Goal: Transaction & Acquisition: Purchase product/service

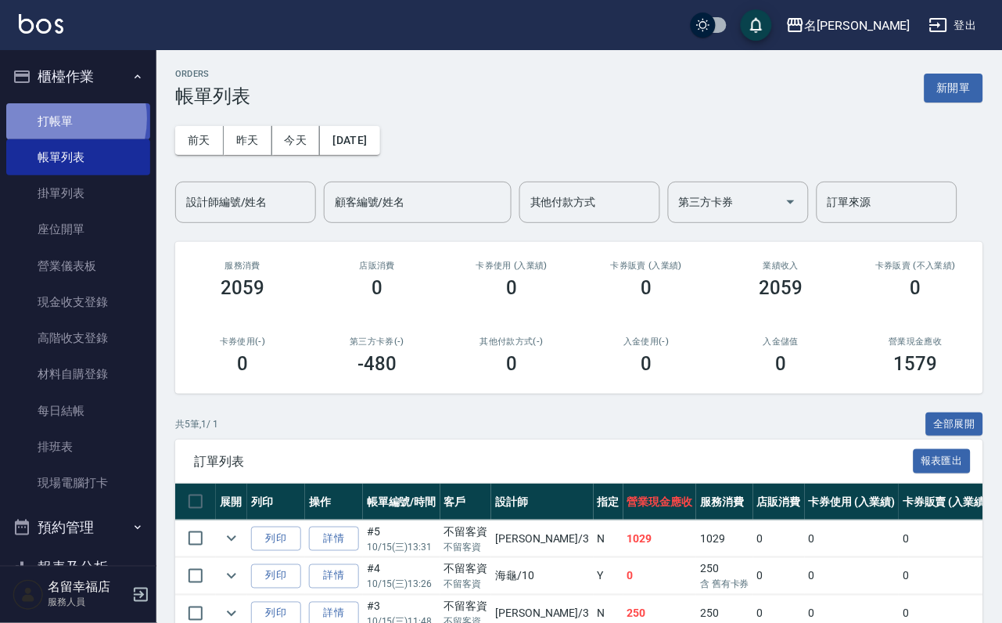
click at [49, 124] on link "打帳單" at bounding box center [78, 121] width 144 height 36
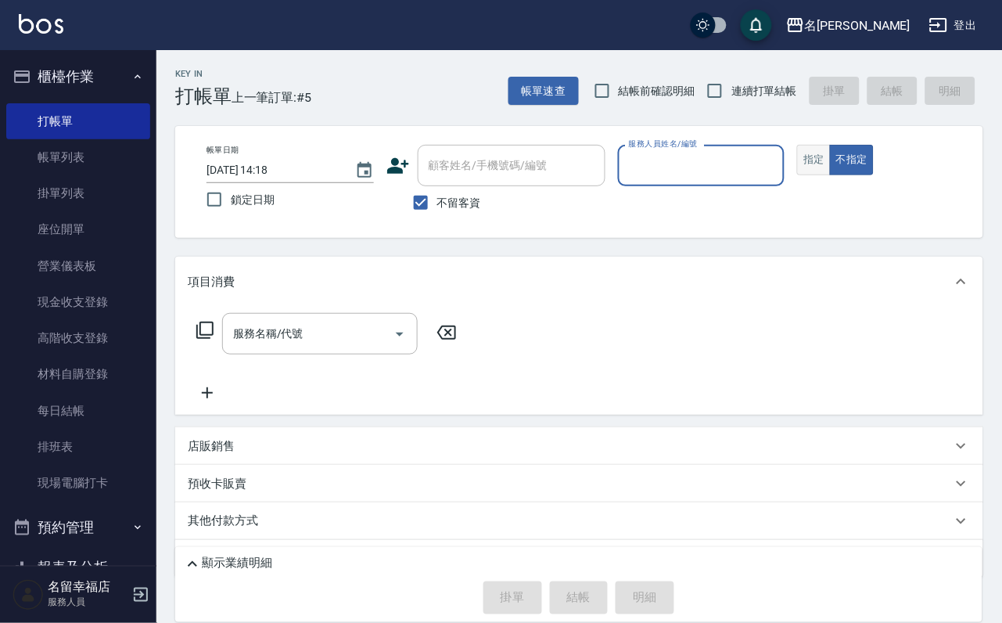
click at [831, 175] on button "指定" at bounding box center [814, 160] width 34 height 31
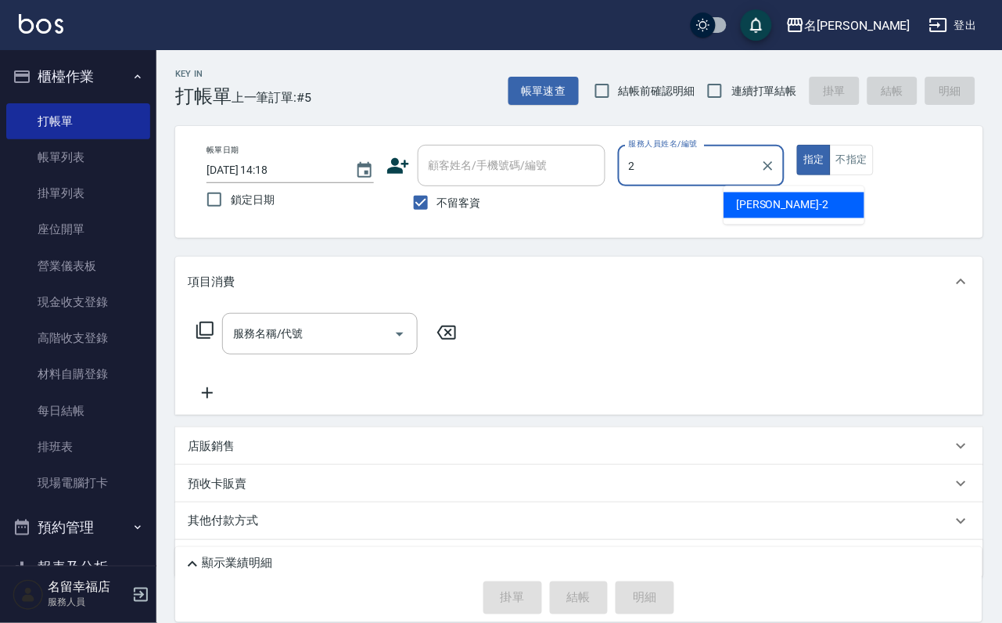
type input "碧涵-2"
type button "true"
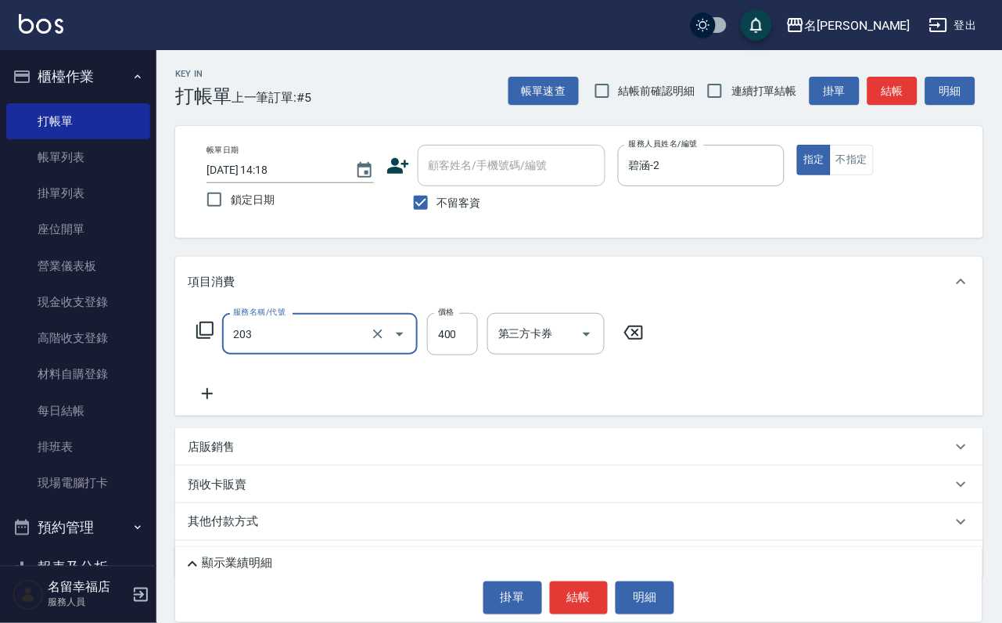
type input "指定單剪(203)"
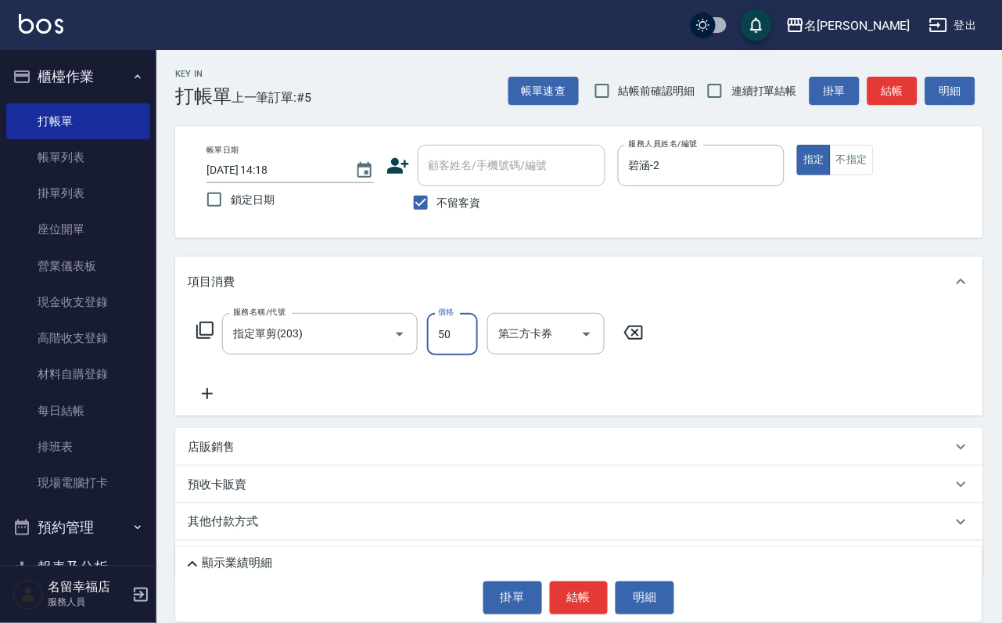
type input "50"
click at [589, 581] on button "結帳" at bounding box center [579, 597] width 59 height 33
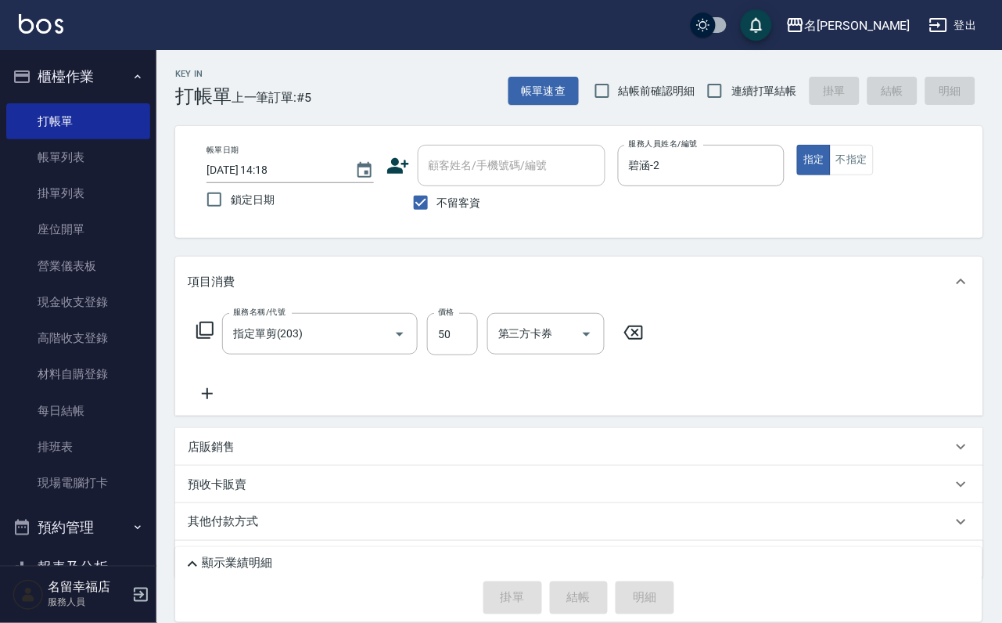
scroll to position [93, 0]
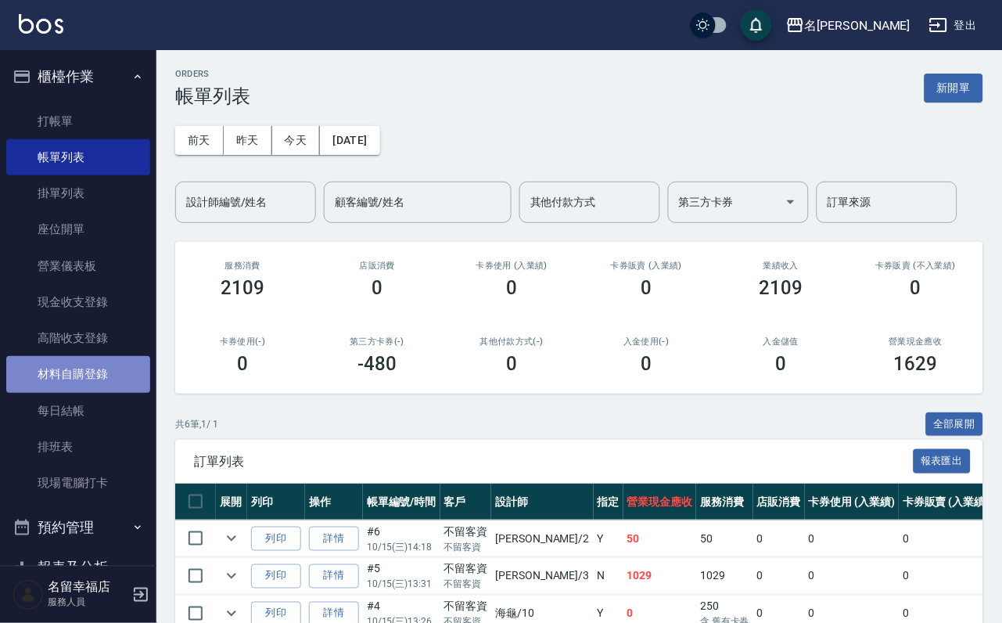
click at [77, 392] on link "材料自購登錄" at bounding box center [78, 374] width 144 height 36
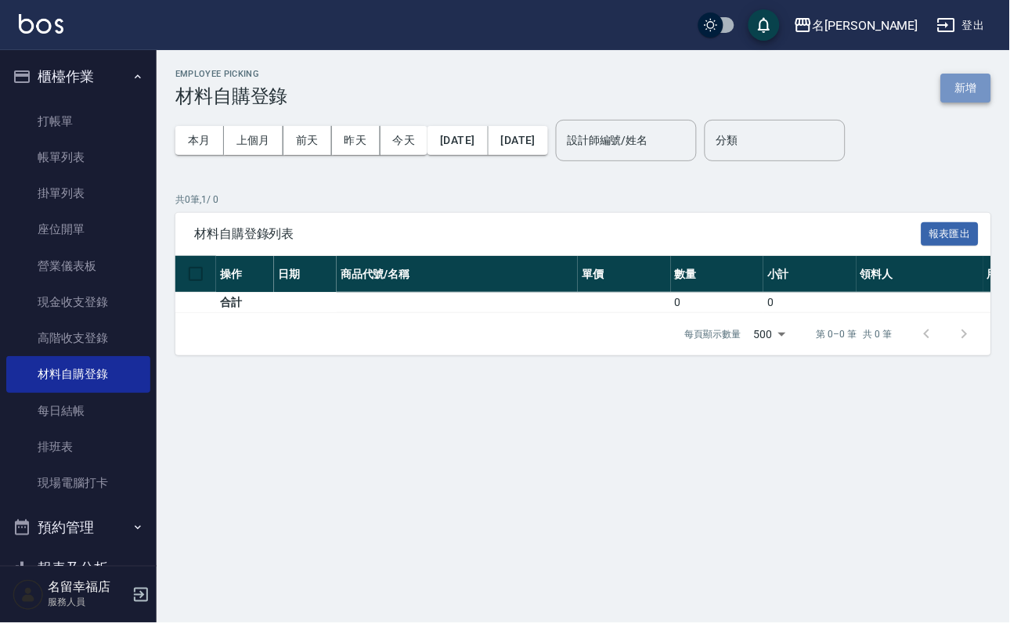
click at [967, 99] on button "新增" at bounding box center [966, 88] width 50 height 29
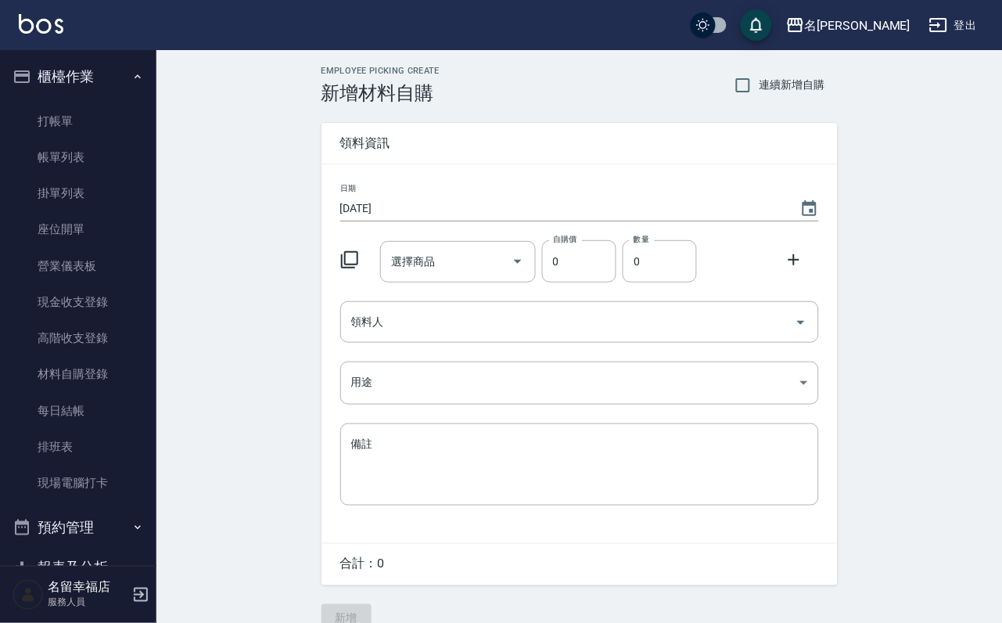
click at [353, 257] on icon at bounding box center [349, 259] width 19 height 19
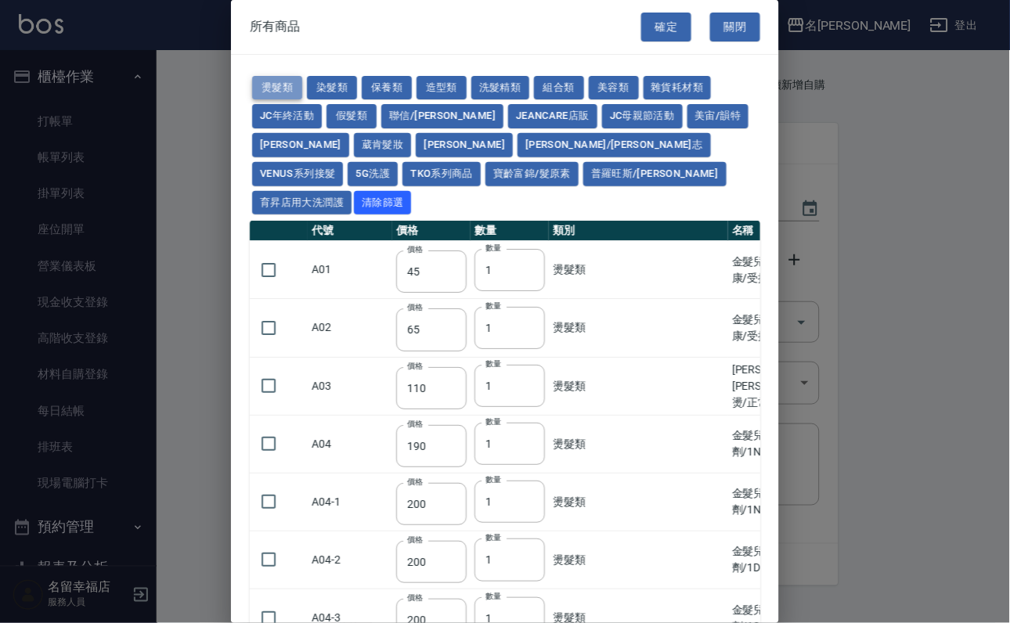
click at [291, 93] on button "燙髮類" at bounding box center [277, 88] width 50 height 24
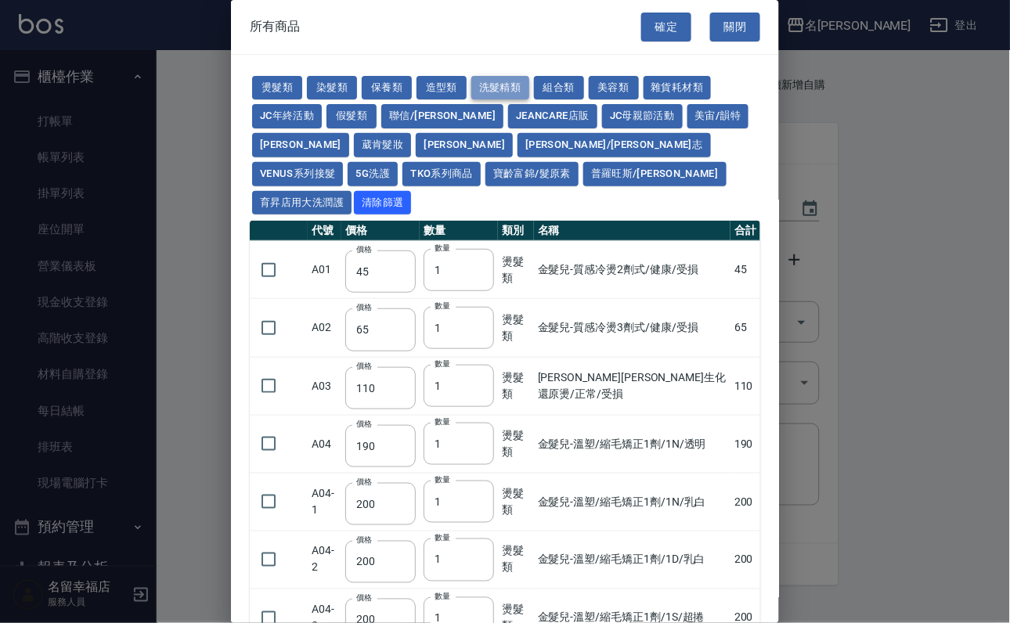
click at [529, 83] on button "洗髮精類" at bounding box center [500, 88] width 58 height 24
type input "150"
type input "600"
type input "231"
type input "350"
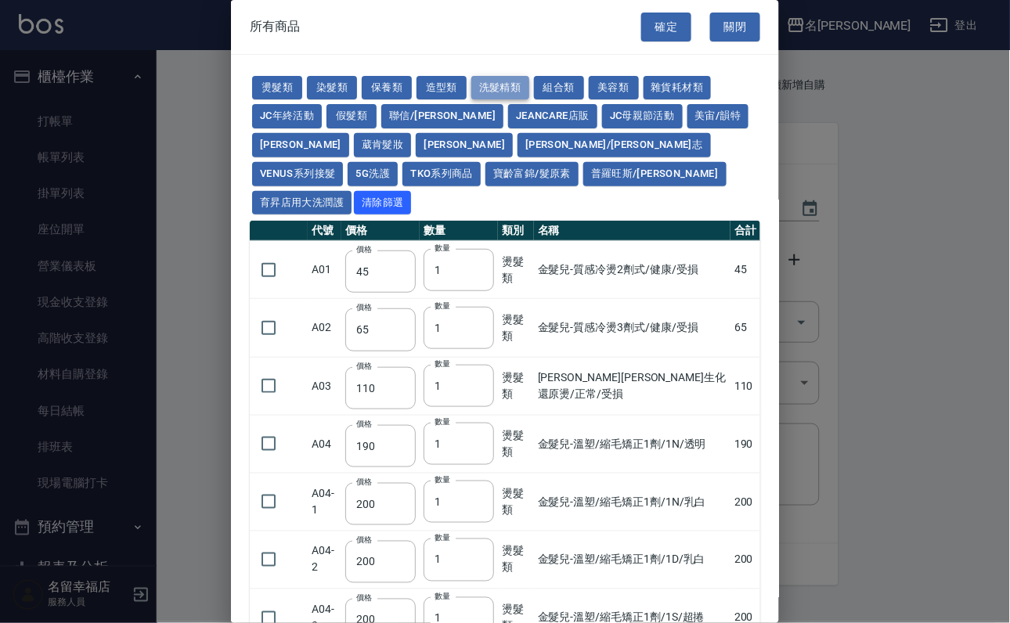
type input "55"
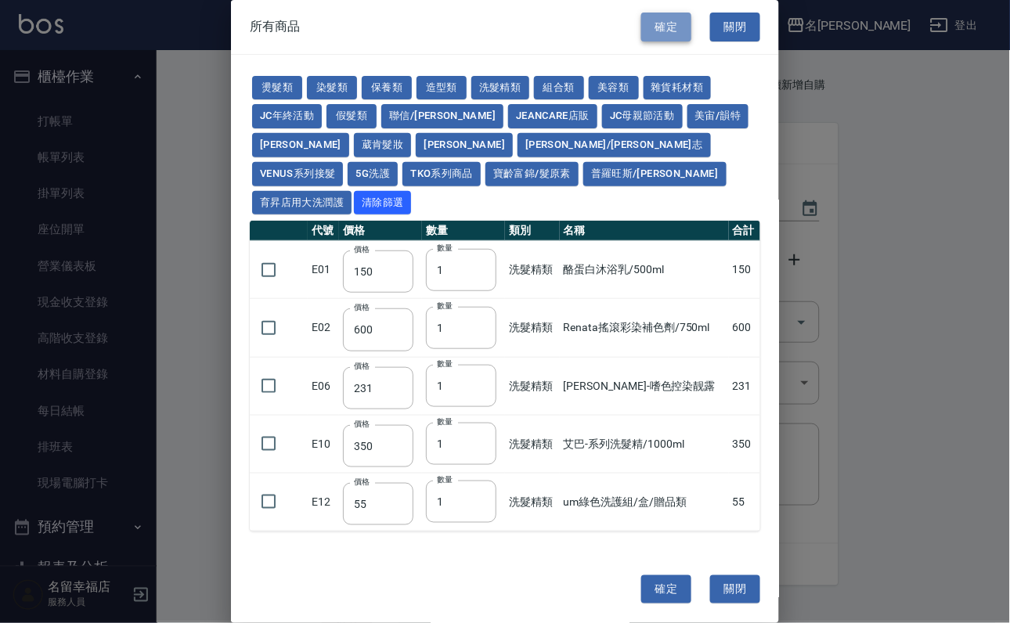
click at [661, 21] on button "確定" at bounding box center [666, 27] width 50 height 29
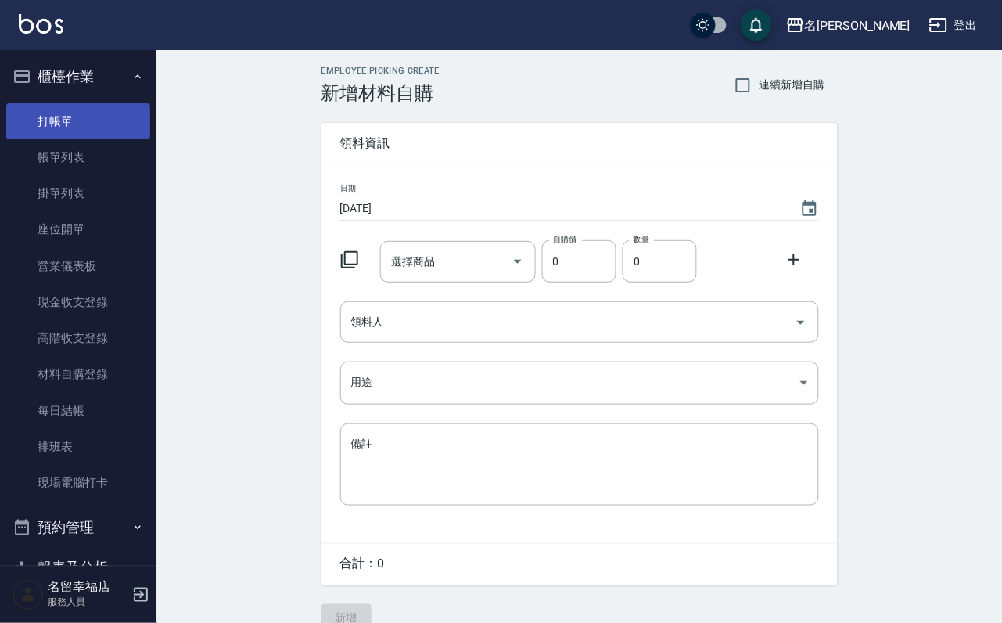
click at [85, 112] on link "打帳單" at bounding box center [78, 121] width 144 height 36
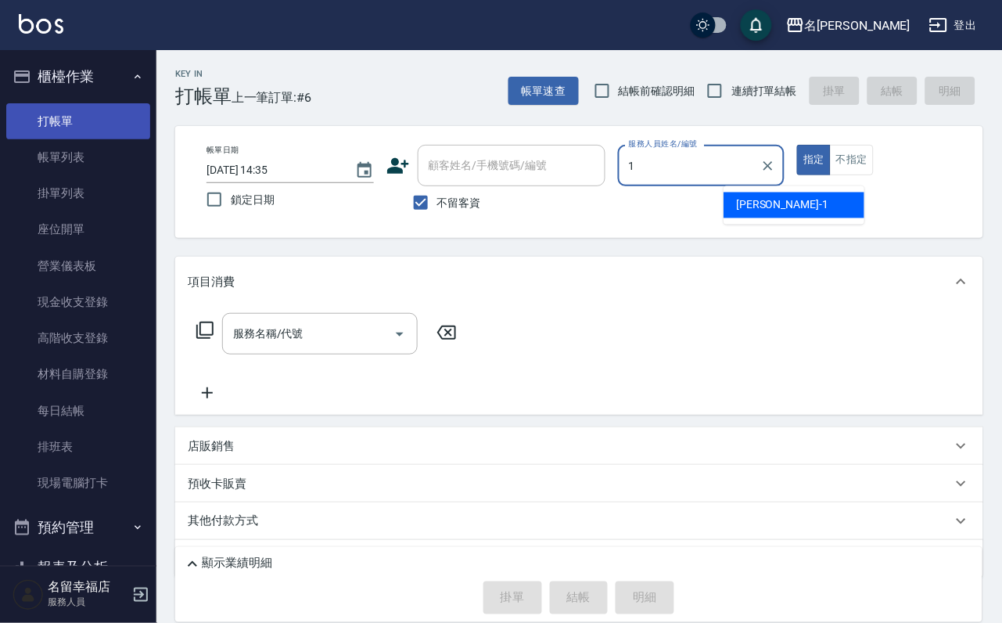
type input "珮瑜-1"
type button "true"
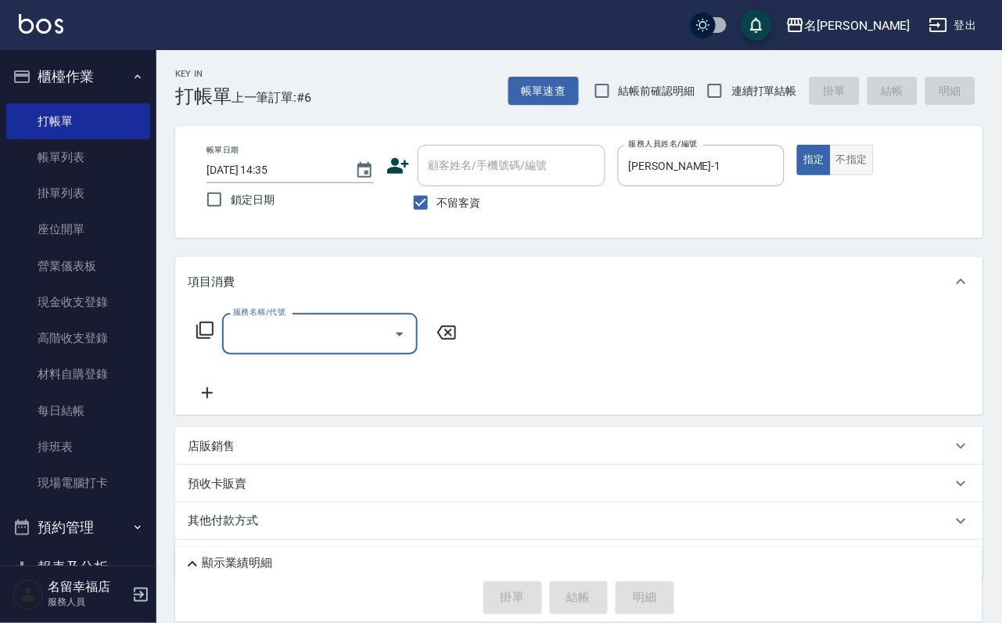
click at [874, 175] on button "不指定" at bounding box center [852, 160] width 44 height 31
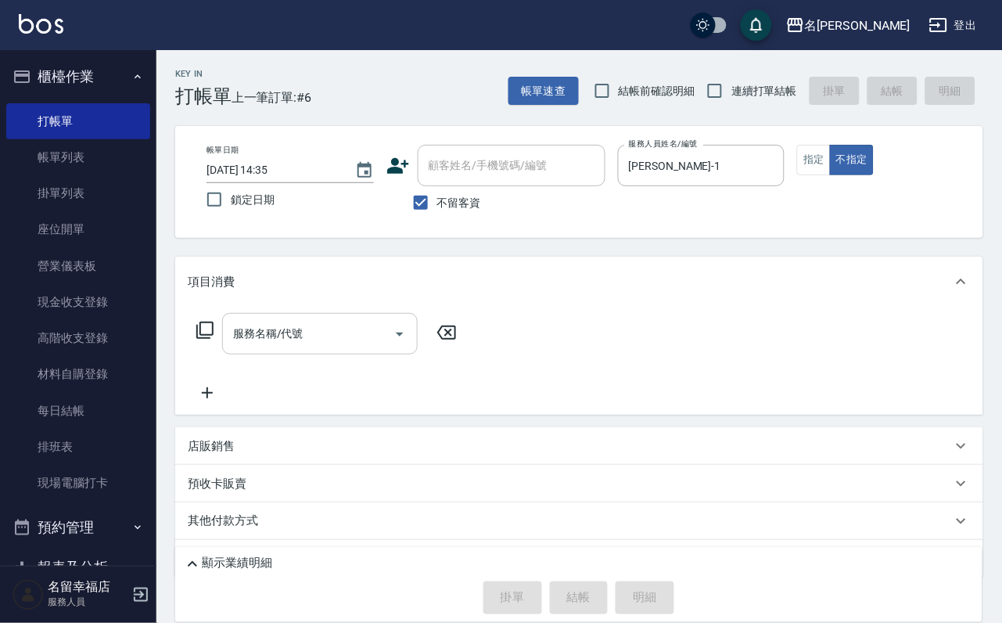
click at [347, 347] on input "服務名稱/代號" at bounding box center [308, 333] width 158 height 27
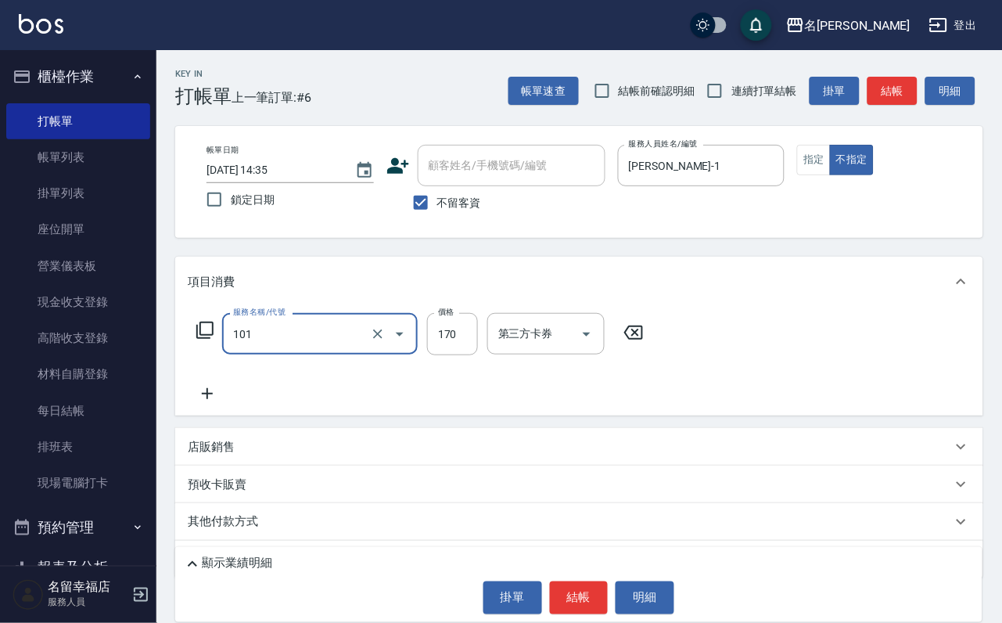
type input "洗髮(101)"
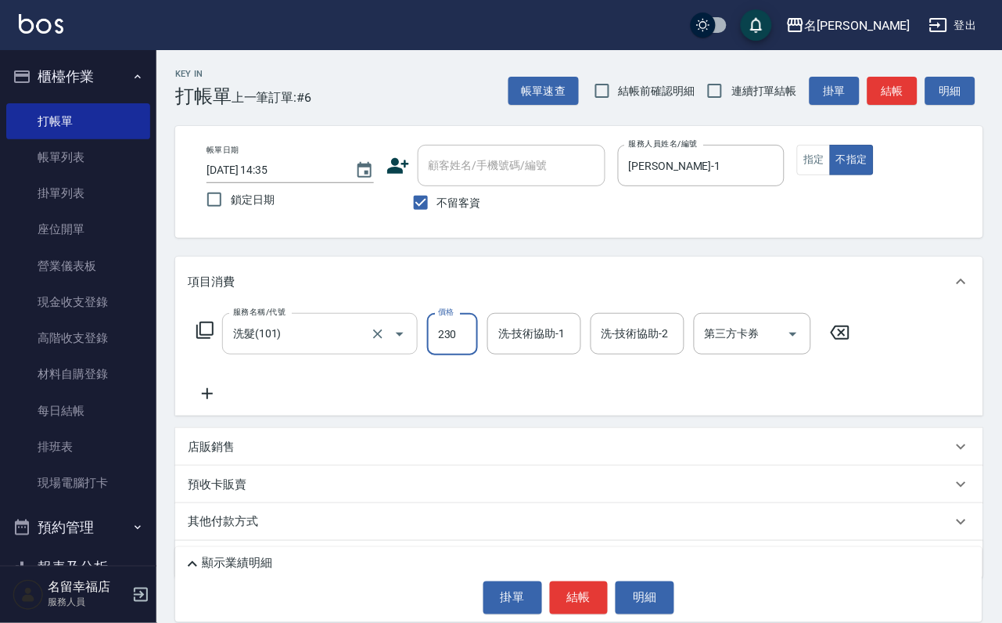
type input "230"
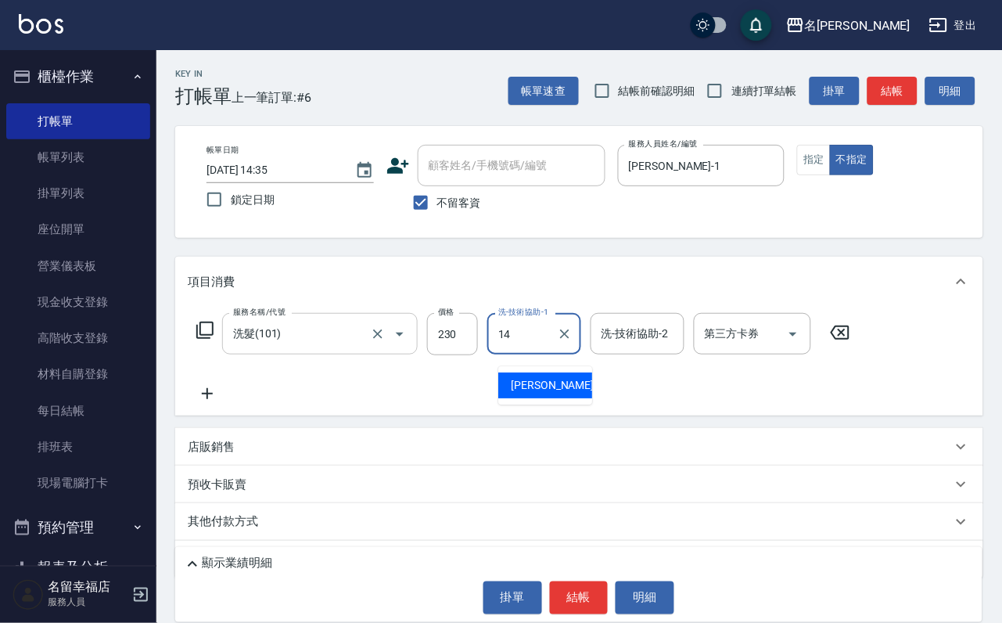
type input "芷萱-14"
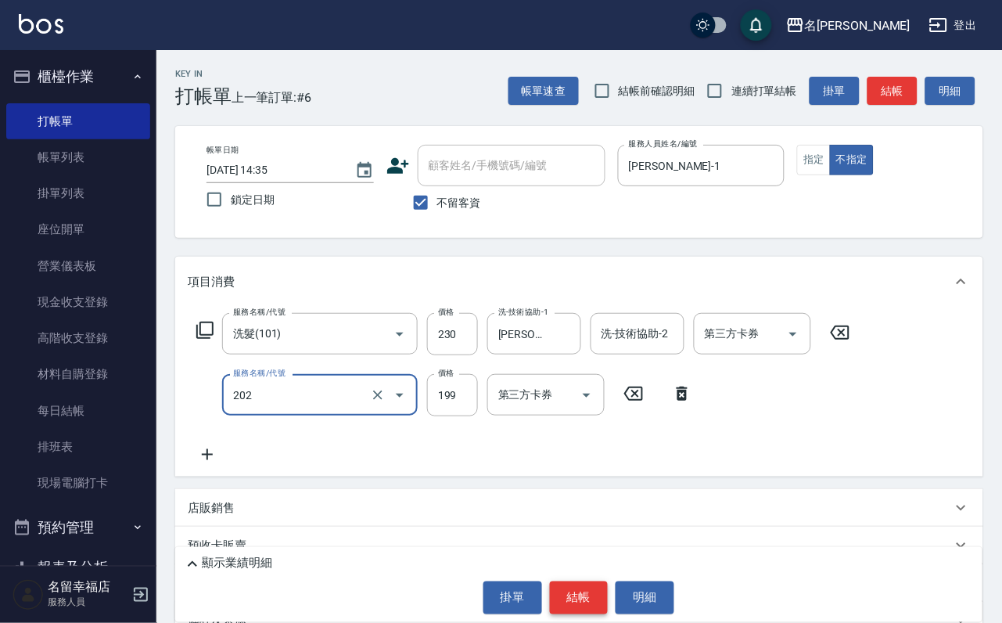
type input "不指定單剪(202)"
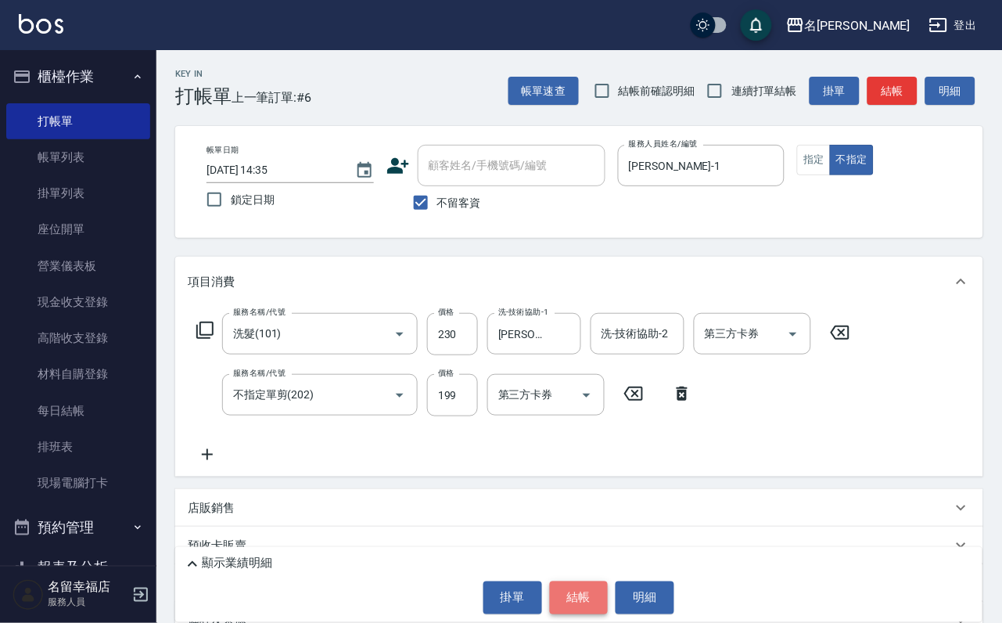
click at [577, 585] on button "結帳" at bounding box center [579, 597] width 59 height 33
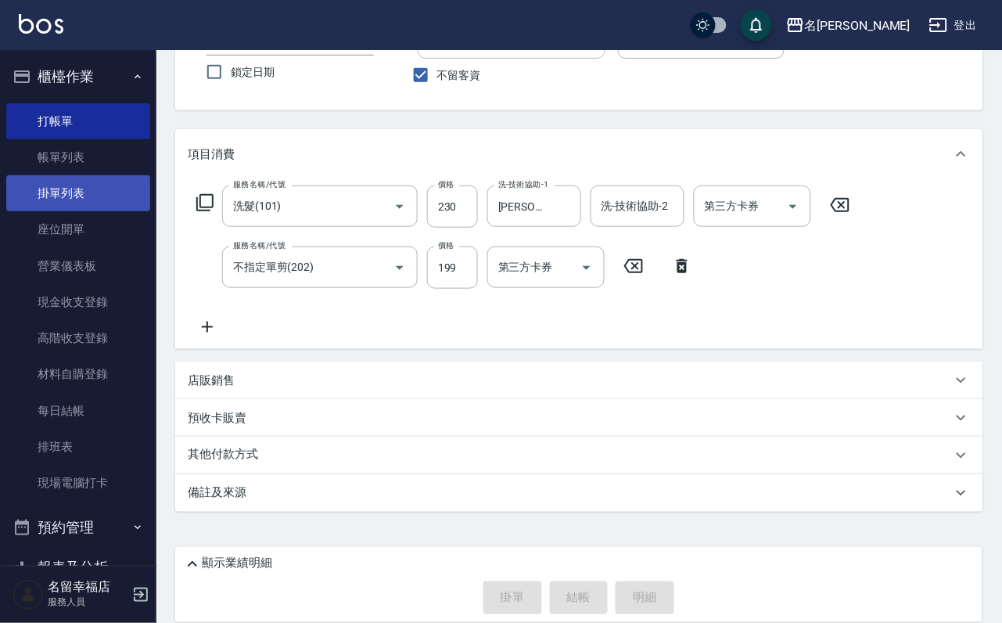
scroll to position [154, 0]
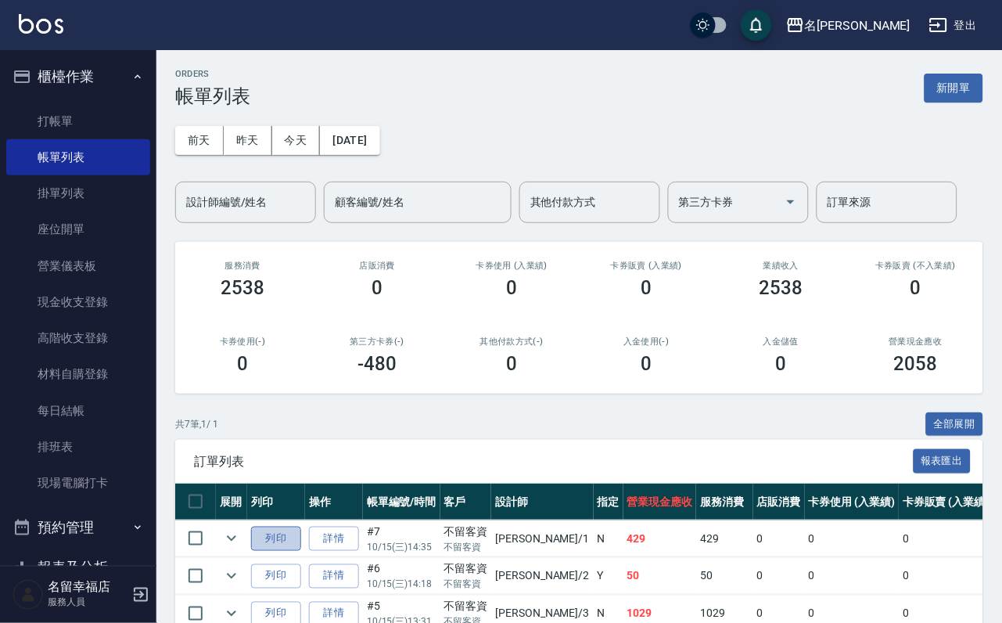
click at [283, 551] on button "列印" at bounding box center [276, 539] width 50 height 24
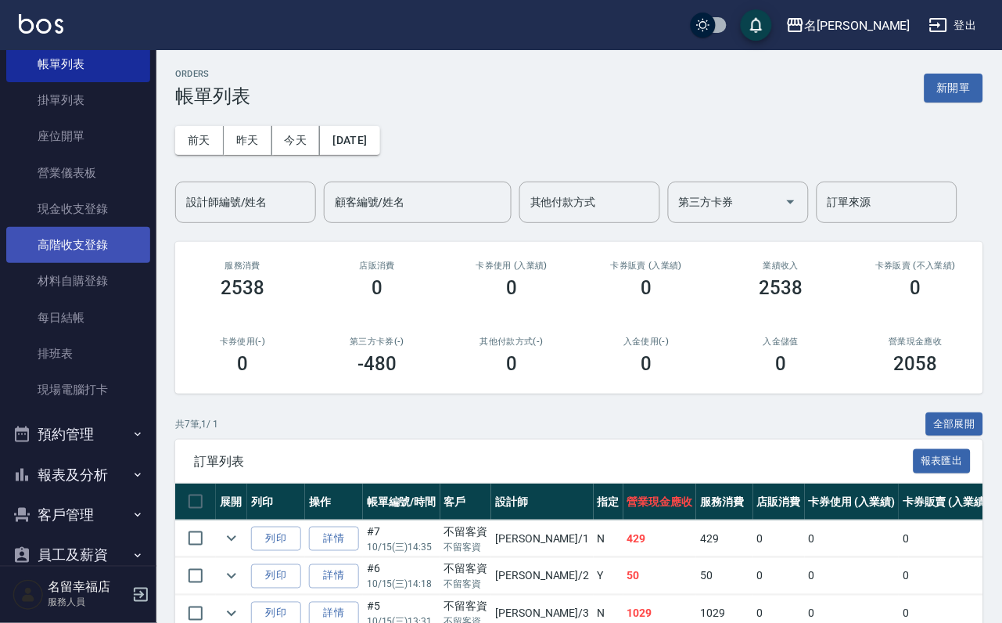
scroll to position [179, 0]
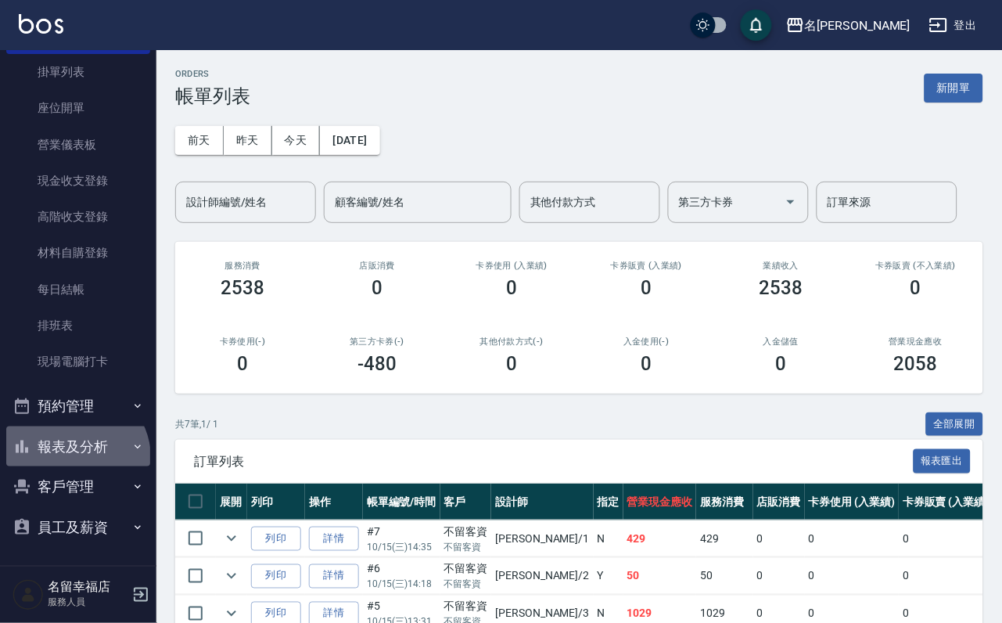
click at [74, 440] on button "報表及分析" at bounding box center [78, 447] width 144 height 41
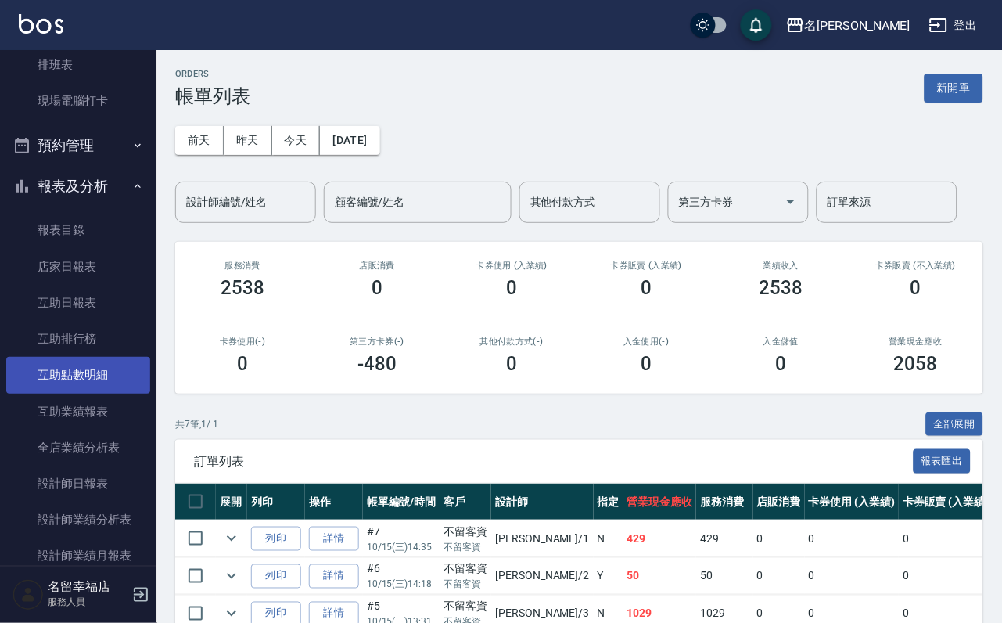
scroll to position [414, 0]
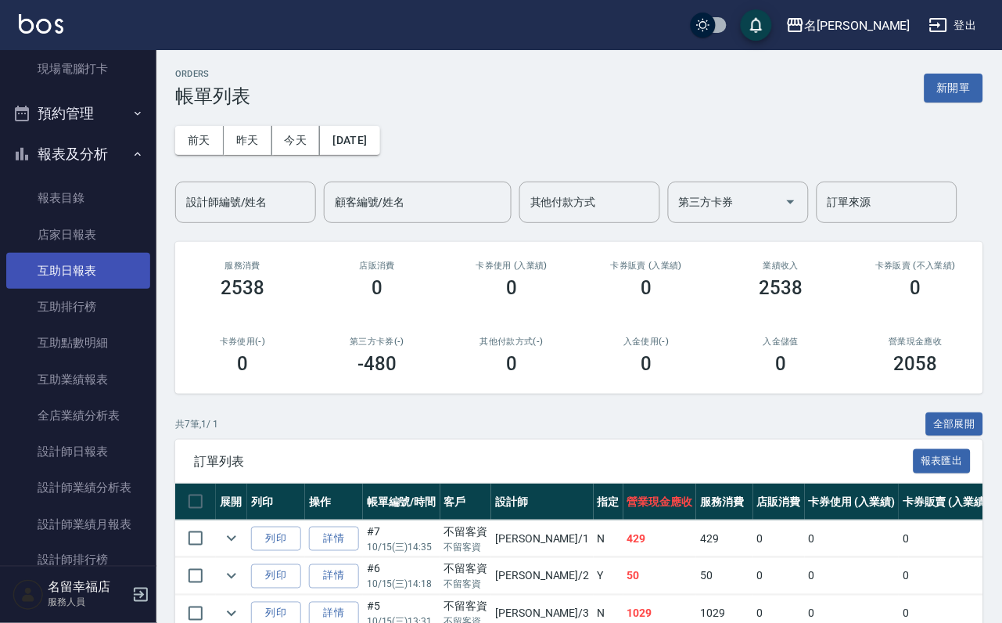
click at [79, 289] on link "互助日報表" at bounding box center [78, 271] width 144 height 36
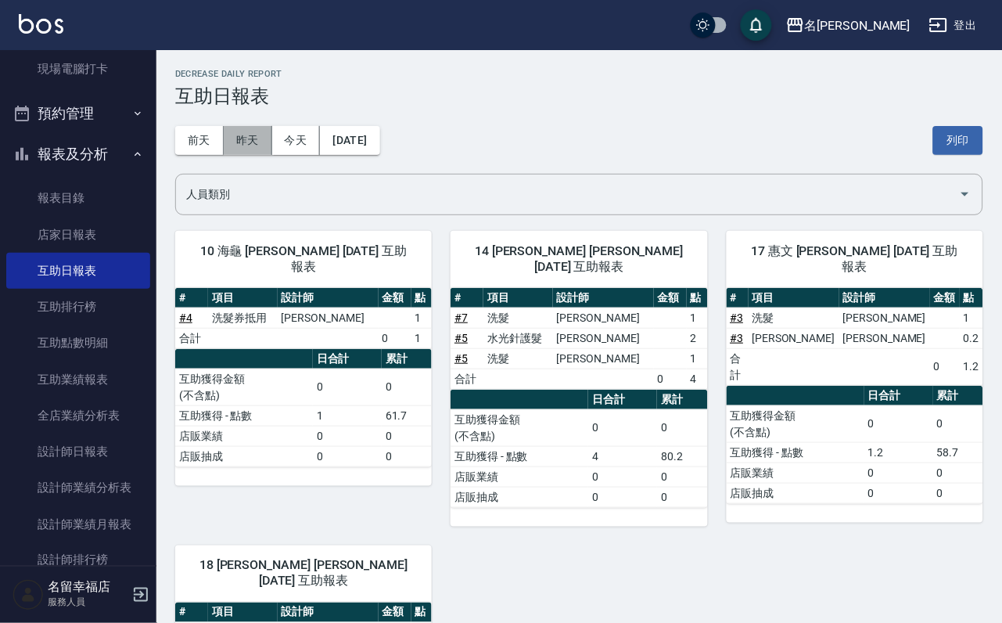
click at [258, 136] on button "昨天" at bounding box center [248, 140] width 49 height 29
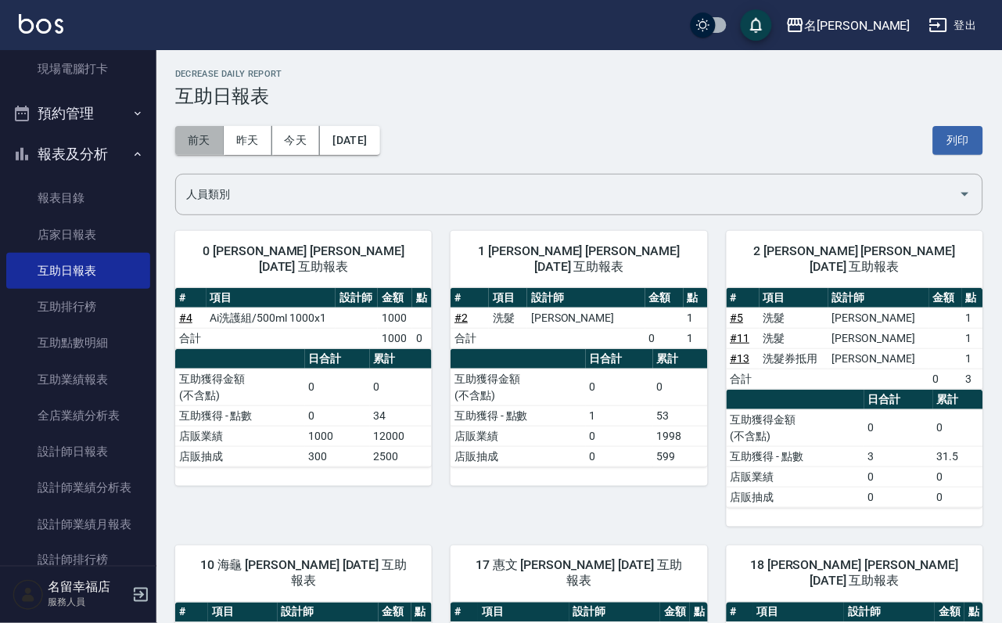
click at [190, 141] on button "前天" at bounding box center [199, 140] width 49 height 29
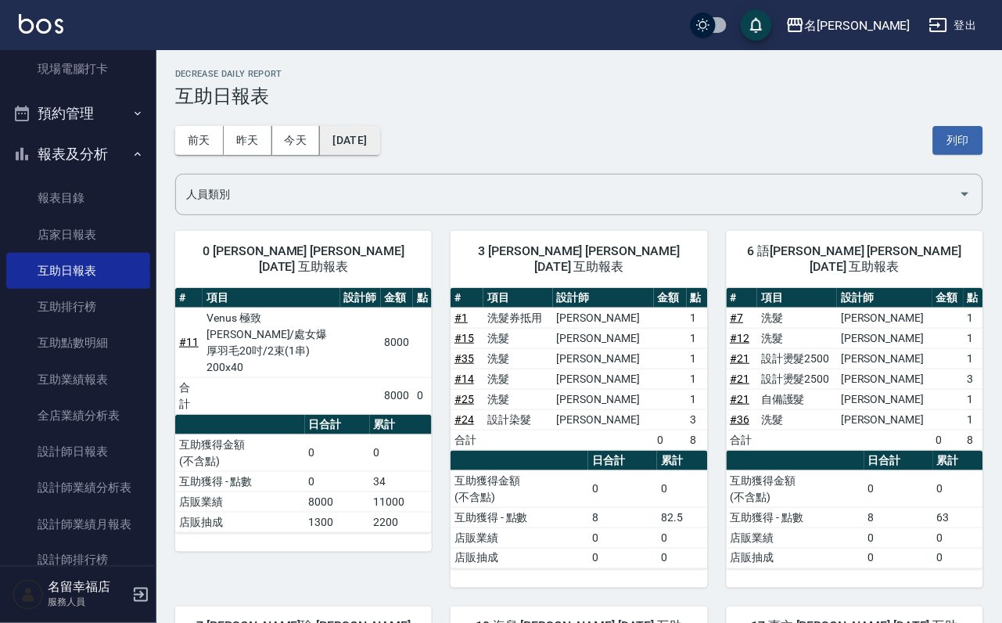
drag, startPoint x: 376, startPoint y: 218, endPoint x: 339, endPoint y: 136, distance: 89.3
click at [339, 136] on button "[DATE]" at bounding box center [349, 140] width 59 height 29
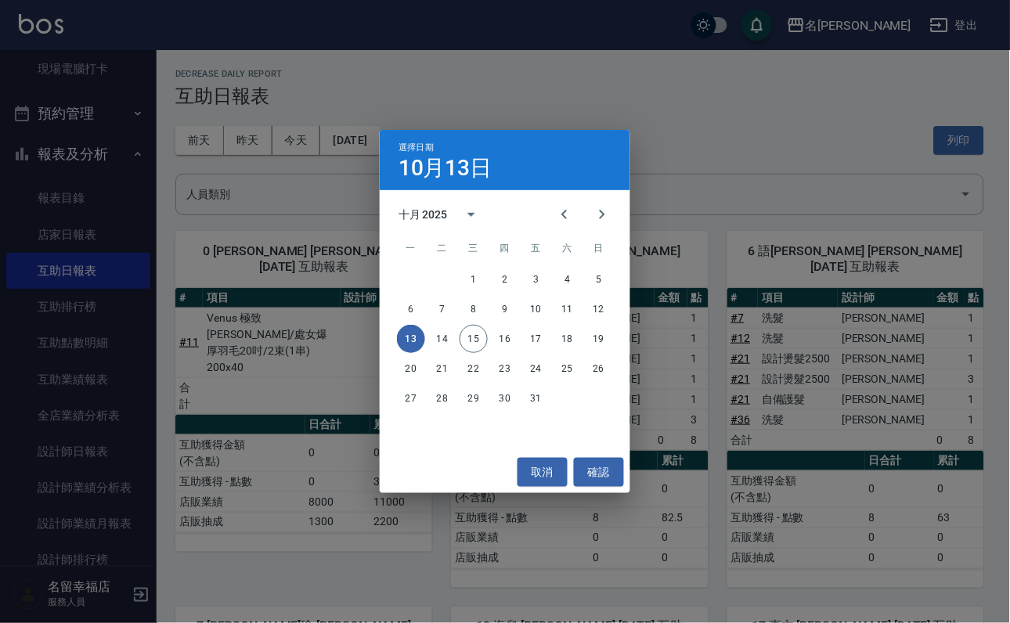
click at [288, 144] on div "選擇日期 10月13日 十月 2025 一 二 三 四 五 六 日 1 2 3 4 5 6 7 8 9 10 11 12 13 14 15 16 17 18 …" at bounding box center [505, 311] width 1010 height 623
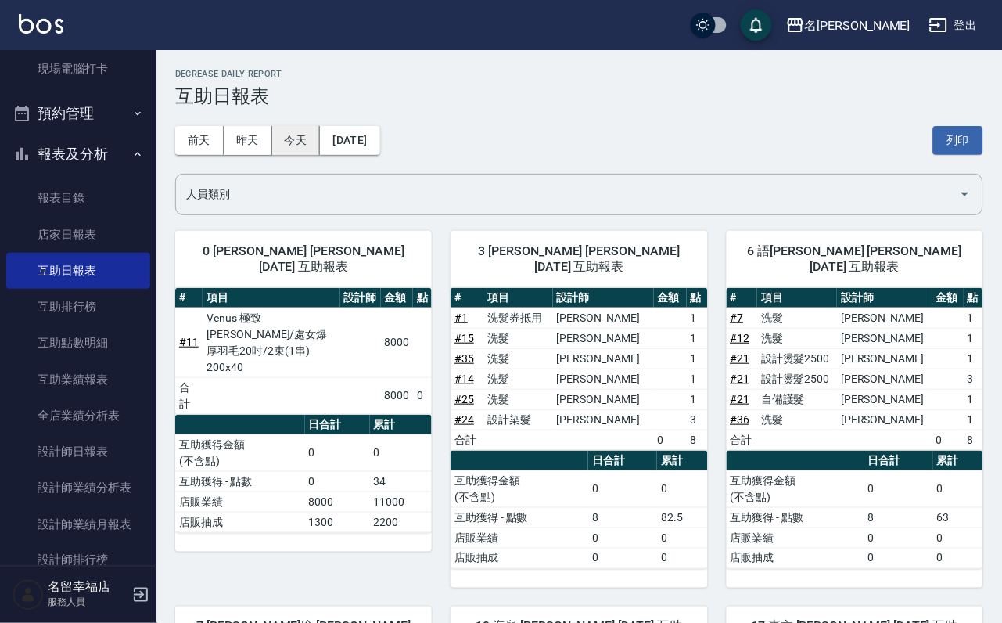
click at [314, 140] on button "今天" at bounding box center [296, 140] width 49 height 29
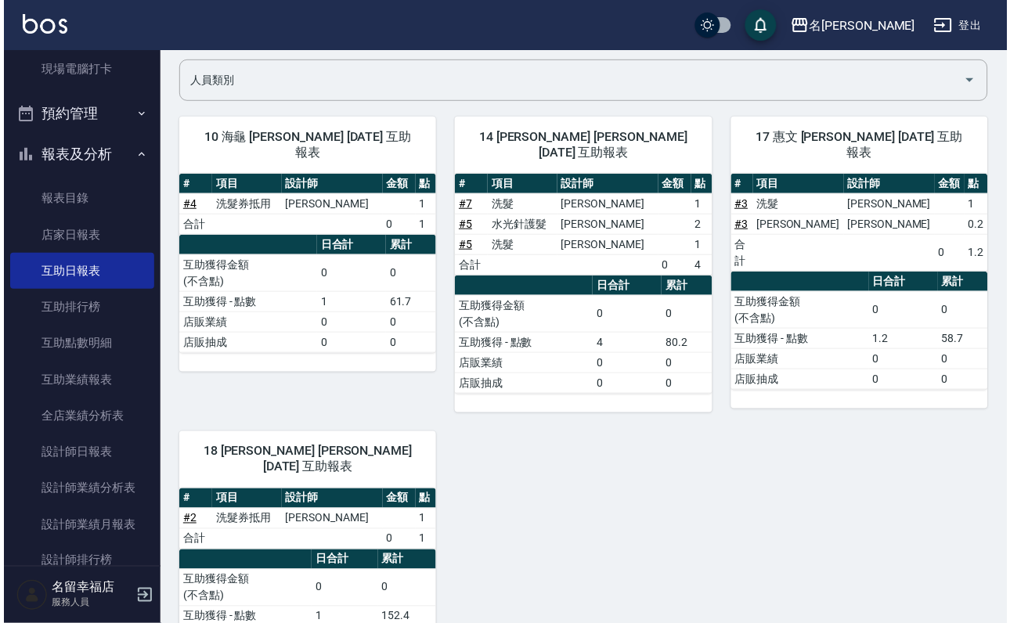
scroll to position [67, 0]
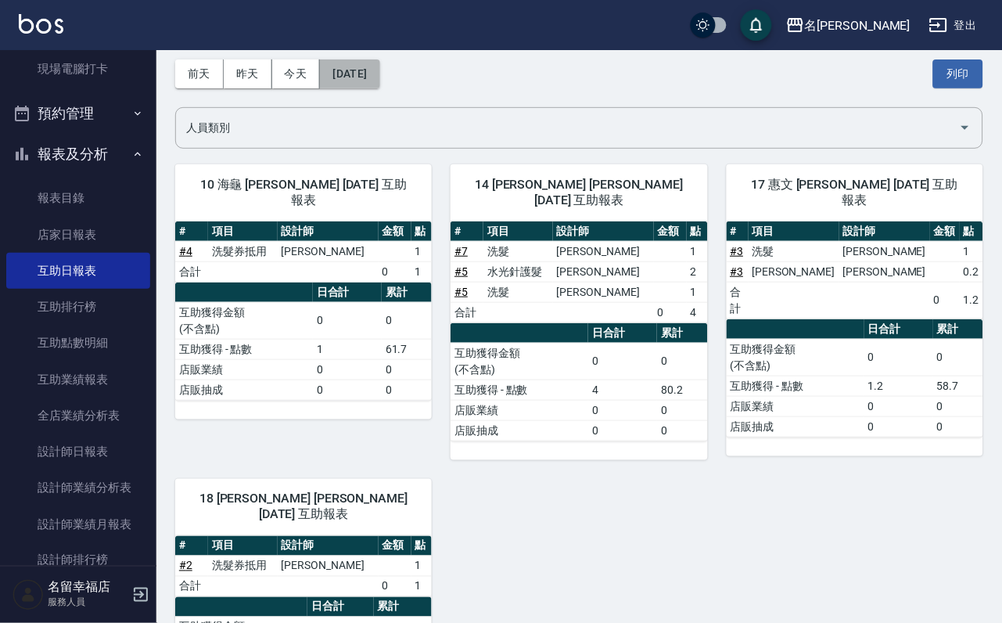
click at [380, 82] on button "[DATE]" at bounding box center [349, 73] width 59 height 29
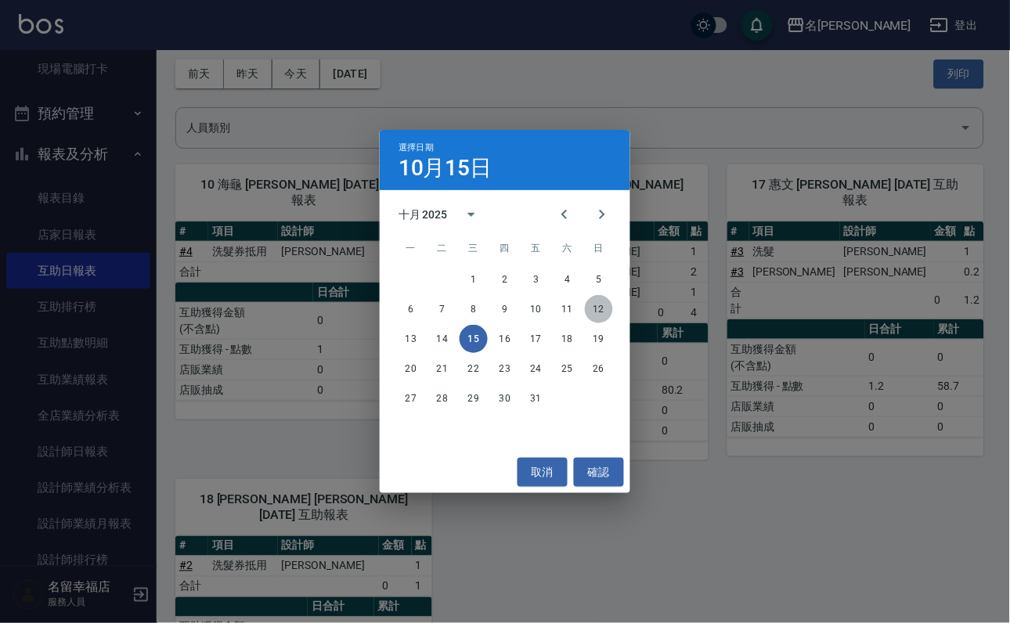
click at [604, 302] on button "12" at bounding box center [599, 309] width 28 height 28
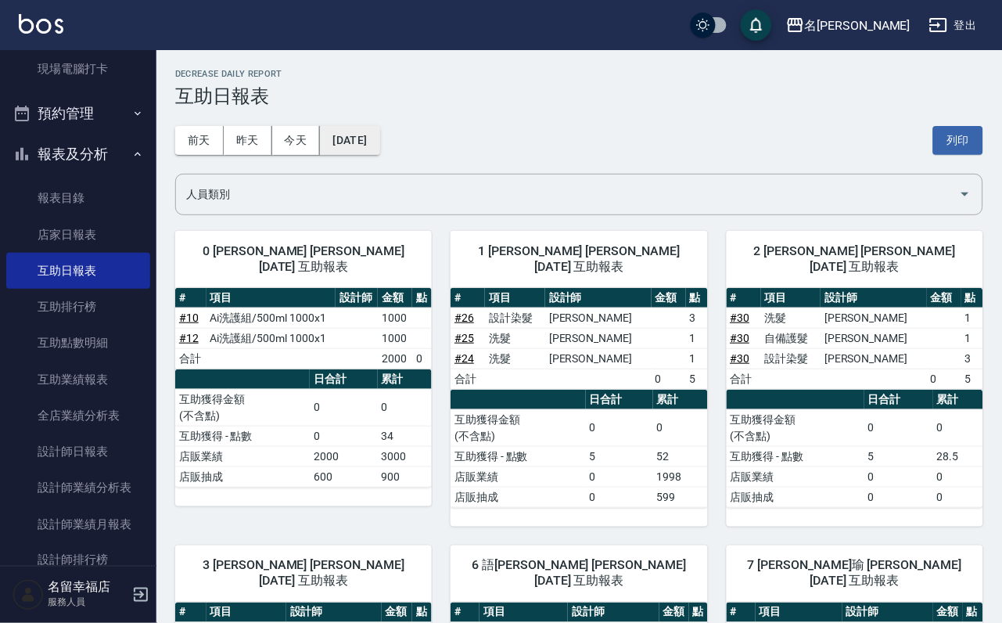
click at [363, 130] on button "[DATE]" at bounding box center [349, 140] width 59 height 29
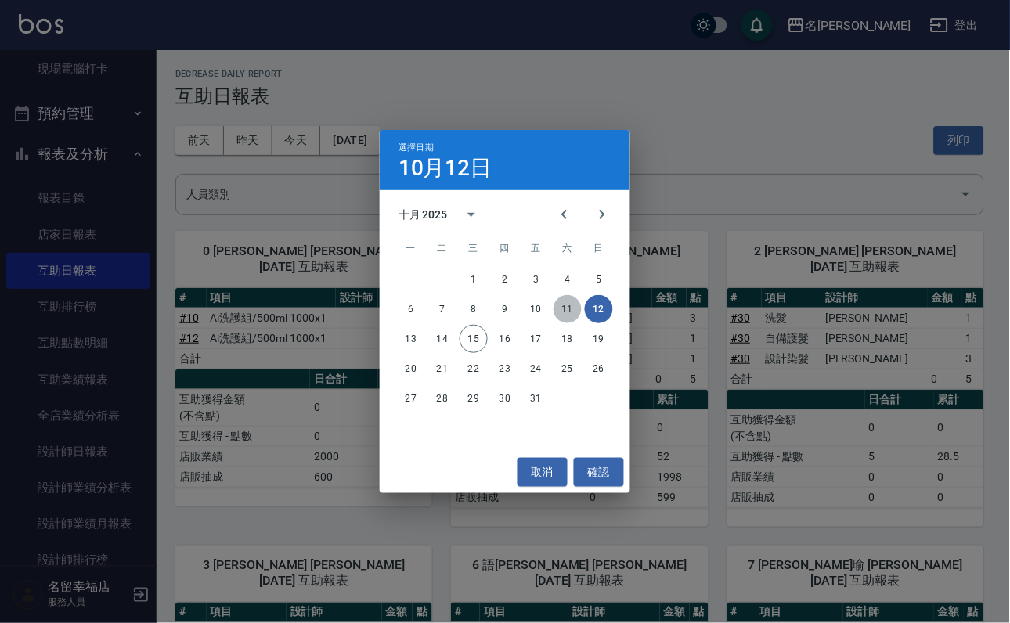
click at [566, 313] on button "11" at bounding box center [567, 309] width 28 height 28
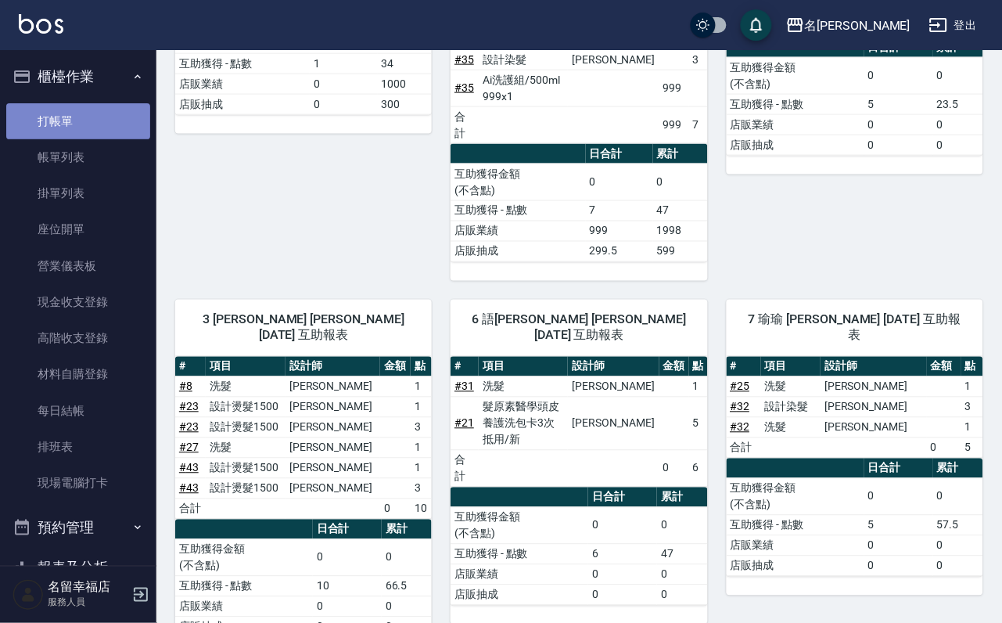
click at [110, 139] on link "打帳單" at bounding box center [78, 121] width 144 height 36
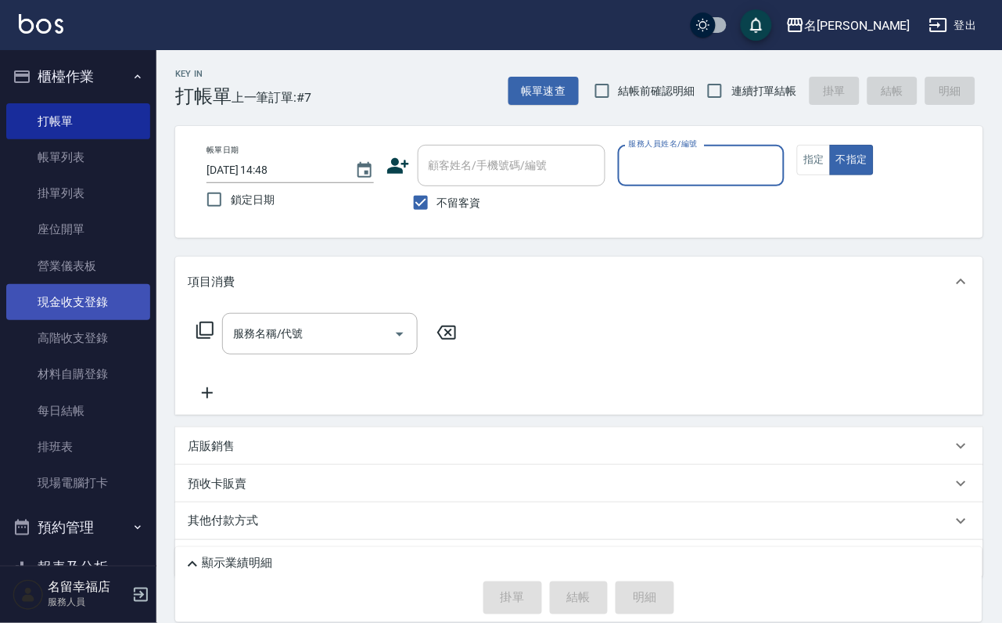
click at [106, 320] on link "現金收支登錄" at bounding box center [78, 302] width 144 height 36
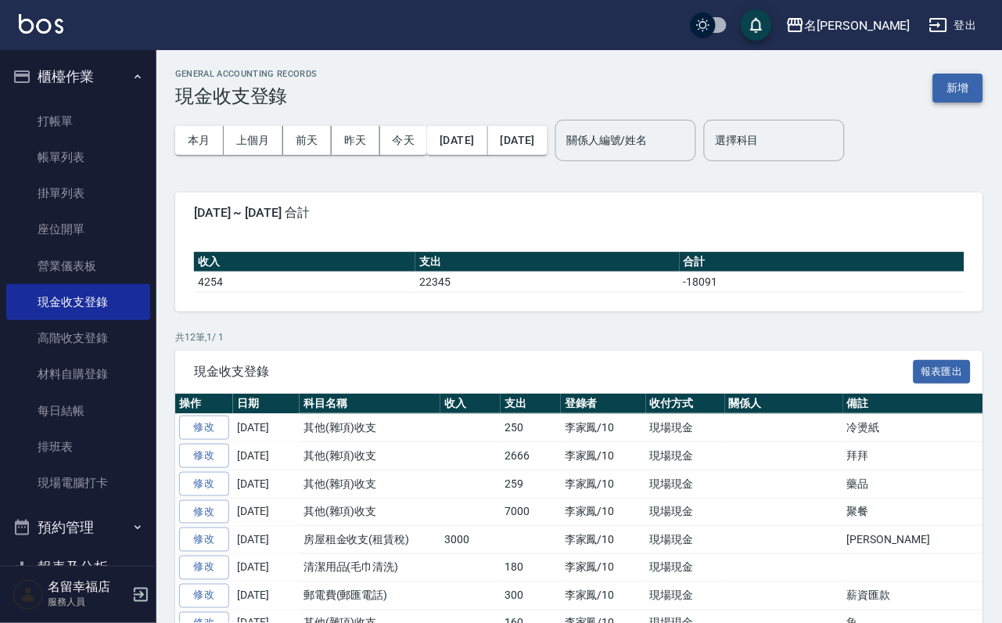
click at [968, 81] on button "新增" at bounding box center [959, 88] width 50 height 29
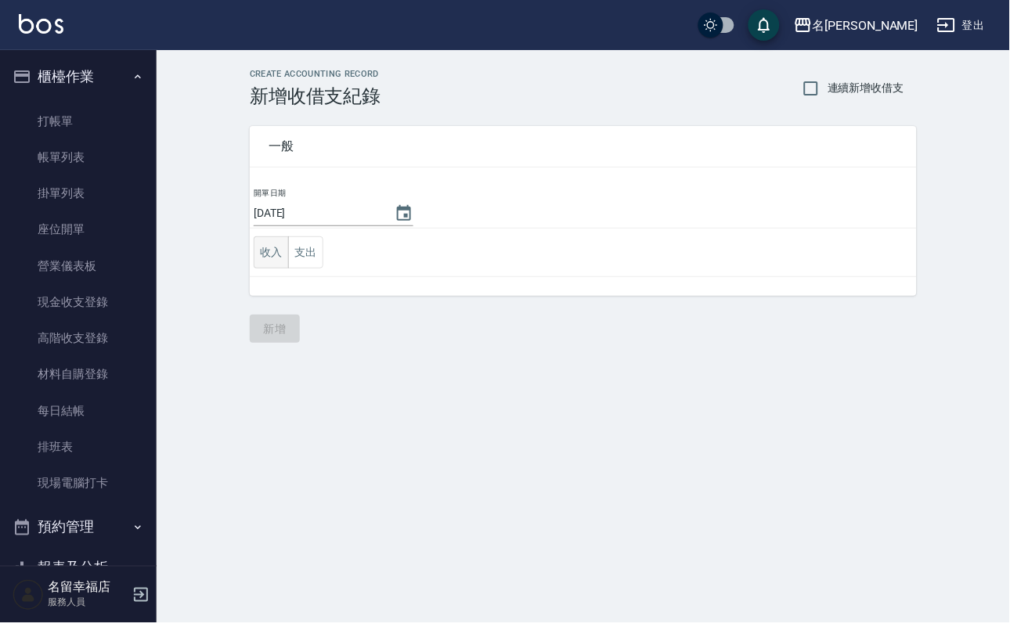
click at [270, 268] on button "收入" at bounding box center [271, 252] width 35 height 32
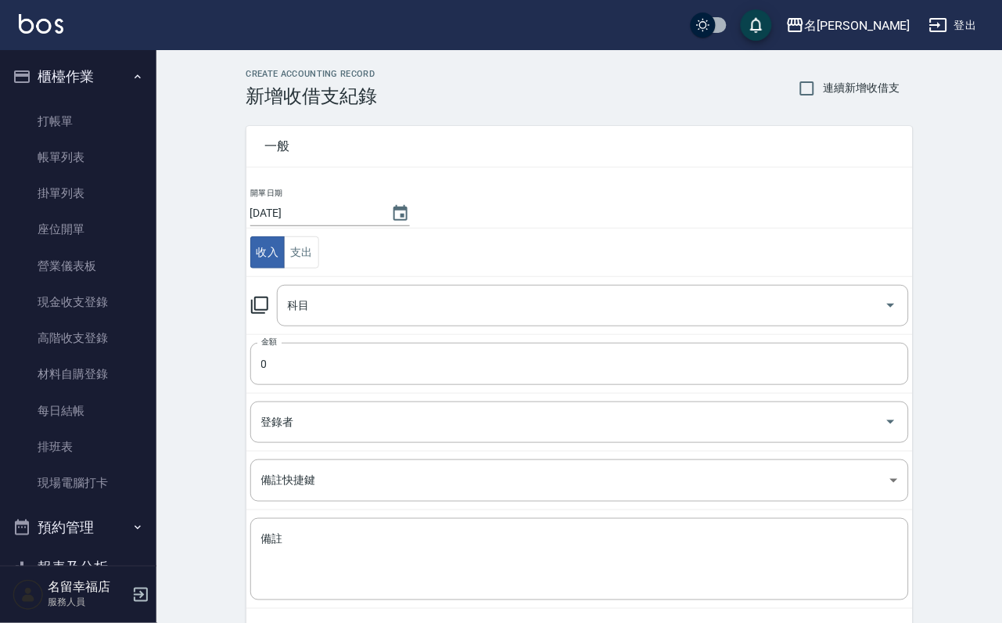
click at [267, 314] on icon at bounding box center [259, 305] width 19 height 19
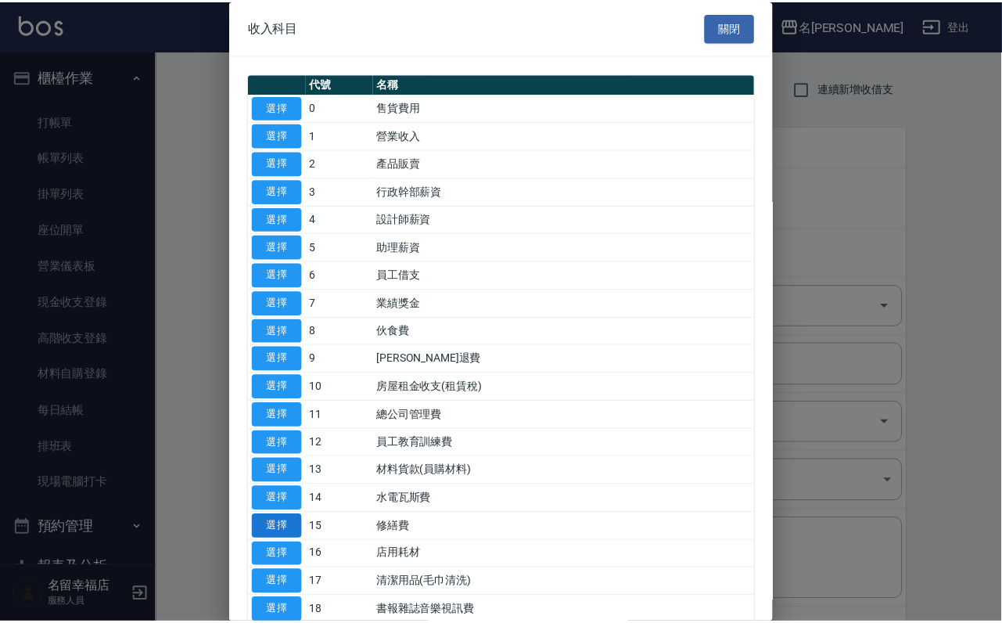
scroll to position [117, 0]
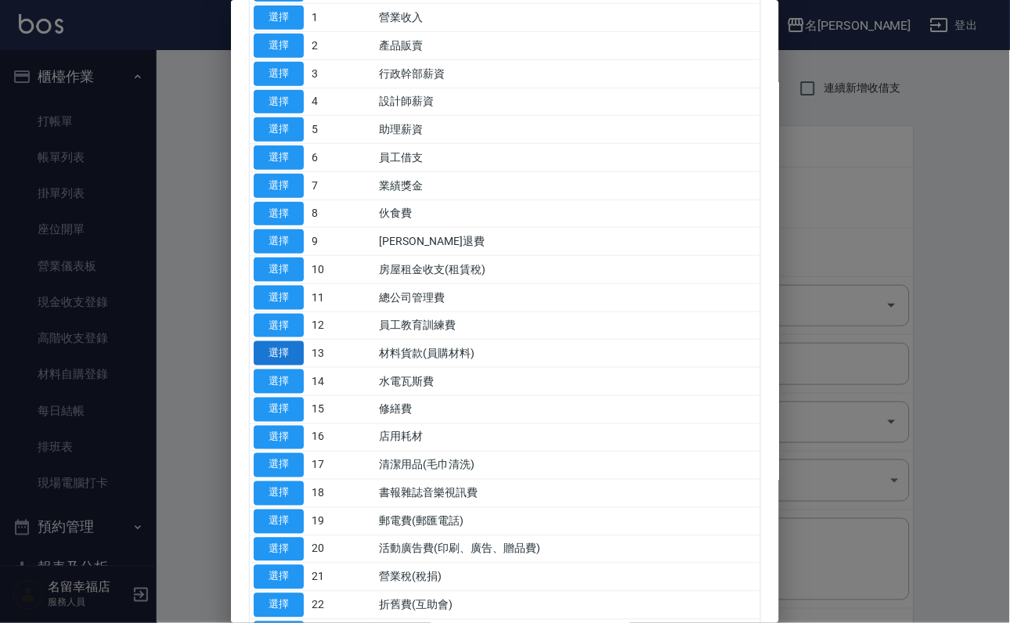
click at [281, 365] on button "選擇" at bounding box center [279, 353] width 50 height 24
type input "13 材料貨款(員購材料)"
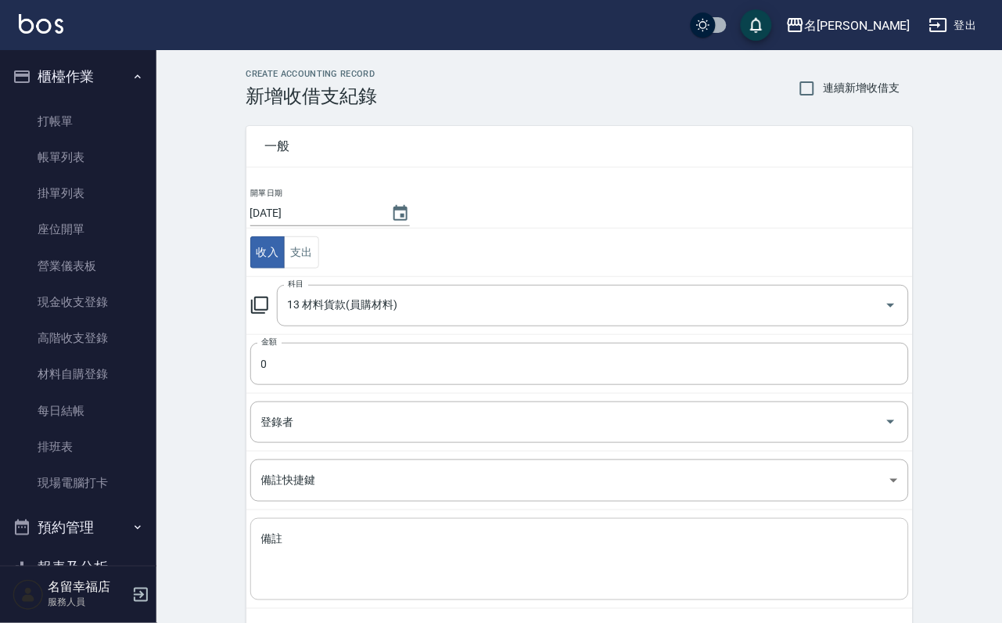
click at [298, 548] on textarea "備註" at bounding box center [579, 559] width 637 height 56
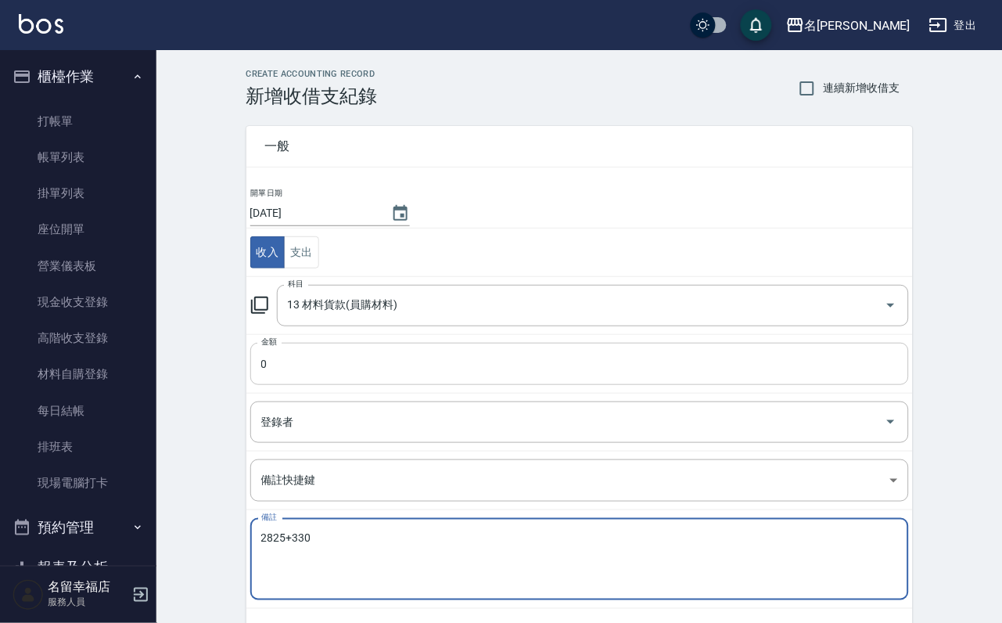
type textarea "2825+330"
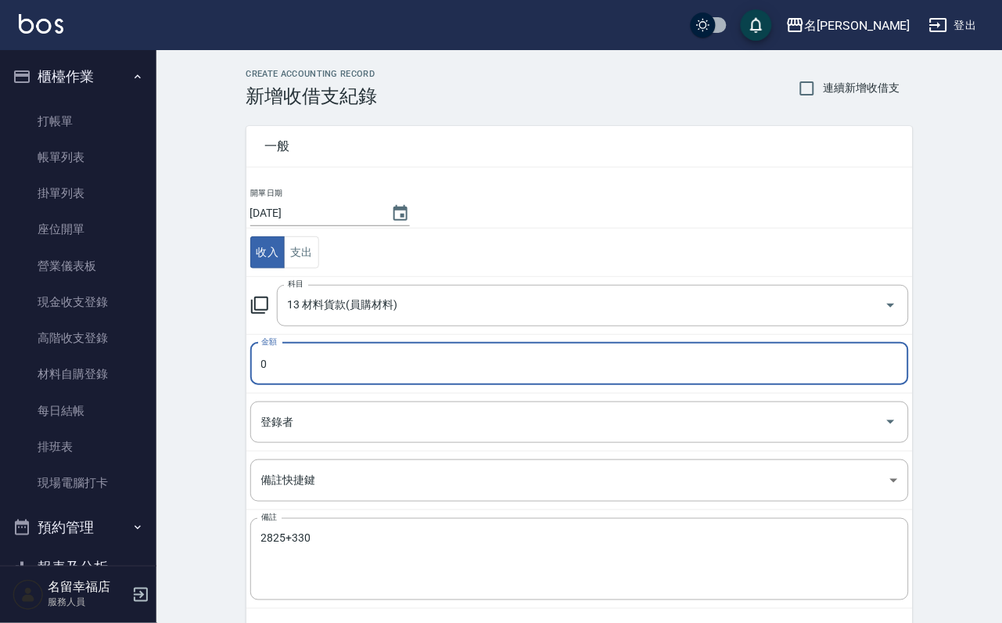
click at [335, 378] on input "0" at bounding box center [579, 364] width 659 height 42
click at [365, 422] on input "登錄者" at bounding box center [567, 422] width 621 height 27
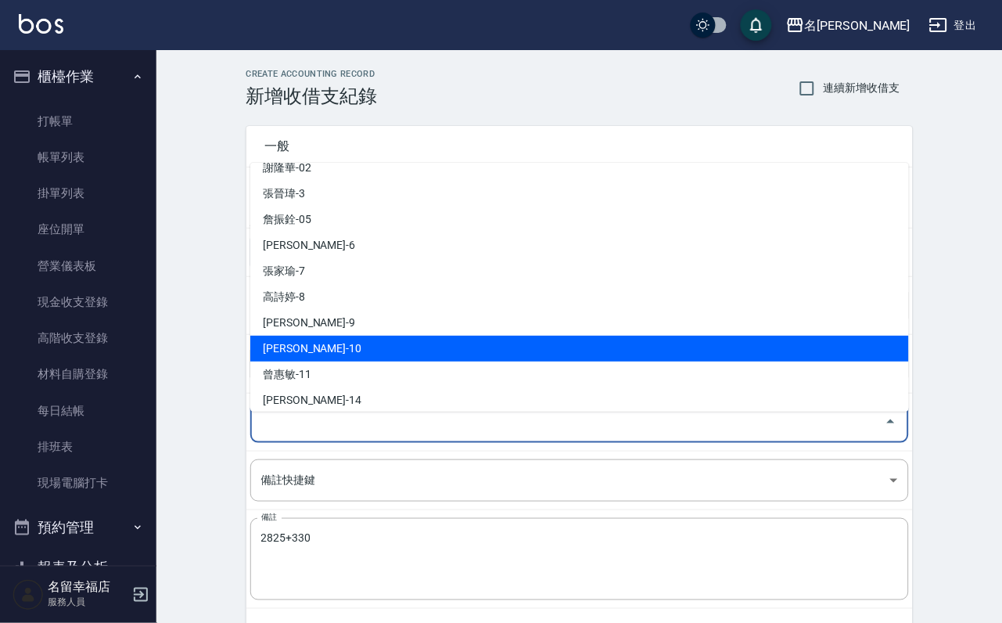
click at [373, 348] on li "李家鳳-10" at bounding box center [579, 349] width 659 height 26
type input "李家鳳-10"
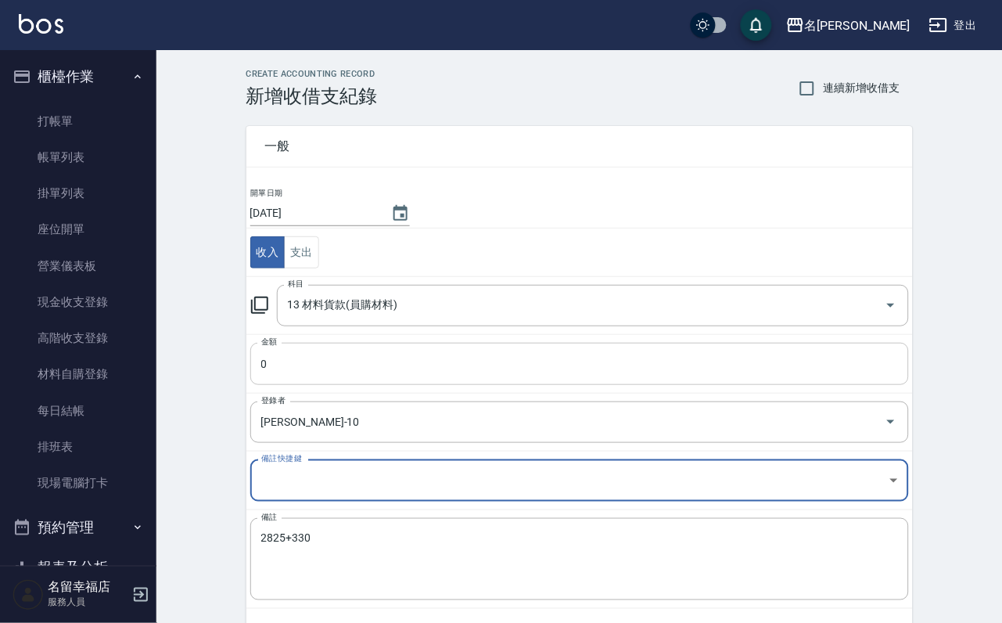
click at [346, 385] on input "0" at bounding box center [579, 364] width 659 height 42
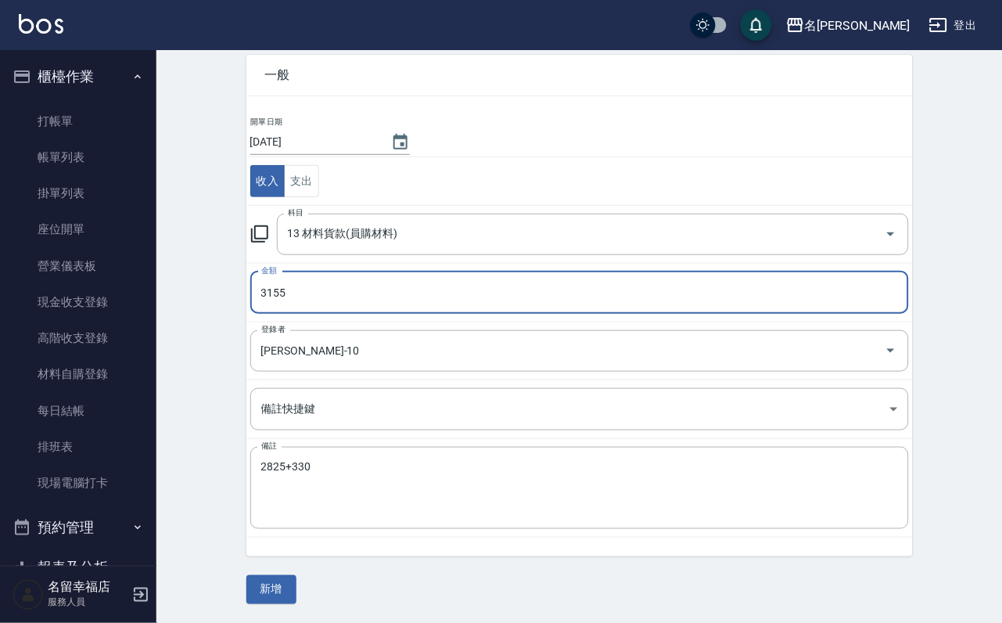
scroll to position [85, 0]
type input "3155"
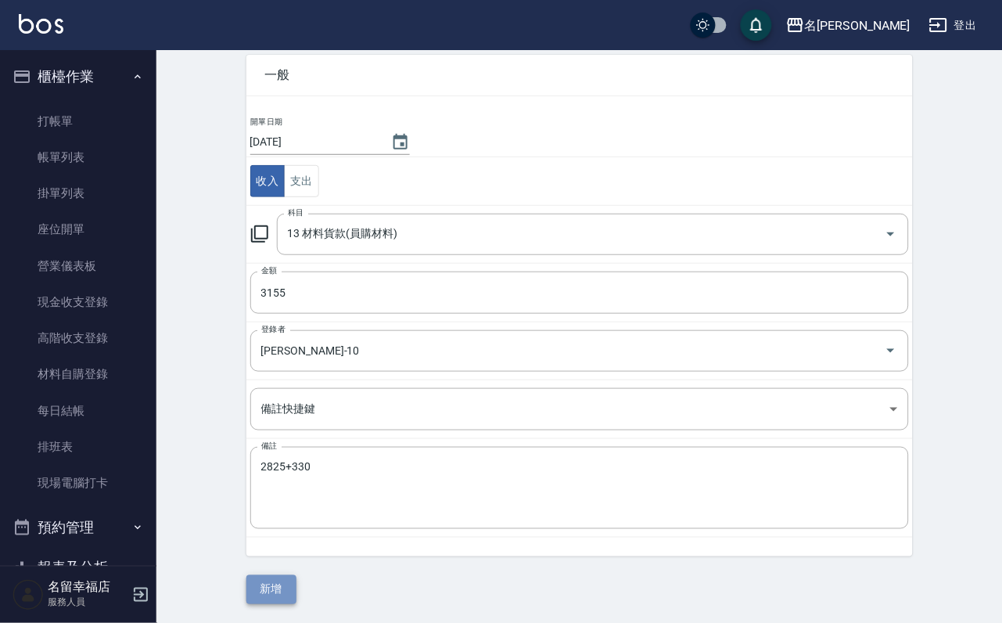
click at [277, 592] on button "新增" at bounding box center [272, 589] width 50 height 29
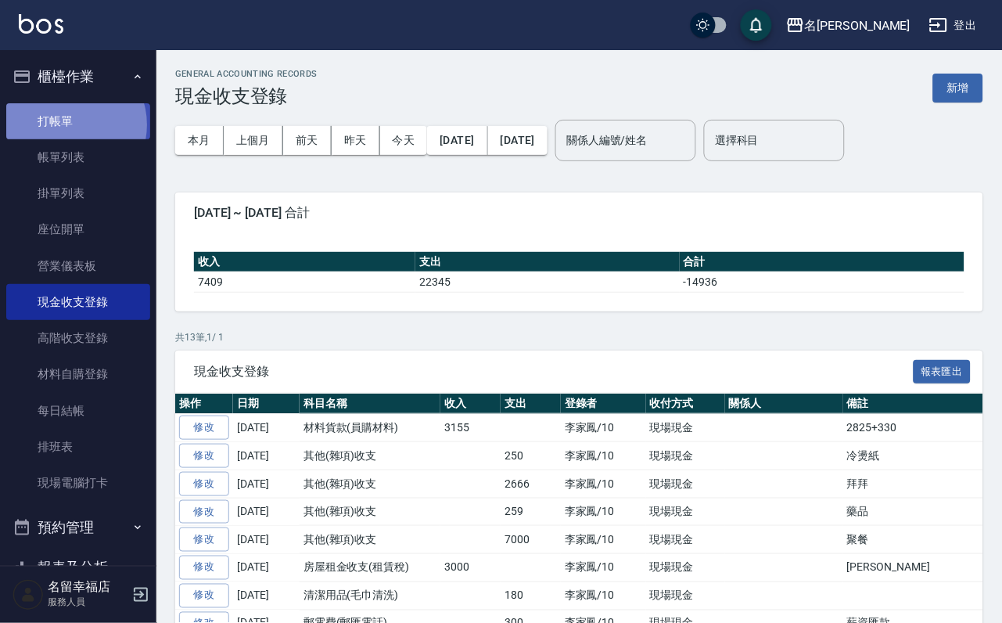
click at [69, 131] on link "打帳單" at bounding box center [78, 121] width 144 height 36
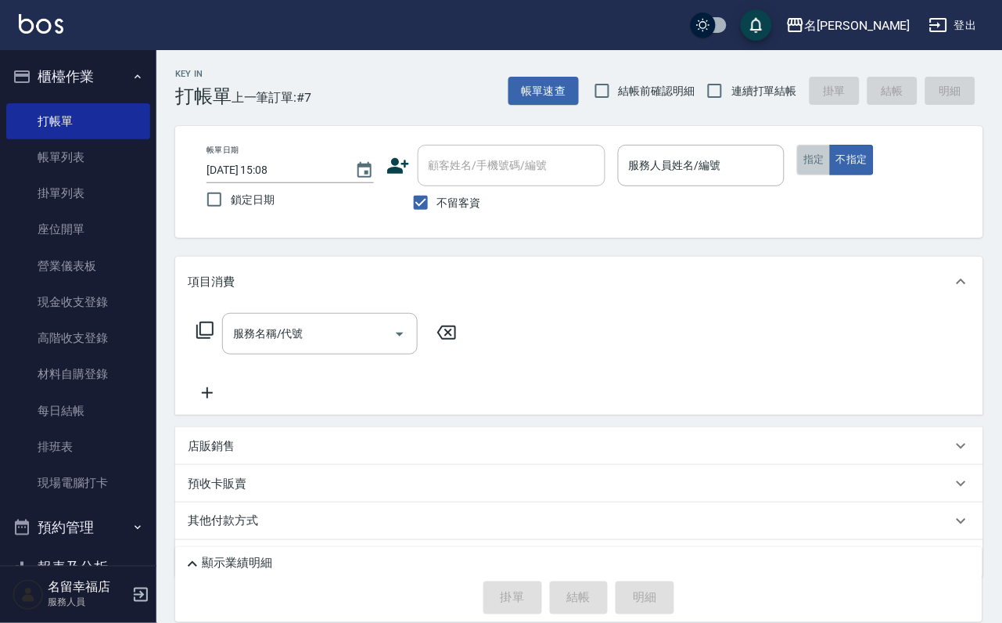
click at [831, 175] on button "指定" at bounding box center [814, 160] width 34 height 31
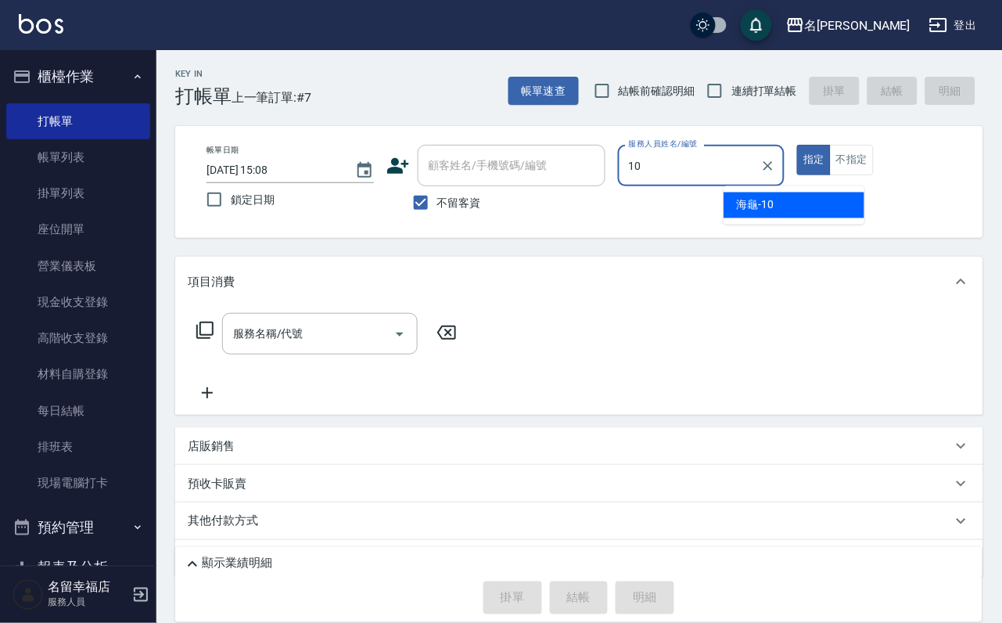
type input "海龜-10"
type button "true"
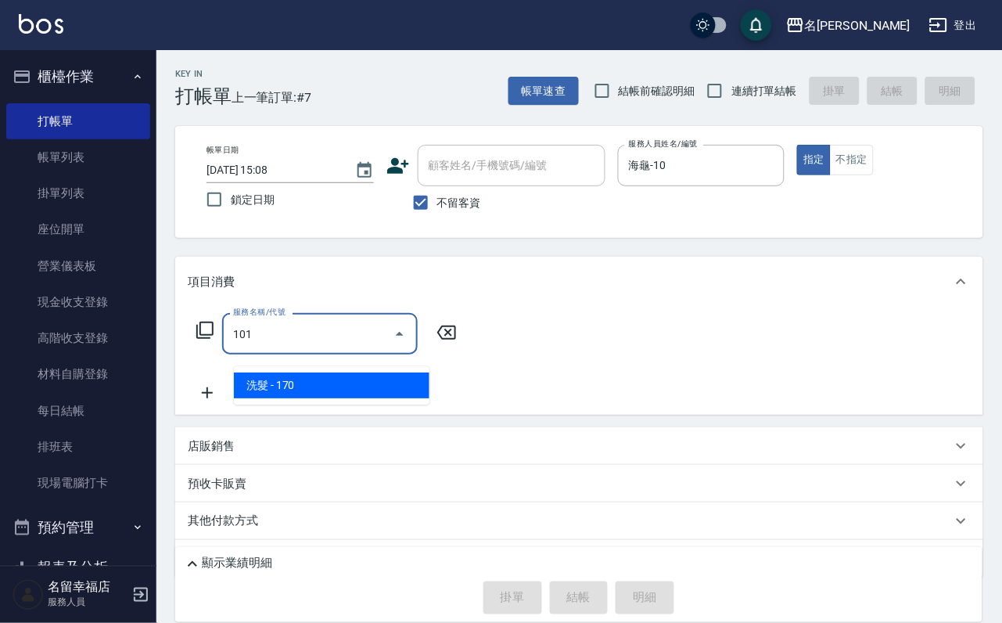
type input "洗髮(101)"
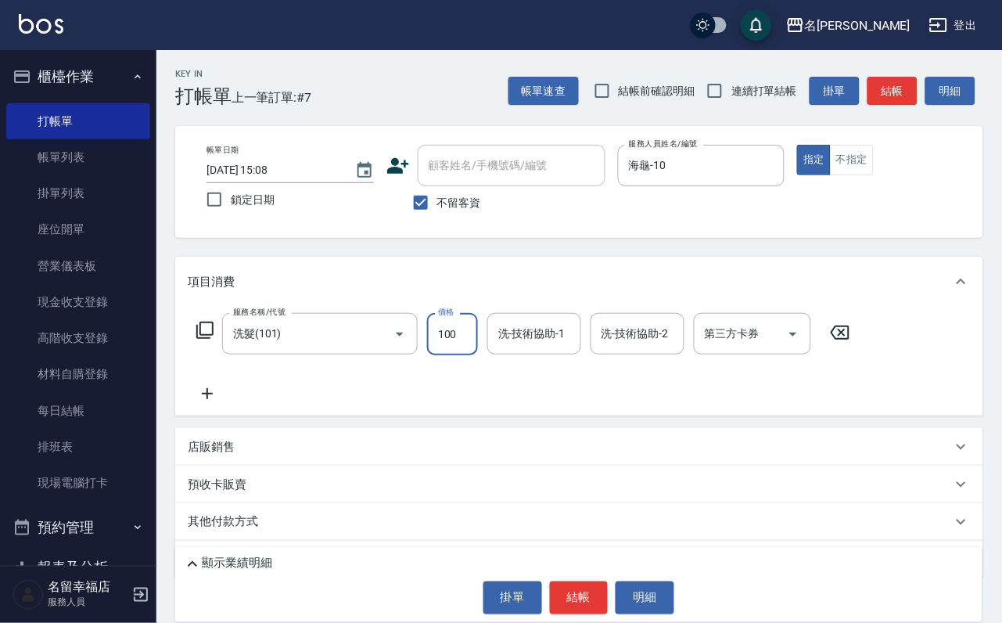
type input "100"
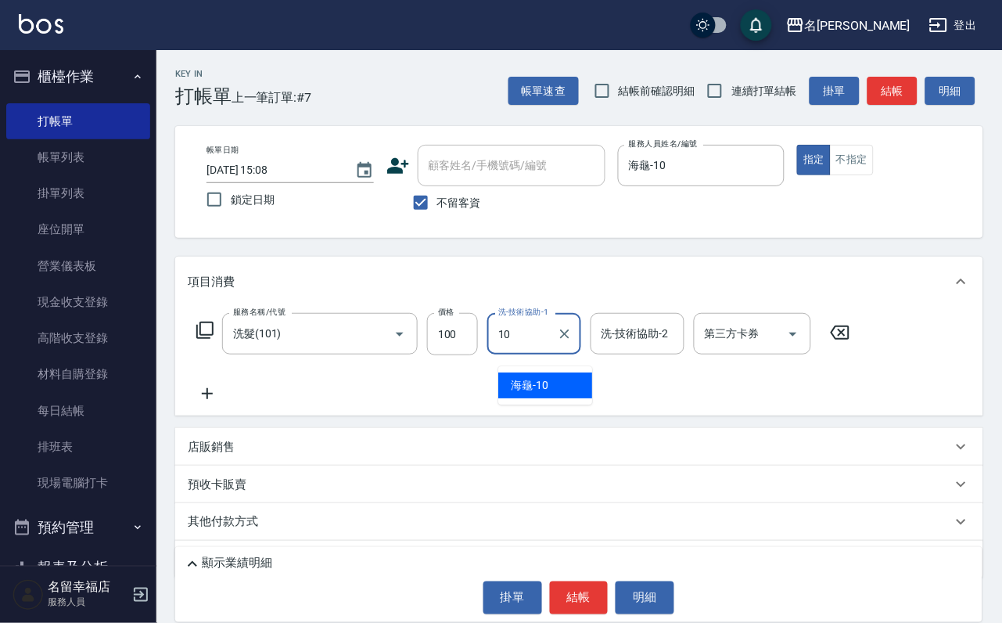
type input "海龜-10"
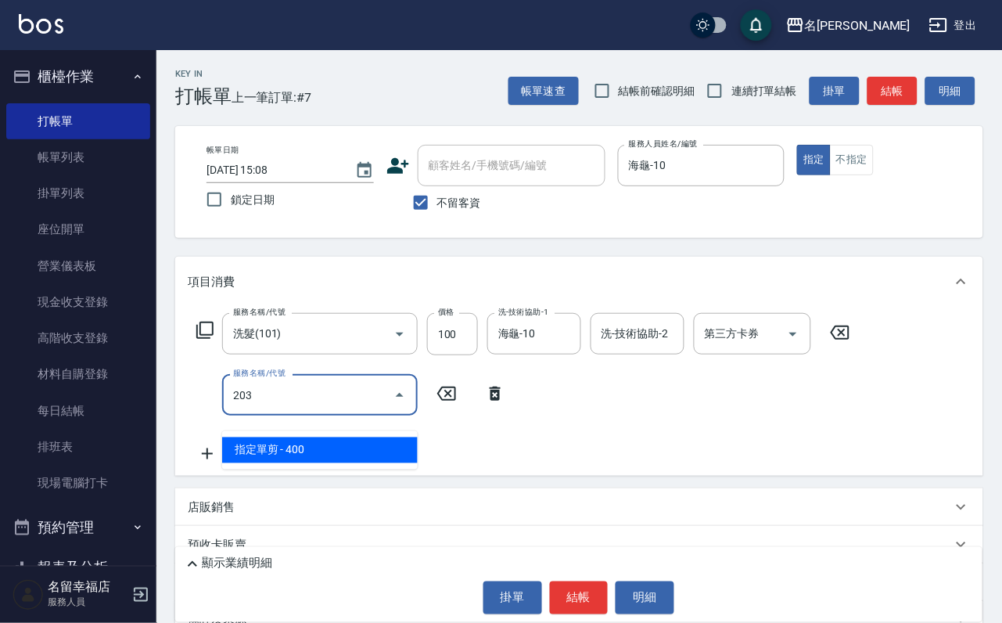
type input "指定單剪(203)"
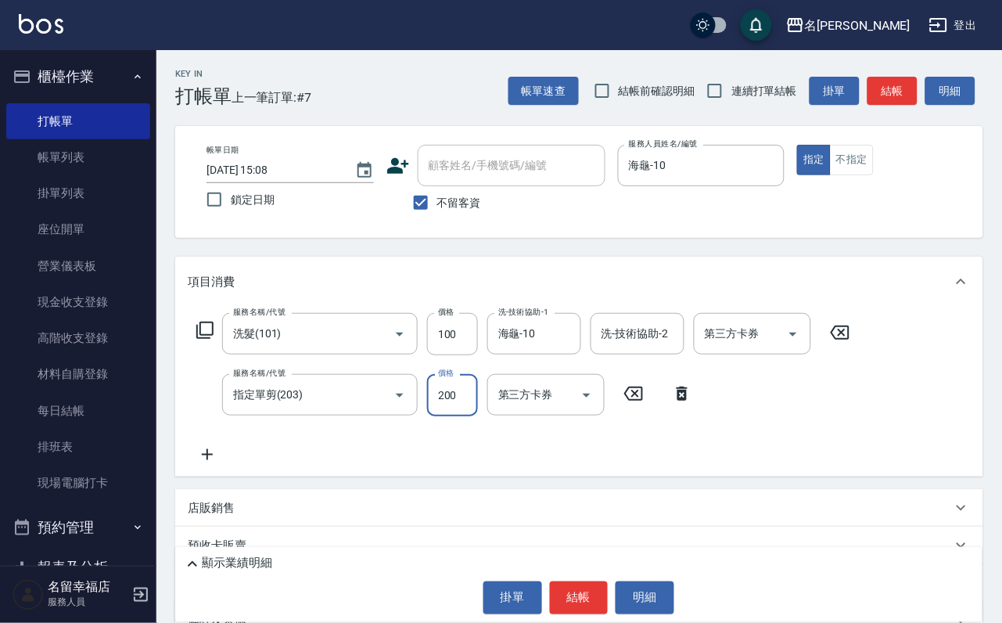
type input "200"
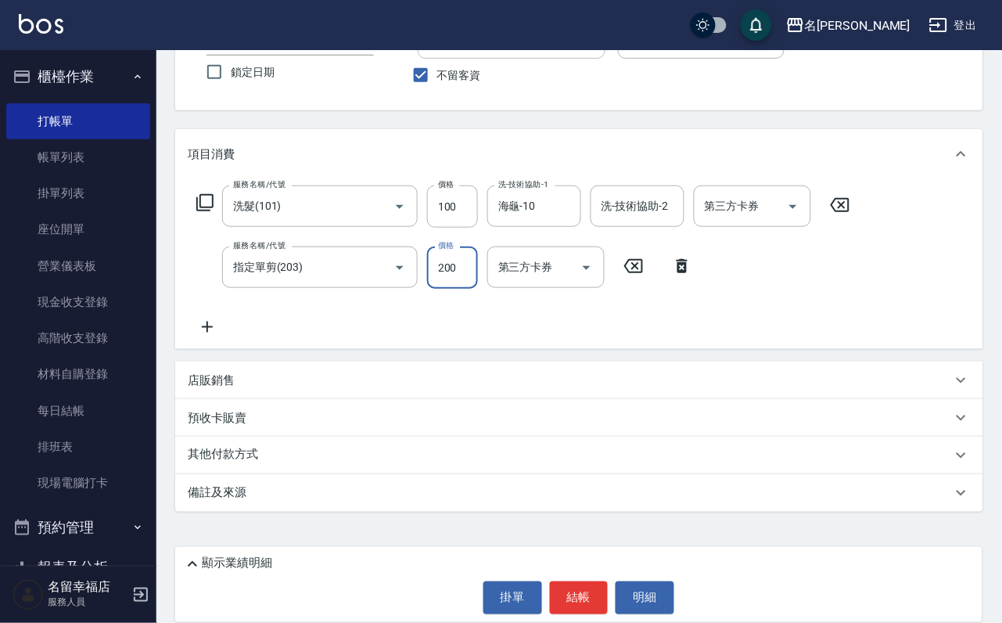
scroll to position [154, 0]
click at [247, 383] on div "店販銷售" at bounding box center [570, 381] width 765 height 16
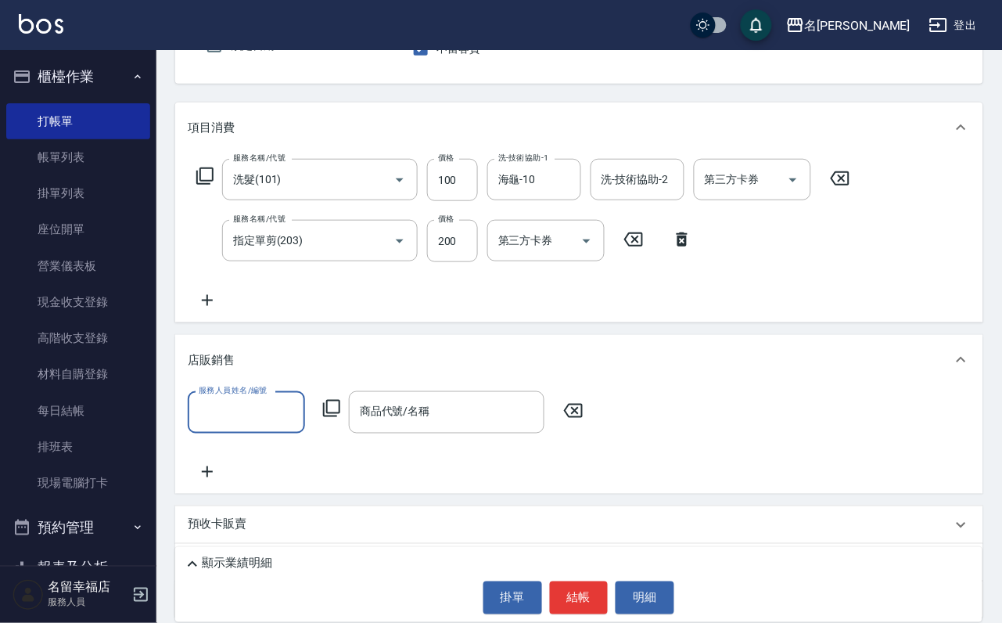
scroll to position [0, 0]
click at [339, 418] on icon at bounding box center [331, 408] width 19 height 19
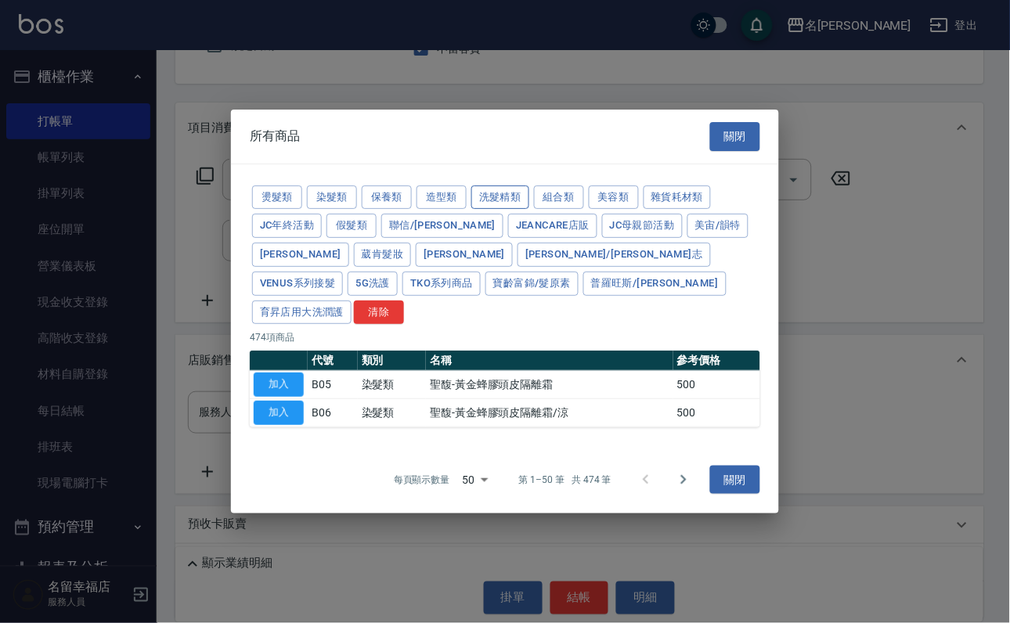
click at [529, 185] on button "洗髮精類" at bounding box center [500, 197] width 58 height 24
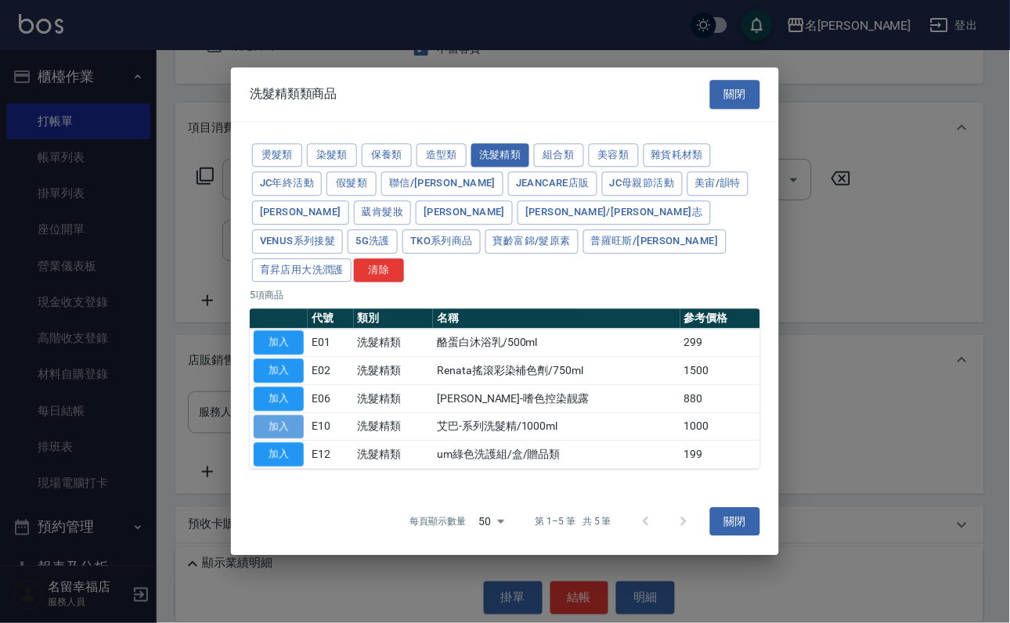
click at [286, 439] on button "加入" at bounding box center [279, 427] width 50 height 24
type input "艾巴-系列洗髮精/1000ml"
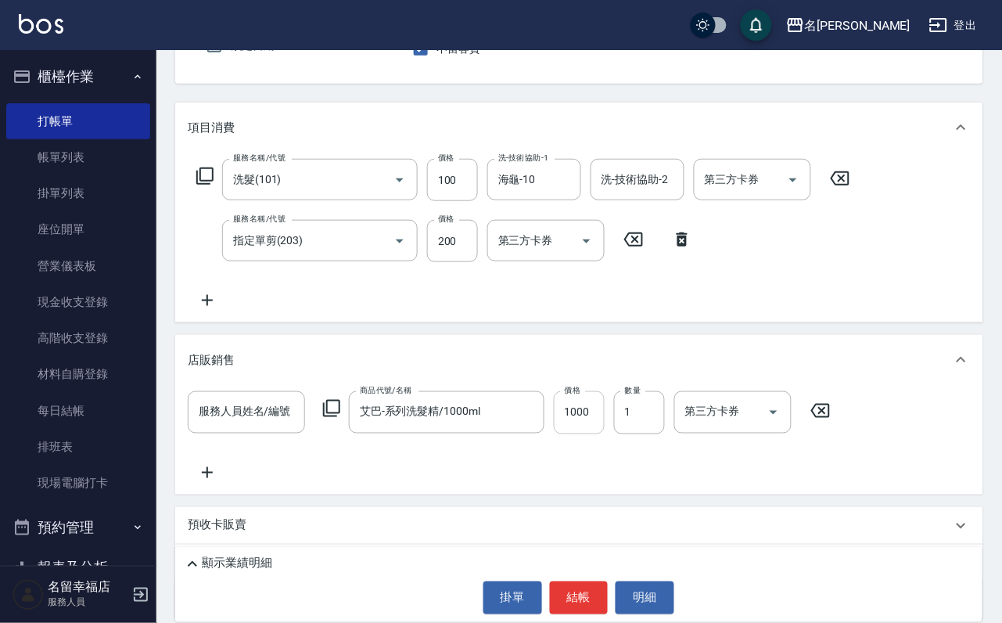
click at [618, 434] on div "服務人員姓名/編號 服務人員姓名/編號 商品代號/名稱 艾巴-系列洗髮精/1000ml 商品代號/名稱 價格 1000 價格 數量 1 數量 第三方卡券 第三…" at bounding box center [514, 412] width 653 height 42
click at [594, 434] on input "1000" at bounding box center [579, 412] width 51 height 42
type input "700"
click at [232, 433] on div "服務人員姓名/編號" at bounding box center [246, 411] width 117 height 41
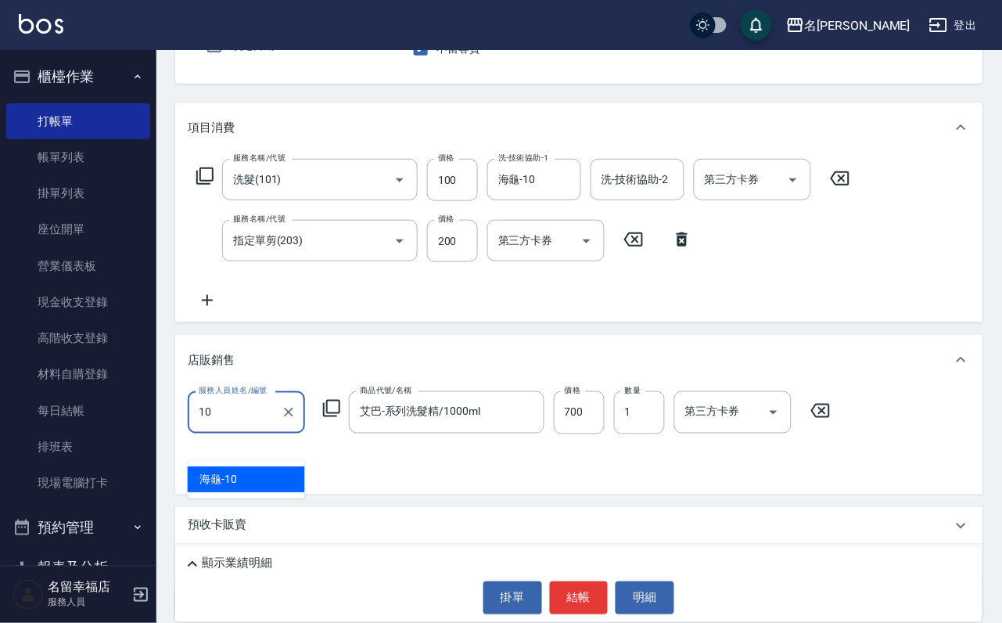
type input "海龜-10"
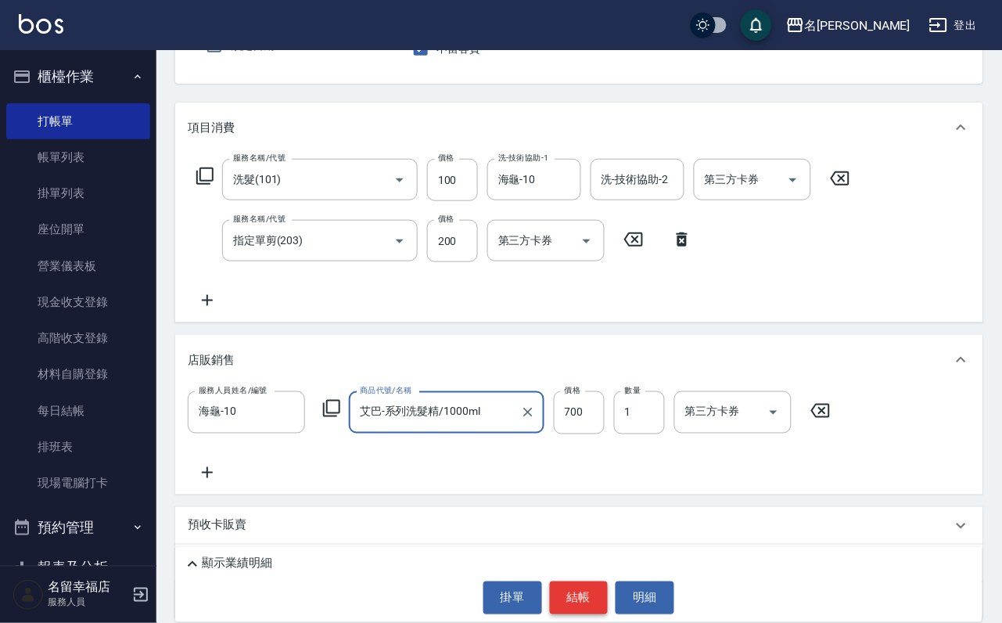
click at [574, 600] on button "結帳" at bounding box center [579, 597] width 59 height 33
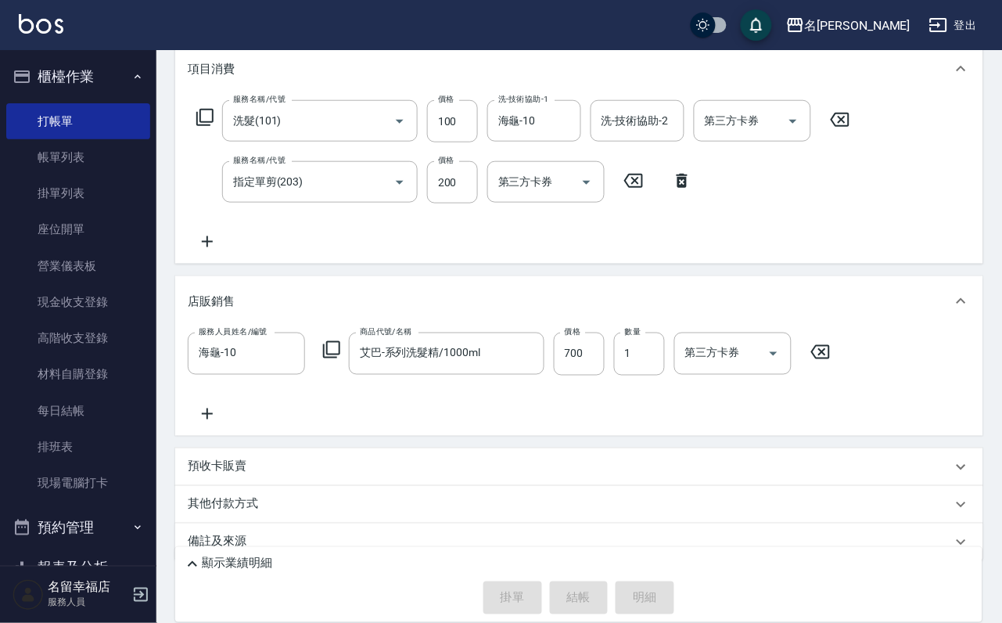
scroll to position [272, 0]
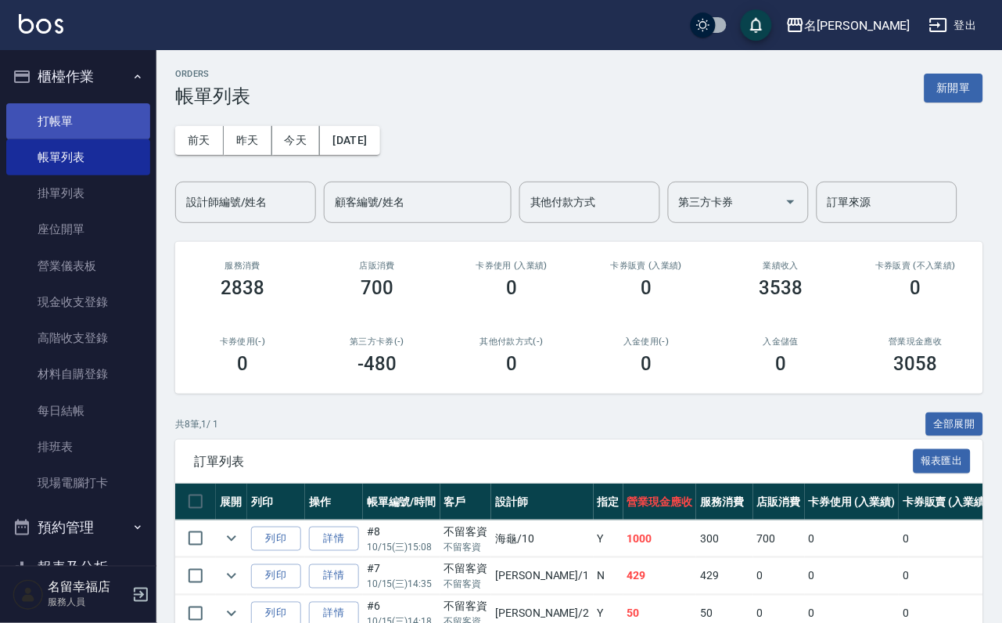
click at [85, 113] on link "打帳單" at bounding box center [78, 121] width 144 height 36
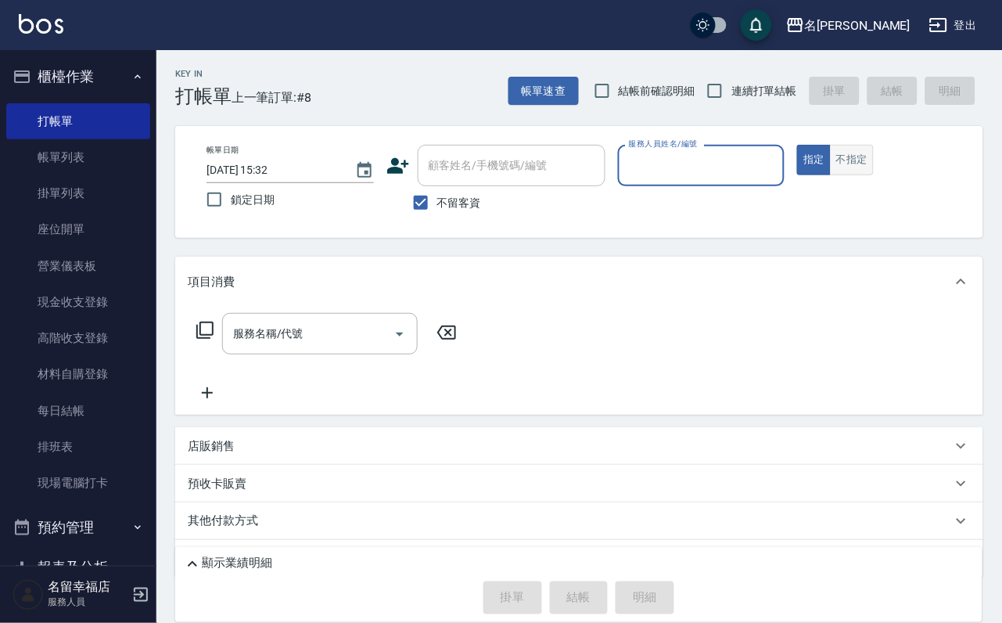
click at [874, 175] on button "不指定" at bounding box center [852, 160] width 44 height 31
click at [779, 167] on input "服務人員姓名/編號" at bounding box center [701, 165] width 153 height 27
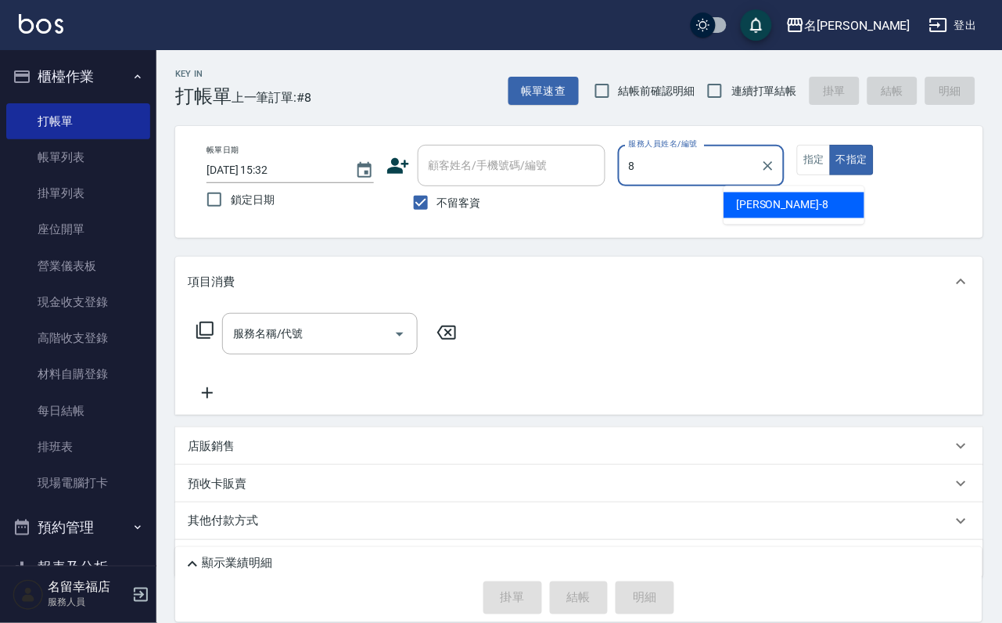
type input "詩婷-8"
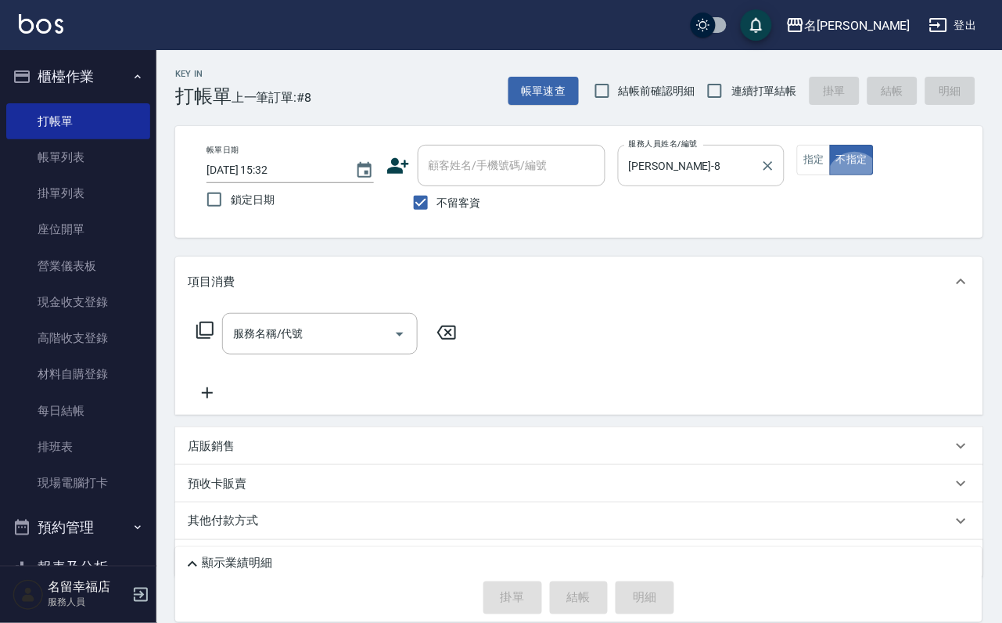
type button "false"
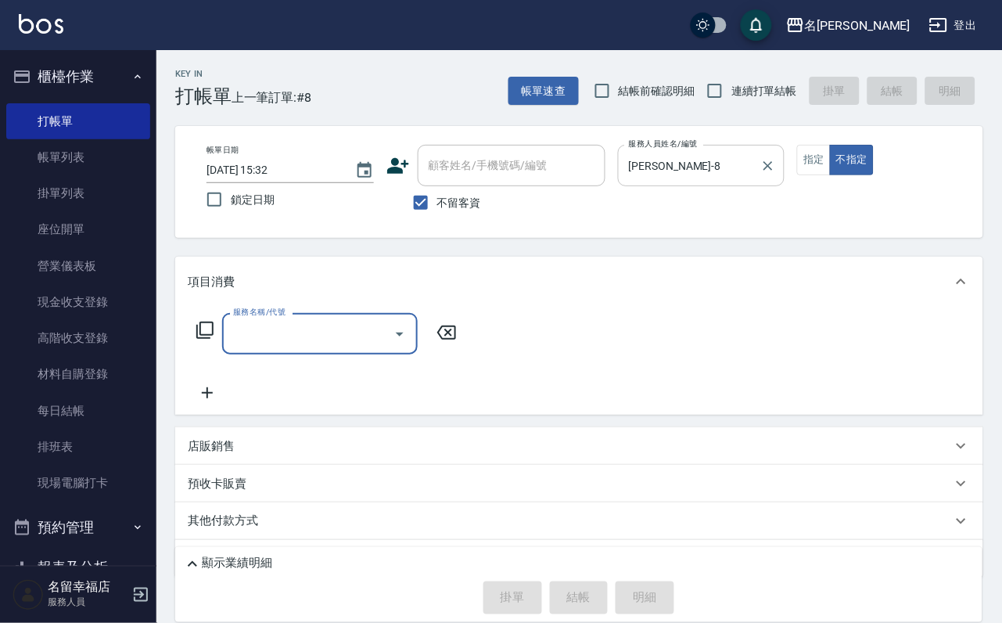
type input "6"
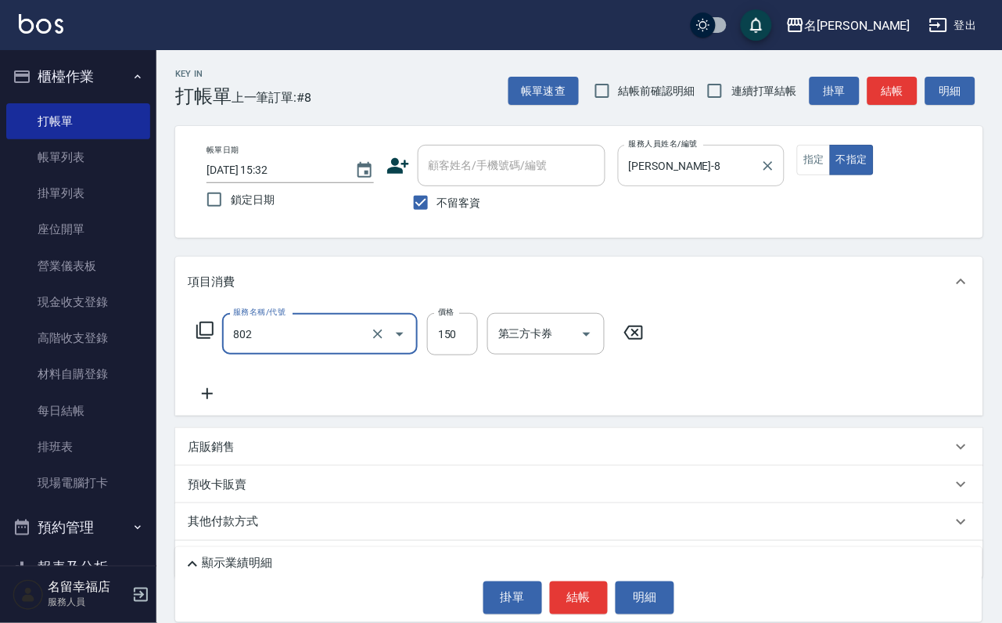
type input "單梳(802)"
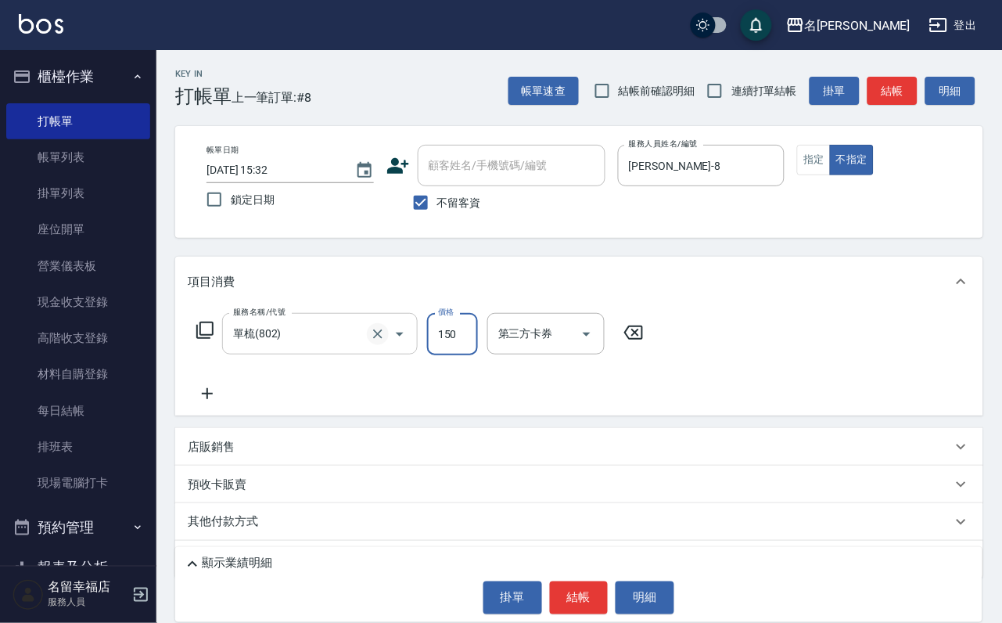
click at [373, 342] on icon "Clear" at bounding box center [378, 334] width 16 height 16
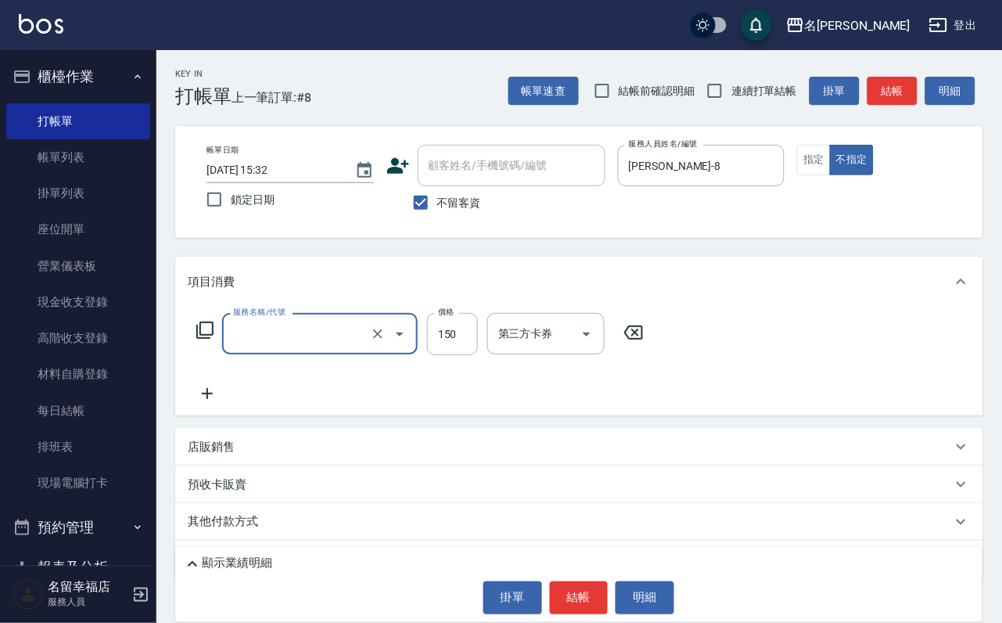
type input "單梳(802)"
click at [214, 340] on icon at bounding box center [205, 330] width 19 height 19
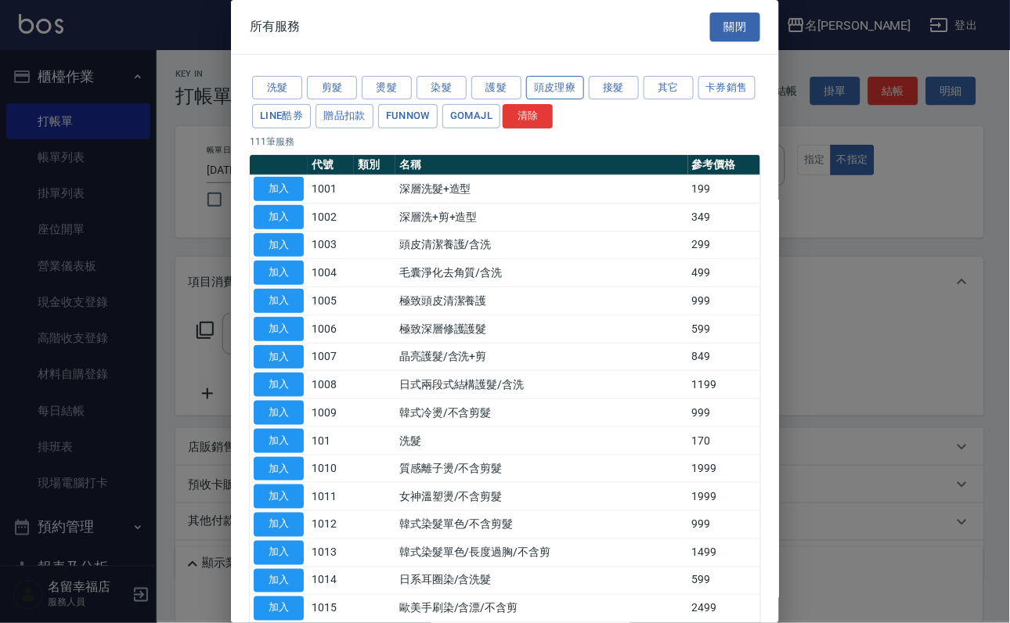
click at [547, 100] on button "頭皮理療" at bounding box center [555, 88] width 58 height 24
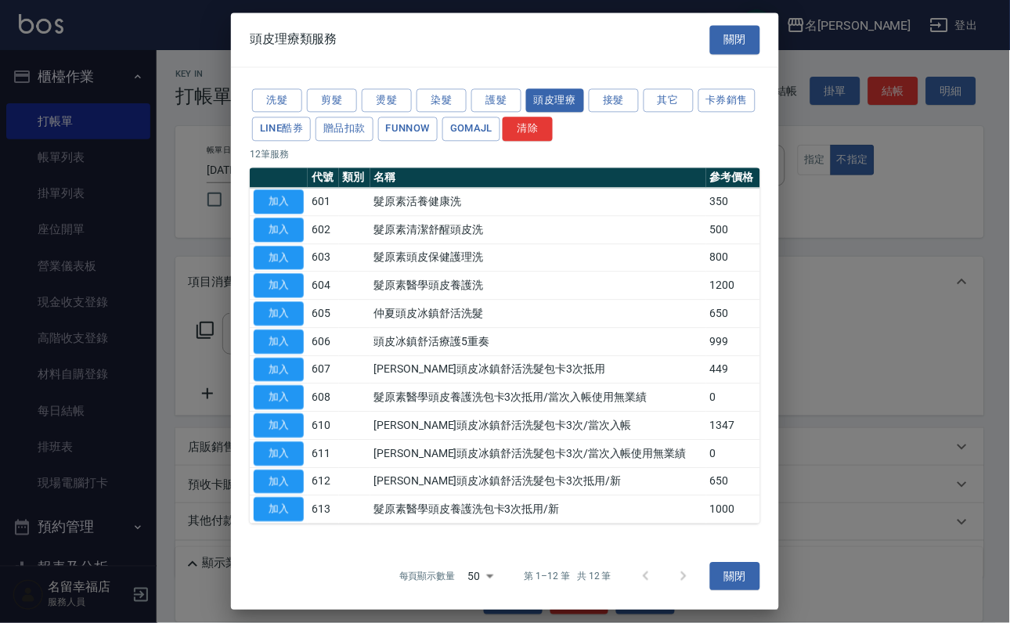
scroll to position [143, 0]
click at [276, 506] on button "加入" at bounding box center [279, 510] width 50 height 24
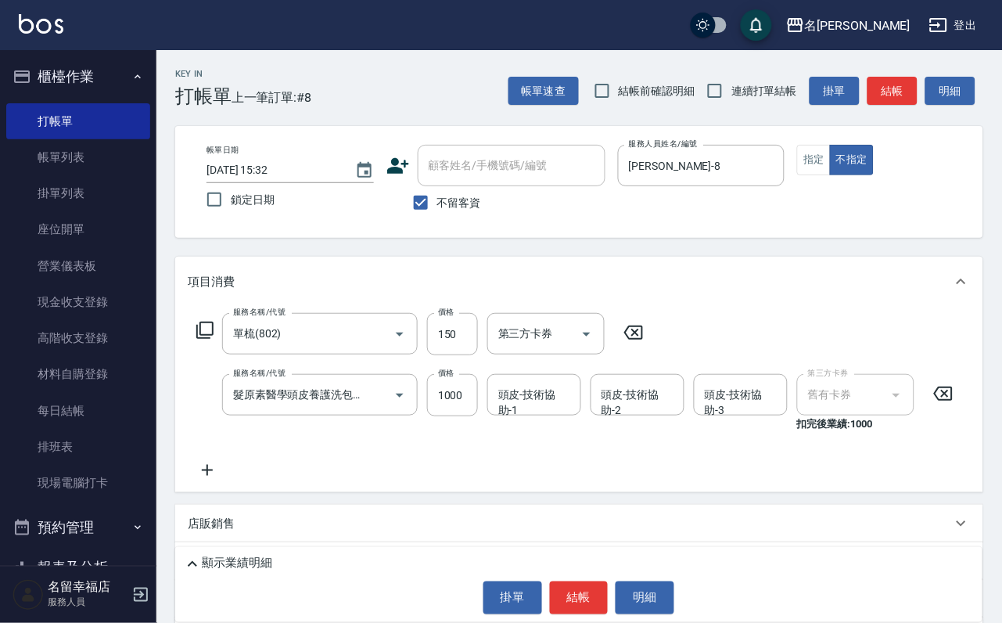
click at [642, 340] on icon at bounding box center [633, 333] width 19 height 14
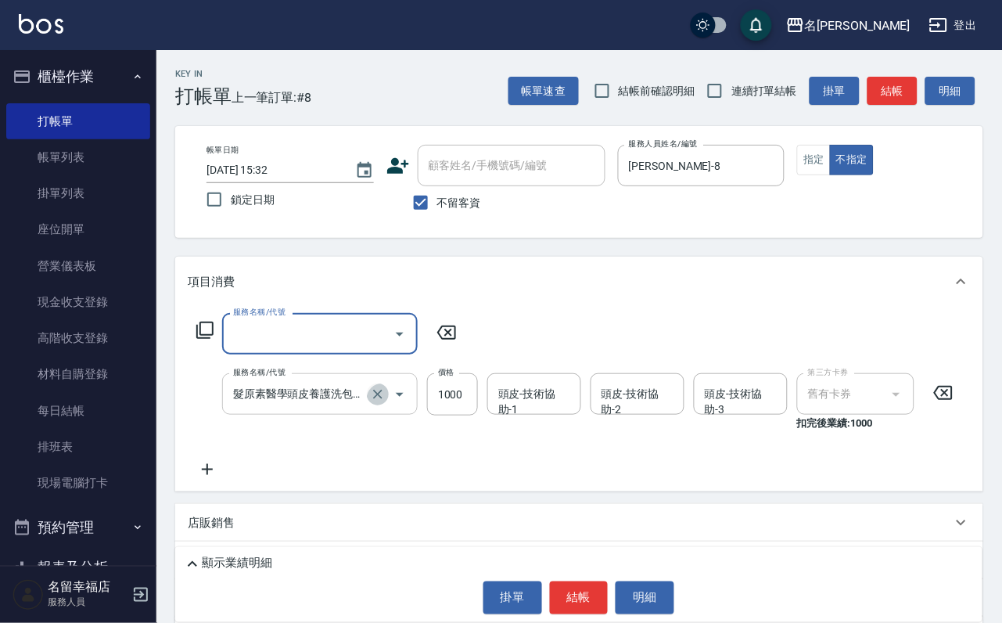
click at [370, 402] on icon "Clear" at bounding box center [378, 395] width 16 height 16
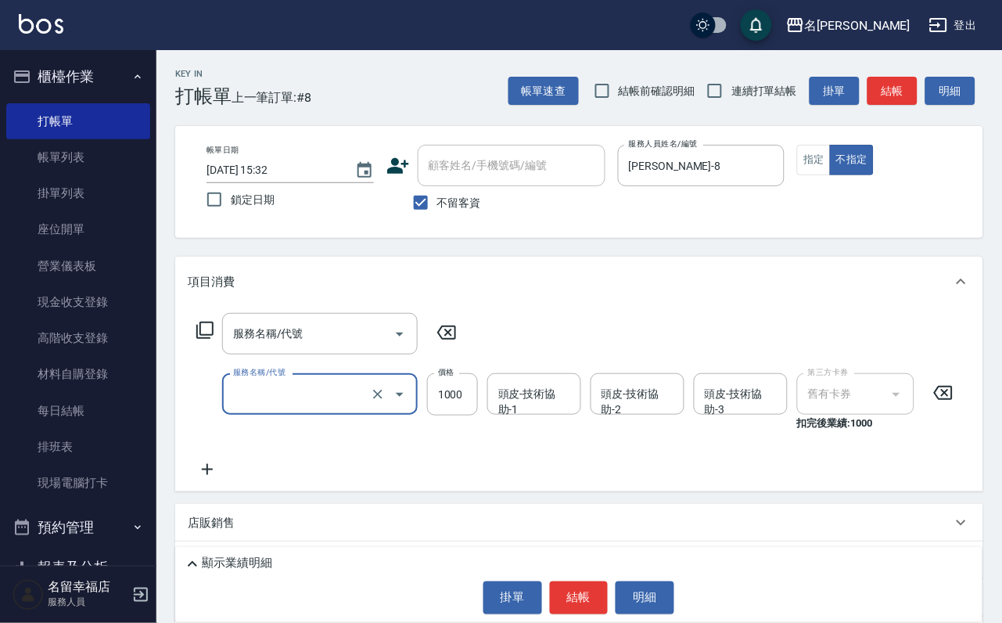
type input "髮原素醫學頭皮養護洗包卡3次抵用/新(613)"
click at [208, 340] on icon at bounding box center [205, 330] width 19 height 19
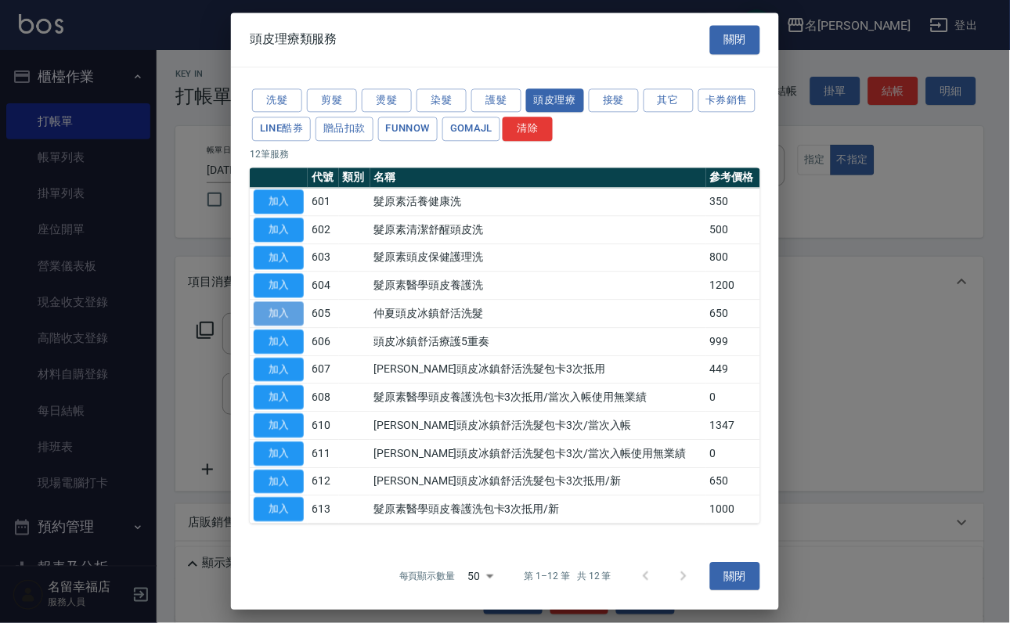
click at [267, 301] on button "加入" at bounding box center [279, 313] width 50 height 24
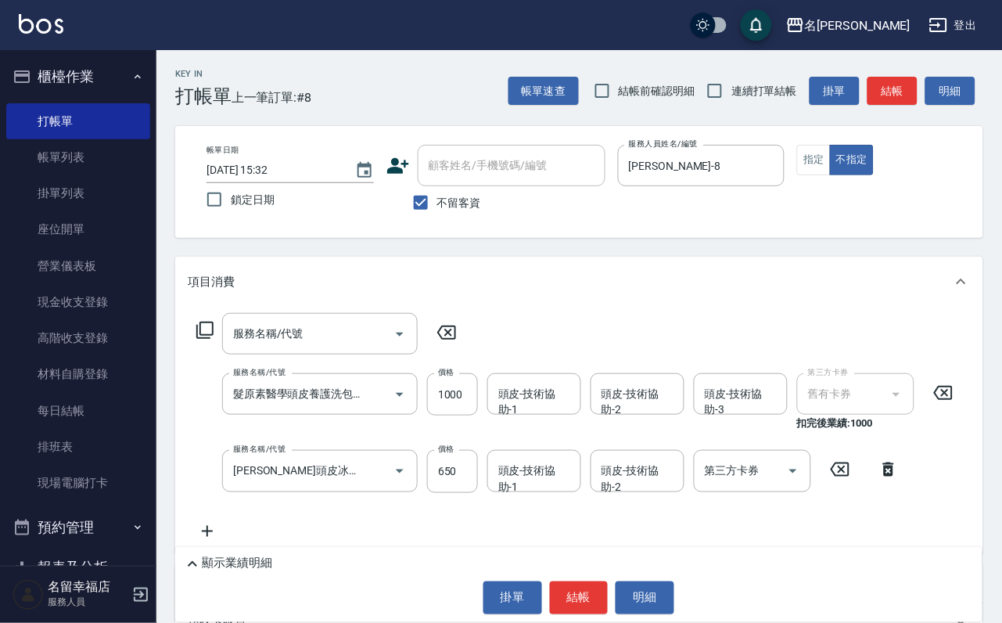
click at [938, 402] on icon at bounding box center [943, 392] width 39 height 19
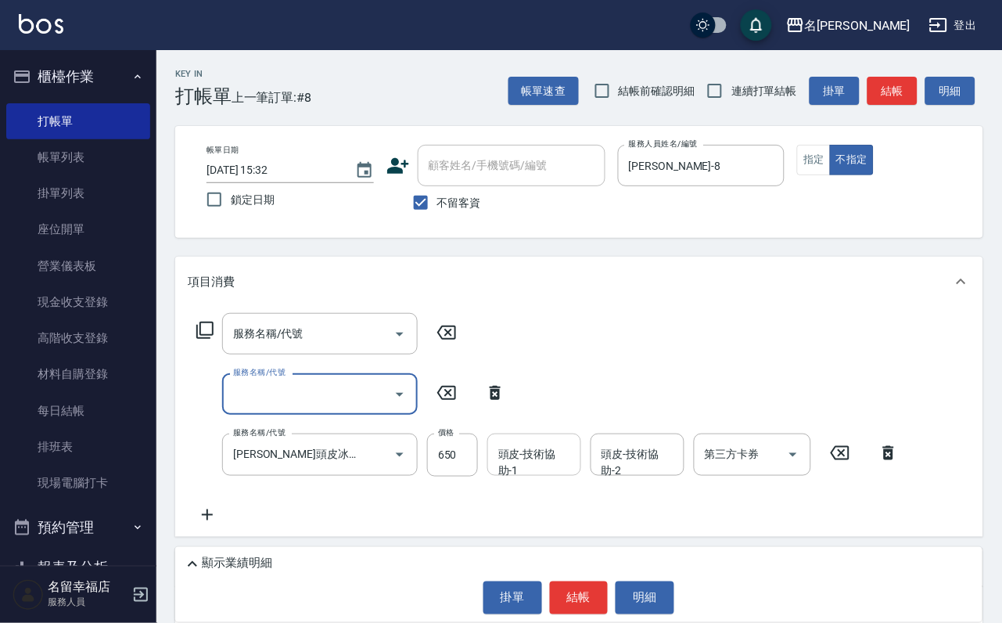
click at [549, 475] on div "頭皮-技術協助-1 頭皮-技術協助-1" at bounding box center [535, 454] width 94 height 41
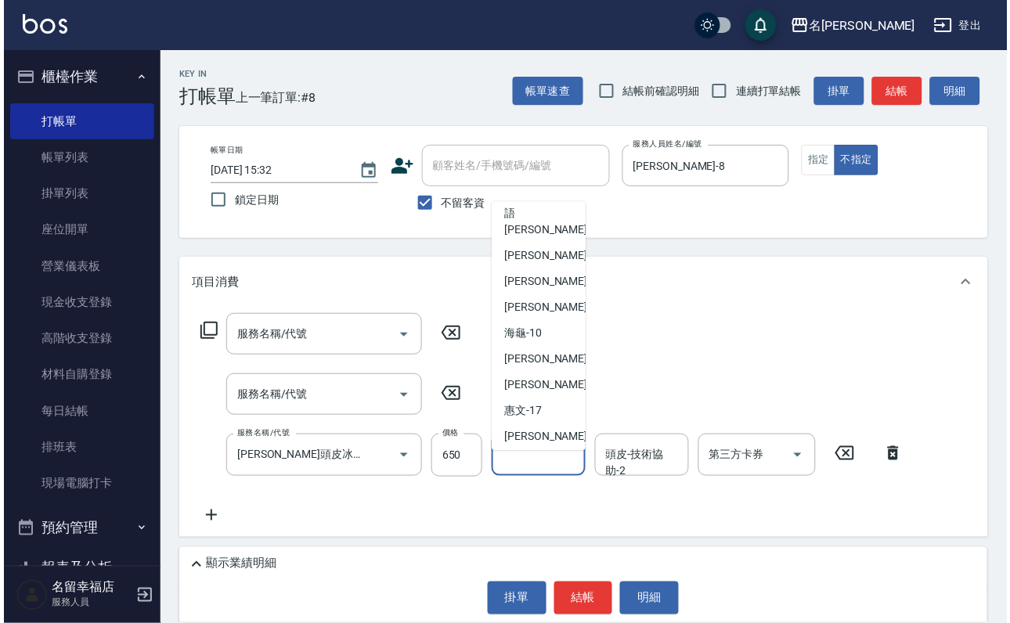
scroll to position [254, 0]
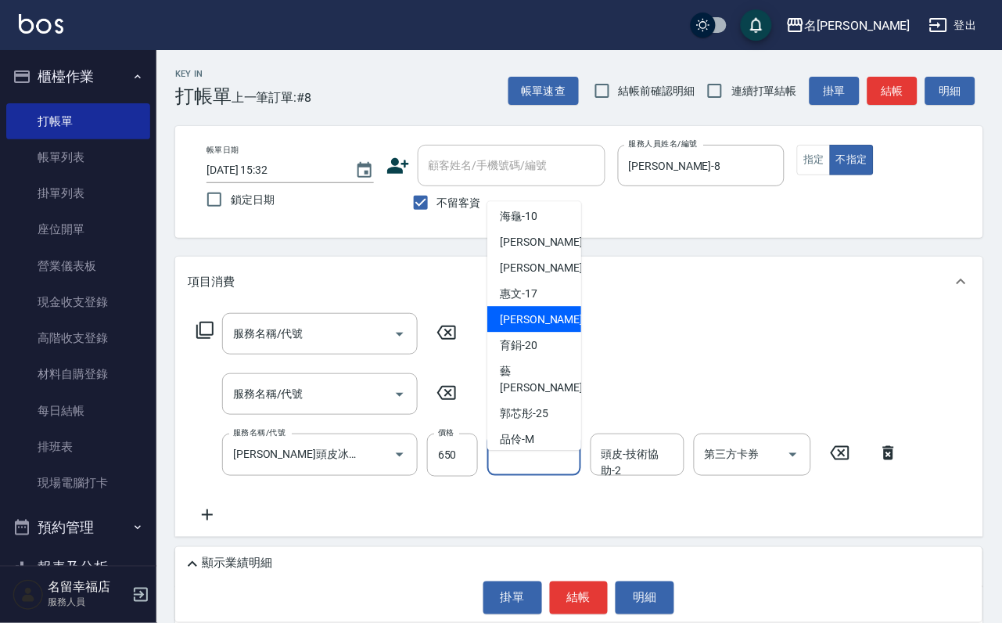
click at [541, 311] on span "李姿儀 -18" at bounding box center [549, 319] width 99 height 16
type input "李姿儀-18"
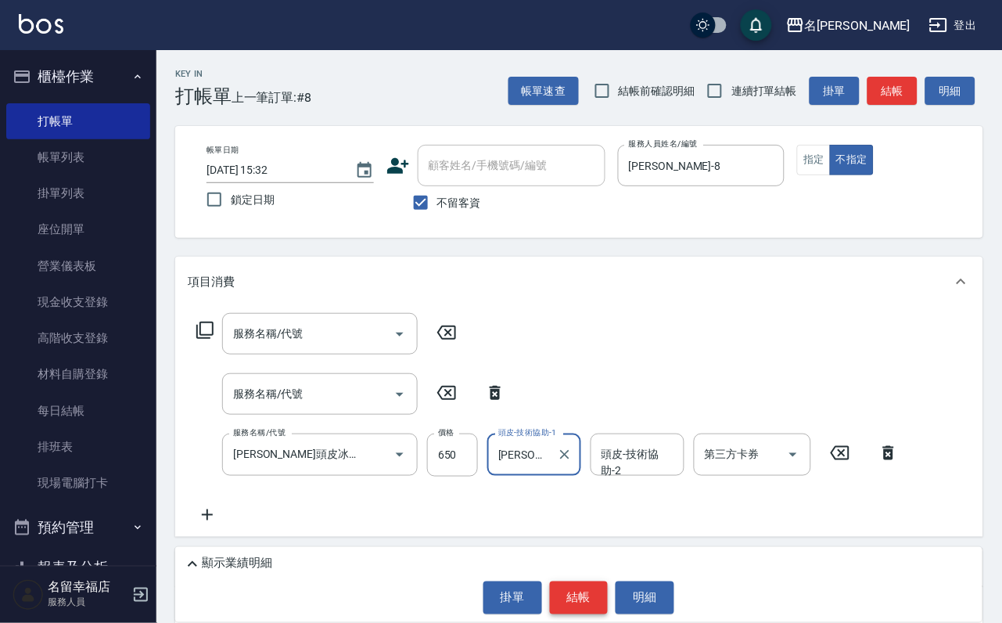
click at [581, 588] on button "結帳" at bounding box center [579, 597] width 59 height 33
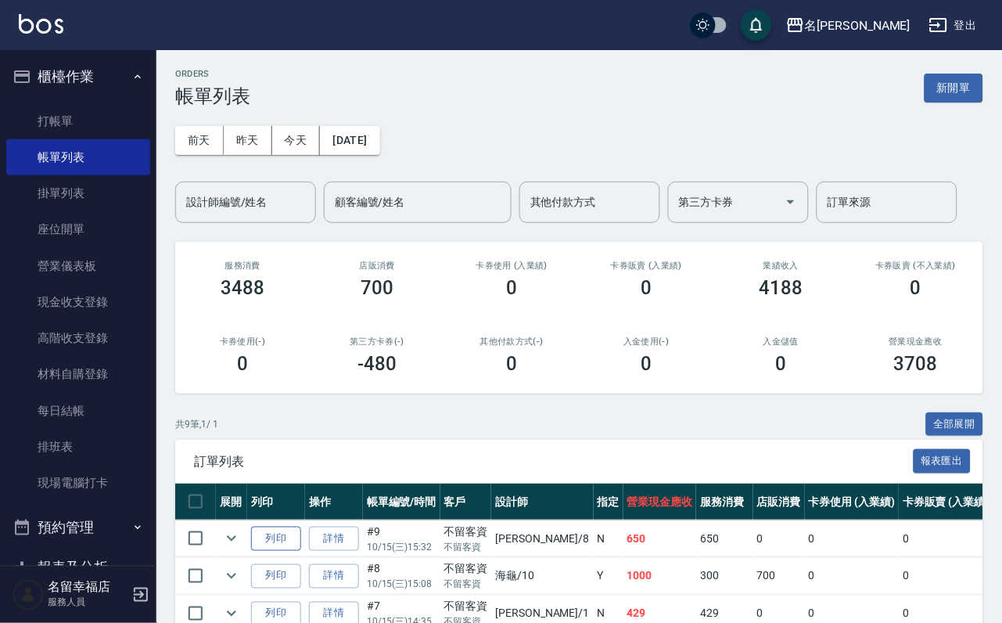
click at [295, 551] on button "列印" at bounding box center [276, 539] width 50 height 24
click at [251, 527] on button "列印" at bounding box center [276, 539] width 50 height 24
click button "列印" at bounding box center [276, 539] width 50 height 24
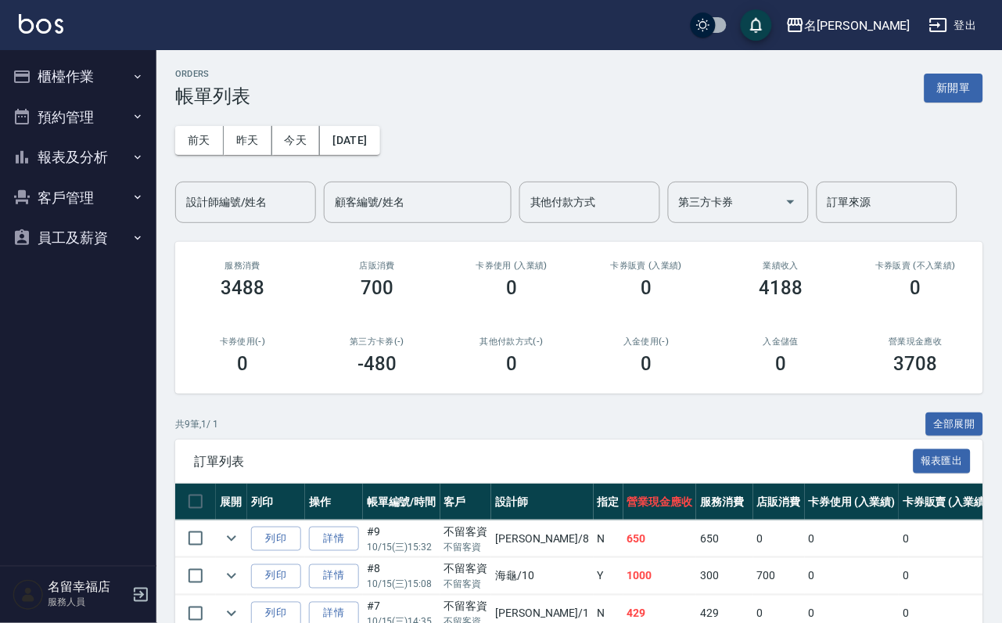
click at [98, 85] on button "櫃檯作業" at bounding box center [78, 76] width 144 height 41
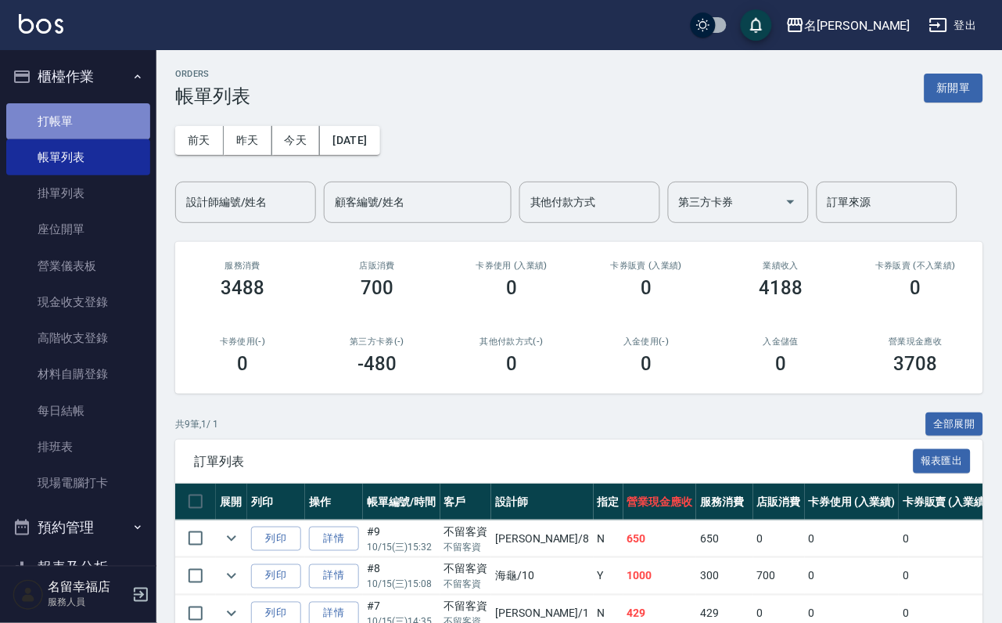
click at [103, 133] on link "打帳單" at bounding box center [78, 121] width 144 height 36
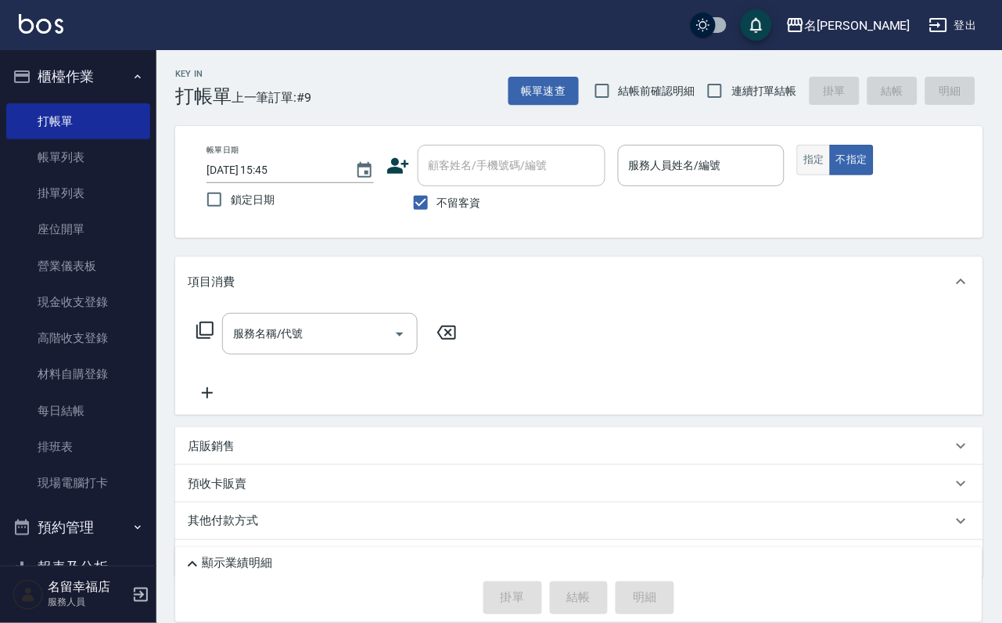
click at [831, 175] on button "指定" at bounding box center [814, 160] width 34 height 31
click at [779, 166] on input "服務人員姓名/編號" at bounding box center [701, 165] width 153 height 27
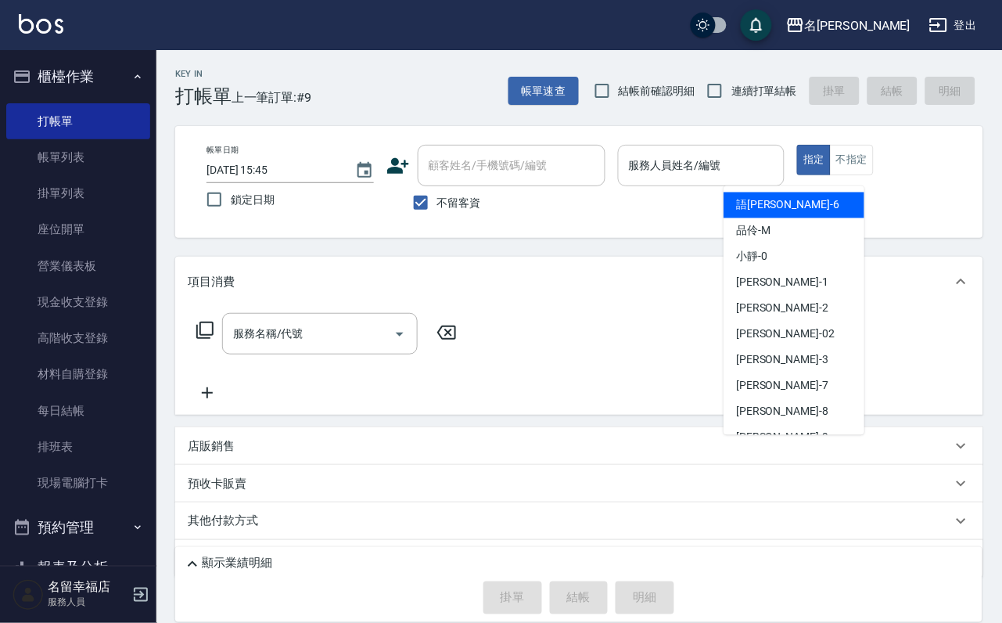
type input "語瑄-6"
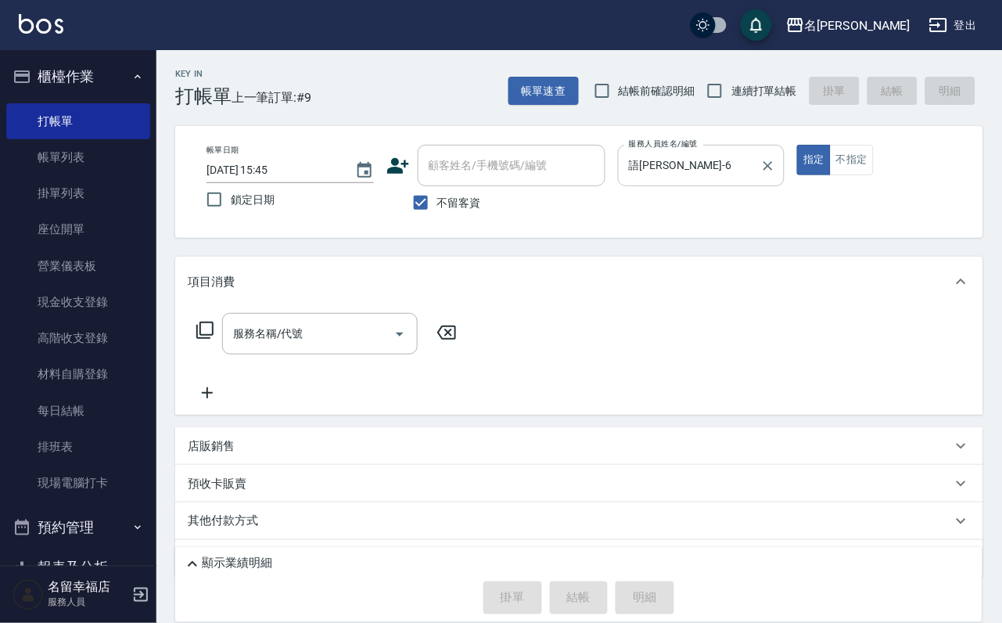
type button "true"
click at [776, 163] on icon "Clear" at bounding box center [769, 166] width 16 height 16
click at [779, 170] on input "服務人員姓名/編號" at bounding box center [701, 165] width 153 height 27
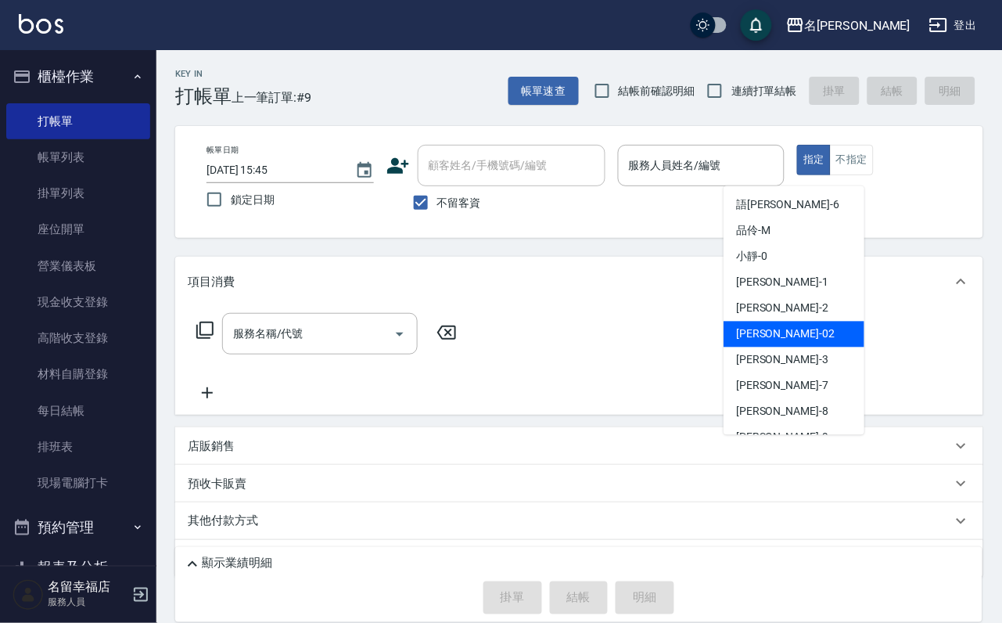
drag, startPoint x: 592, startPoint y: 400, endPoint x: 616, endPoint y: 377, distance: 33.2
click at [593, 397] on div "服務名稱/代號 服務名稱/代號" at bounding box center [579, 361] width 808 height 108
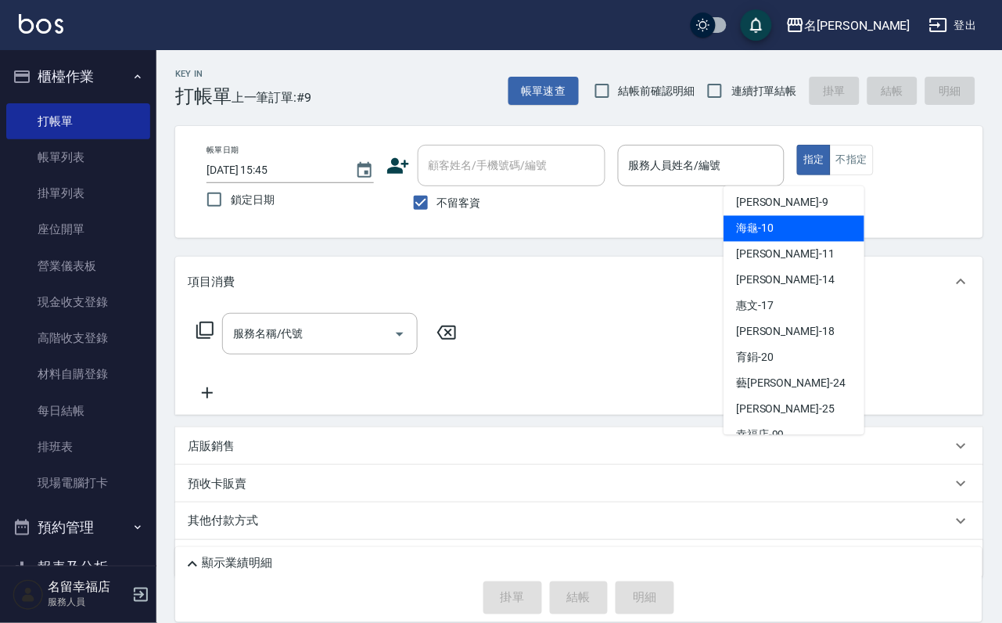
scroll to position [117, 0]
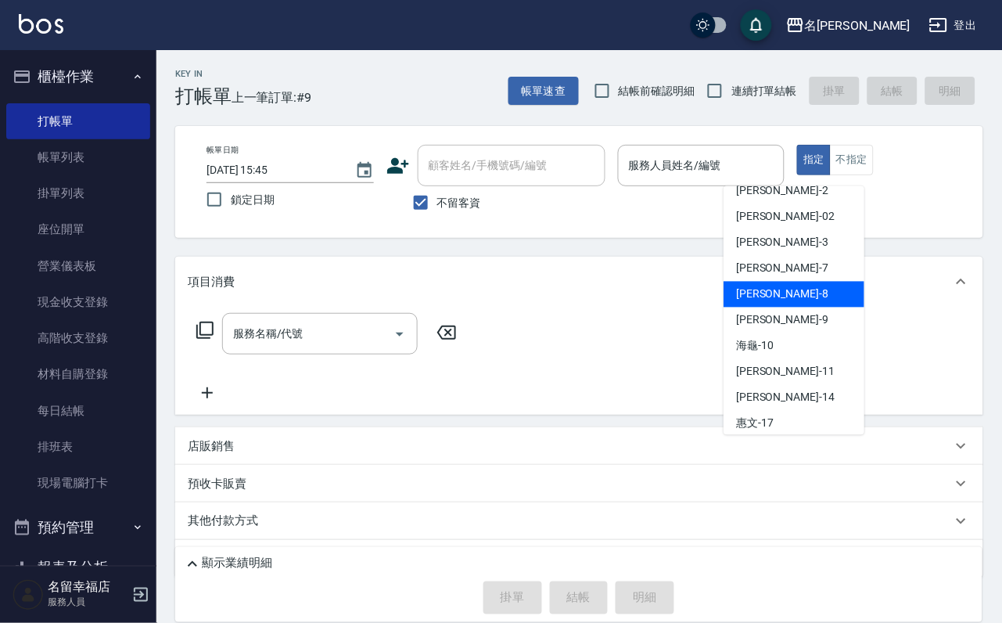
click at [801, 286] on div "詩婷 -8" at bounding box center [794, 295] width 141 height 26
type input "詩婷-8"
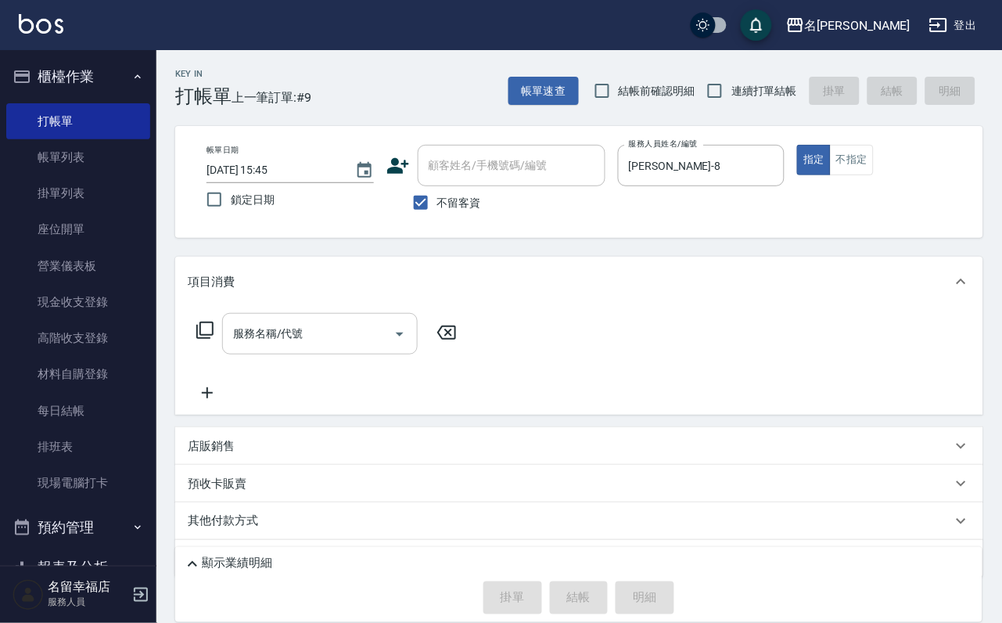
click at [308, 347] on input "服務名稱/代號" at bounding box center [308, 333] width 158 height 27
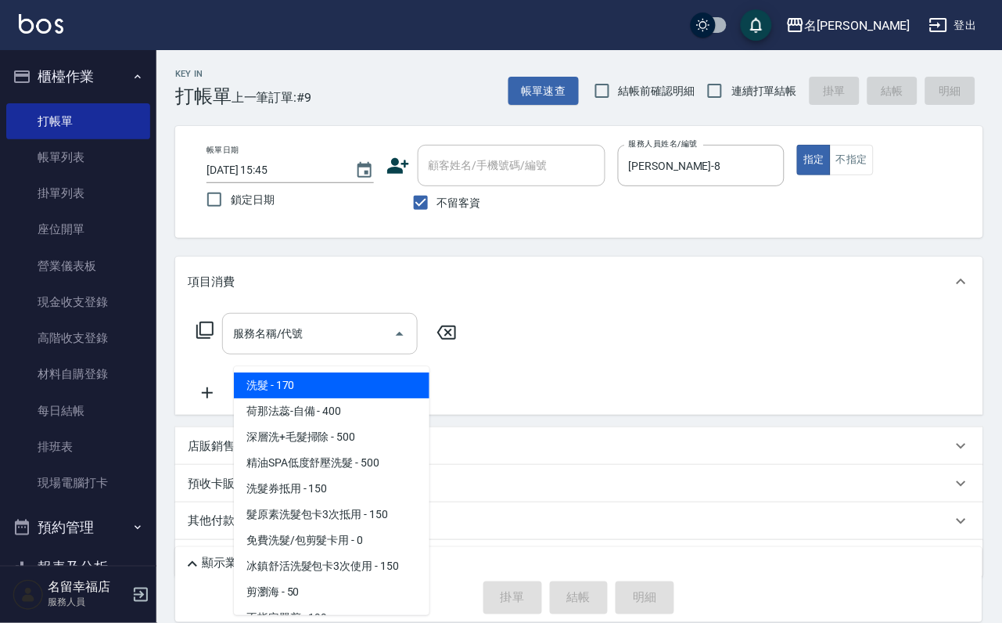
click at [304, 347] on input "服務名稱/代號" at bounding box center [308, 333] width 158 height 27
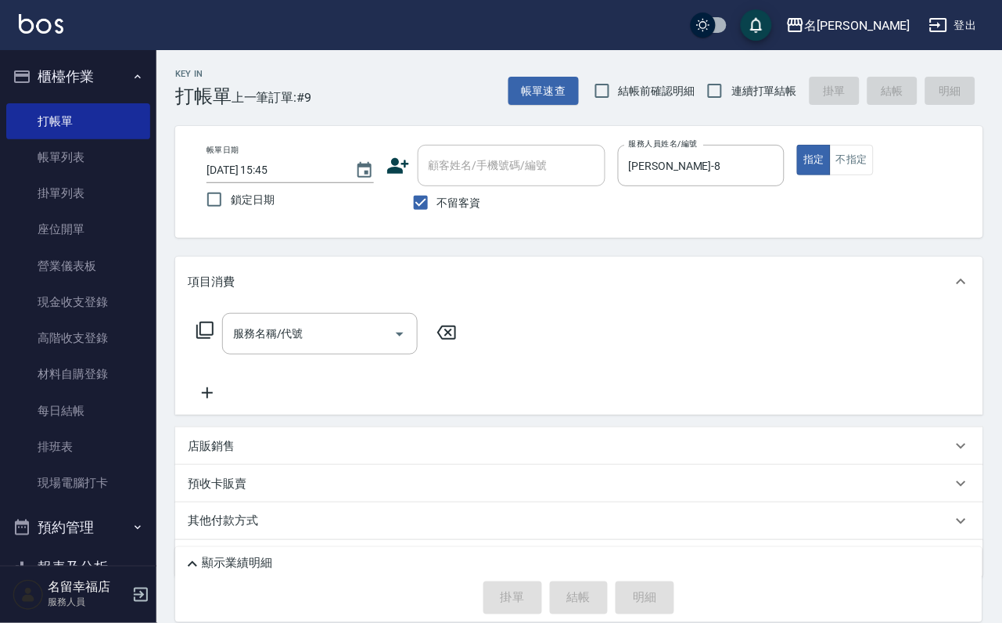
click at [214, 340] on icon at bounding box center [205, 330] width 19 height 19
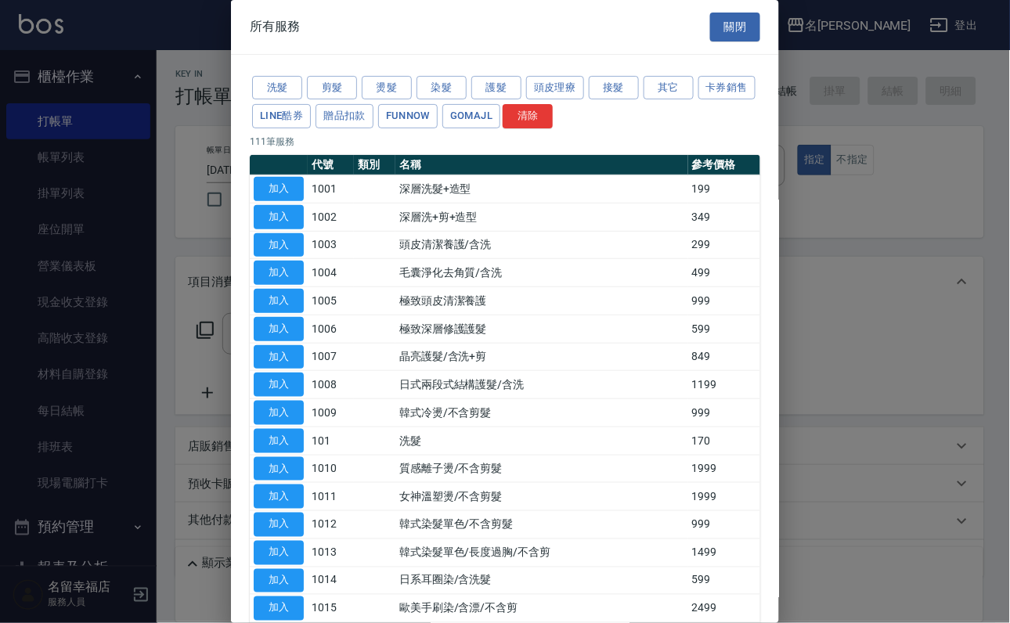
click at [732, 20] on button "關閉" at bounding box center [735, 27] width 50 height 29
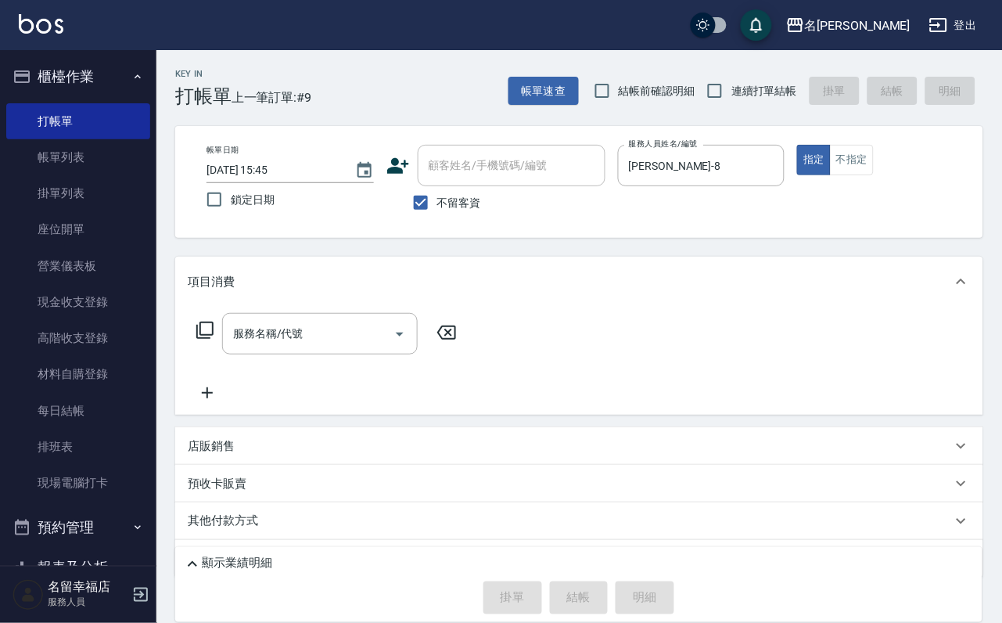
click at [345, 323] on div "服務名稱/代號 服務名稱/代號" at bounding box center [579, 361] width 808 height 108
click at [346, 334] on input "服務名稱/代號" at bounding box center [308, 333] width 158 height 27
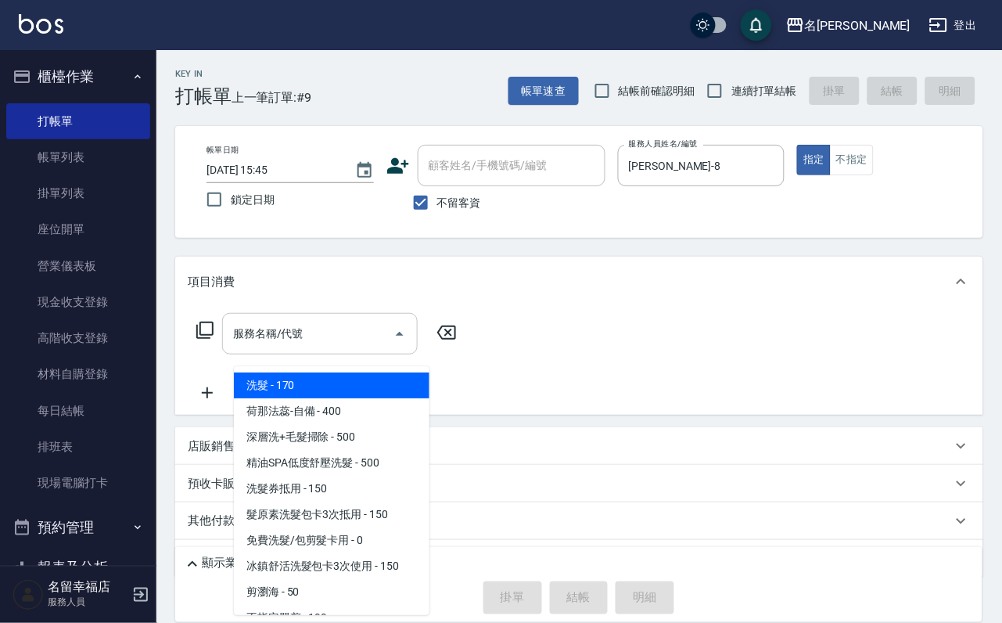
drag, startPoint x: 346, startPoint y: 334, endPoint x: 337, endPoint y: 347, distance: 15.8
click at [344, 342] on input "服務名稱/代號" at bounding box center [308, 333] width 158 height 27
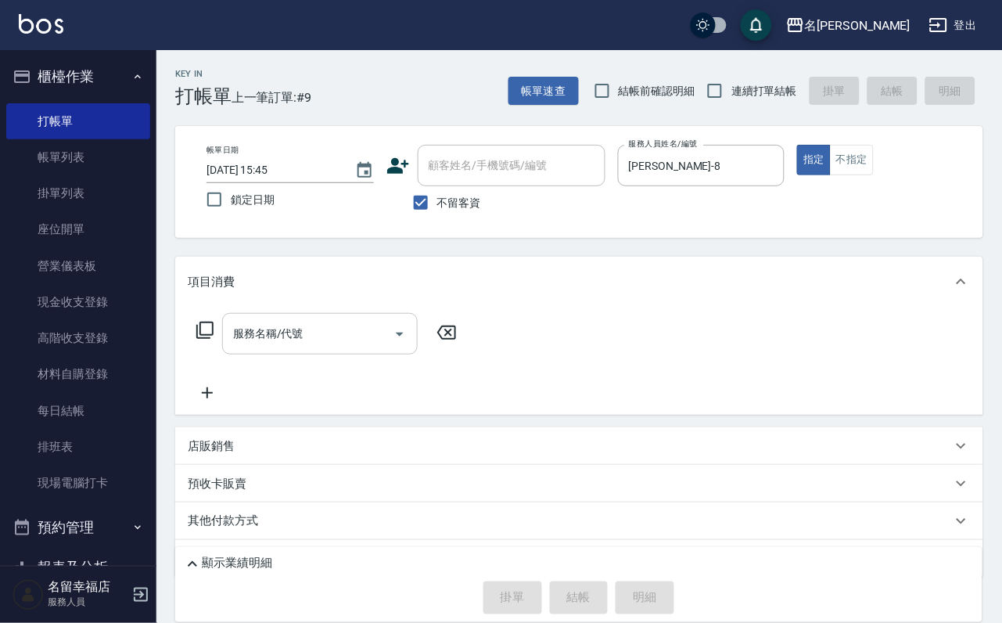
drag, startPoint x: 387, startPoint y: 344, endPoint x: 401, endPoint y: 344, distance: 14.9
click at [387, 343] on div at bounding box center [398, 333] width 23 height 41
click at [440, 342] on icon at bounding box center [446, 332] width 39 height 19
click at [445, 342] on icon at bounding box center [446, 332] width 39 height 19
click at [326, 347] on input "服務名稱/代號" at bounding box center [308, 333] width 158 height 27
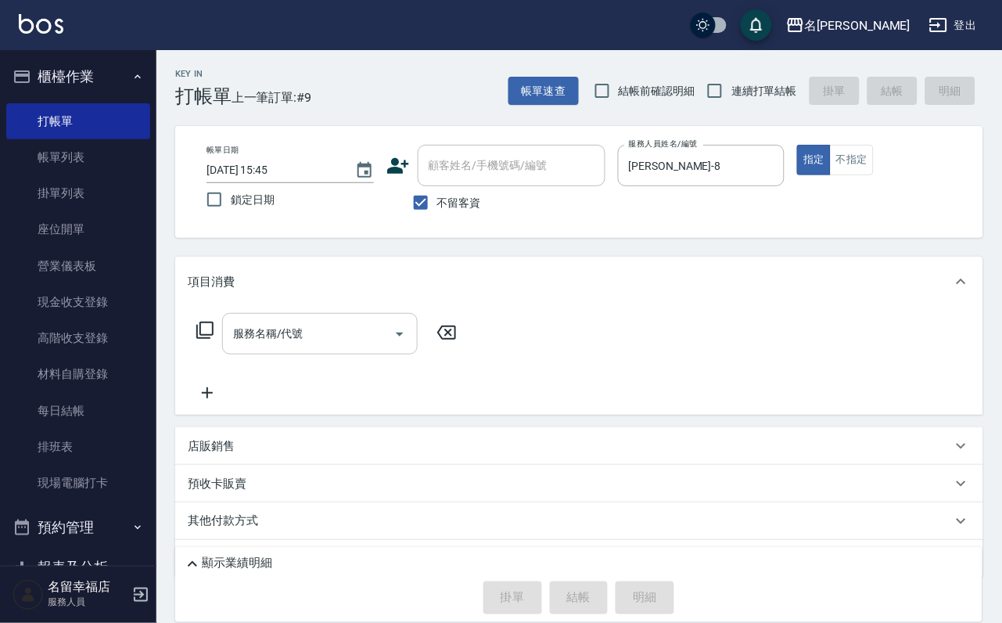
click at [315, 340] on input "服務名稱/代號" at bounding box center [308, 333] width 158 height 27
click at [280, 338] on input "服務名稱/代號" at bounding box center [308, 333] width 158 height 27
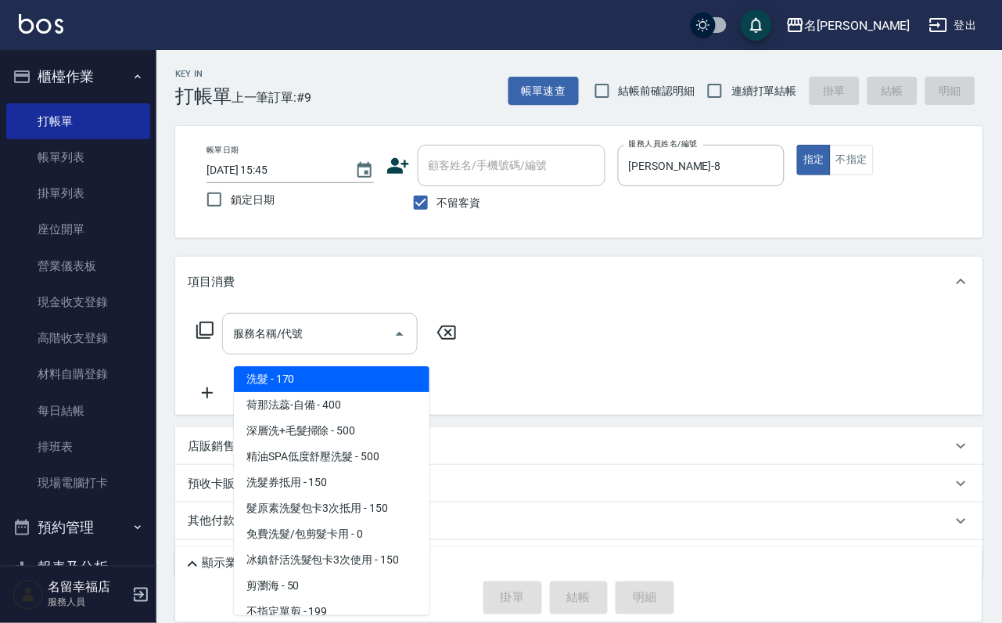
scroll to position [3313, 0]
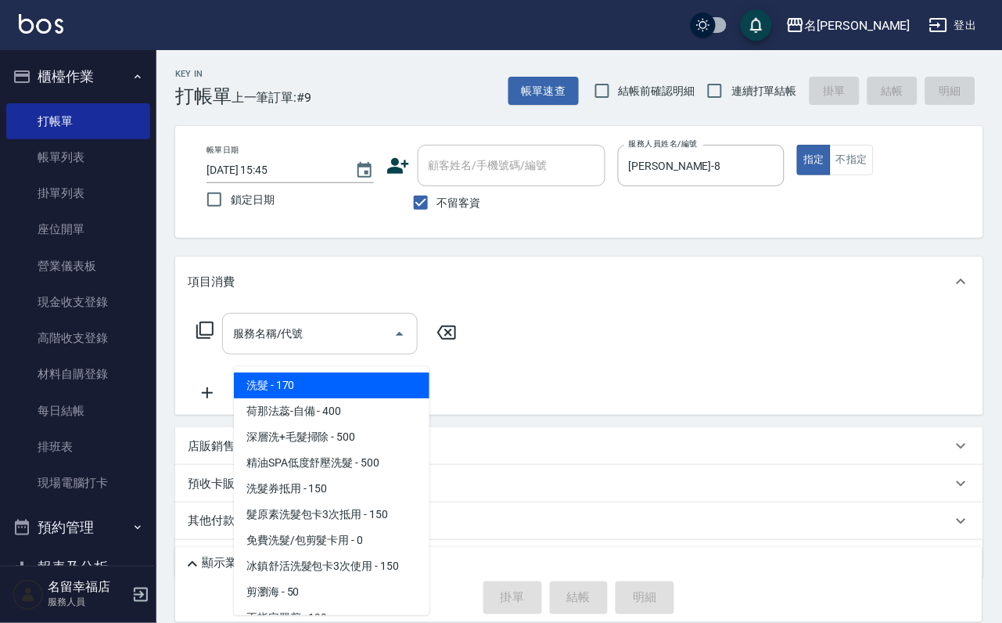
click at [347, 333] on input "服務名稱/代號" at bounding box center [308, 333] width 158 height 27
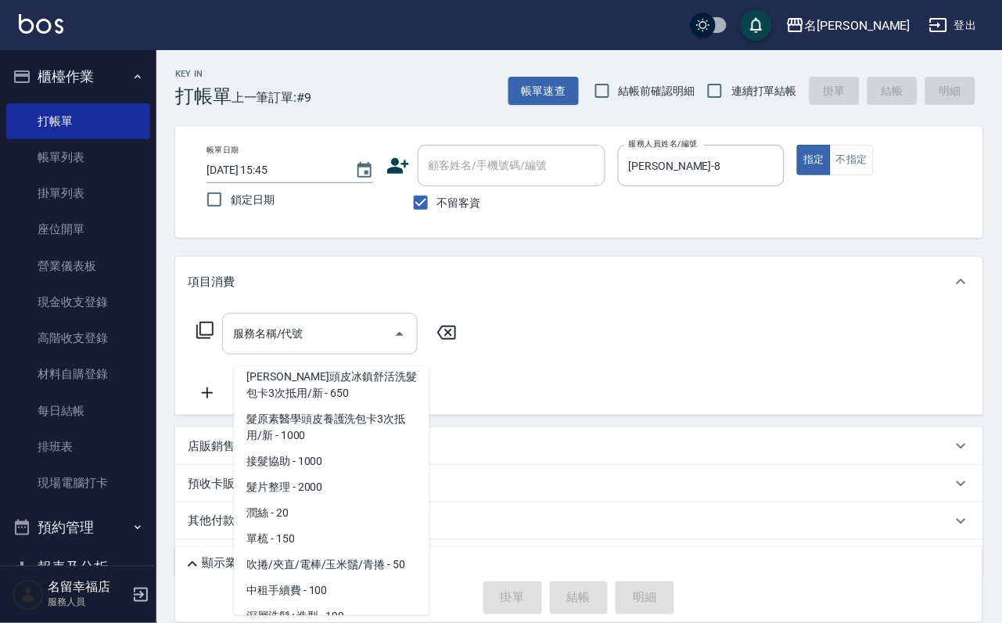
scroll to position [1785, 0]
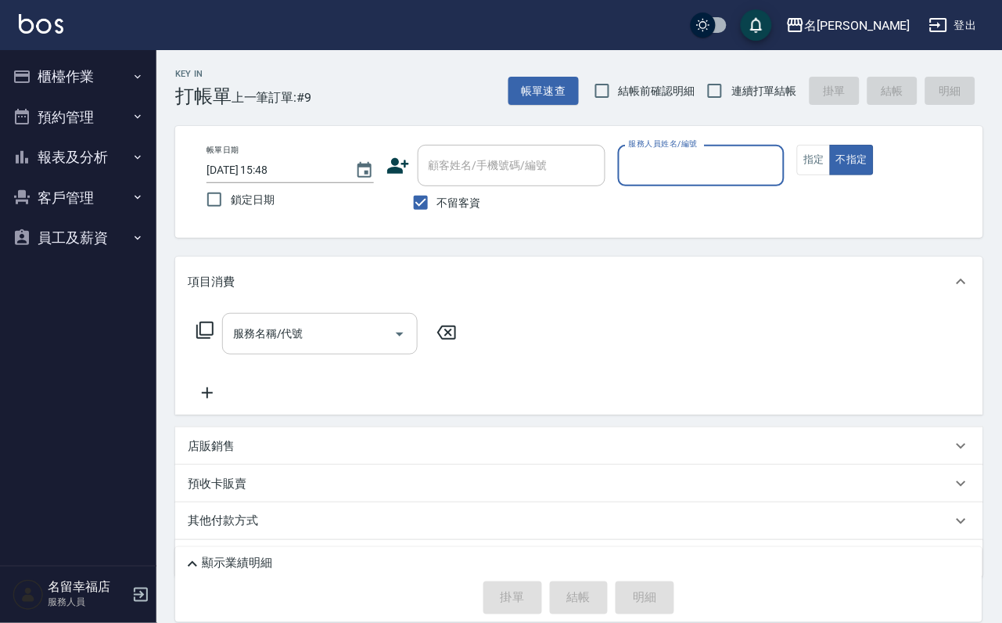
click at [282, 347] on input "服務名稱/代號" at bounding box center [308, 333] width 158 height 27
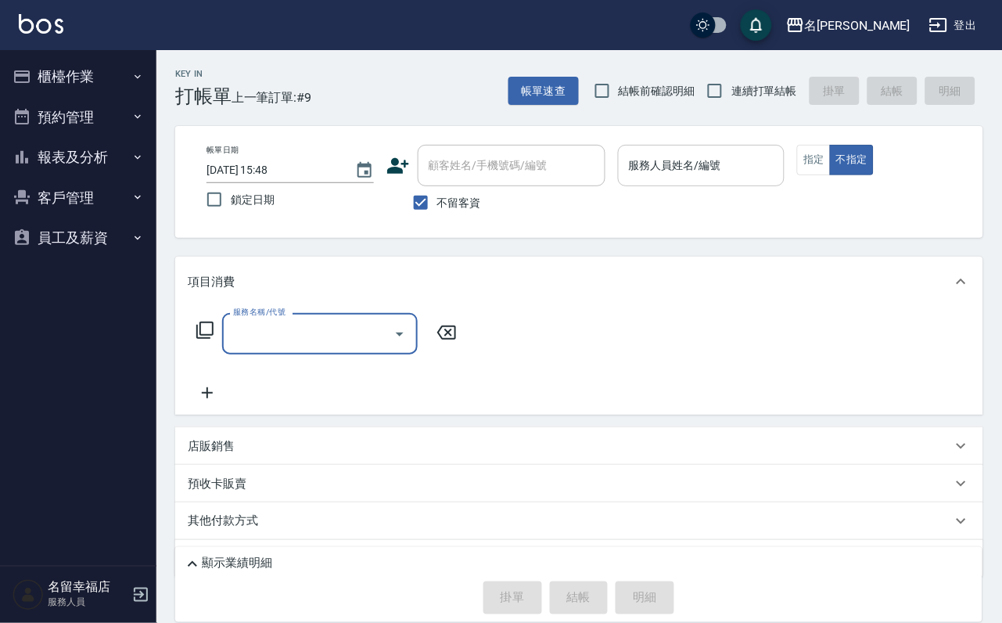
click at [761, 157] on div "服務人員姓名/編號 服務人員姓名/編號" at bounding box center [701, 165] width 167 height 41
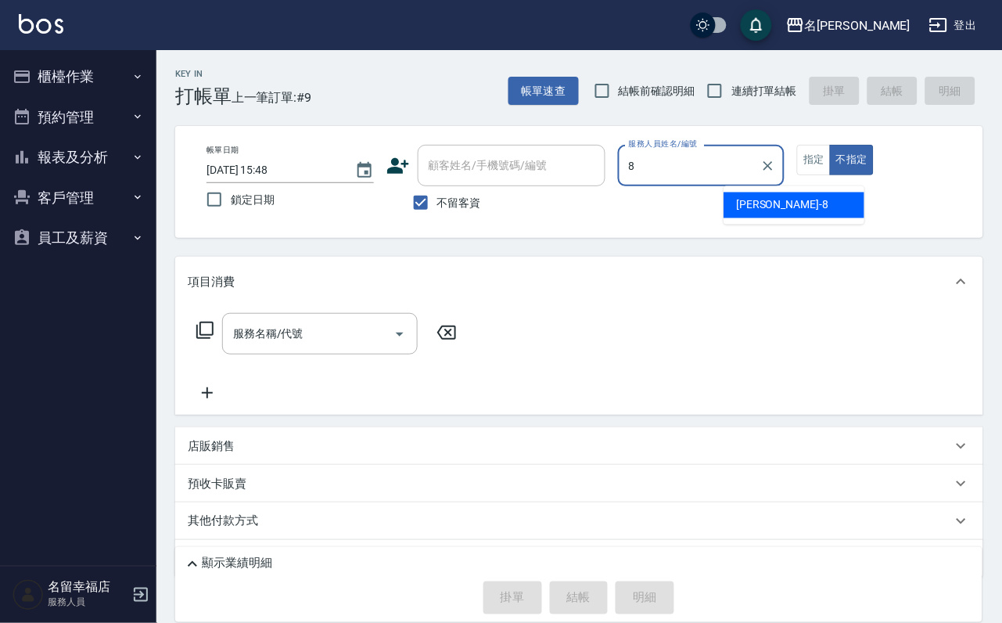
type input "詩婷-8"
type button "false"
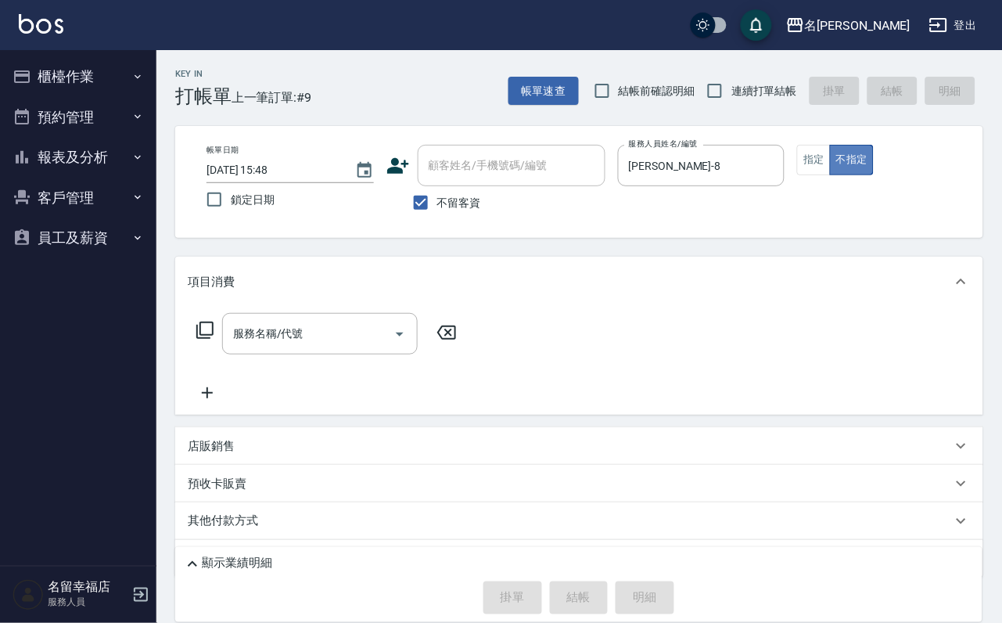
drag, startPoint x: 915, startPoint y: 169, endPoint x: 902, endPoint y: 178, distance: 15.7
click at [914, 169] on div "指定 不指定" at bounding box center [880, 160] width 167 height 31
click at [831, 175] on button "指定" at bounding box center [814, 160] width 34 height 31
click at [274, 328] on div "服務名稱/代號 服務名稱/代號" at bounding box center [320, 333] width 196 height 41
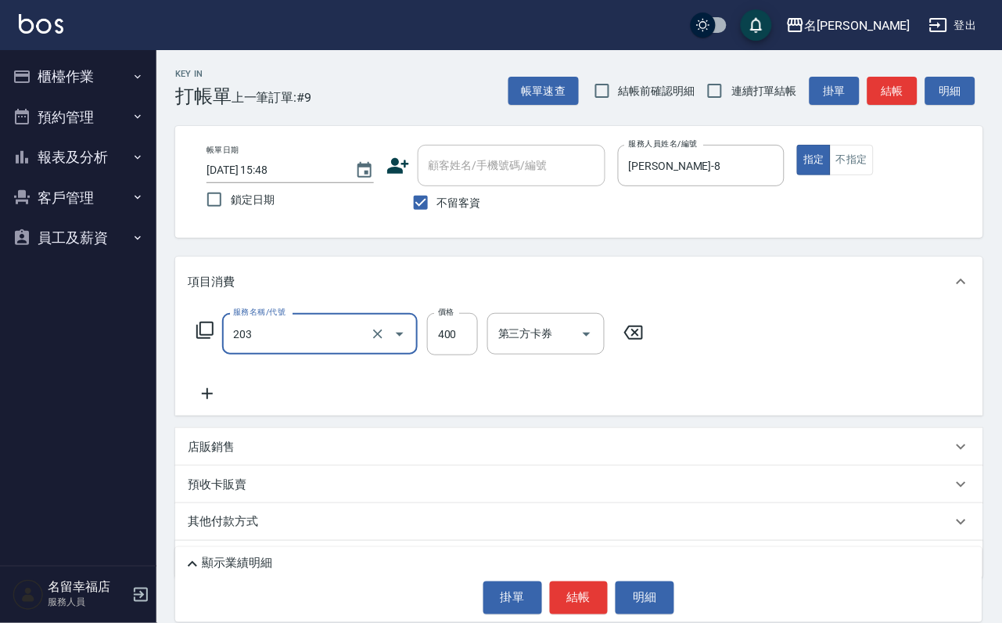
type input "指定單剪(203)"
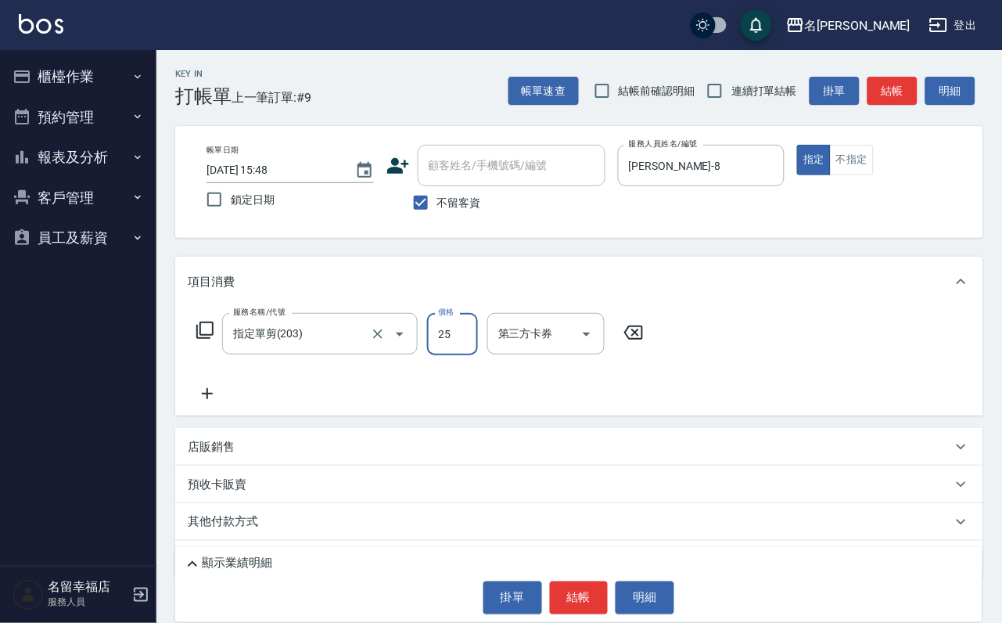
type input "250"
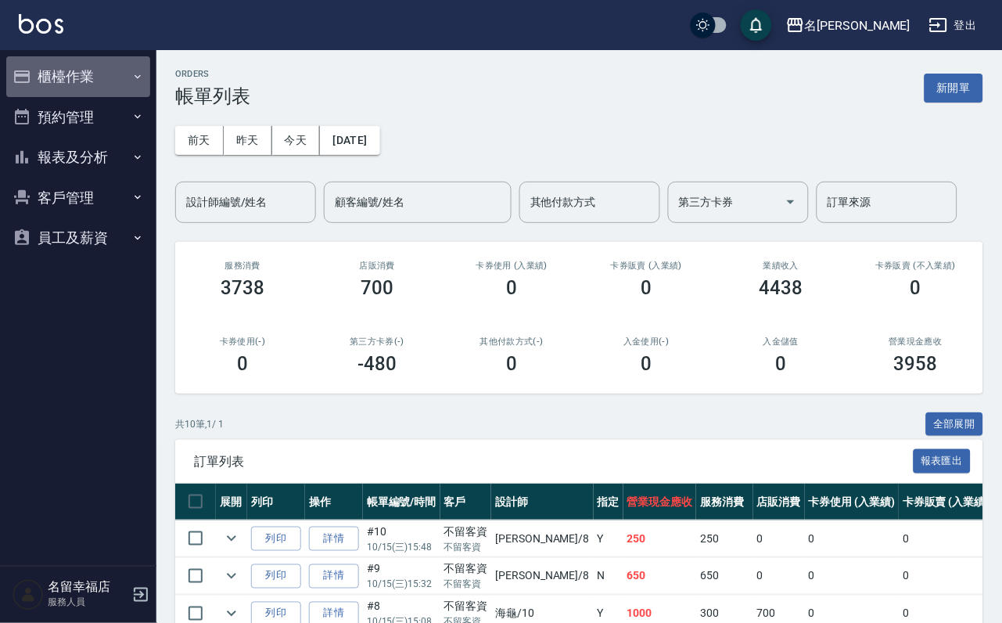
click at [137, 82] on icon "button" at bounding box center [137, 76] width 13 height 13
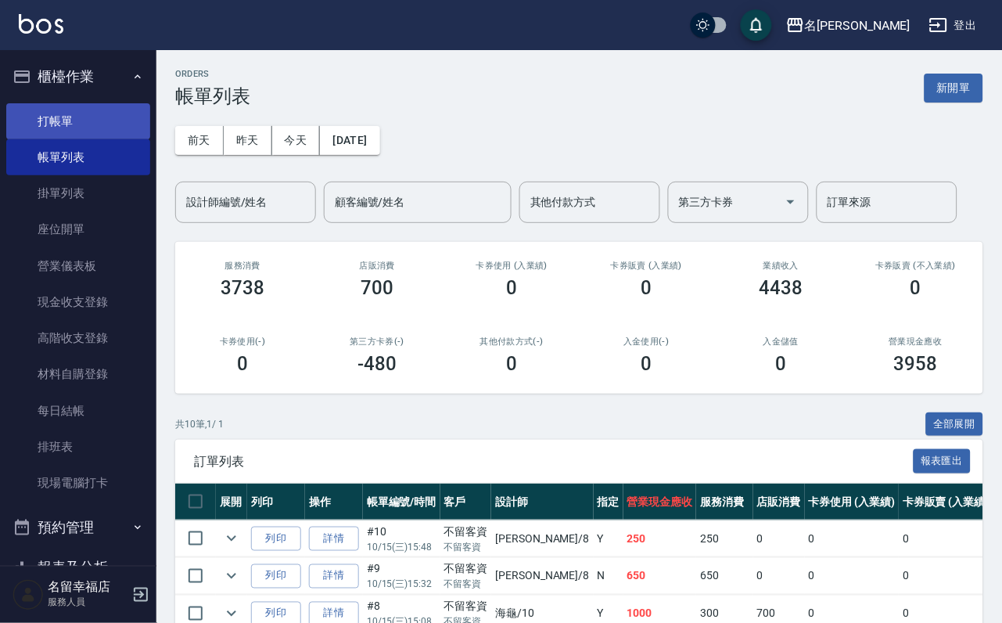
click at [116, 139] on link "打帳單" at bounding box center [78, 121] width 144 height 36
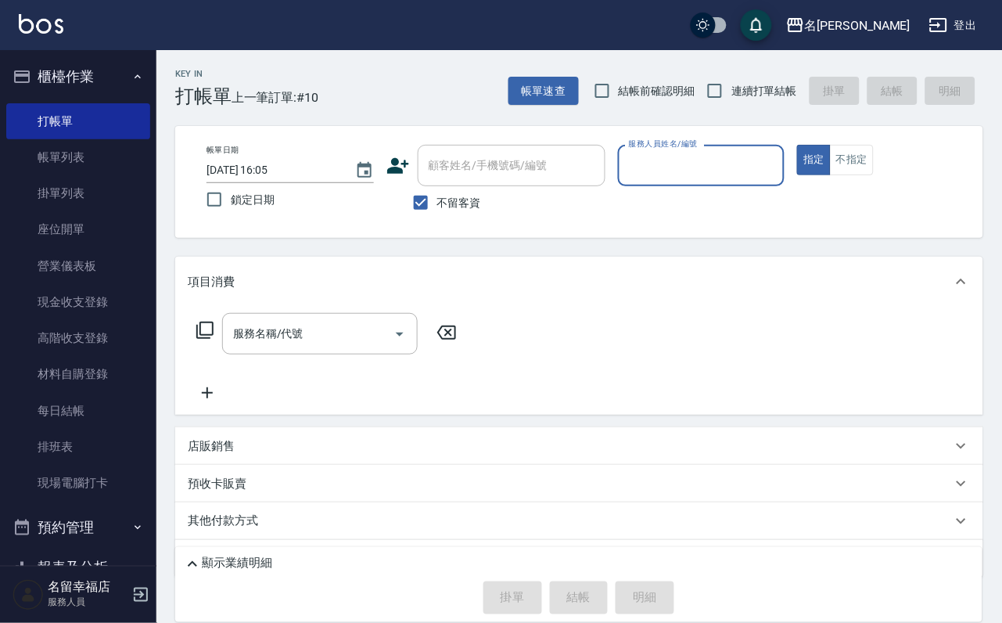
click at [786, 185] on div "服務人員姓名/編號" at bounding box center [701, 165] width 167 height 41
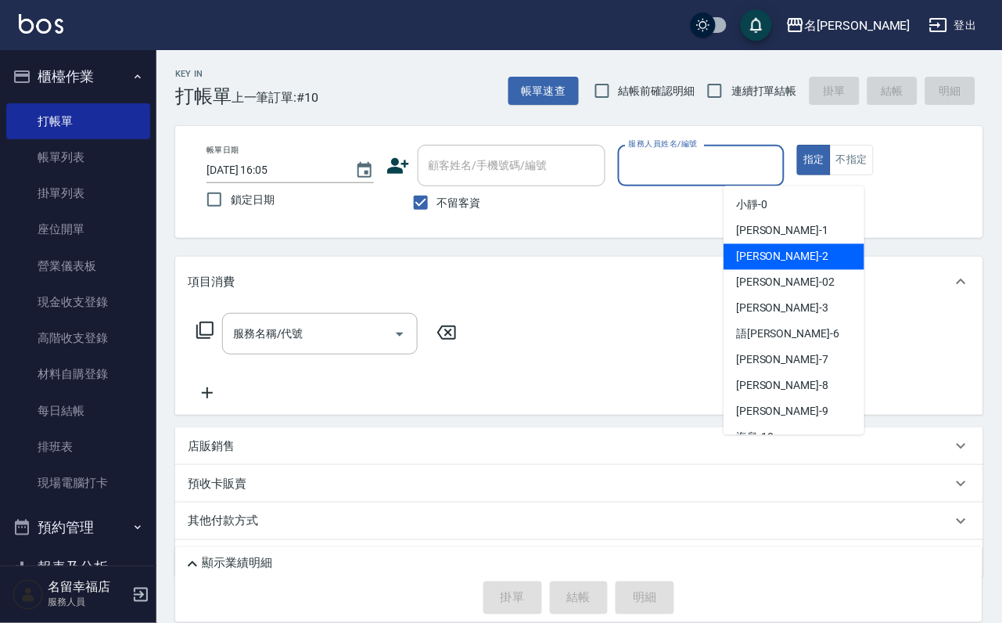
click at [825, 247] on div "碧涵 -2" at bounding box center [794, 257] width 141 height 26
type input "碧涵-2"
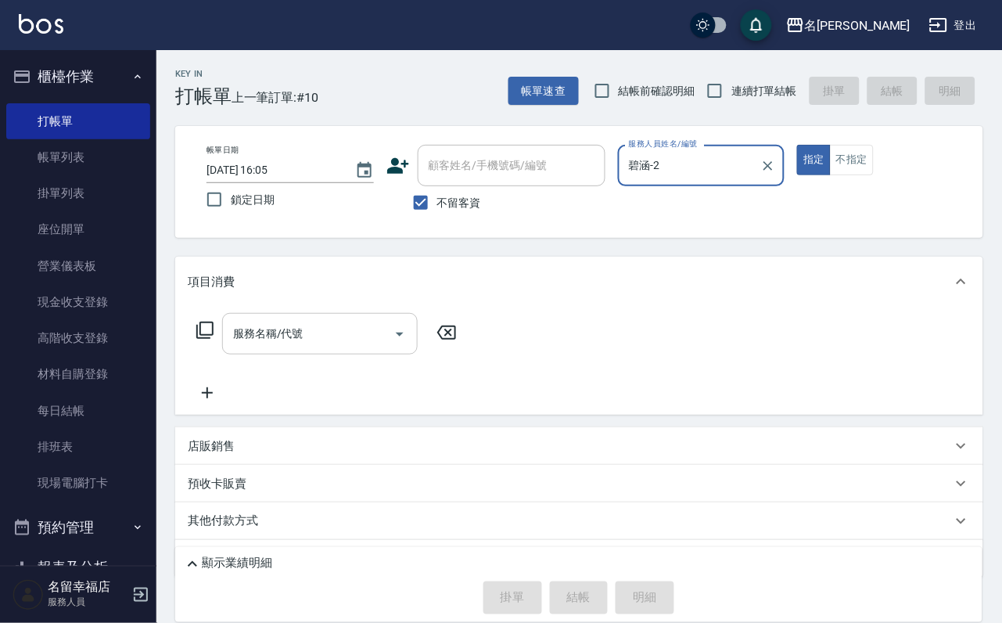
click at [371, 347] on input "服務名稱/代號" at bounding box center [308, 333] width 158 height 27
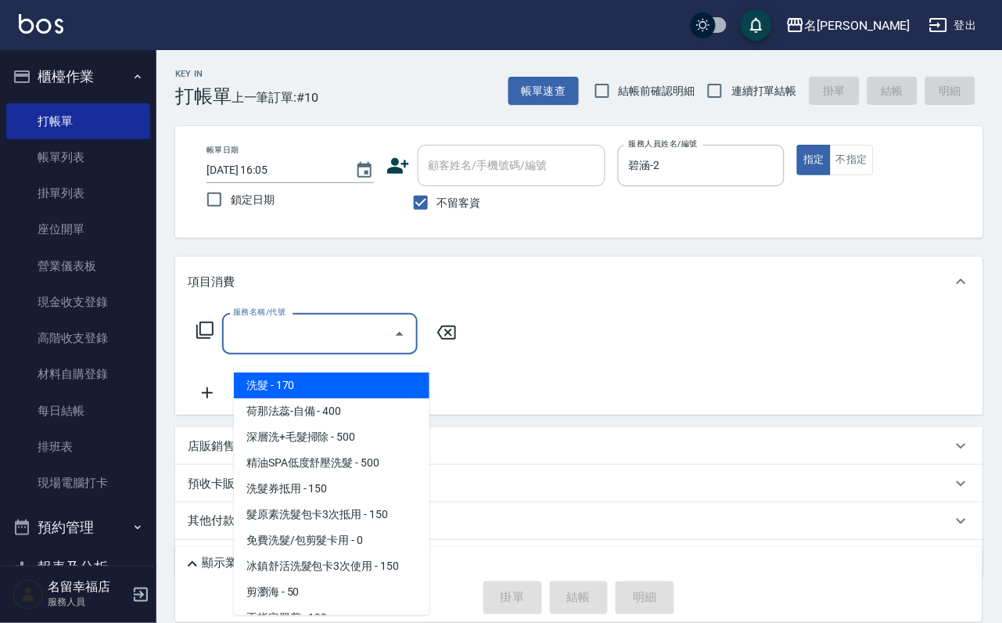
click at [378, 387] on span "洗髮 - 170" at bounding box center [332, 386] width 196 height 26
type input "洗髮(101)"
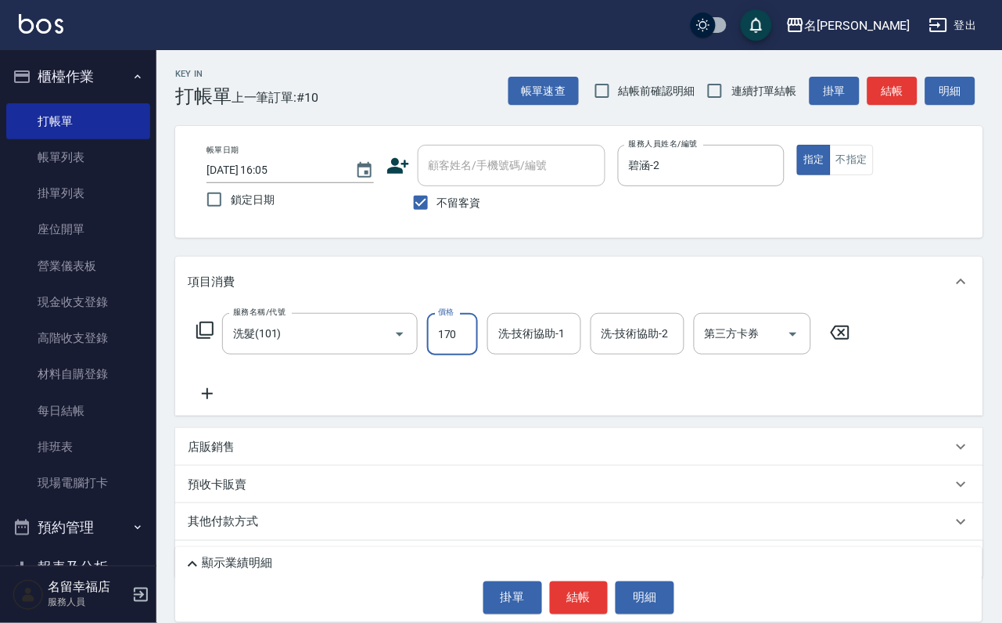
click at [478, 355] on input "170" at bounding box center [452, 334] width 51 height 42
type input "230"
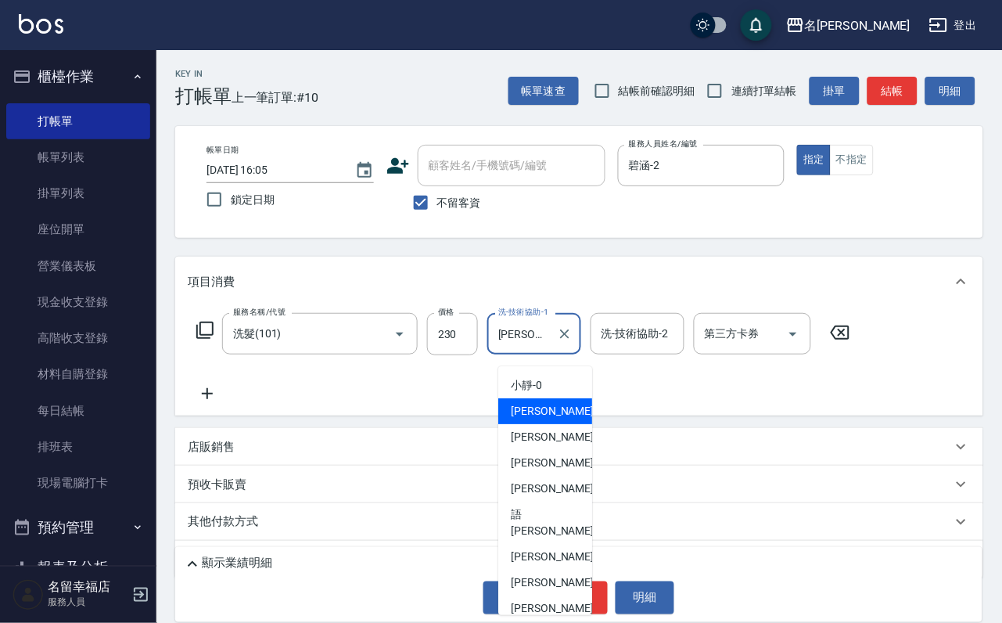
click at [549, 340] on input "珮瑜-1" at bounding box center [523, 333] width 56 height 27
drag, startPoint x: 550, startPoint y: 343, endPoint x: 504, endPoint y: 361, distance: 49.6
click at [504, 355] on div "珮瑜-1 洗-技術協助-1" at bounding box center [535, 333] width 94 height 41
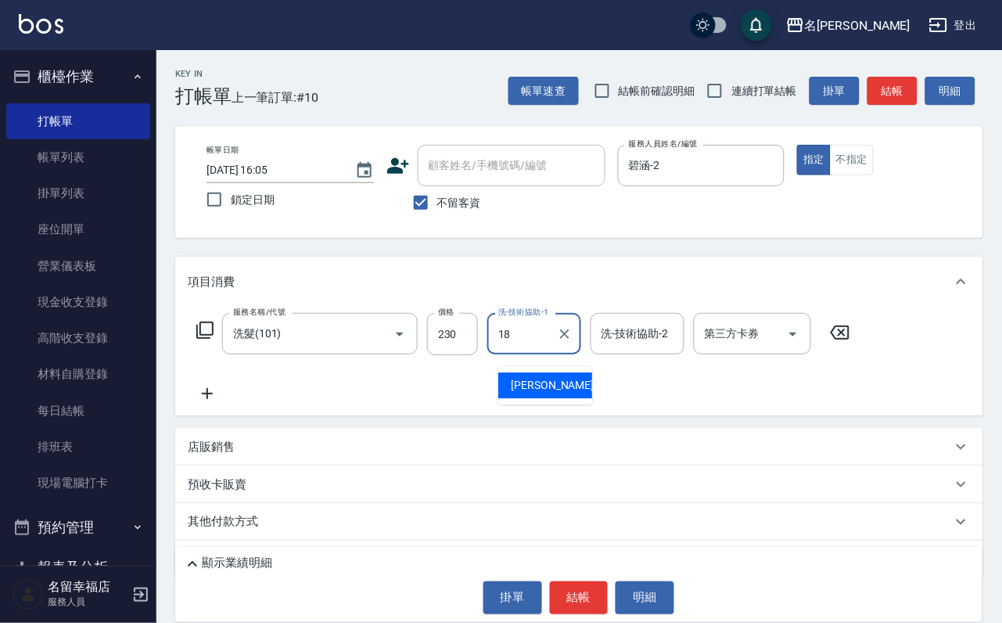
type input "李姿儀-18"
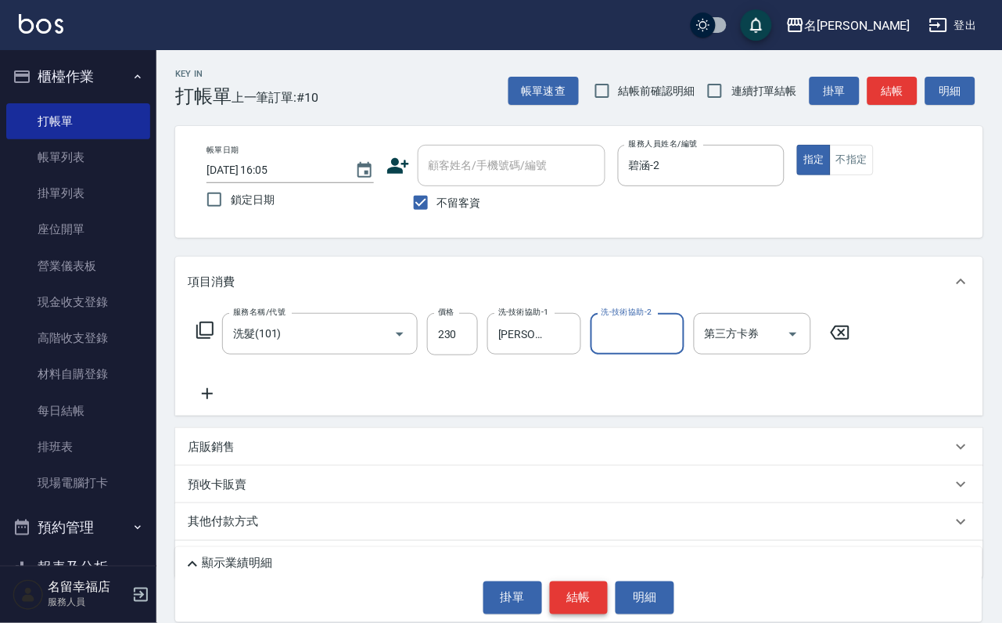
click at [574, 594] on button "結帳" at bounding box center [579, 597] width 59 height 33
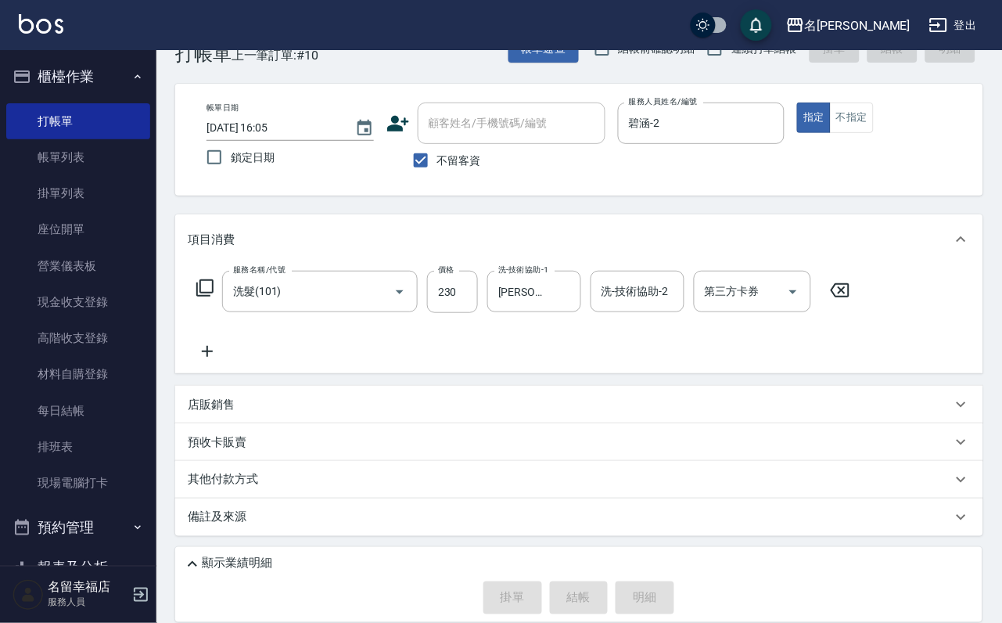
scroll to position [93, 0]
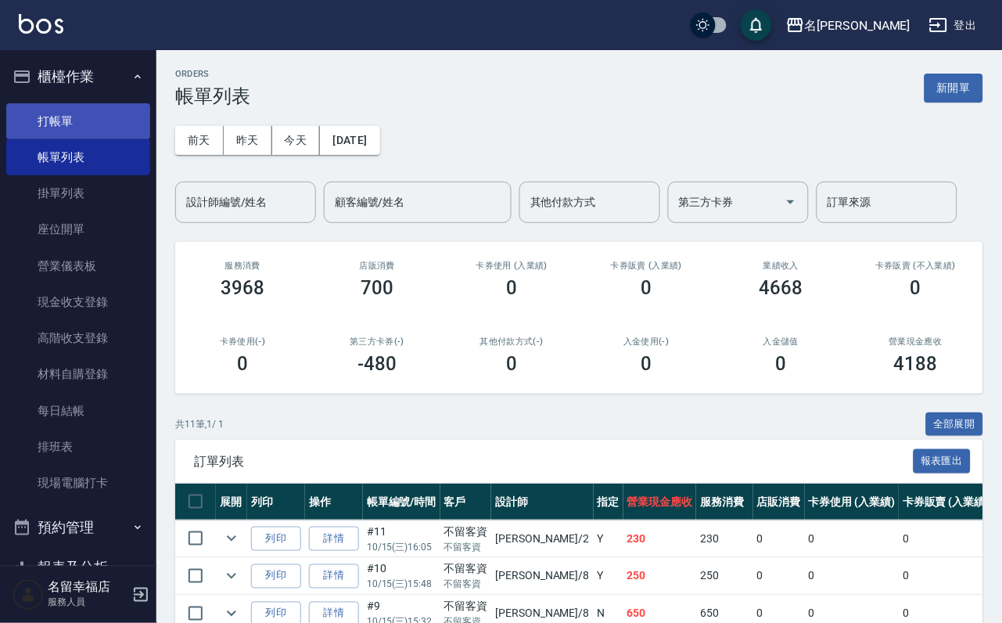
click at [121, 120] on link "打帳單" at bounding box center [78, 121] width 144 height 36
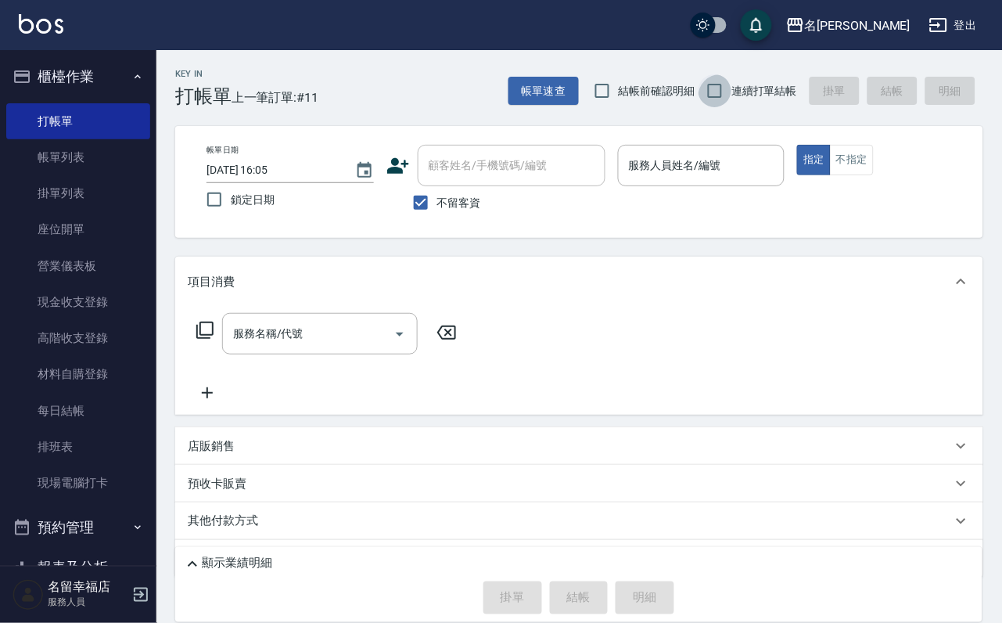
click at [715, 95] on input "連續打單結帳" at bounding box center [715, 90] width 33 height 33
checkbox input "true"
click at [779, 167] on input "服務人員姓名/編號" at bounding box center [701, 165] width 153 height 27
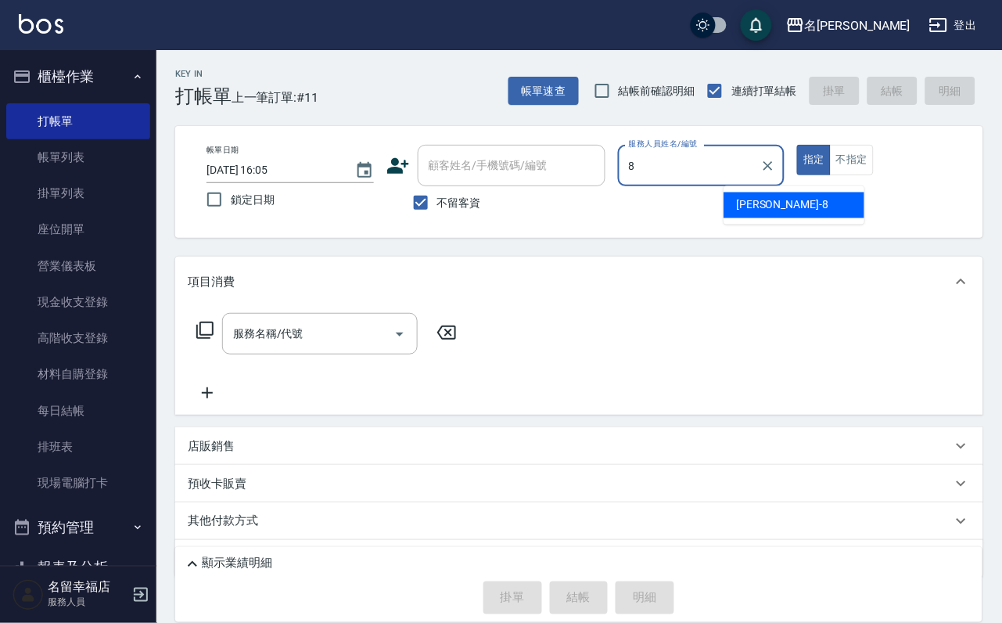
type input "詩婷-8"
type button "true"
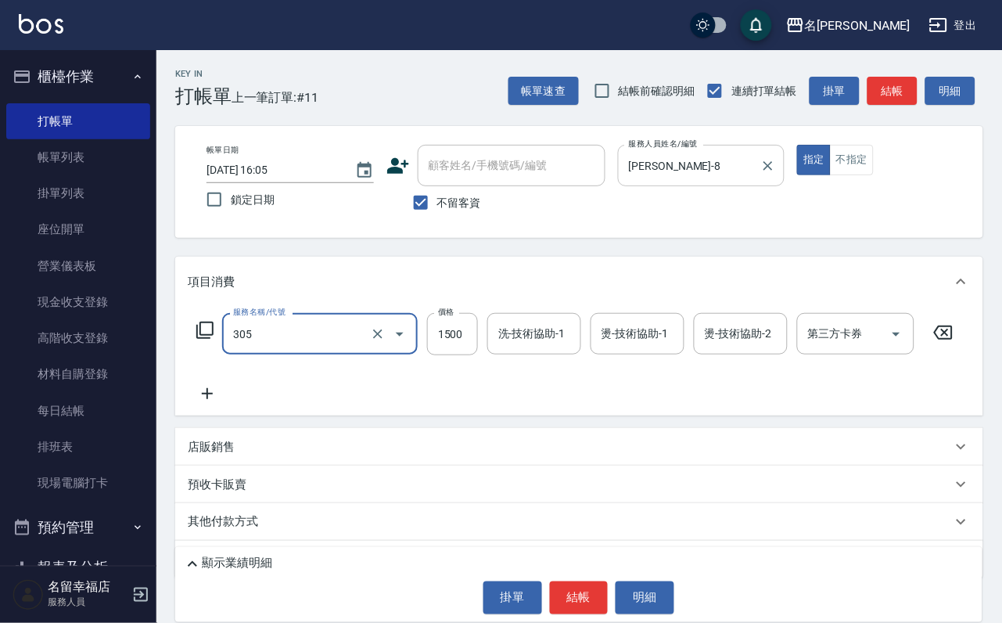
type input "設計燙髮1500(305)"
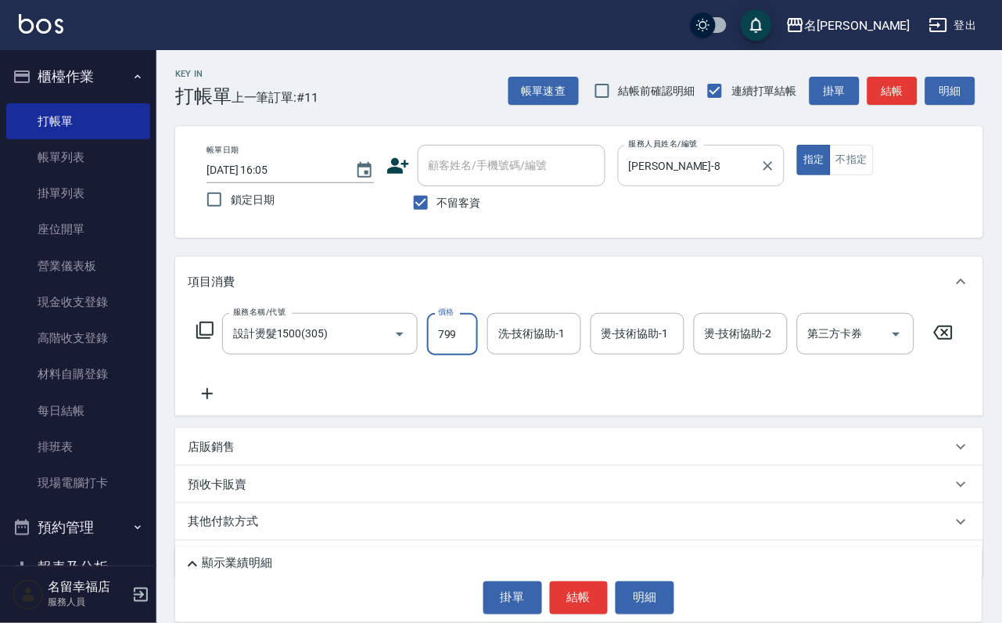
type input "799"
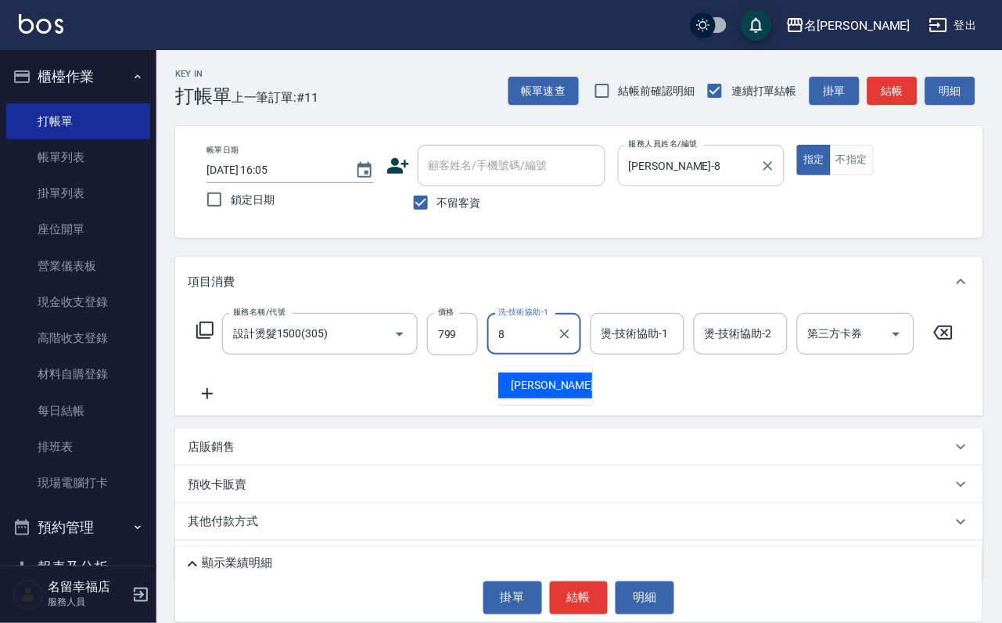
type input "詩婷-8"
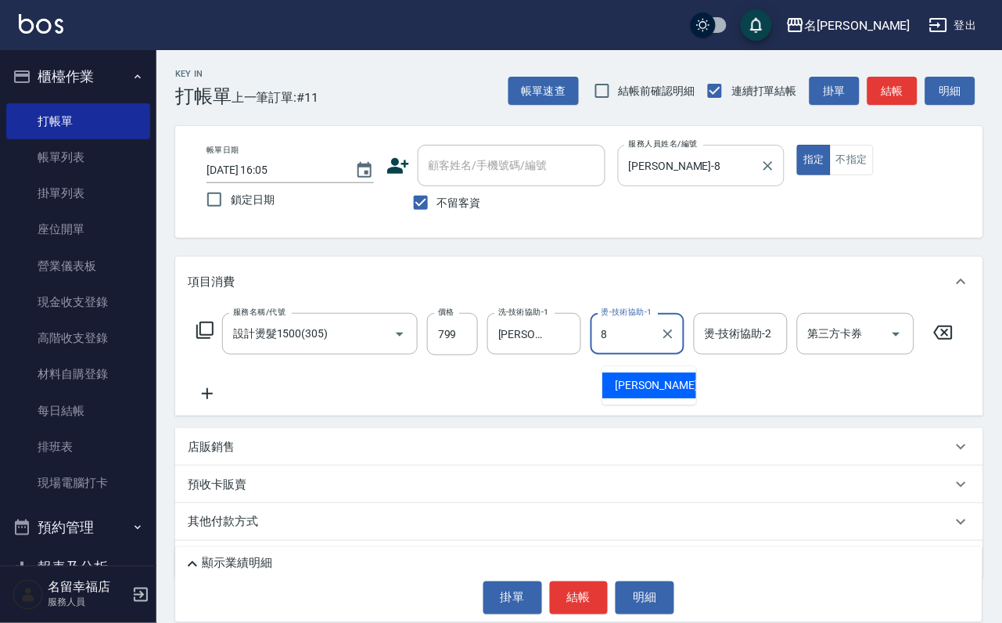
type input "詩婷-8"
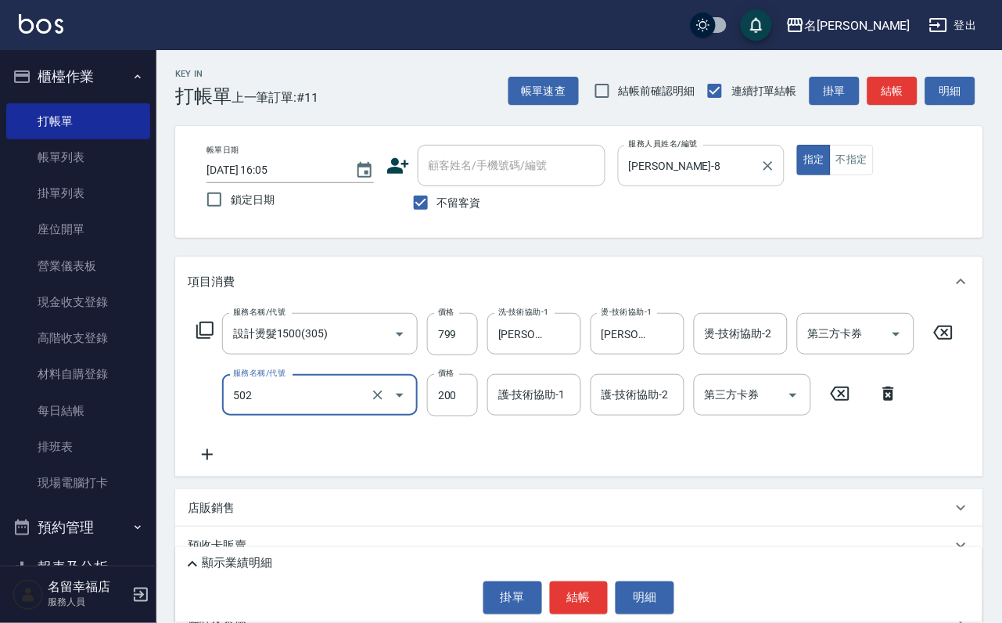
type input "自備護髮(502)"
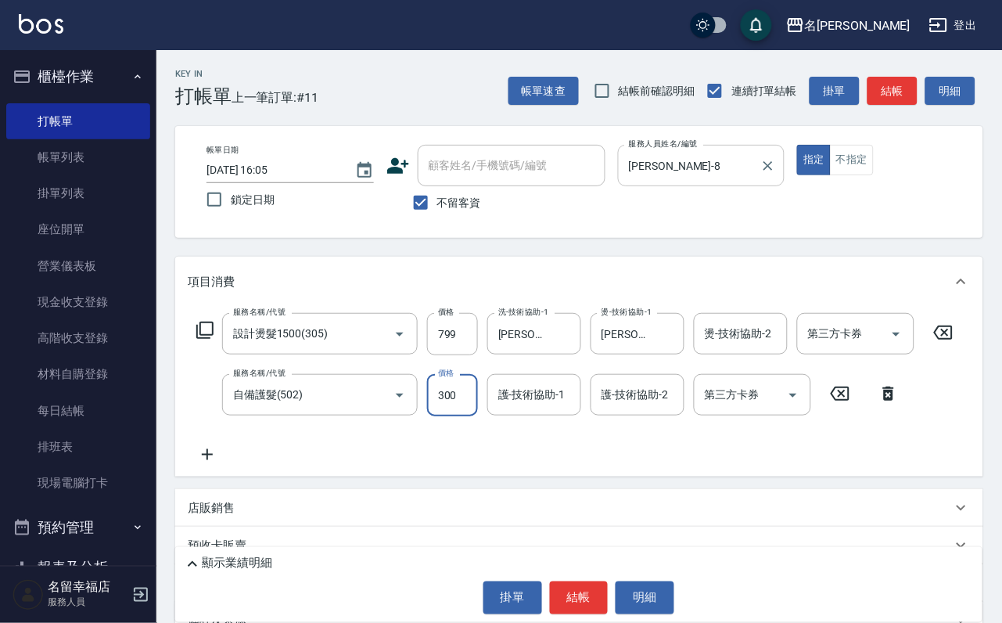
type input "300"
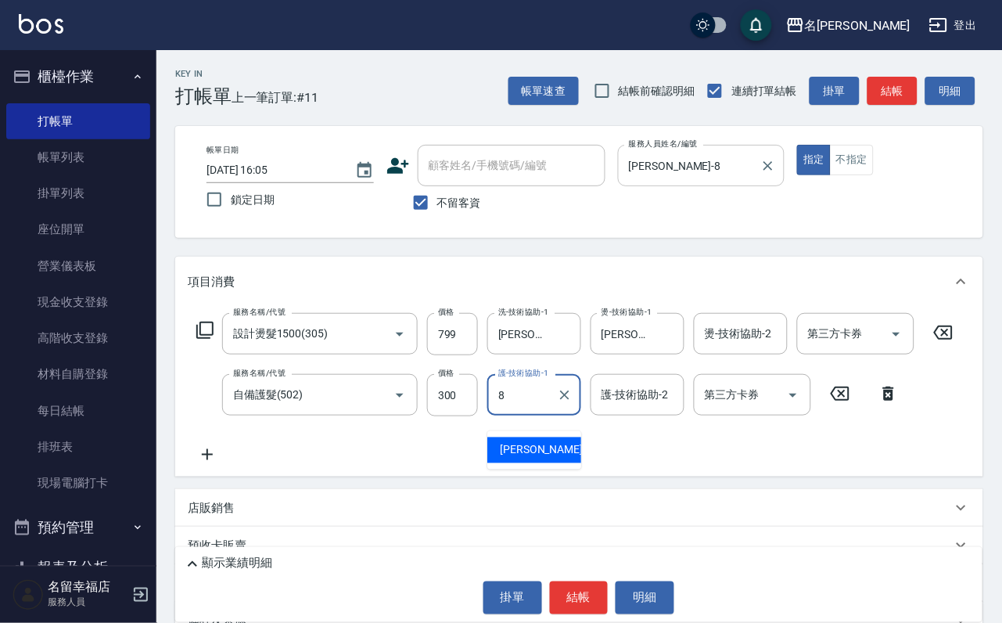
type input "詩婷-8"
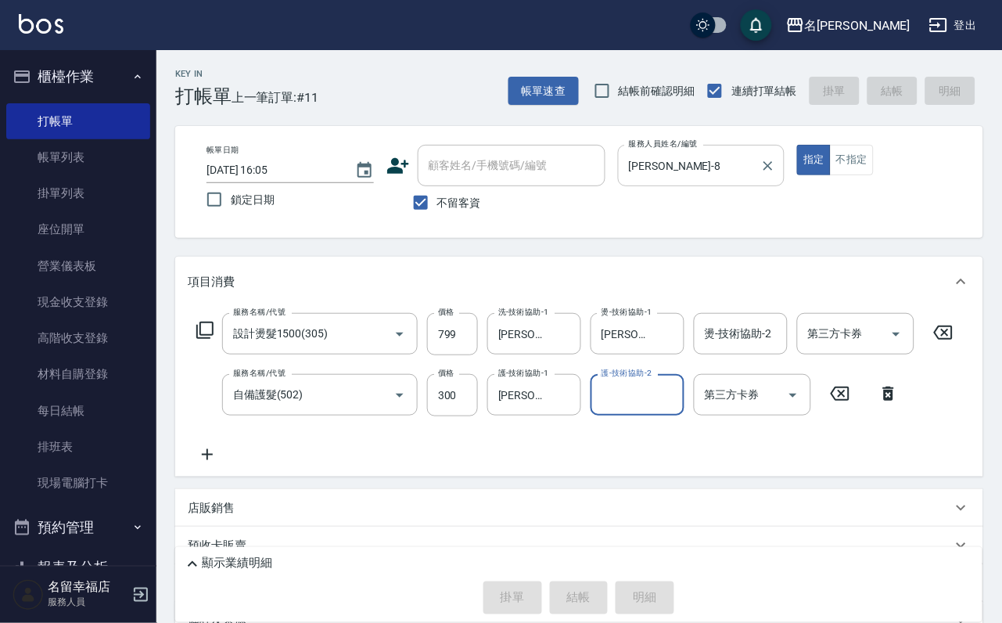
type input "2025/10/15 16:06"
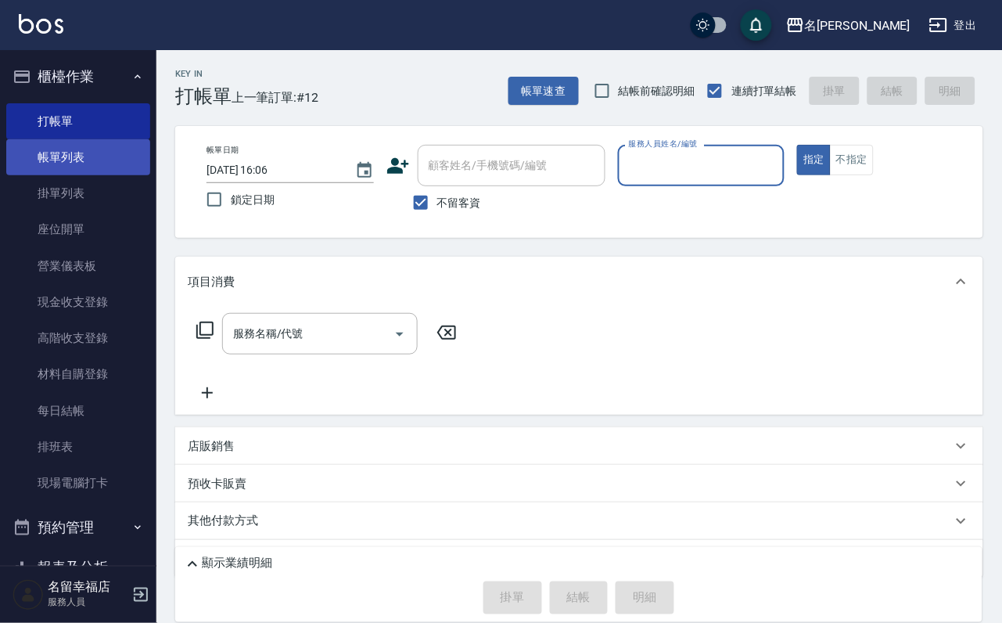
click at [53, 168] on link "帳單列表" at bounding box center [78, 157] width 144 height 36
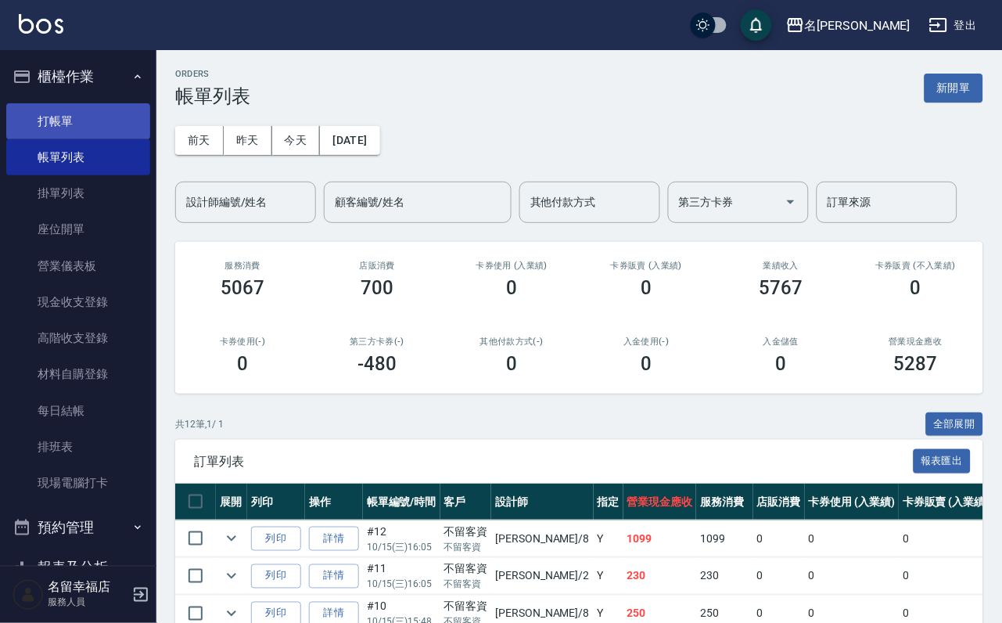
click at [122, 124] on link "打帳單" at bounding box center [78, 121] width 144 height 36
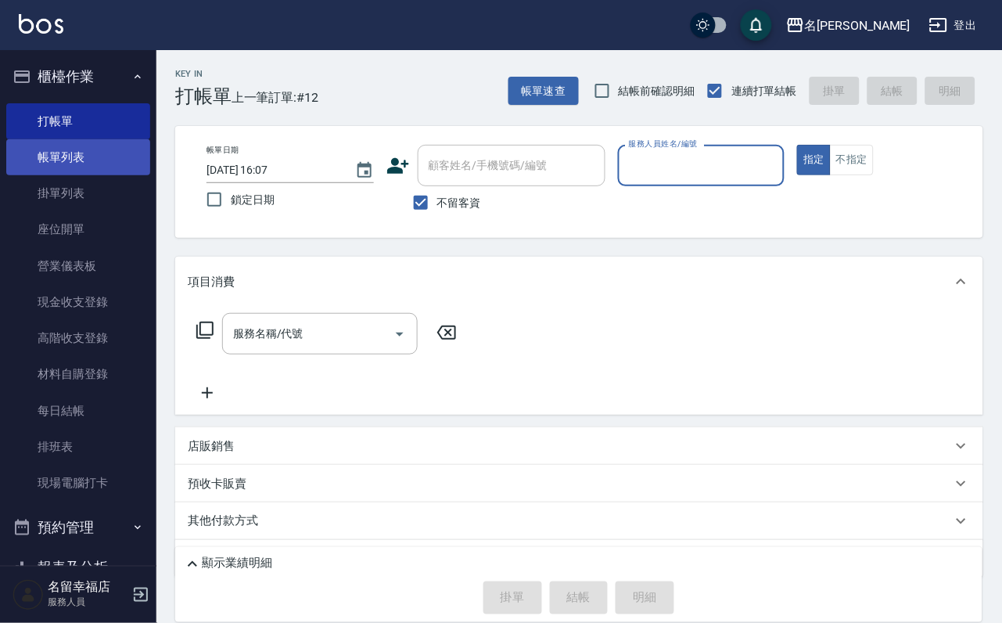
click at [109, 157] on link "帳單列表" at bounding box center [78, 157] width 144 height 36
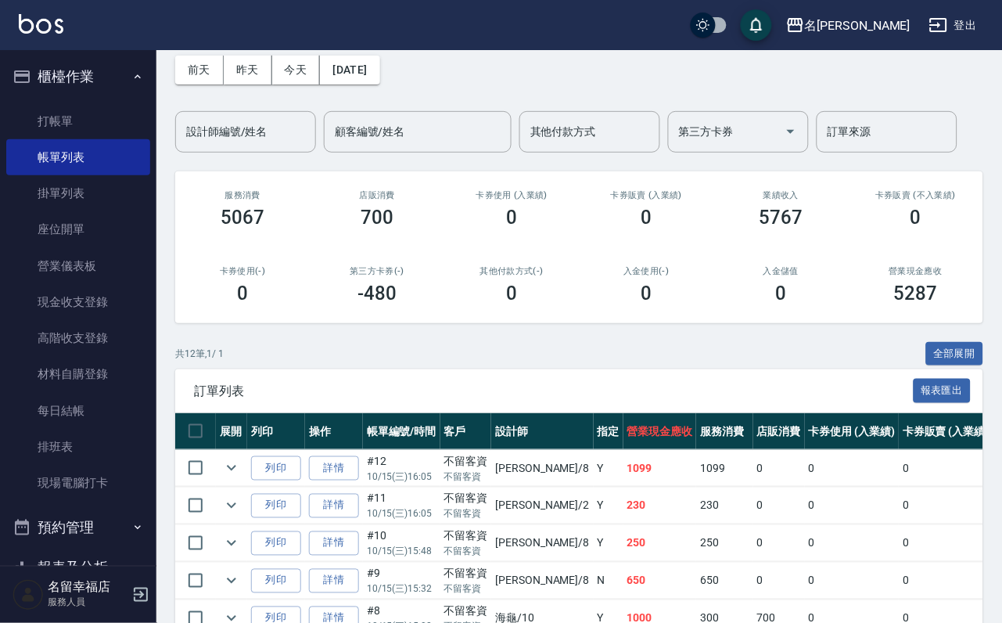
scroll to position [117, 0]
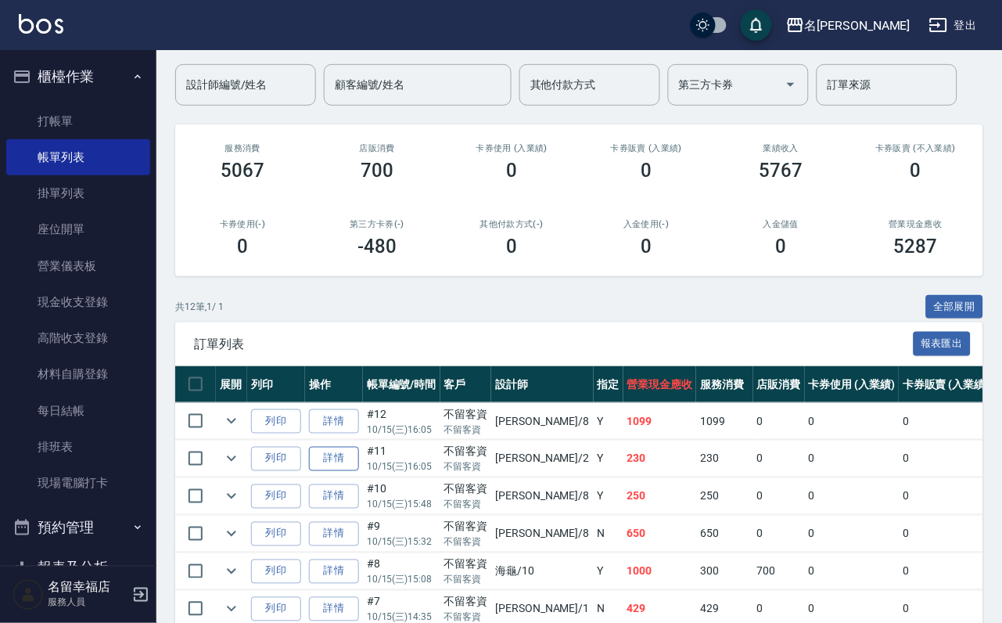
click at [359, 471] on link "詳情" at bounding box center [334, 459] width 50 height 24
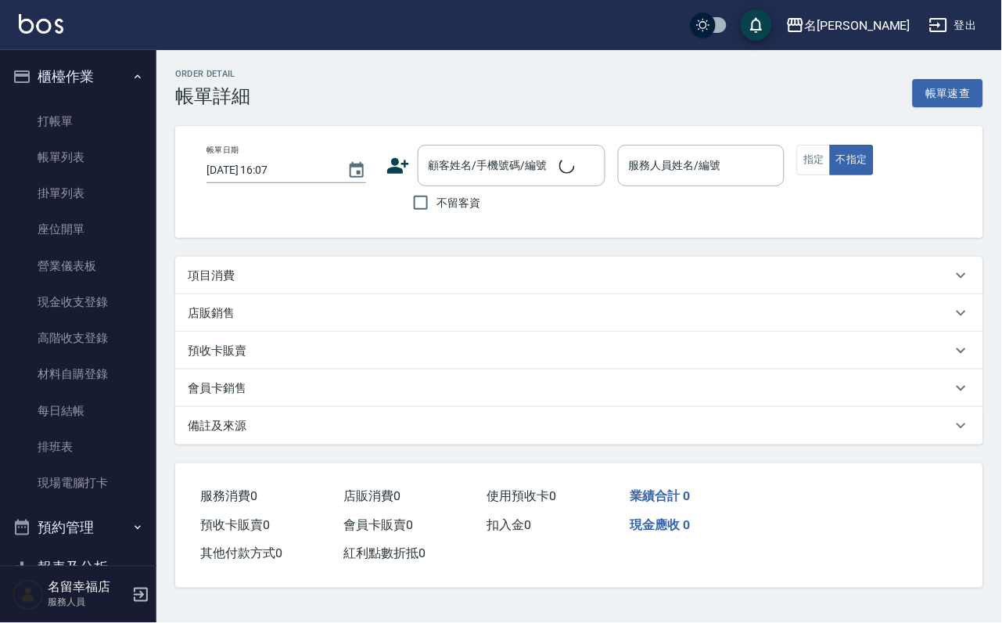
type input "2025/10/15 16:05"
checkbox input "true"
type input "碧涵-2"
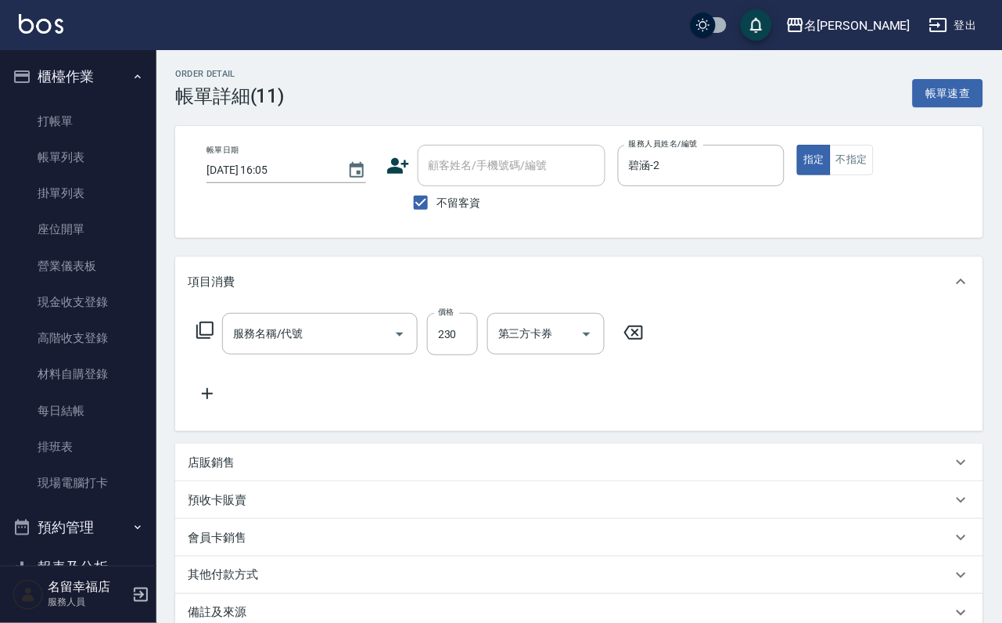
type input "洗髮(101)"
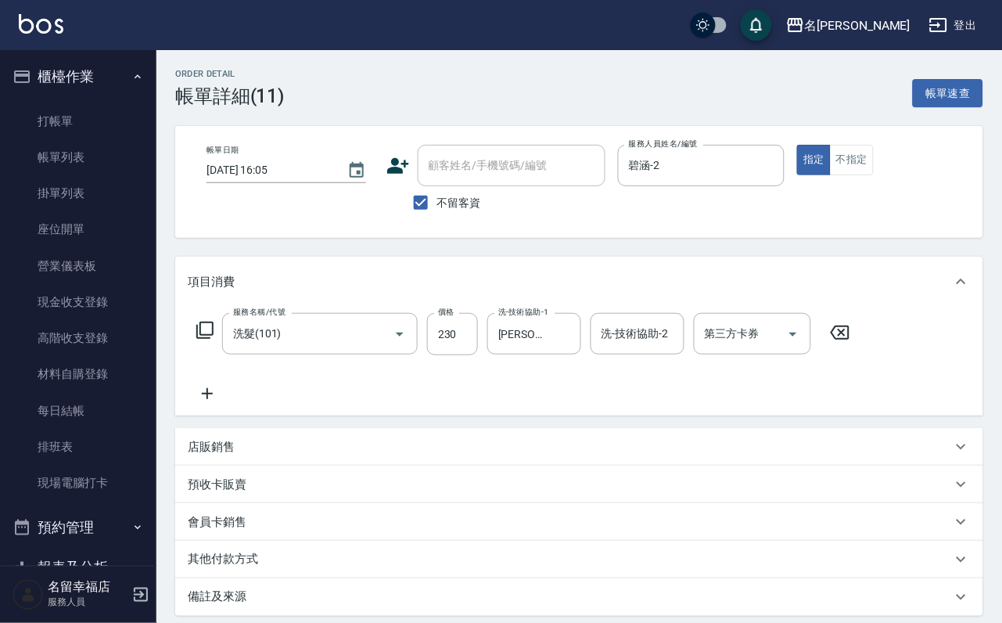
click at [195, 403] on icon at bounding box center [207, 393] width 39 height 19
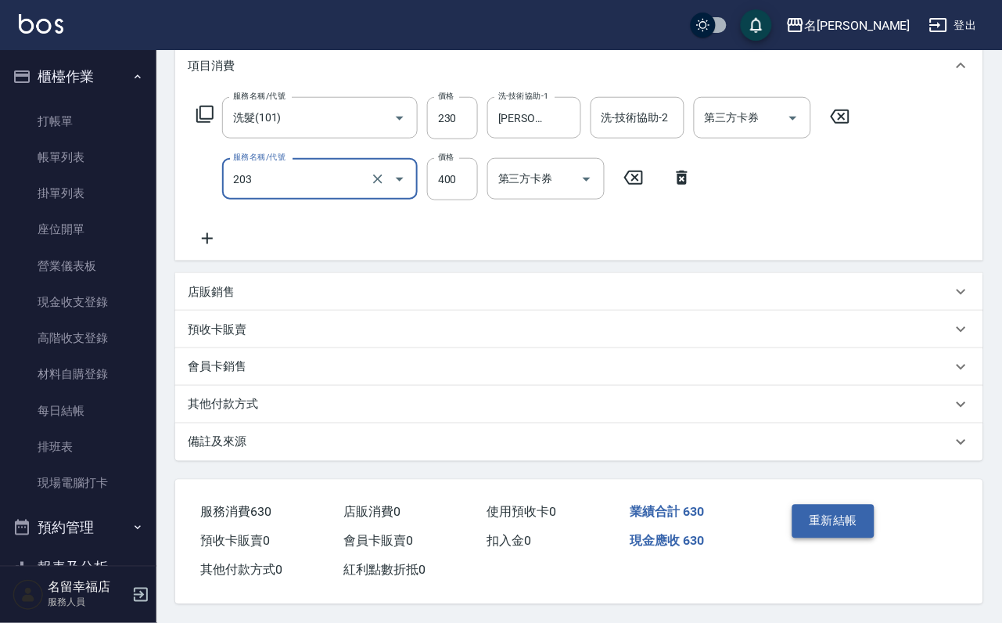
scroll to position [235, 0]
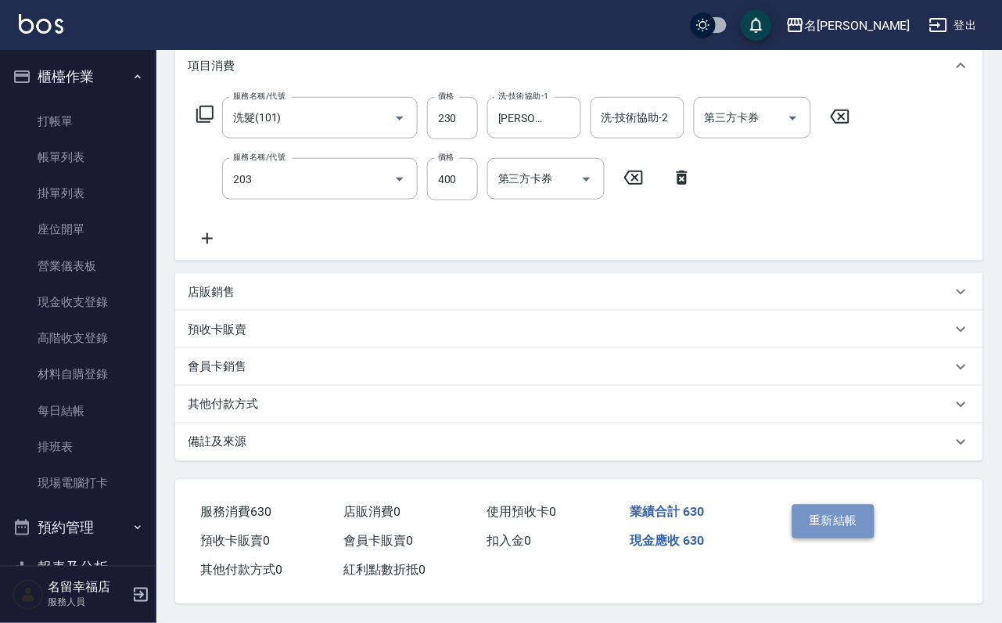
type input "指定單剪(203)"
click at [853, 538] on button "重新結帳" at bounding box center [834, 521] width 83 height 33
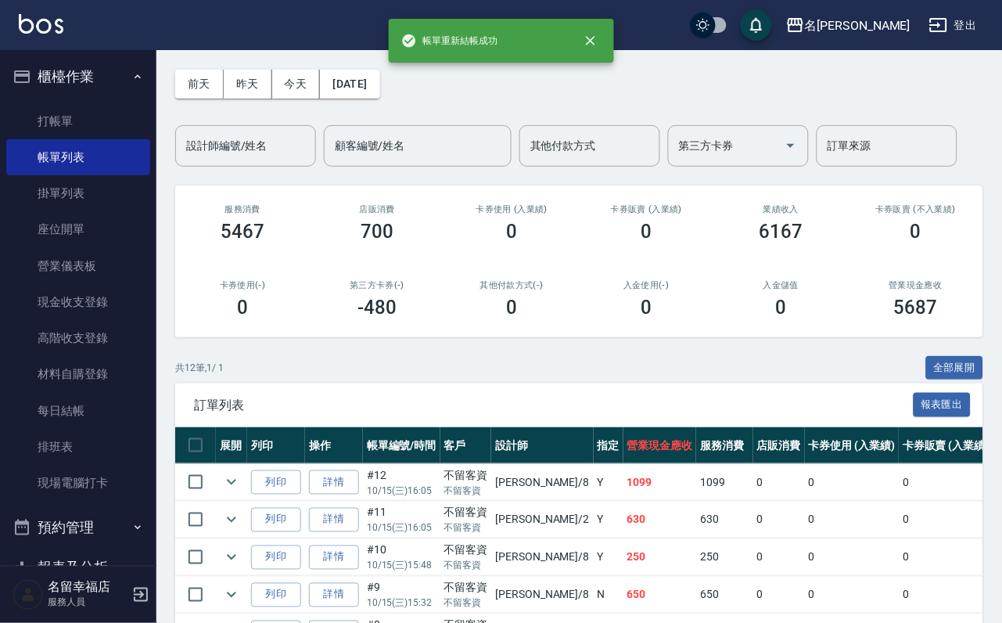
scroll to position [117, 0]
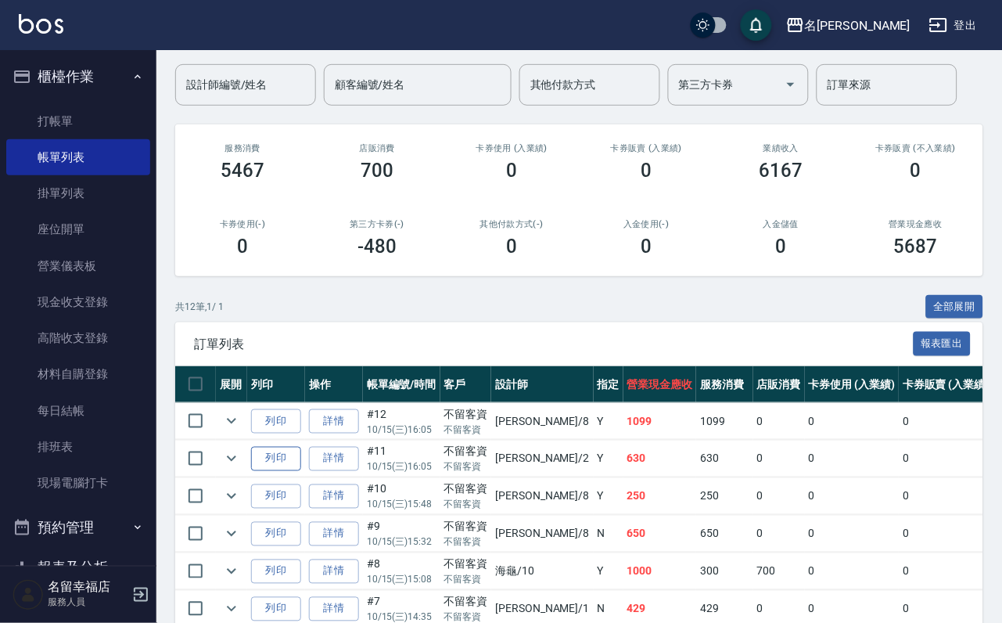
click at [301, 471] on button "列印" at bounding box center [276, 459] width 50 height 24
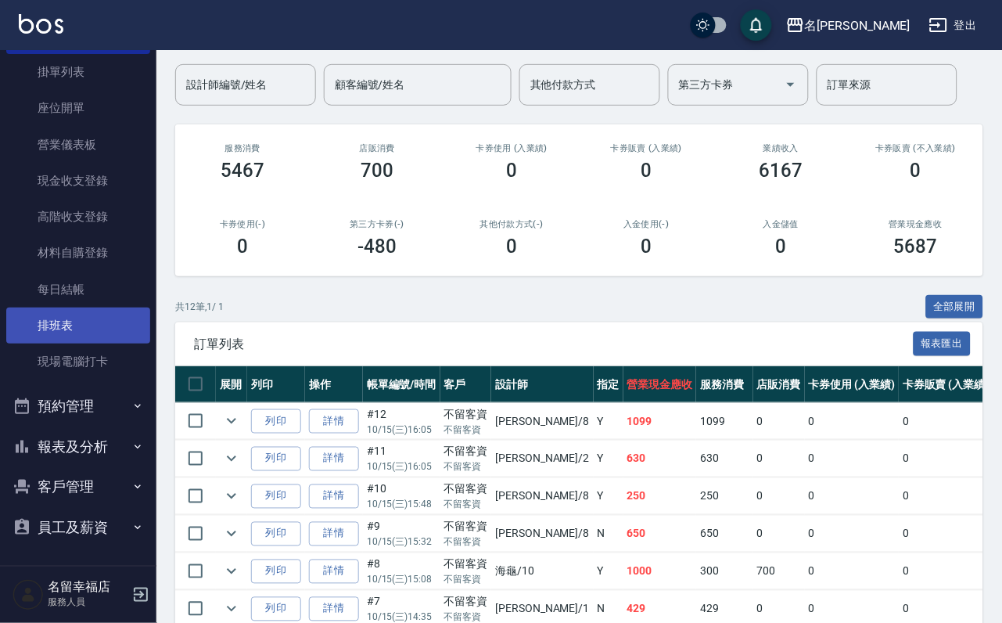
scroll to position [179, 0]
click at [74, 434] on button "報表及分析" at bounding box center [78, 447] width 144 height 41
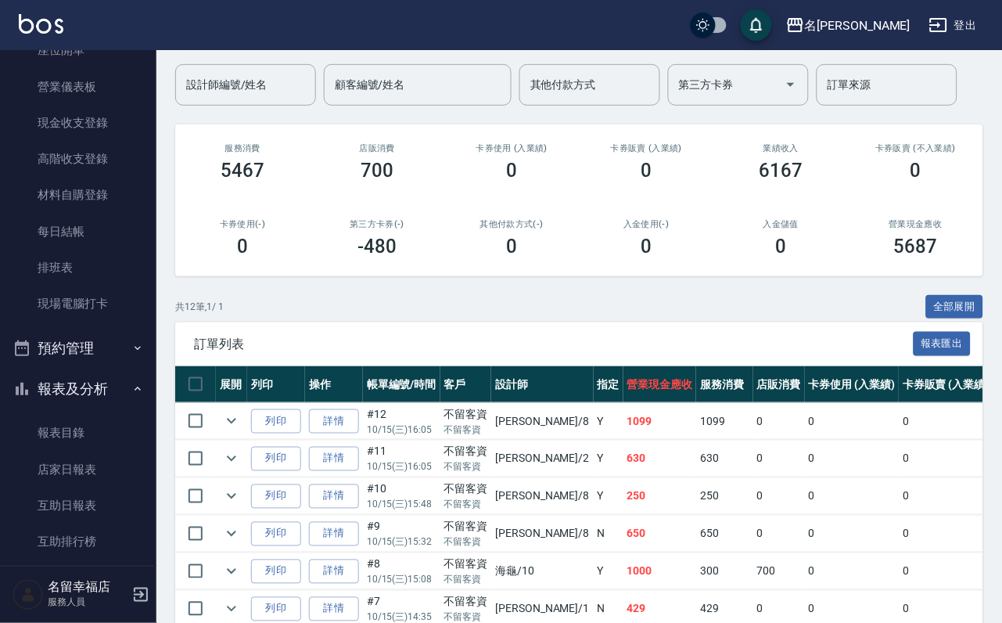
scroll to position [297, 0]
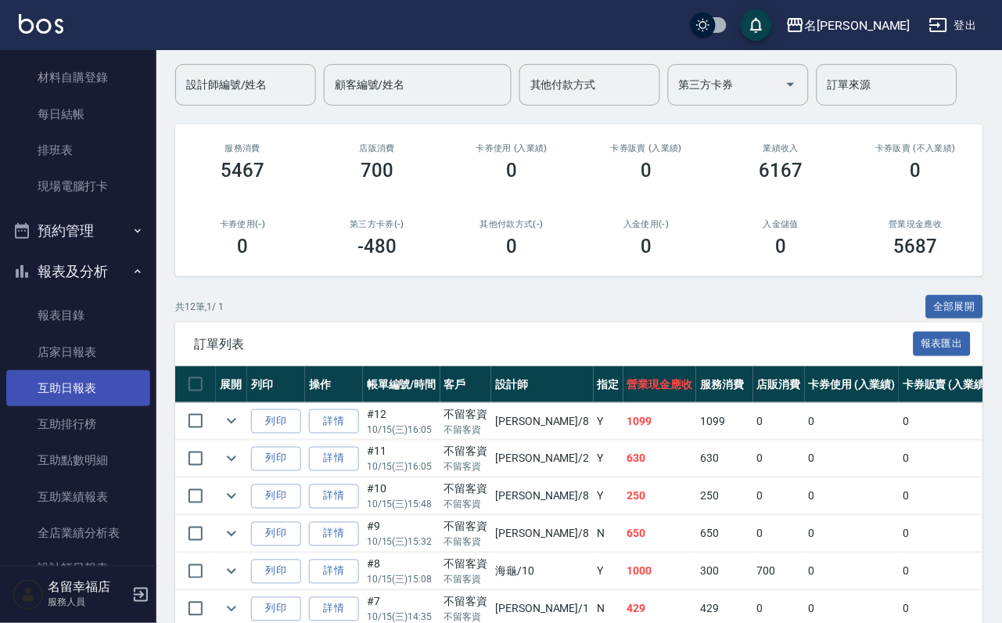
click at [85, 406] on link "互助日報表" at bounding box center [78, 388] width 144 height 36
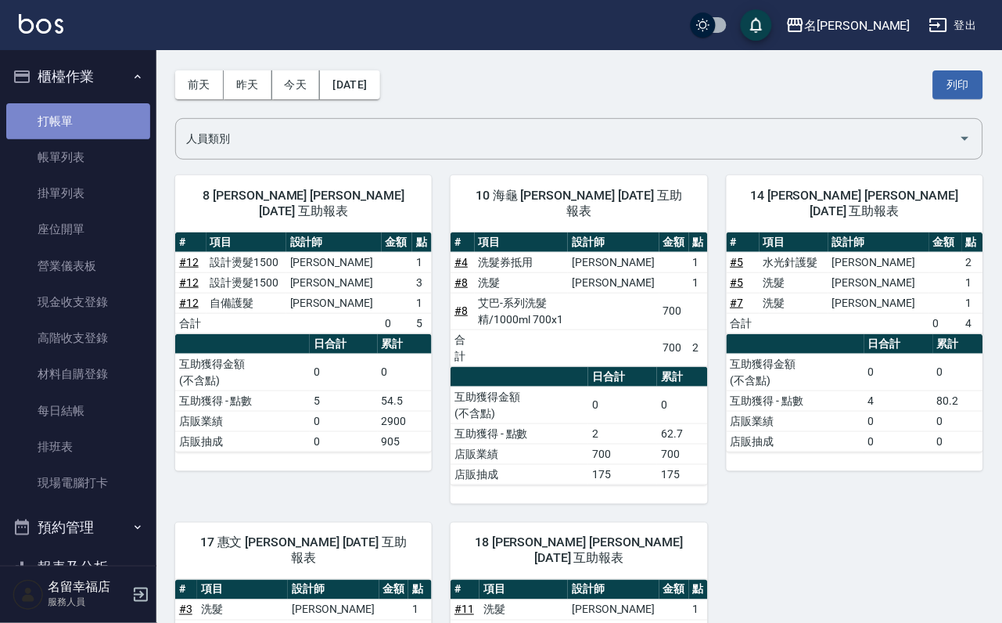
click at [97, 110] on link "打帳單" at bounding box center [78, 121] width 144 height 36
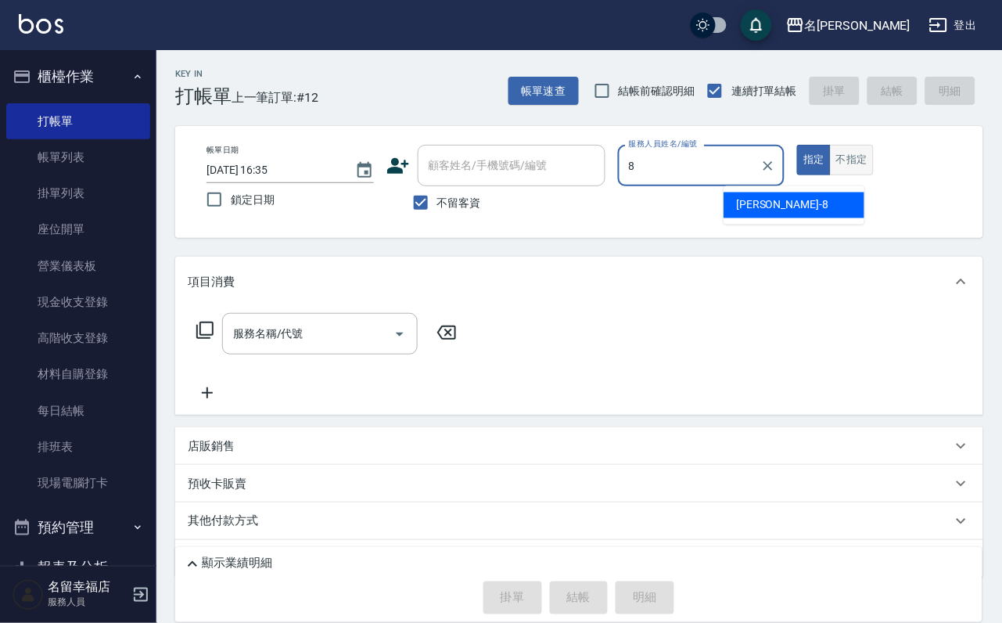
type input "詩婷-8"
type button "true"
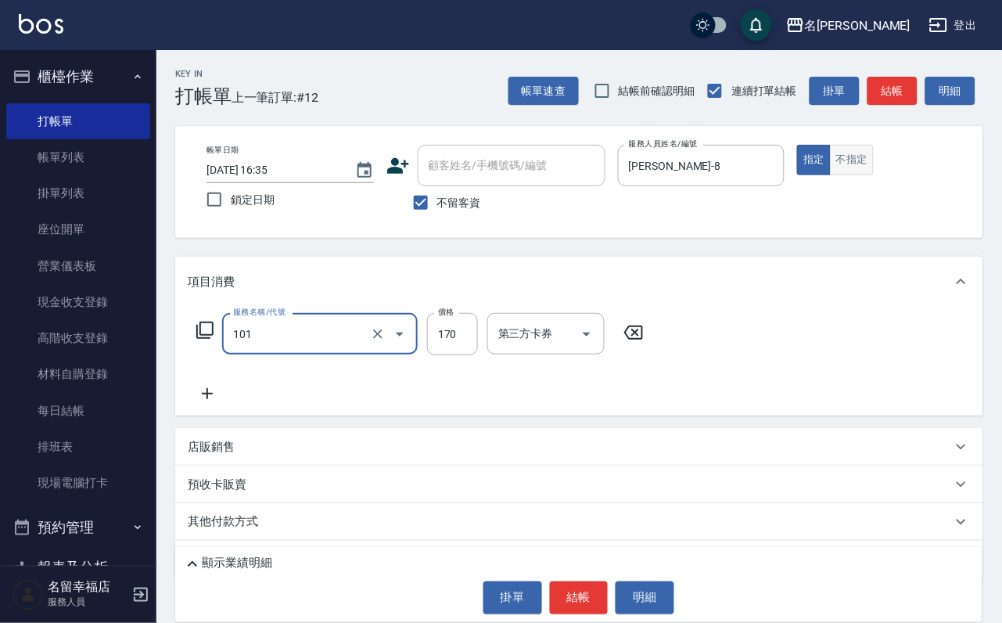
type input "洗髮(101)"
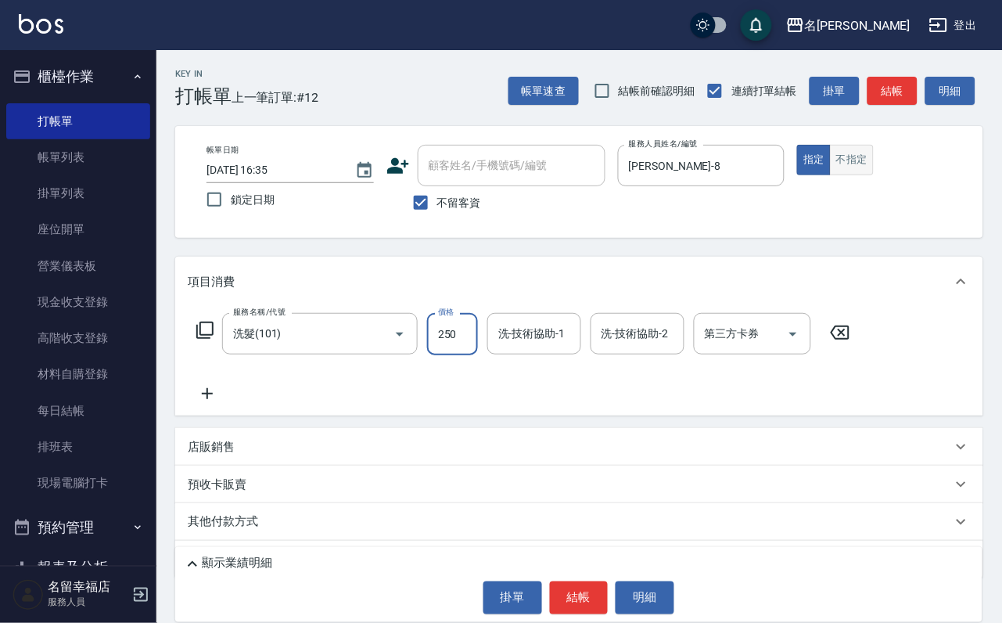
type input "250"
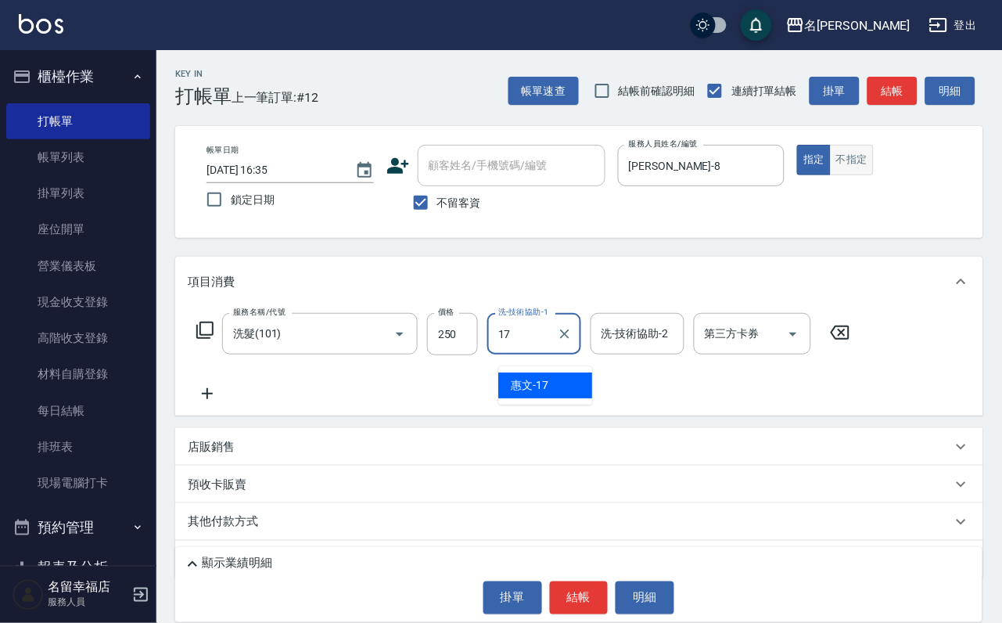
type input "惠文-17"
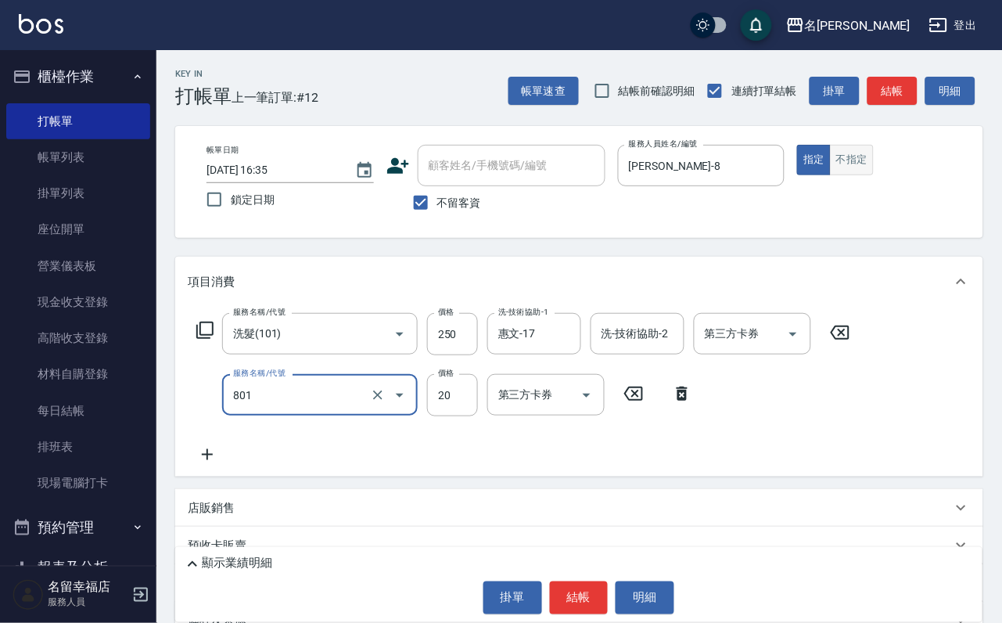
type input "潤絲(801)"
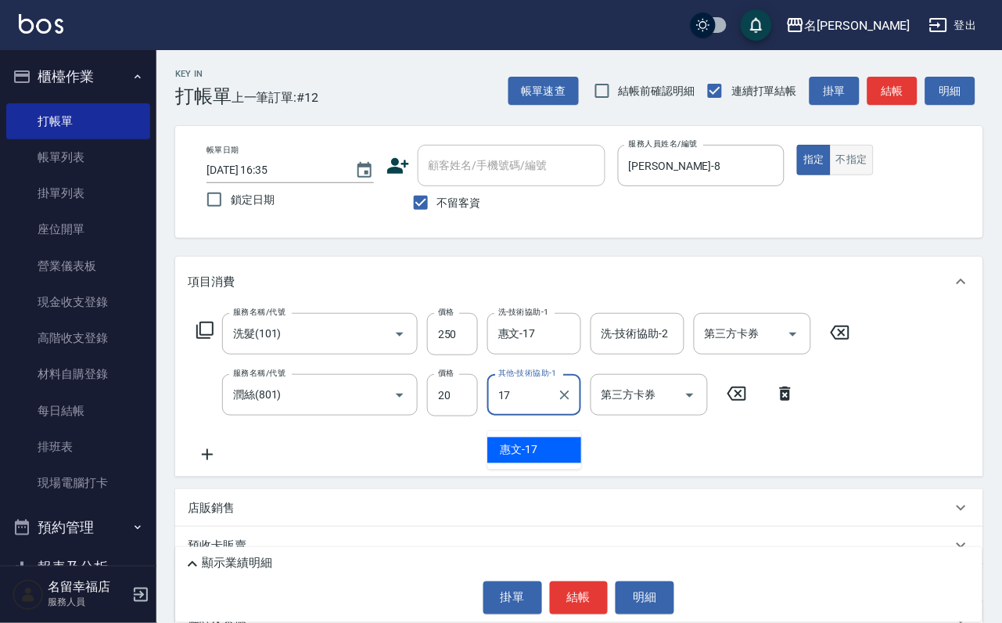
type input "惠文-17"
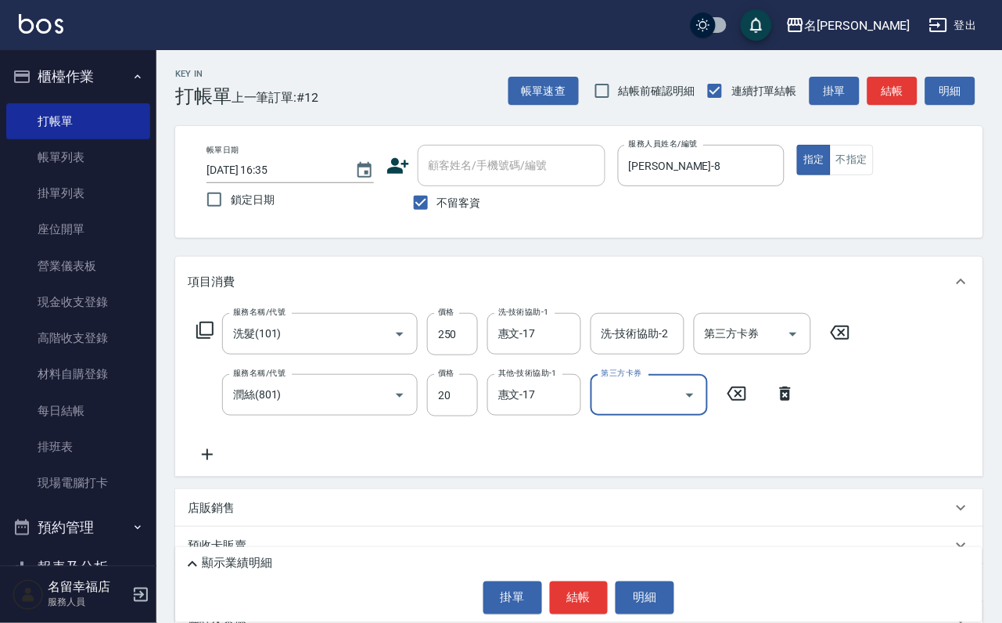
click at [783, 403] on icon at bounding box center [785, 393] width 39 height 19
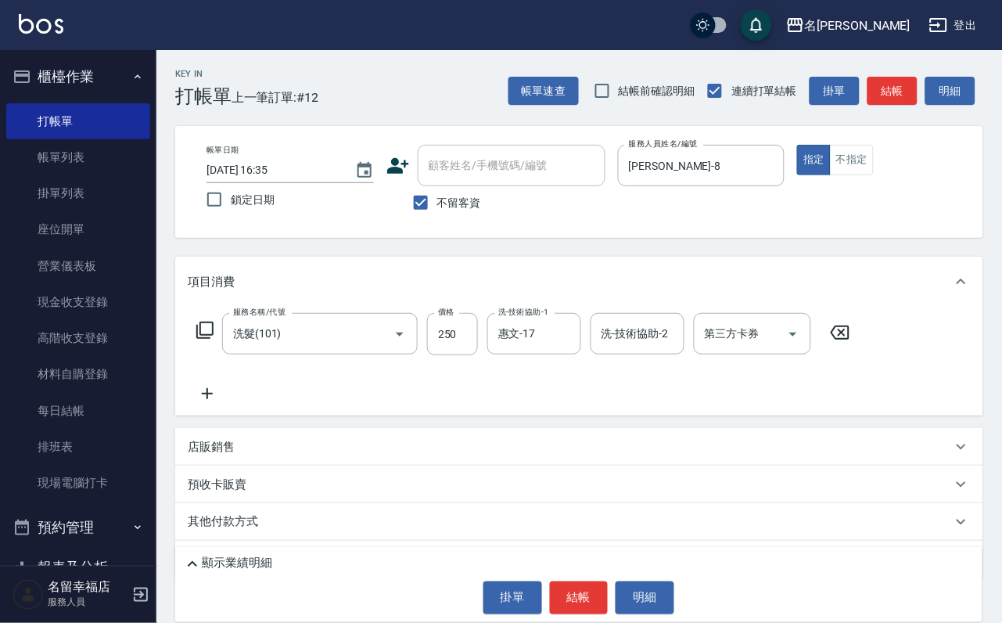
click at [196, 340] on icon at bounding box center [205, 330] width 19 height 19
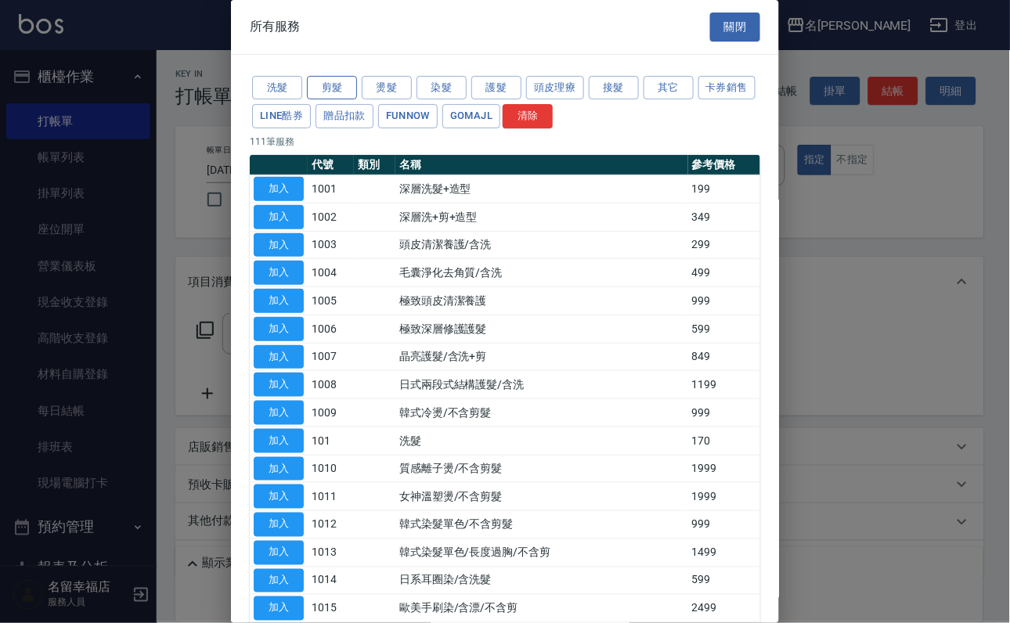
click at [344, 92] on button "剪髮" at bounding box center [332, 88] width 50 height 24
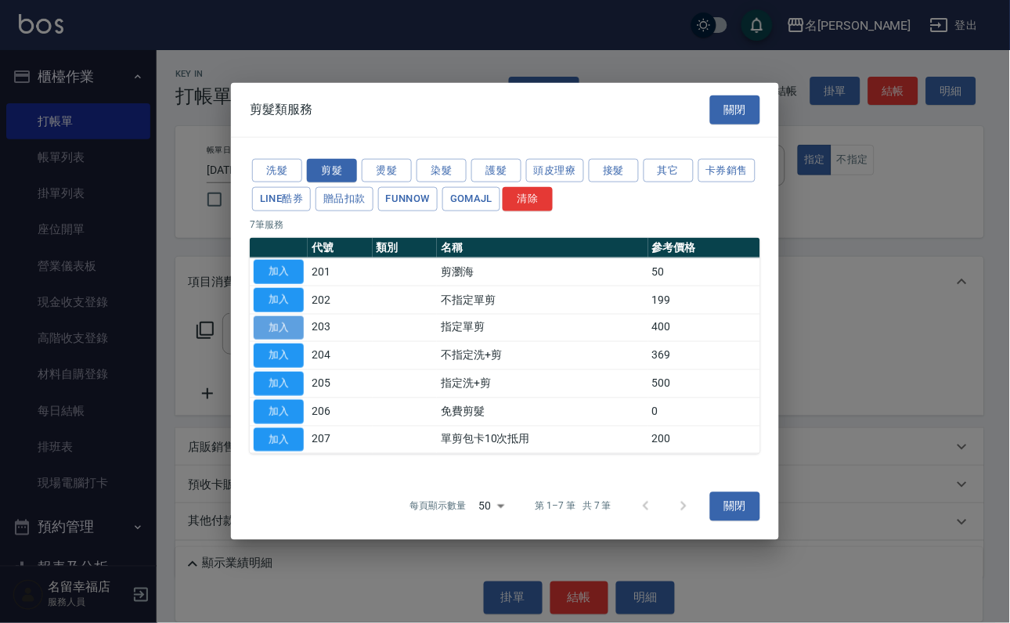
click at [292, 328] on button "加入" at bounding box center [279, 327] width 50 height 24
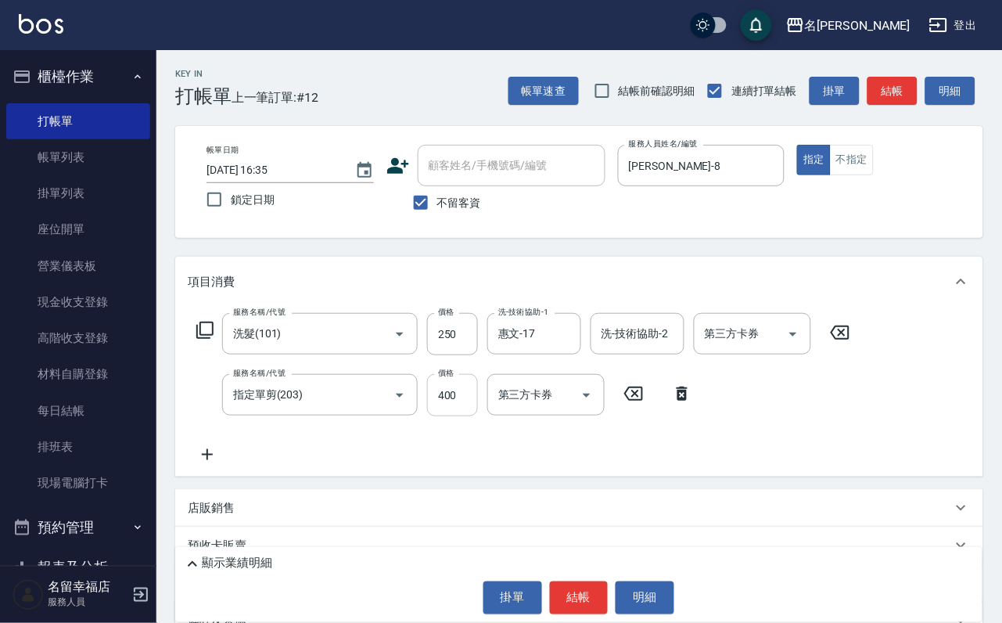
click at [464, 416] on input "400" at bounding box center [452, 395] width 51 height 42
type input "300"
click at [606, 594] on button "結帳" at bounding box center [579, 597] width 59 height 33
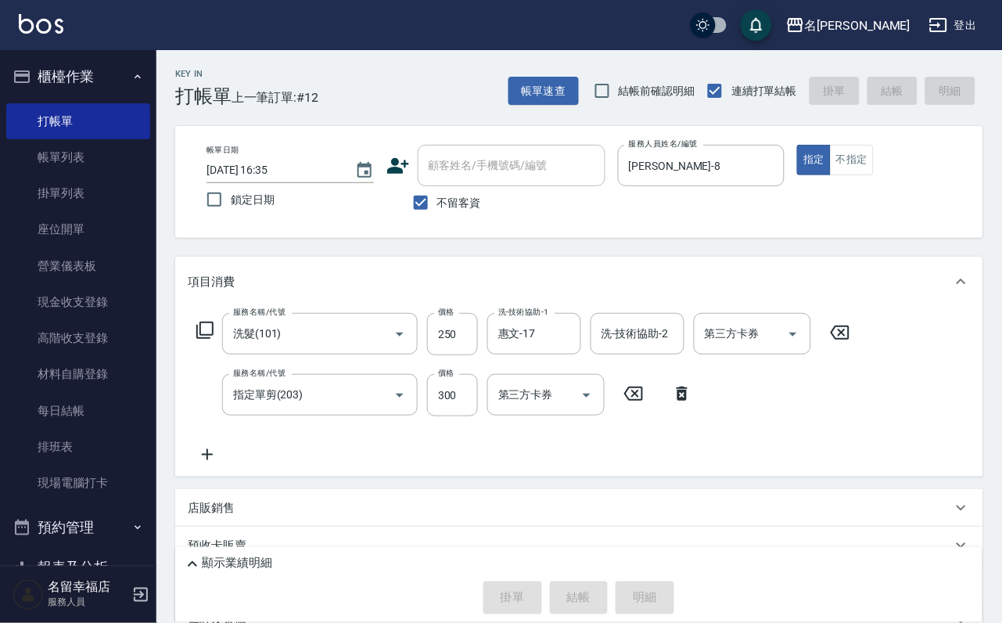
scroll to position [154, 0]
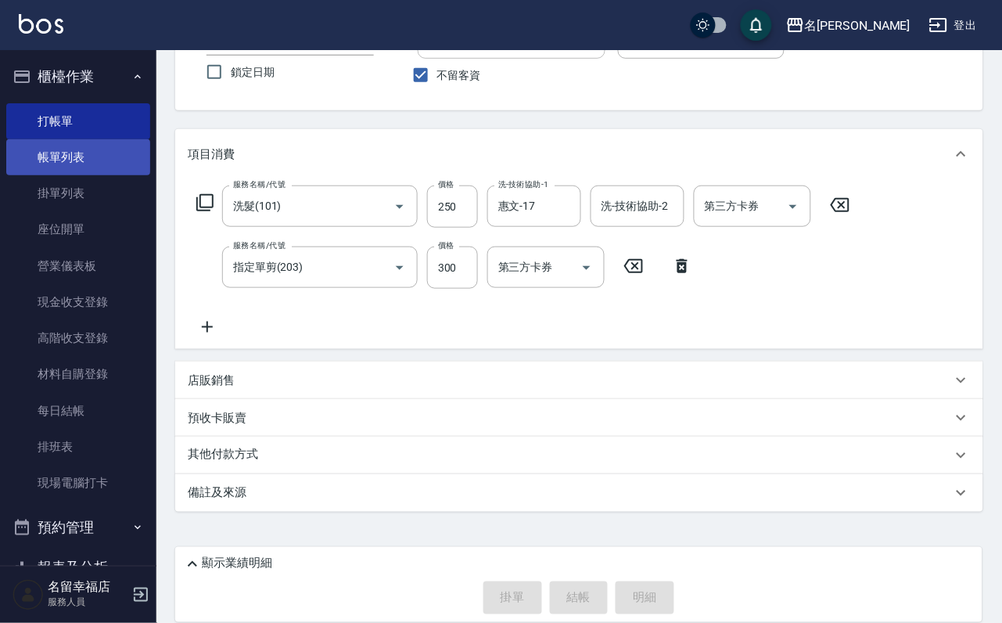
type input "2025/10/15 16:43"
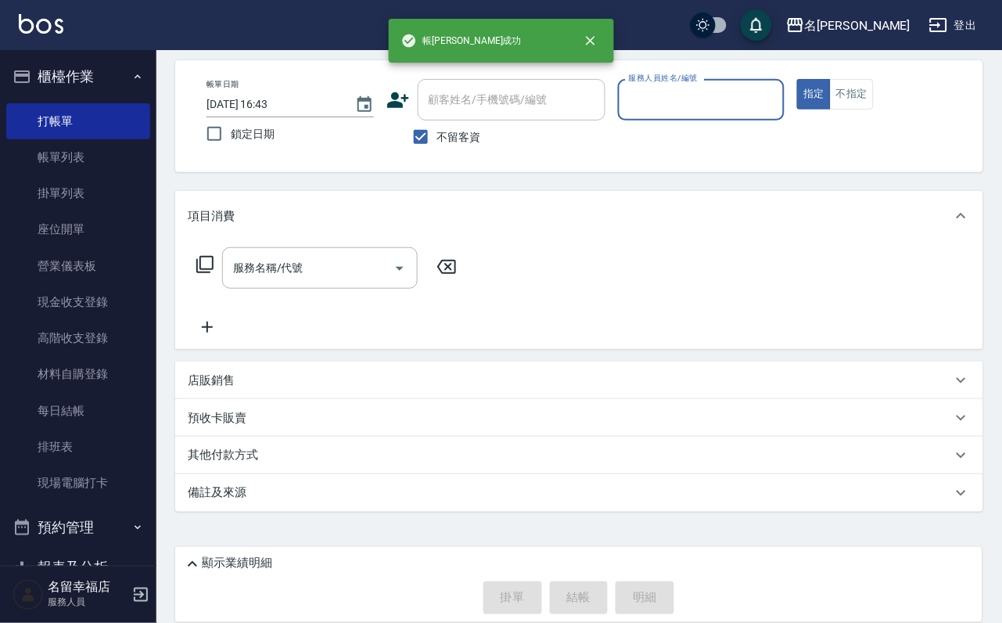
scroll to position [93, 0]
drag, startPoint x: 66, startPoint y: 171, endPoint x: 350, endPoint y: 367, distance: 344.9
click at [66, 171] on link "帳單列表" at bounding box center [78, 157] width 144 height 36
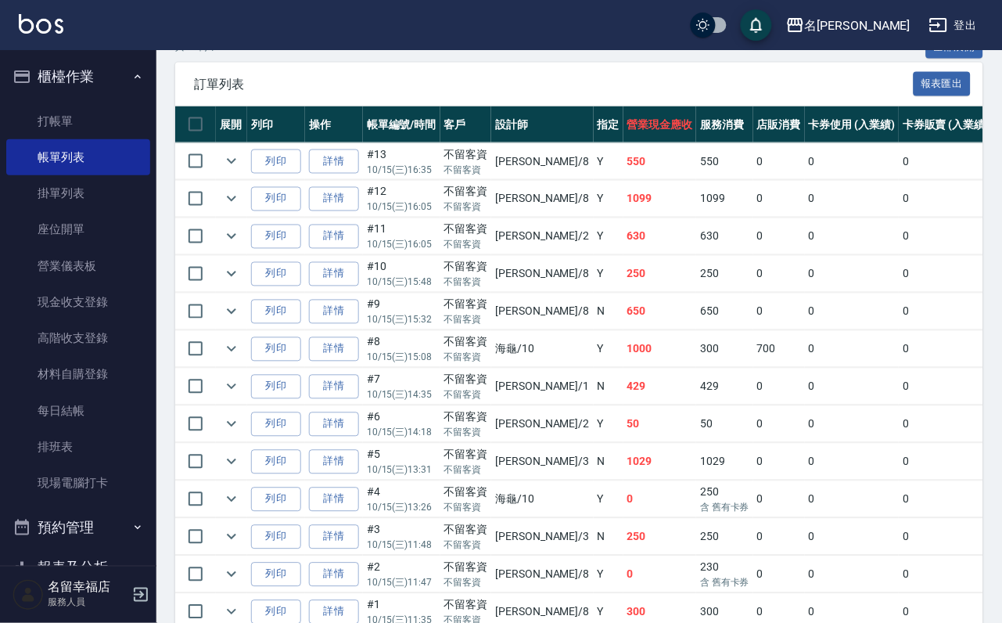
scroll to position [322, 0]
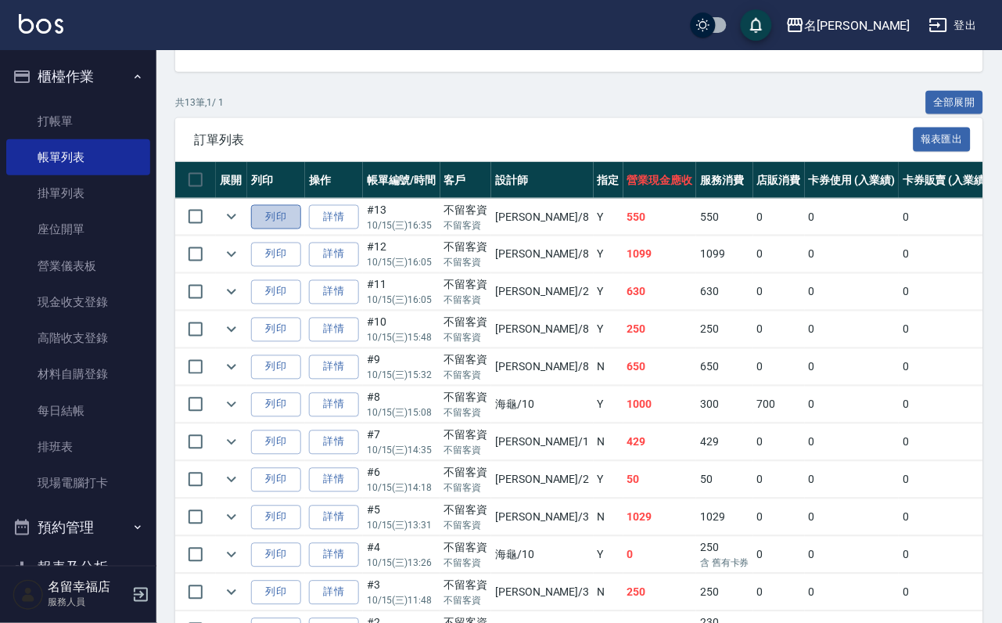
click at [301, 229] on button "列印" at bounding box center [276, 217] width 50 height 24
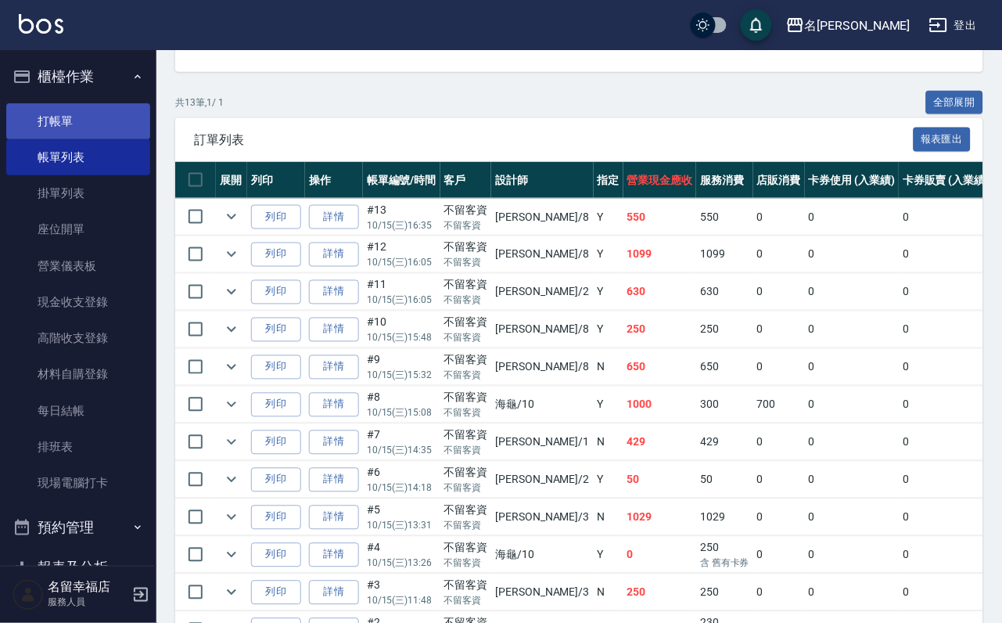
click at [127, 119] on link "打帳單" at bounding box center [78, 121] width 144 height 36
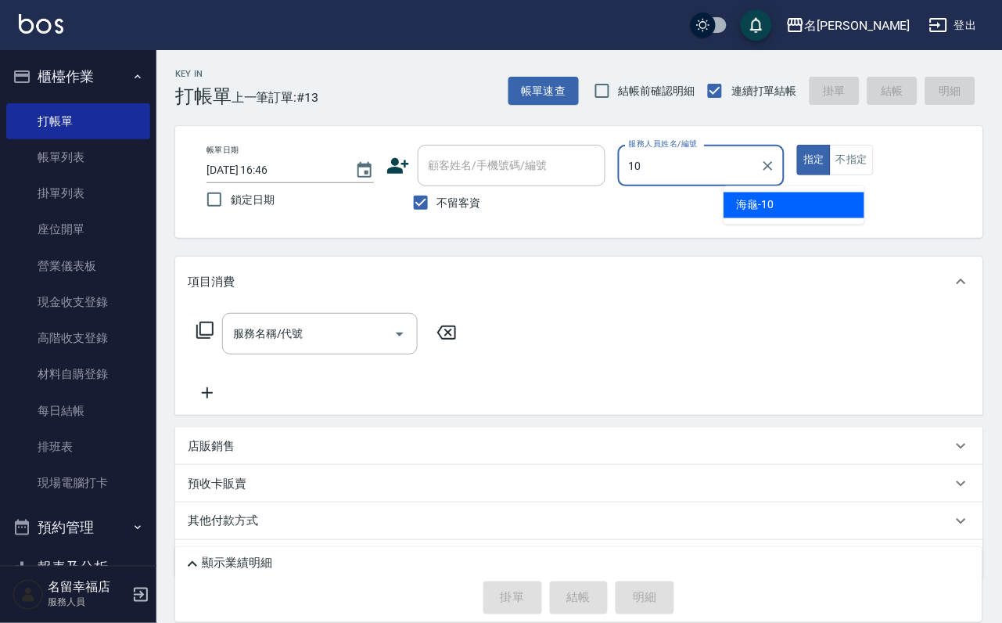
type input "海龜-10"
type button "true"
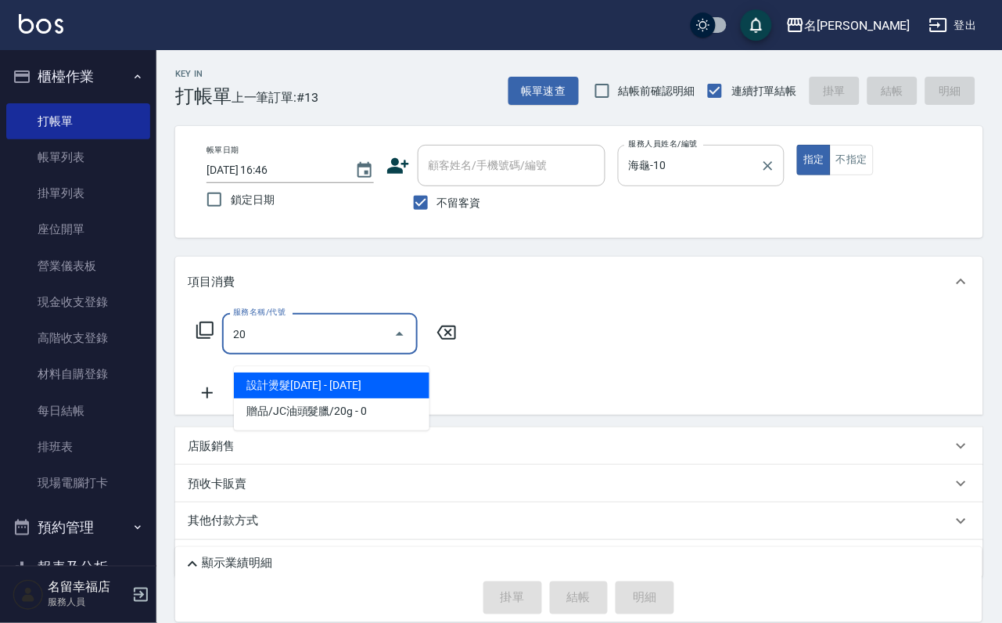
type input "2"
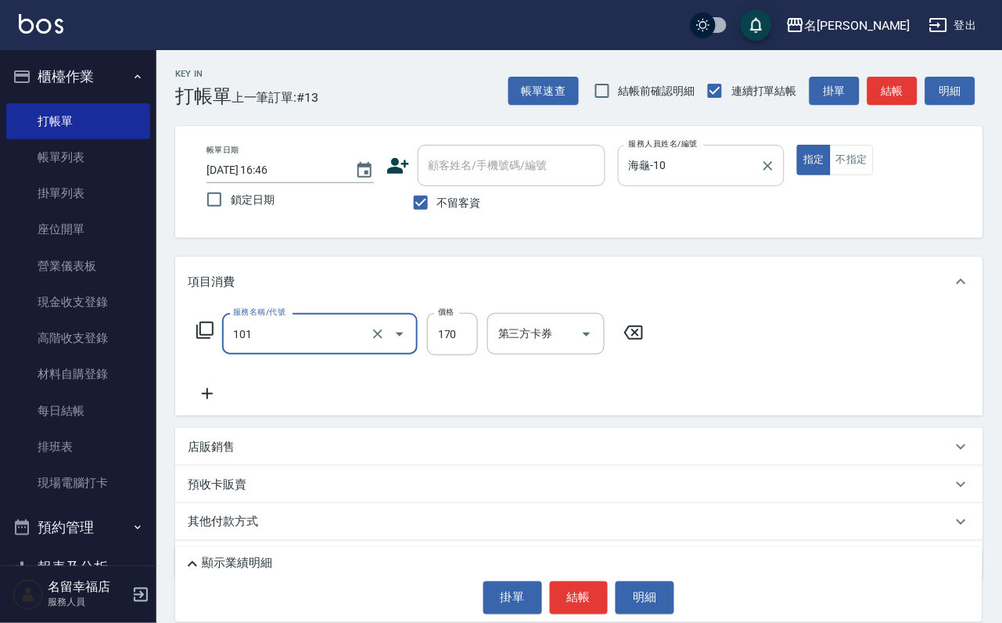
type input "洗髮(101)"
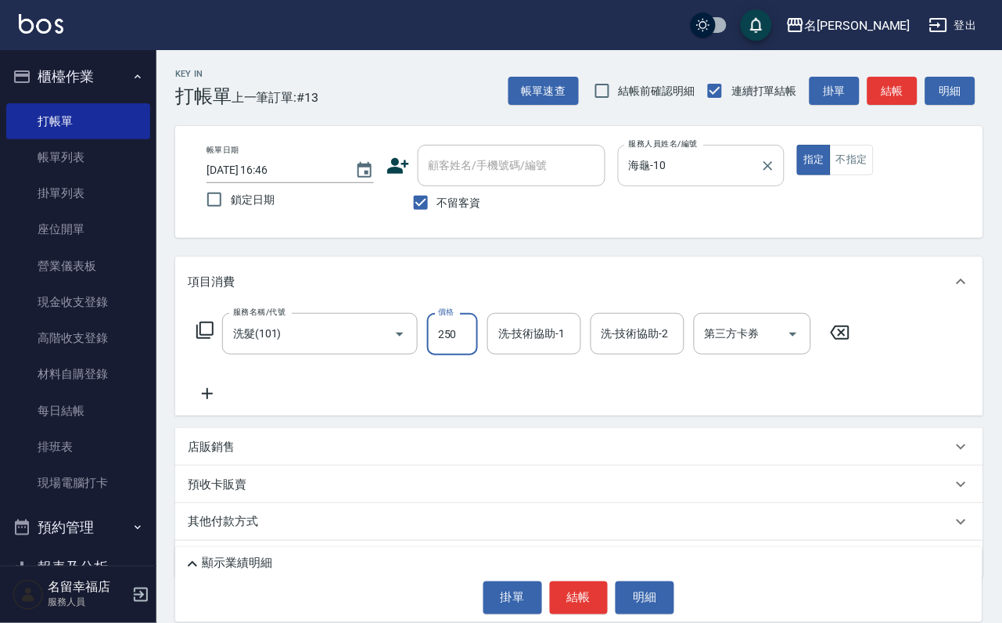
type input "250"
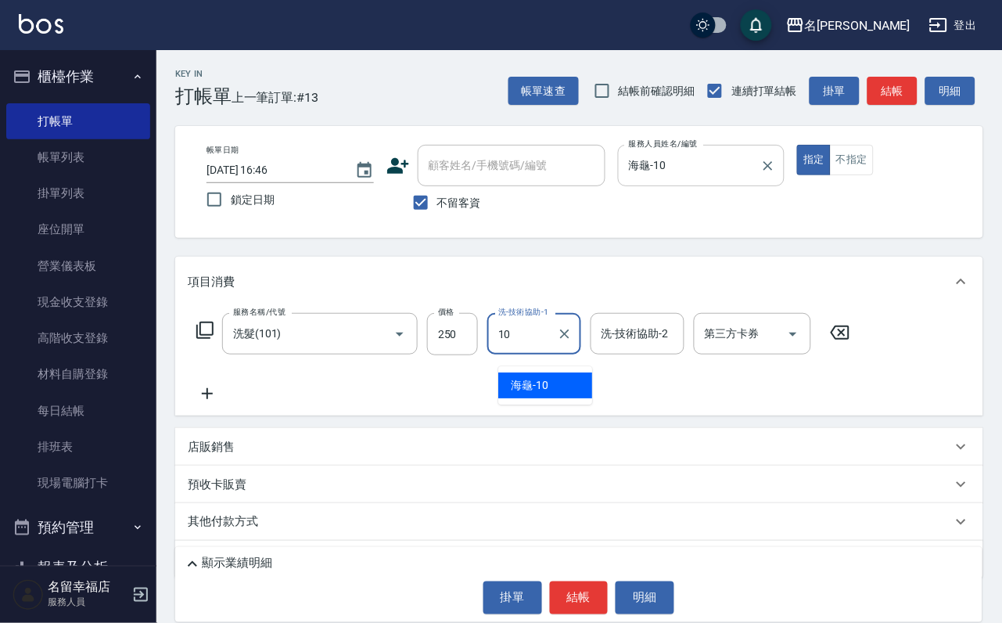
type input "海龜-10"
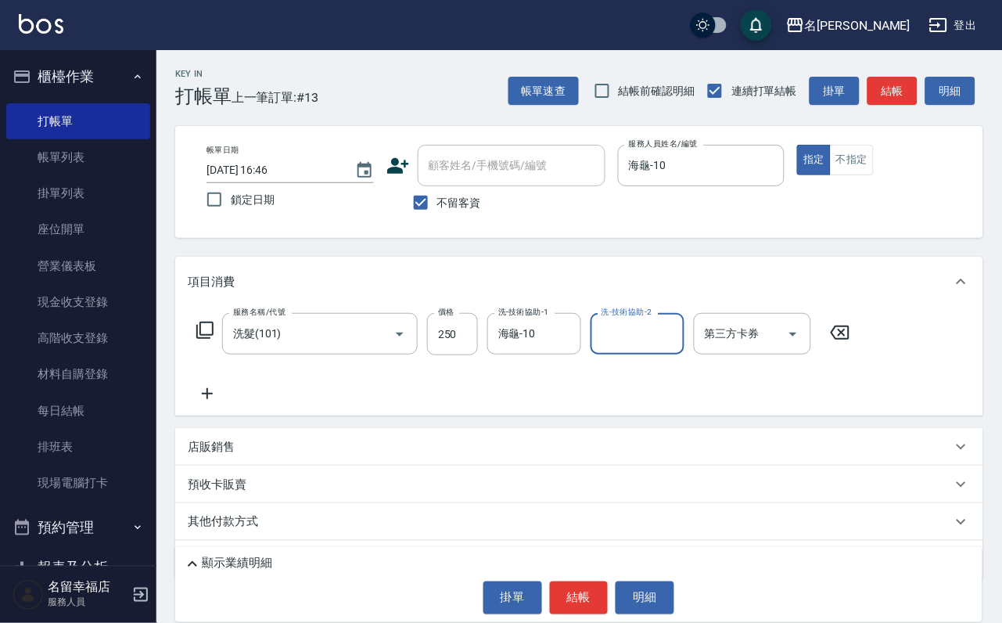
click at [589, 588] on button "結帳" at bounding box center [579, 597] width 59 height 33
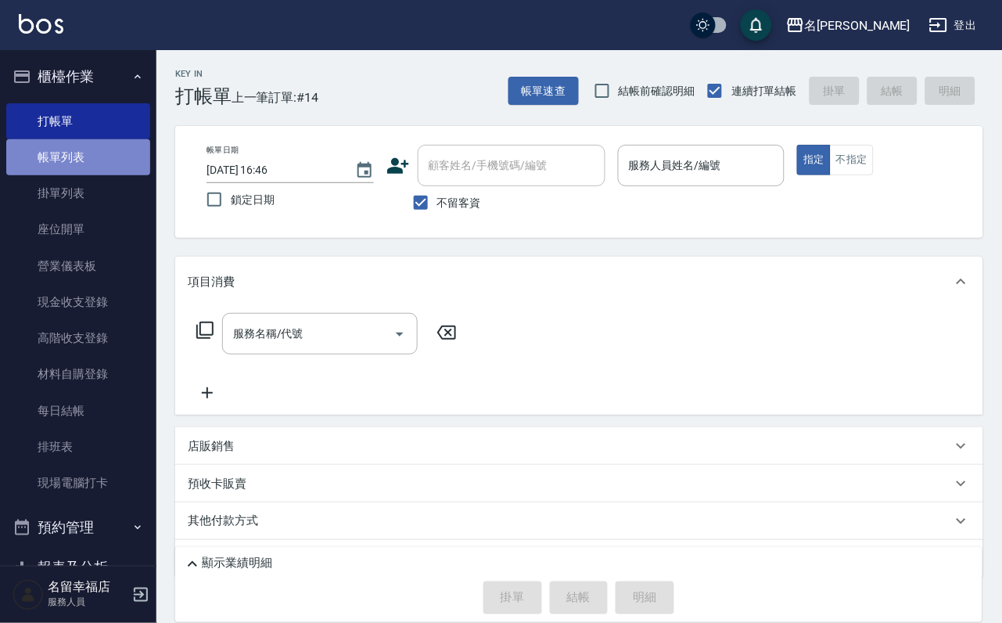
click at [131, 175] on link "帳單列表" at bounding box center [78, 157] width 144 height 36
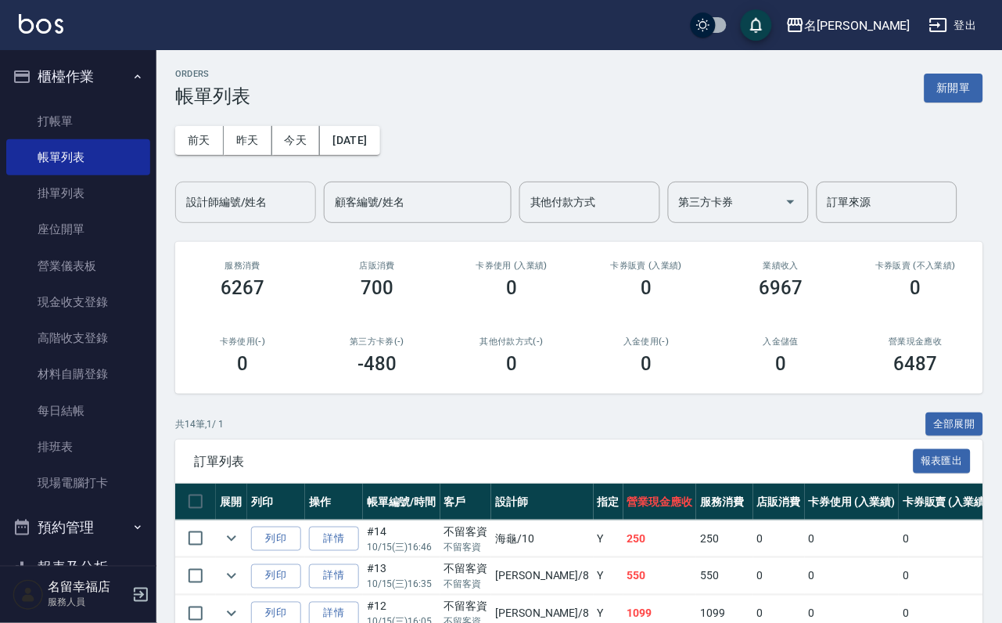
click at [270, 207] on input "設計師編號/姓名" at bounding box center [245, 202] width 127 height 27
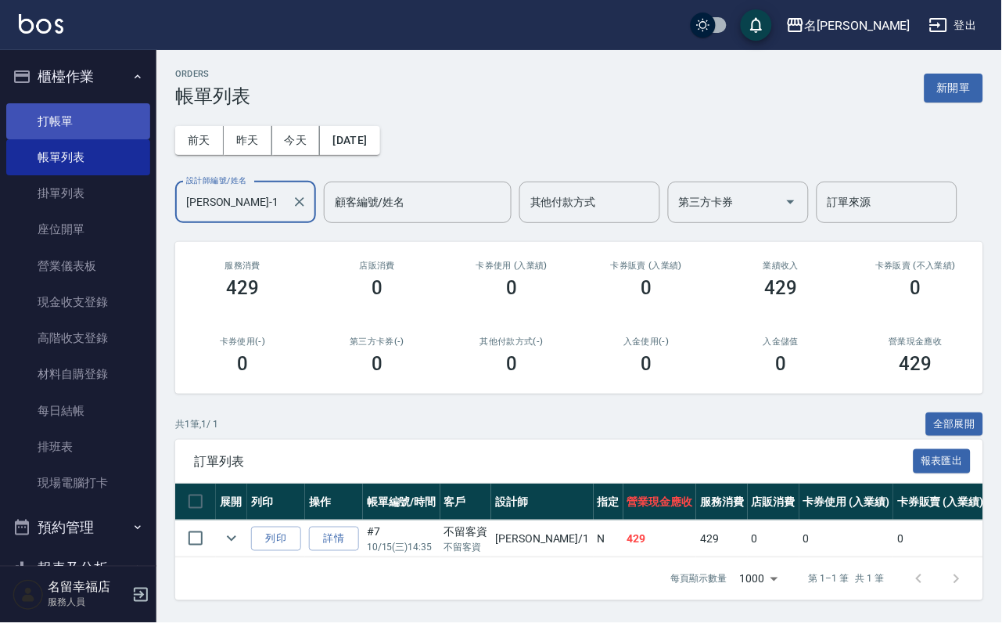
type input "珮瑜-1"
click at [69, 117] on link "打帳單" at bounding box center [78, 121] width 144 height 36
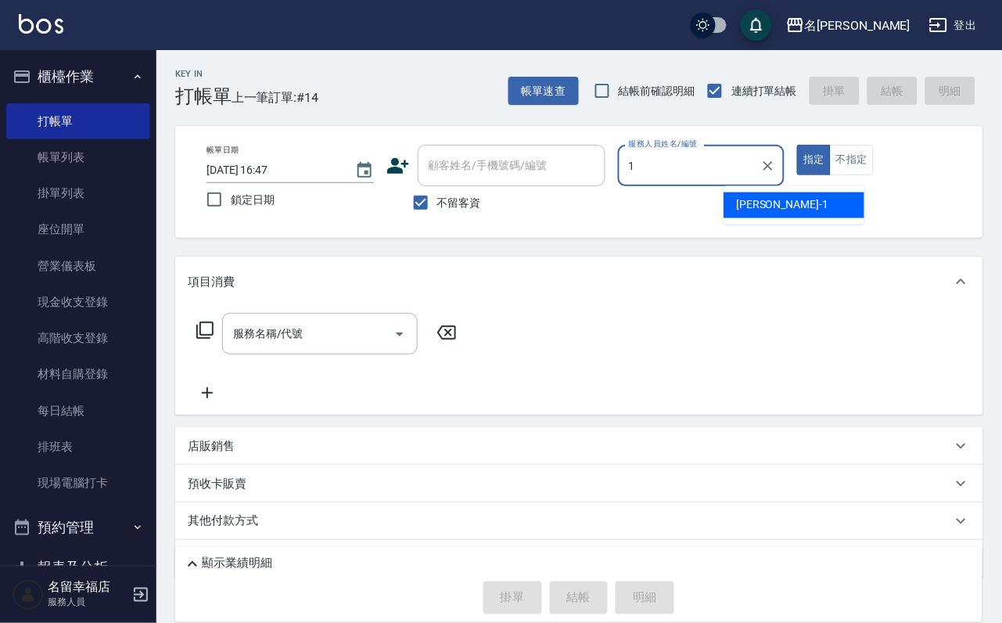
type input "珮瑜-1"
type button "true"
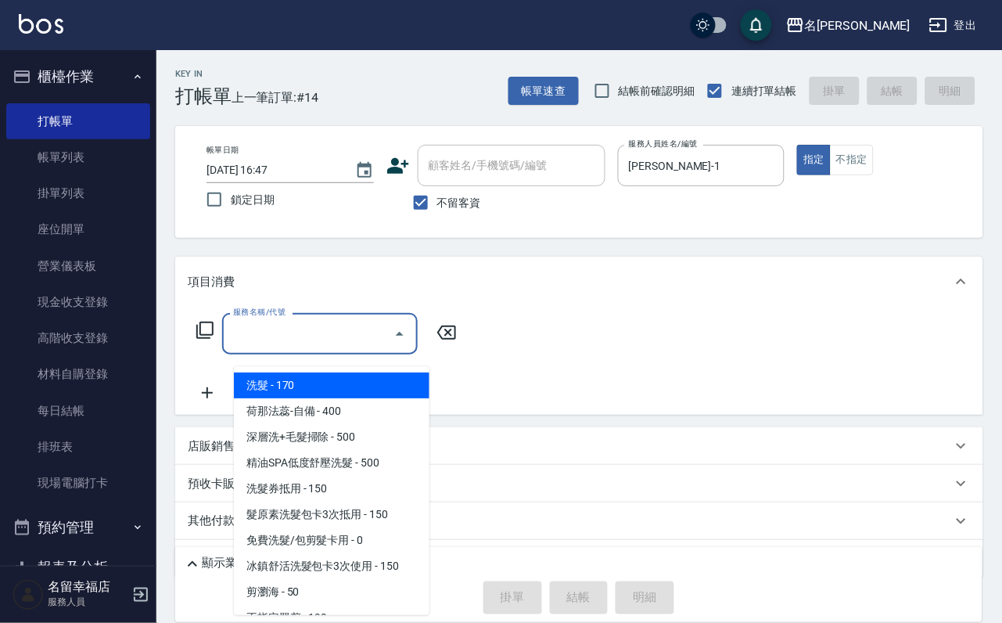
click at [278, 344] on input "服務名稱/代號" at bounding box center [308, 333] width 158 height 27
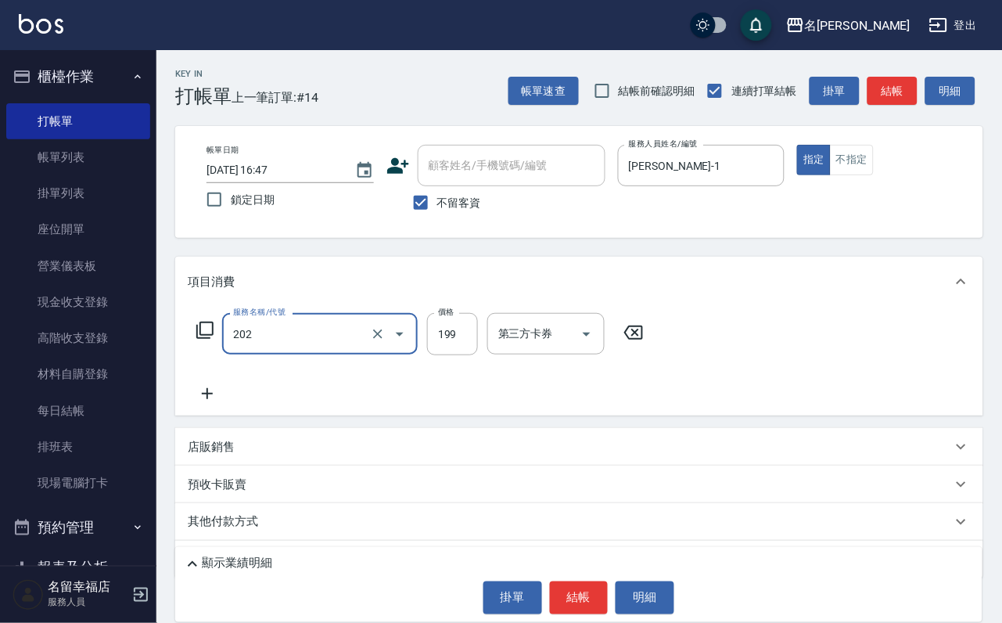
type input "不指定單剪(202)"
click at [643, 340] on icon at bounding box center [633, 333] width 19 height 14
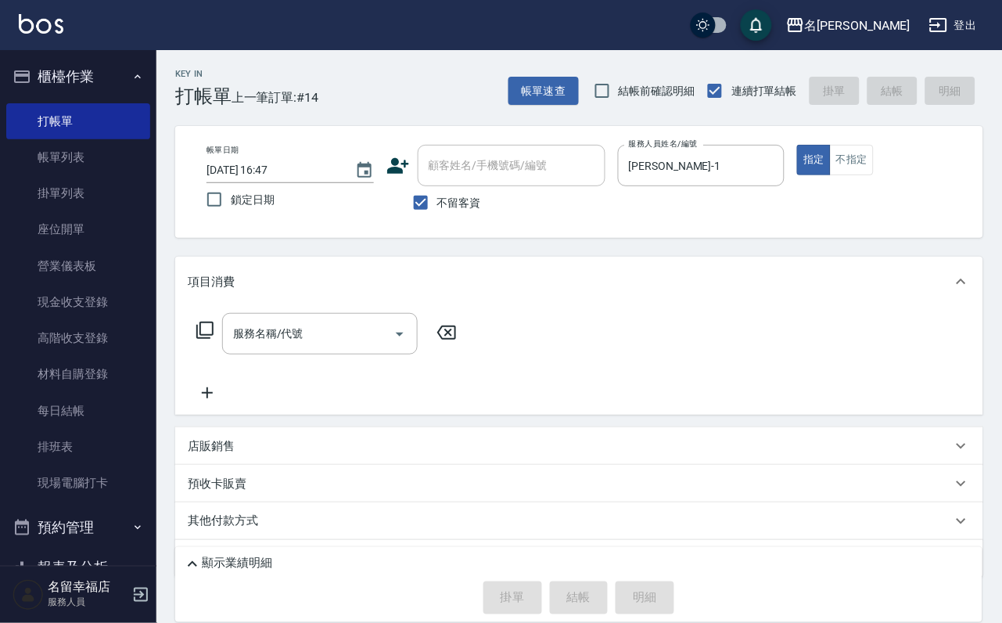
click at [213, 340] on icon at bounding box center [205, 330] width 19 height 19
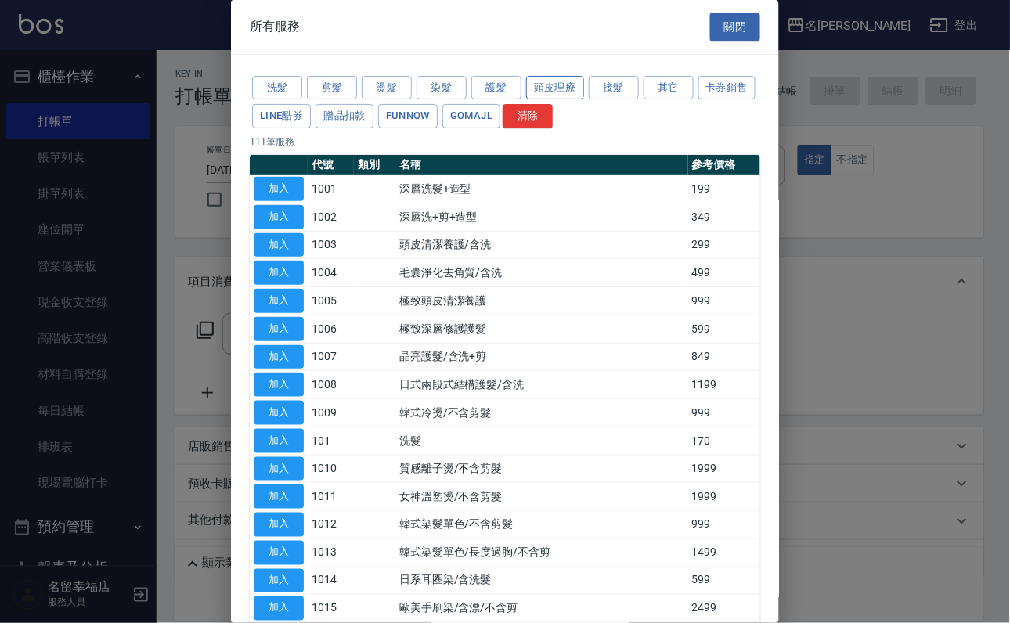
click at [540, 93] on button "頭皮理療" at bounding box center [555, 88] width 58 height 24
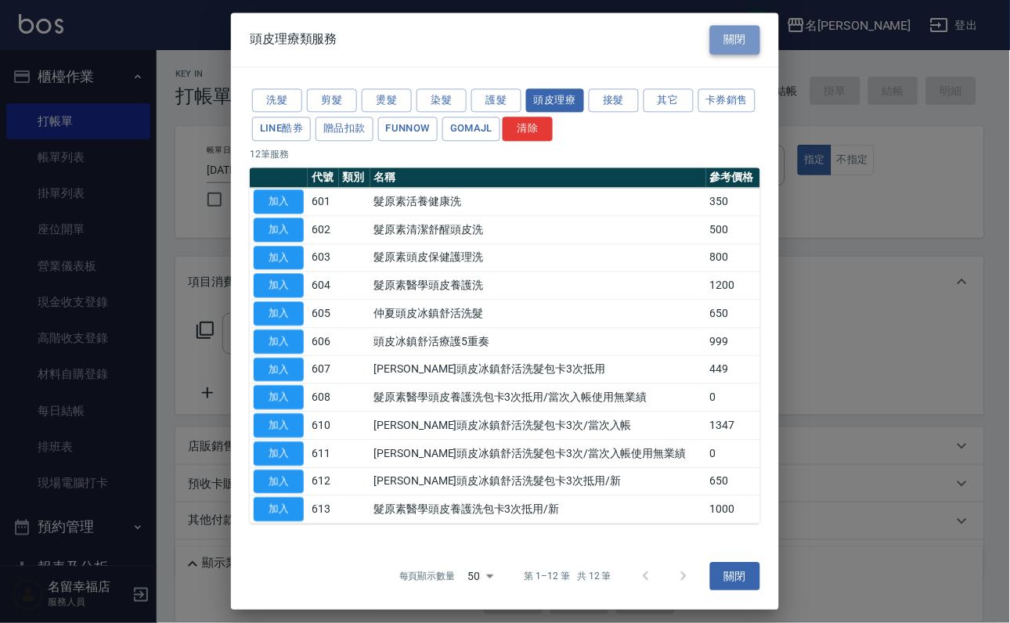
click at [737, 29] on button "關閉" at bounding box center [735, 39] width 50 height 29
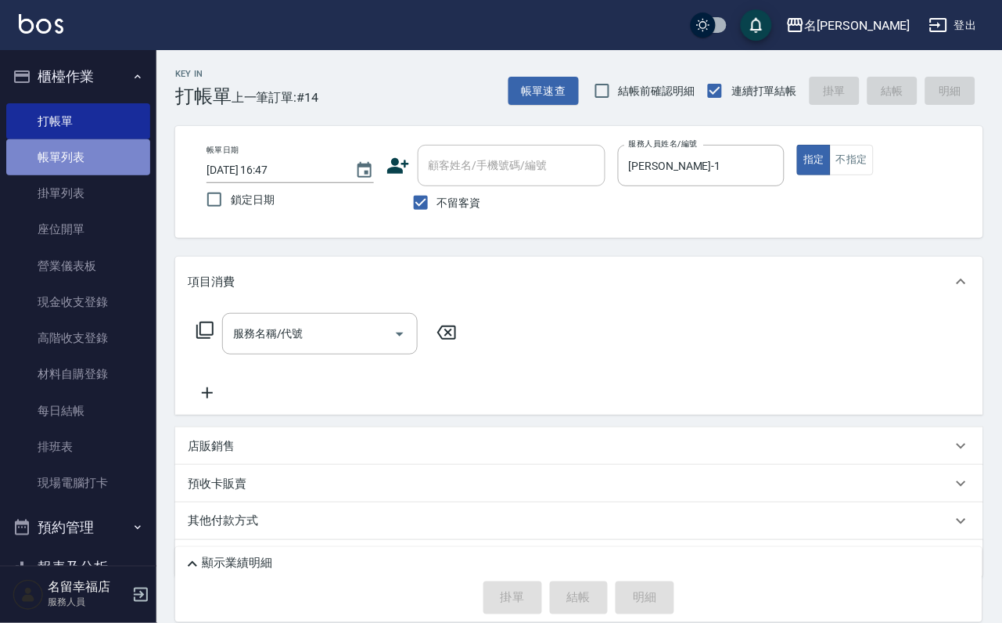
click at [79, 152] on link "帳單列表" at bounding box center [78, 157] width 144 height 36
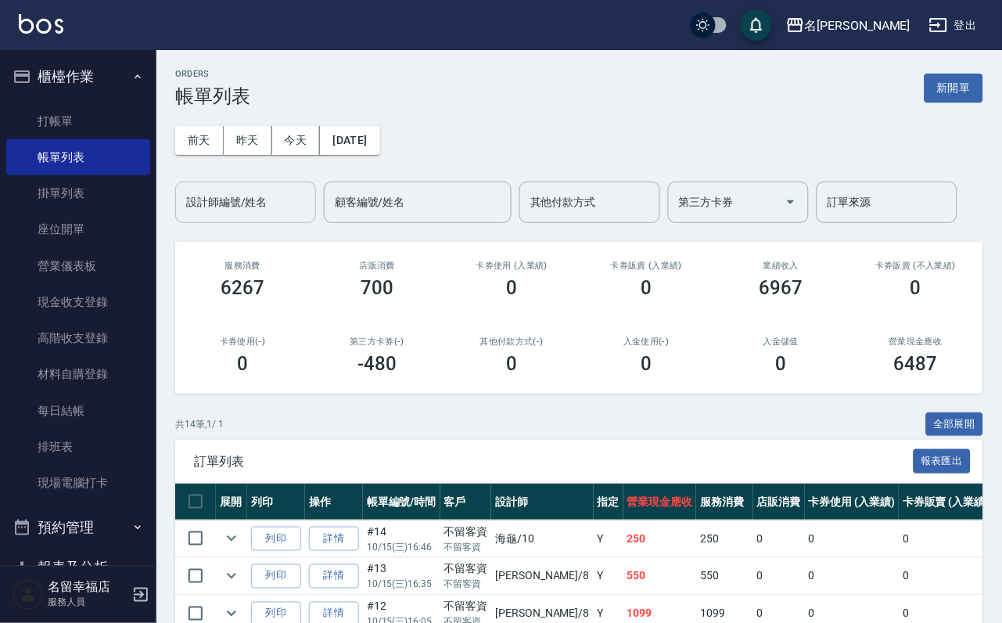
drag, startPoint x: 233, startPoint y: 208, endPoint x: 241, endPoint y: 217, distance: 11.6
click at [232, 209] on input "設計師編號/姓名" at bounding box center [245, 202] width 127 height 27
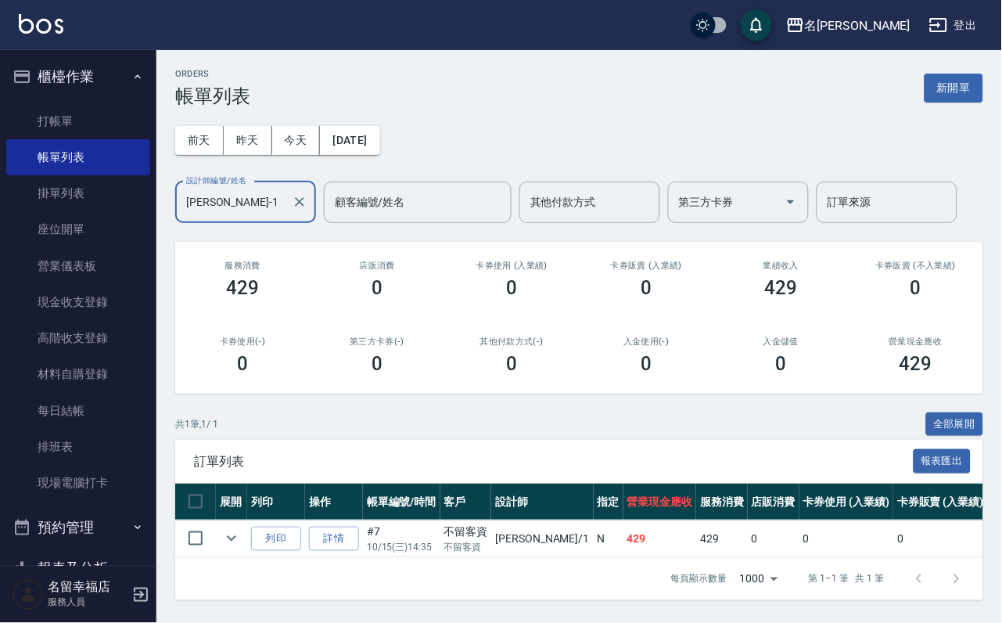
scroll to position [82, 0]
type input "珮瑜-1"
click at [73, 125] on link "打帳單" at bounding box center [78, 121] width 144 height 36
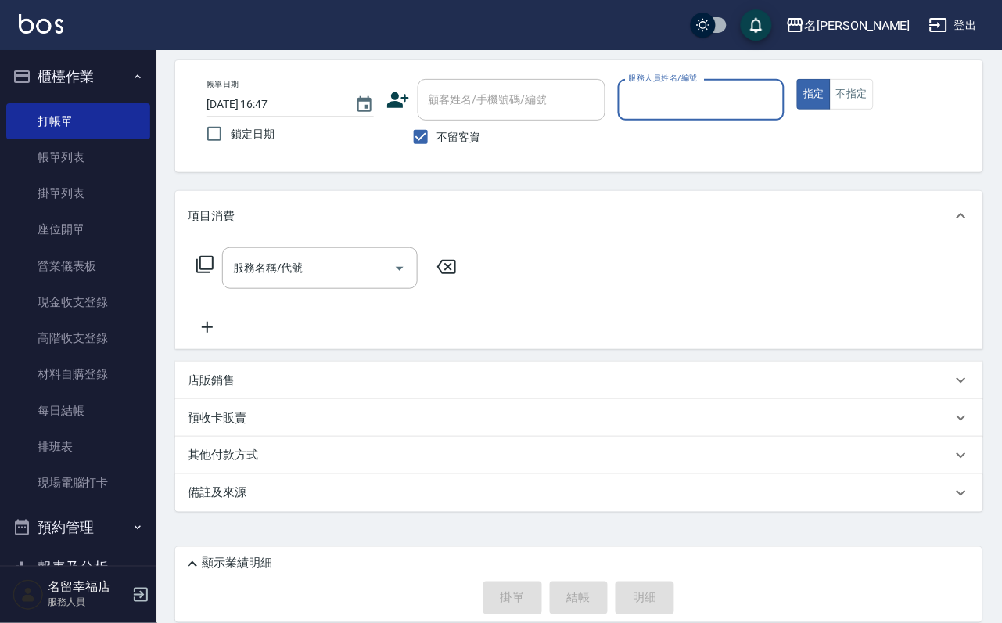
scroll to position [93, 0]
click at [268, 417] on div "預收卡販賣" at bounding box center [570, 418] width 765 height 16
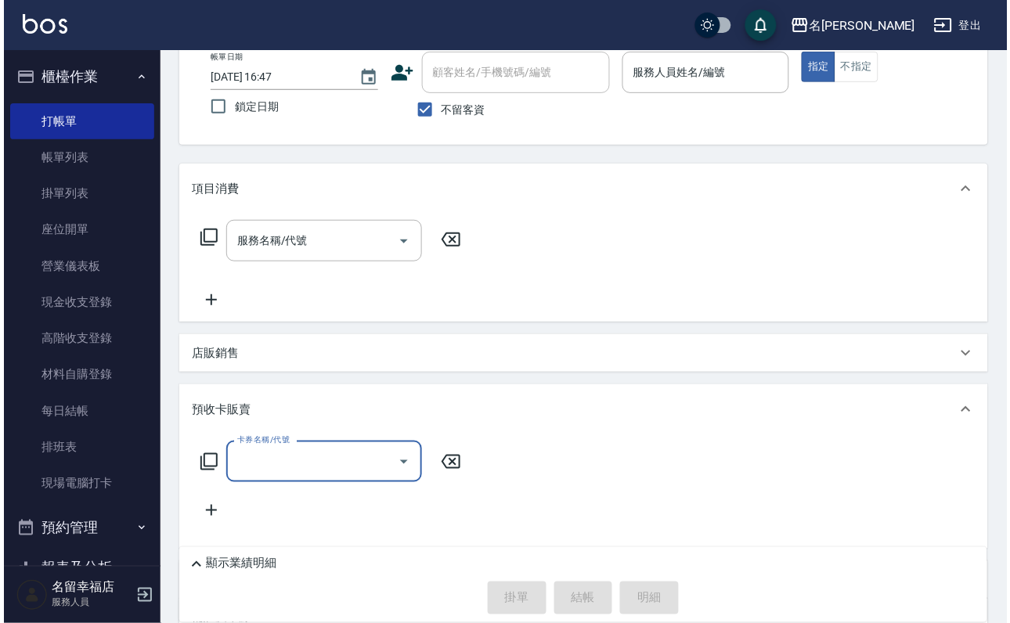
scroll to position [0, 0]
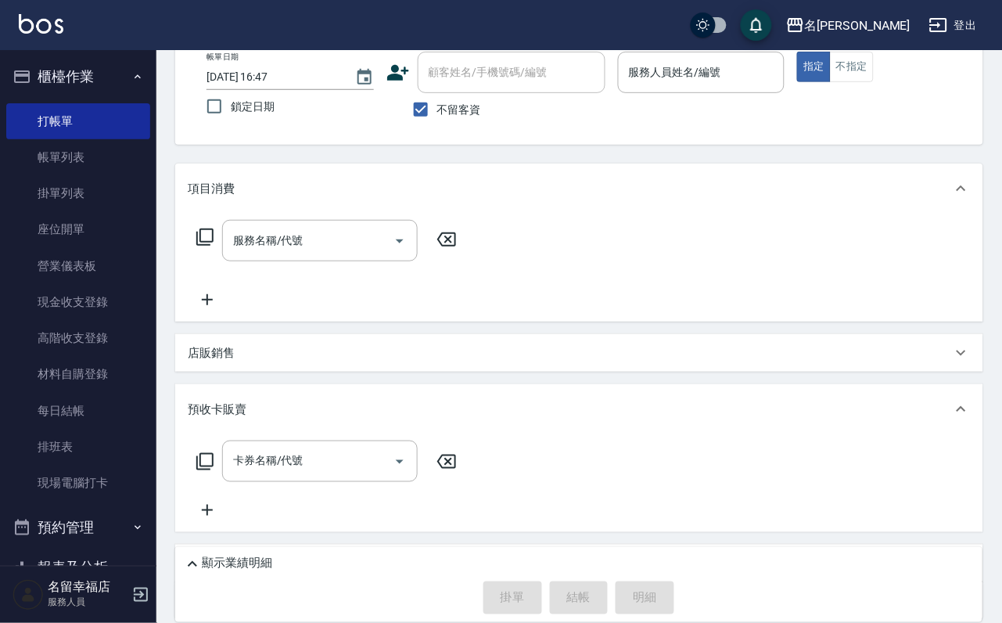
click at [214, 471] on icon at bounding box center [205, 461] width 19 height 19
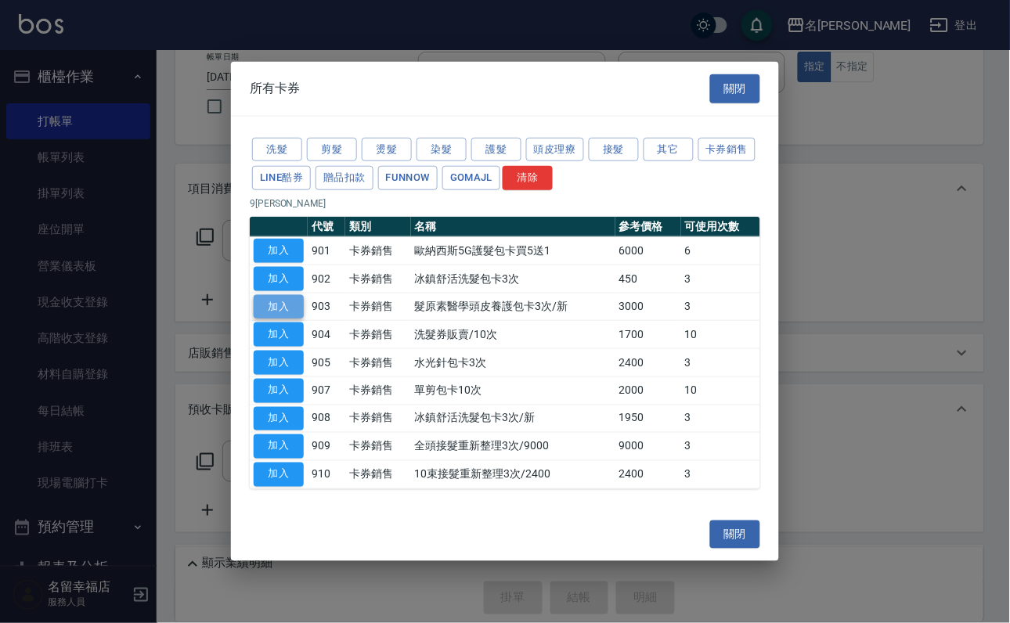
click at [290, 295] on button "加入" at bounding box center [279, 306] width 50 height 24
type input "髮原素醫學頭皮養護包卡3次/新(903)"
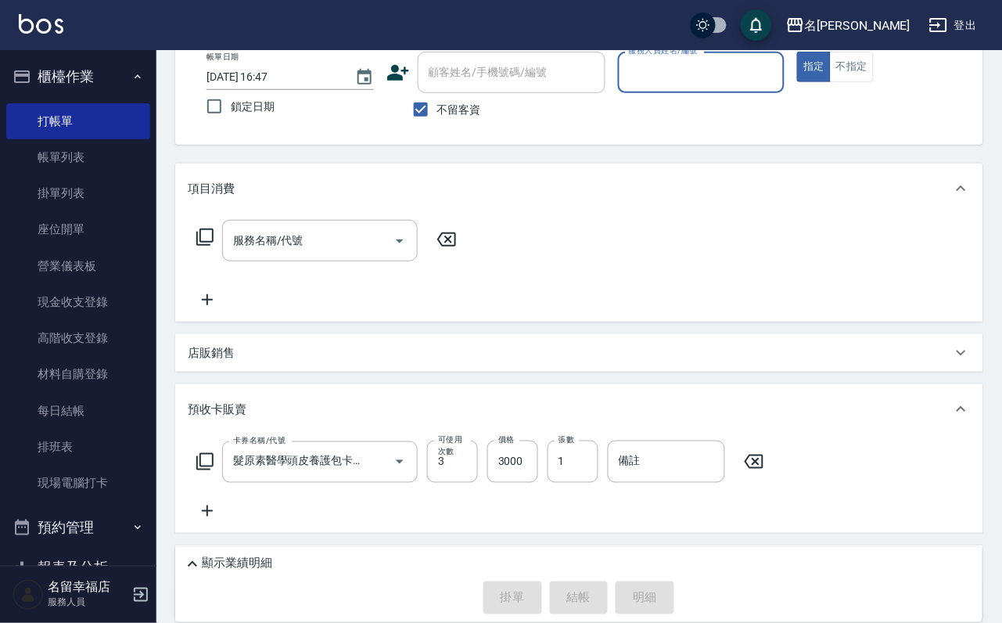
click at [214, 247] on icon at bounding box center [205, 237] width 19 height 19
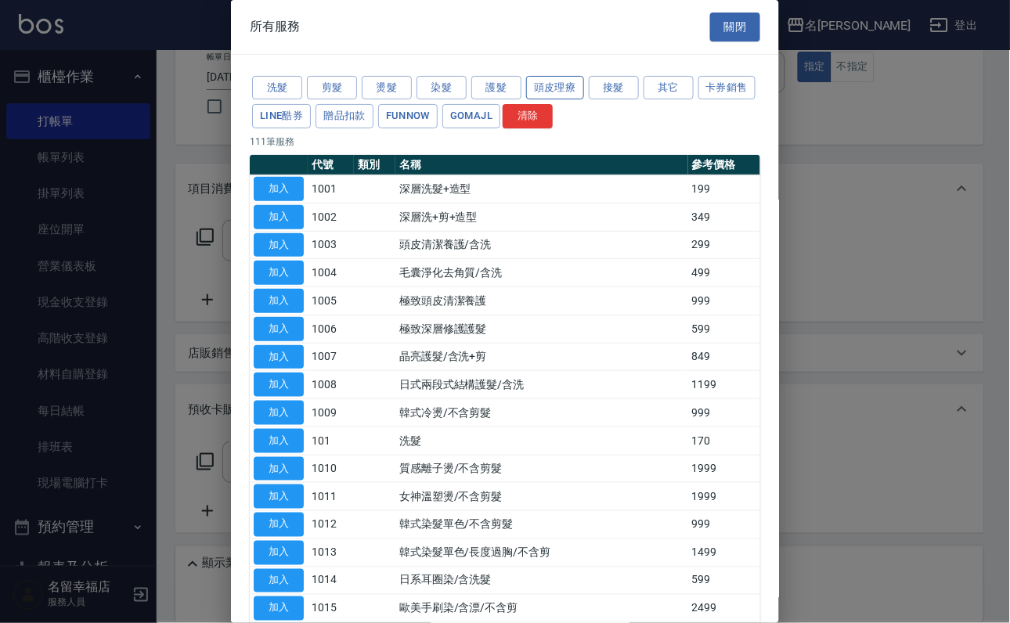
click at [579, 100] on button "頭皮理療" at bounding box center [555, 88] width 58 height 24
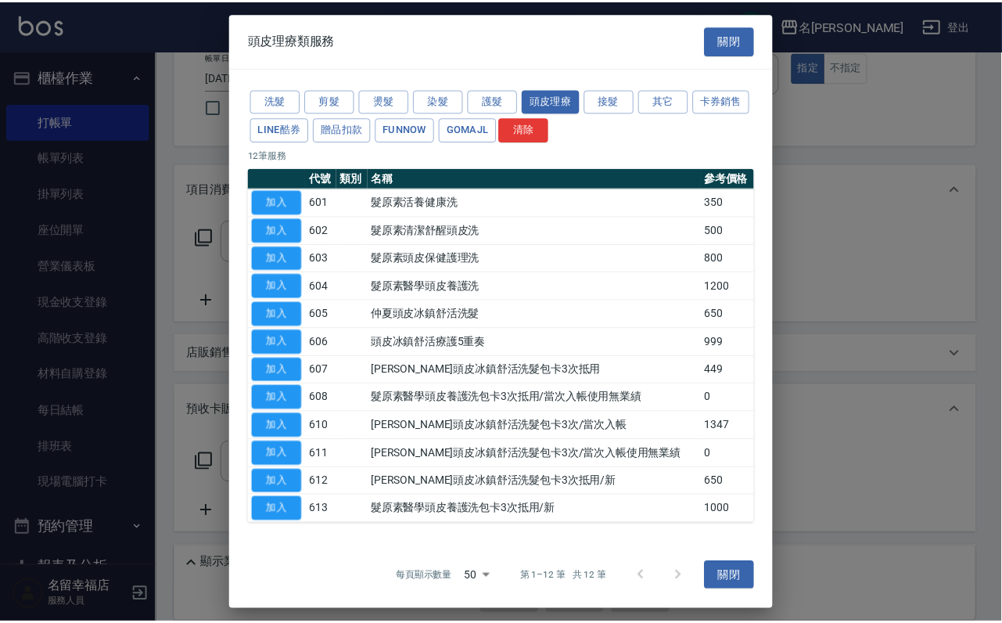
scroll to position [143, 0]
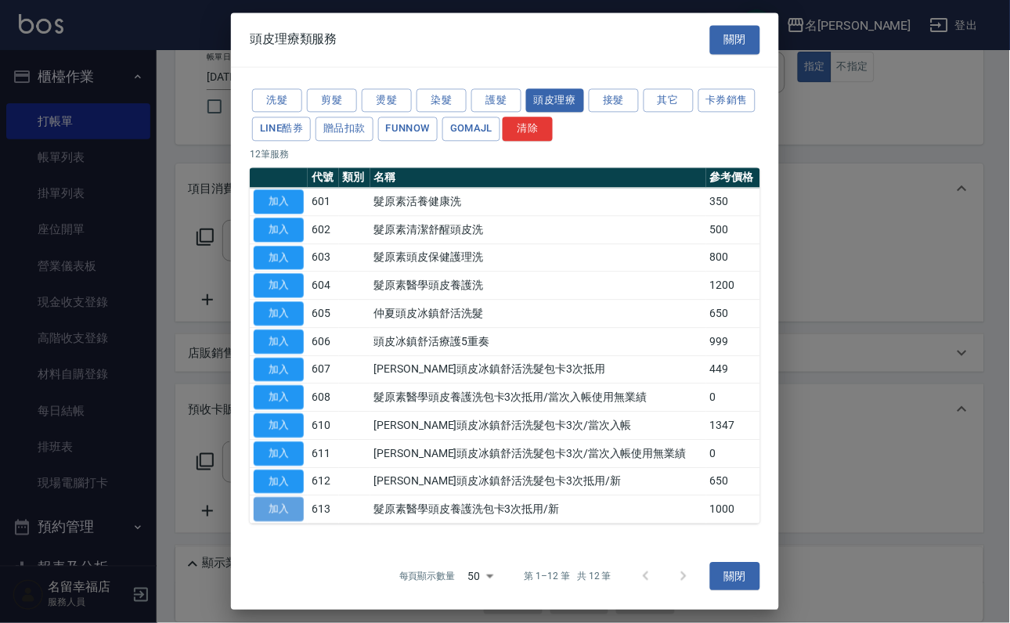
click at [289, 506] on button "加入" at bounding box center [279, 510] width 50 height 24
type input "髮原素醫學頭皮養護洗包卡3次抵用/新(613)"
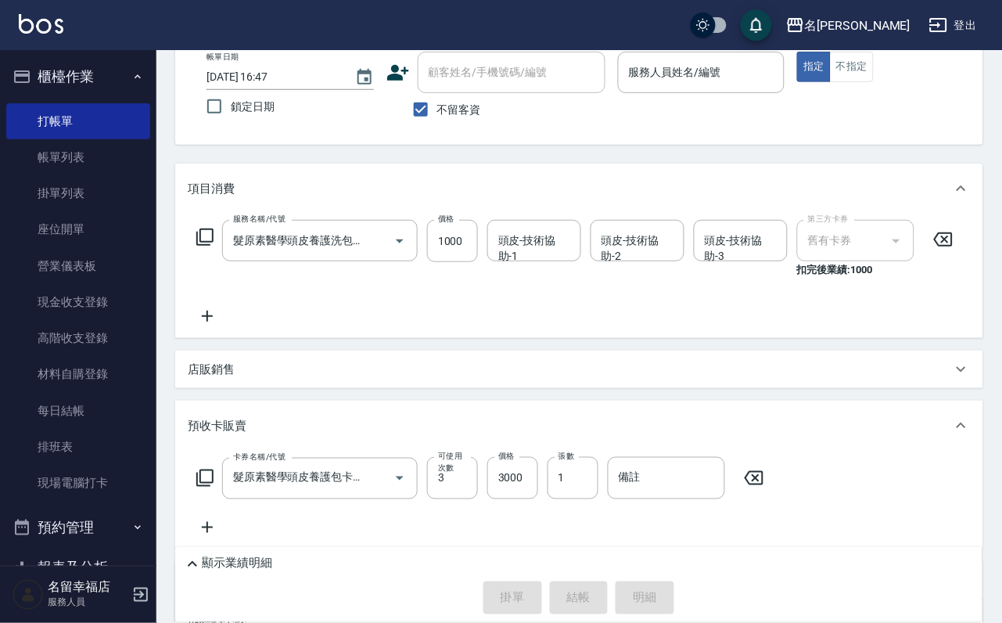
click at [523, 254] on input "頭皮-技術協助-1" at bounding box center [535, 240] width 80 height 27
type input "惠文-17"
type input "."
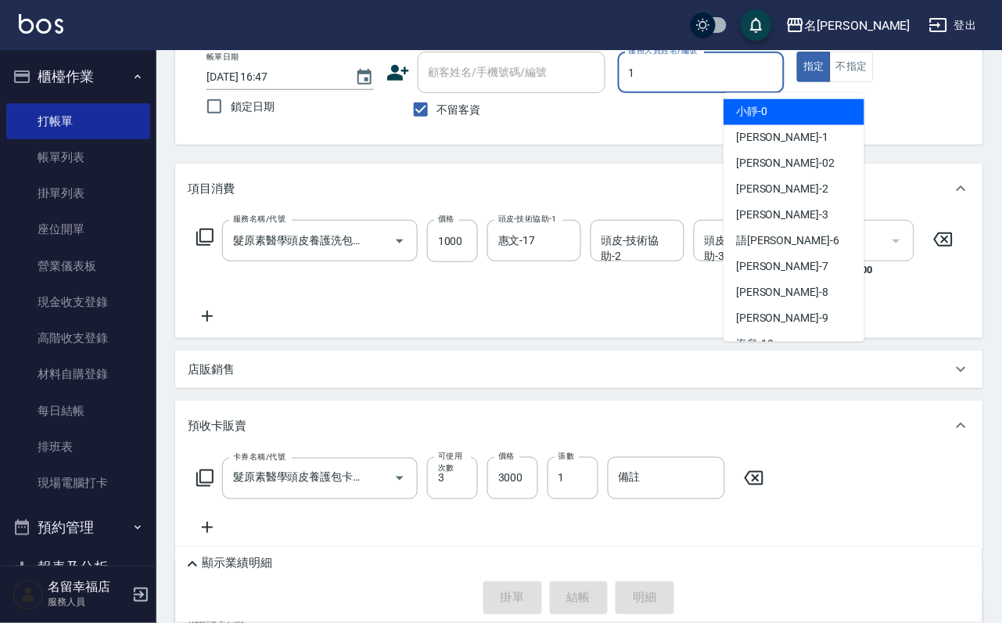
type input "珮瑜-1"
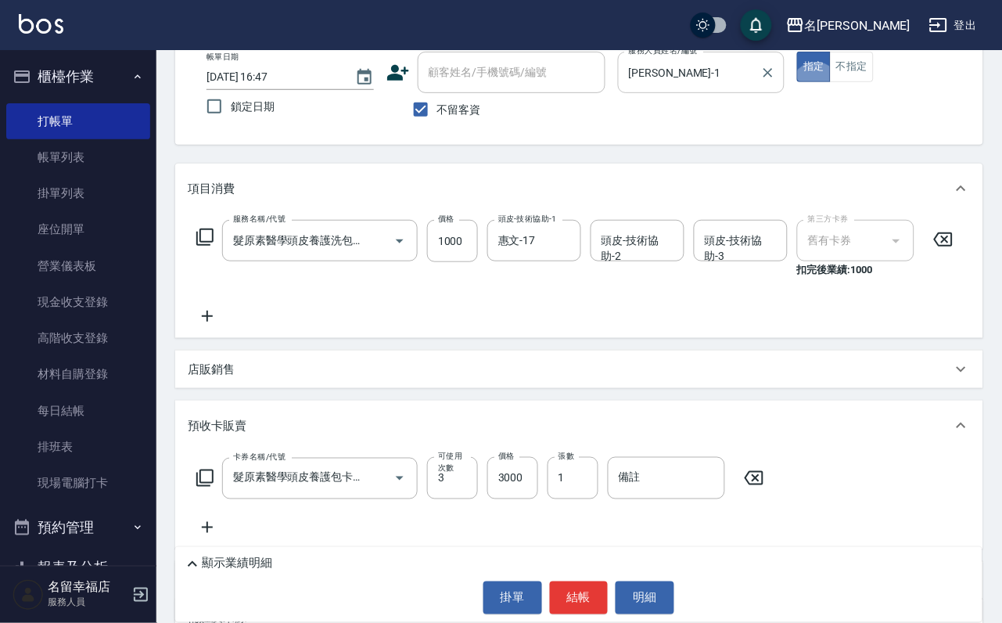
type button "true"
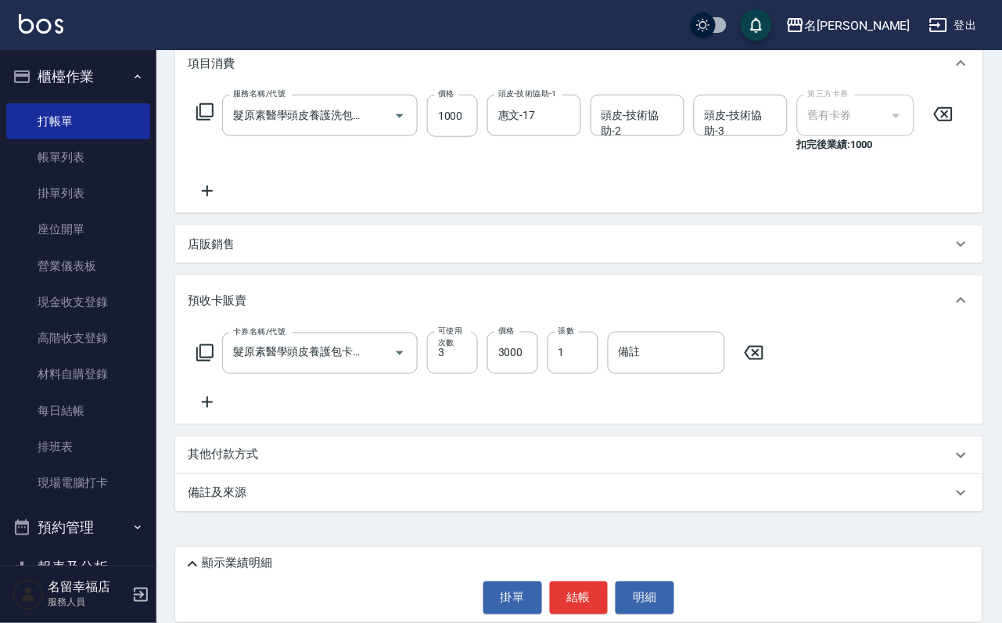
scroll to position [274, 0]
click at [595, 592] on button "結帳" at bounding box center [579, 597] width 59 height 33
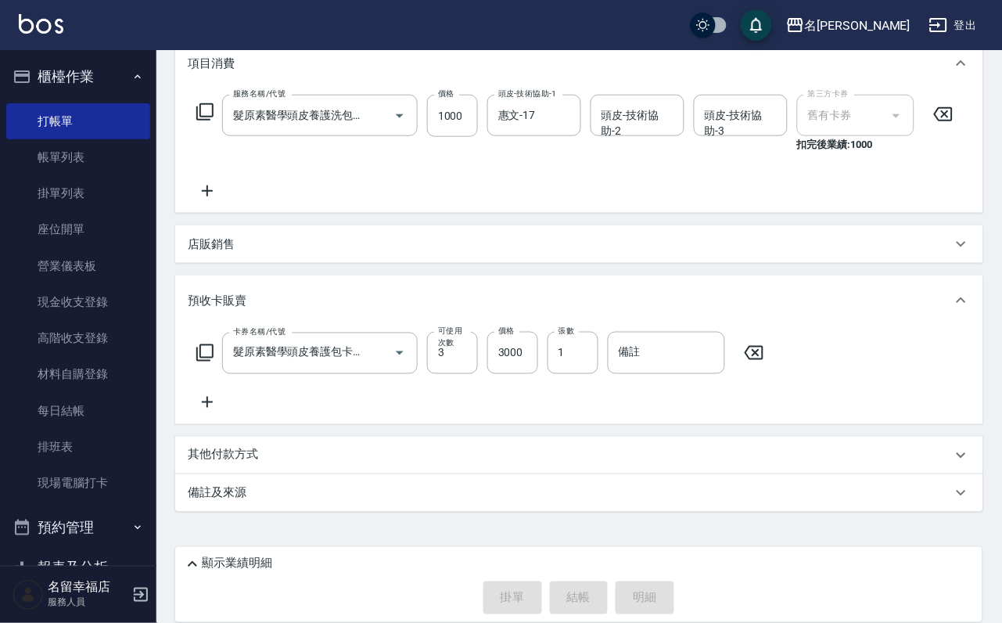
type input "2025/10/15 16:48"
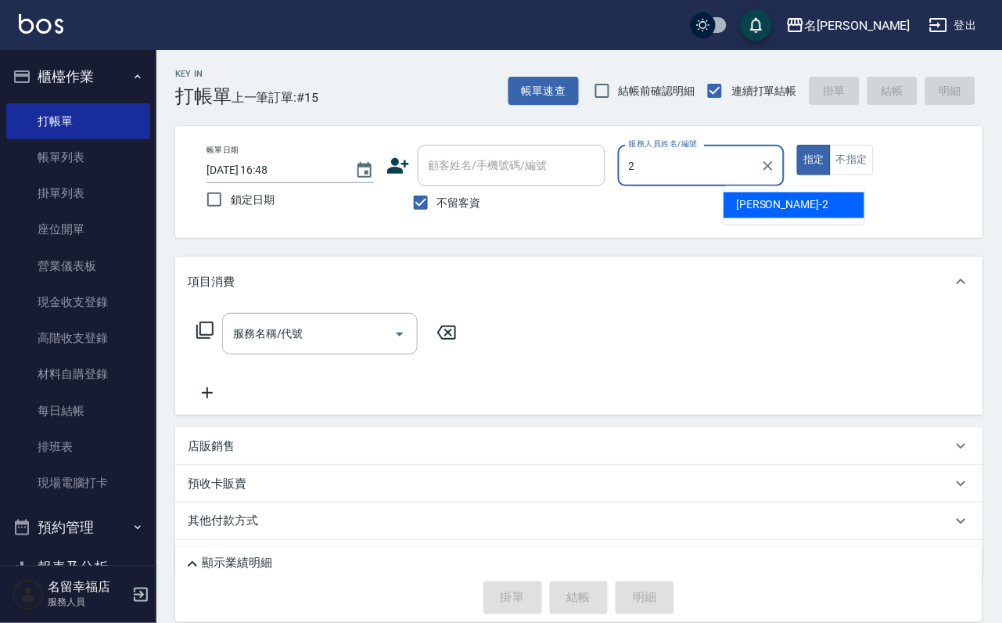
type input "碧涵-2"
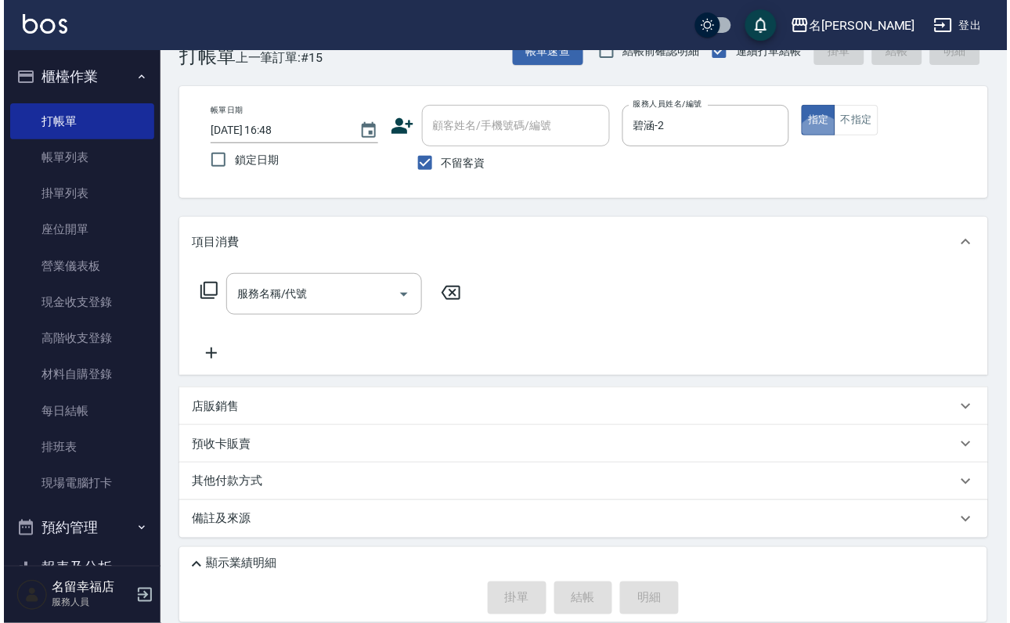
scroll to position [46, 0]
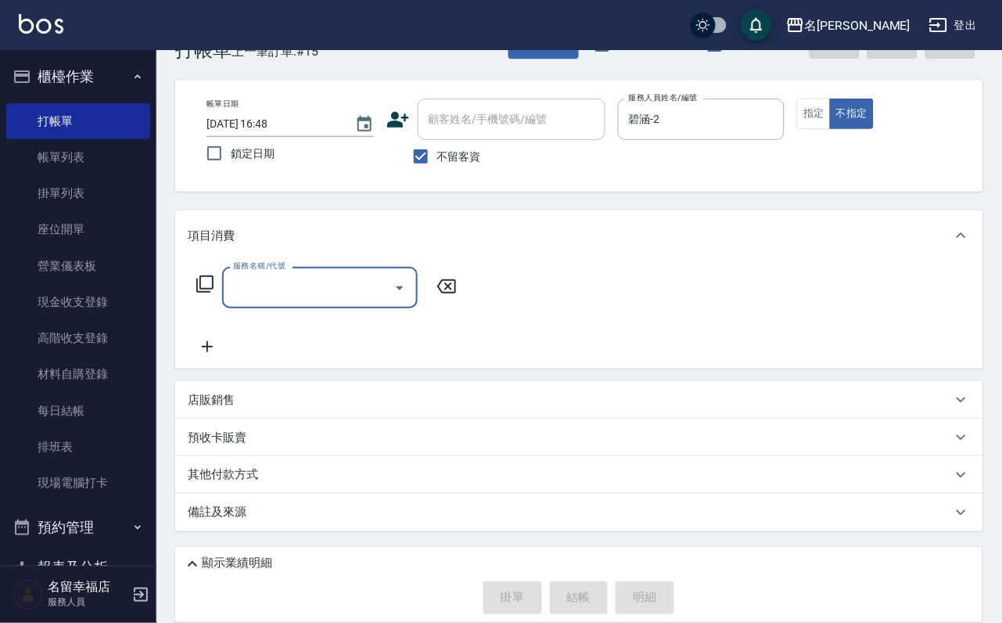
drag, startPoint x: 235, startPoint y: 307, endPoint x: 220, endPoint y: 306, distance: 14.9
click at [236, 307] on div "服務名稱/代號" at bounding box center [320, 287] width 196 height 41
click at [214, 293] on icon at bounding box center [205, 284] width 19 height 19
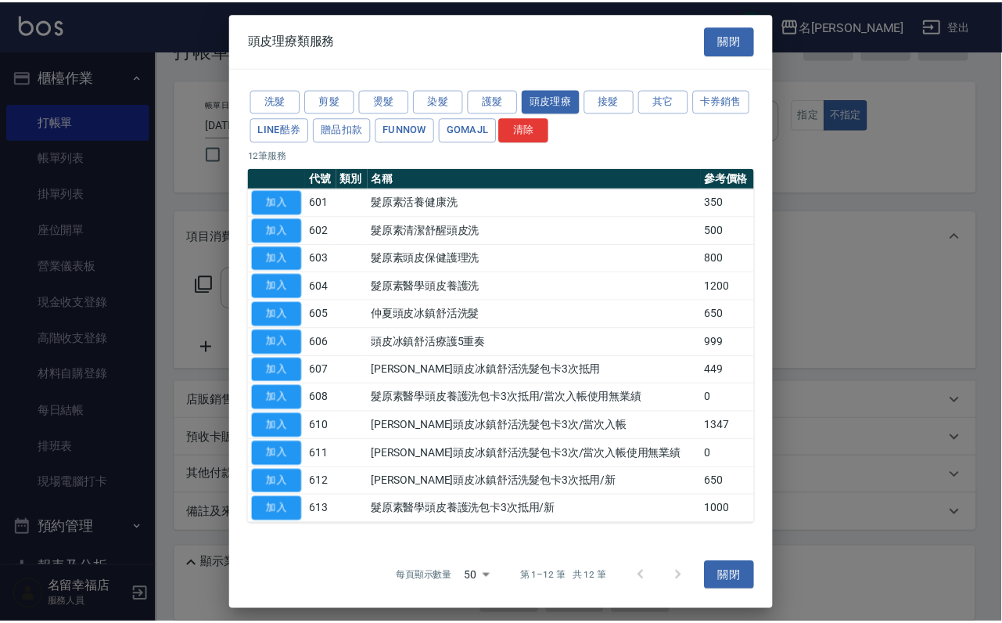
scroll to position [143, 0]
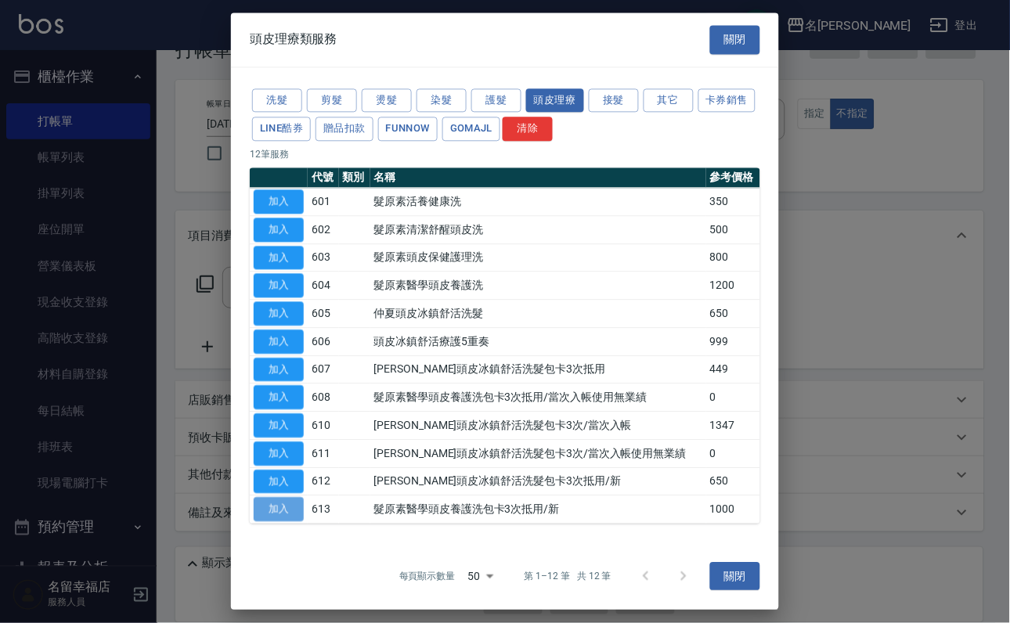
click at [289, 498] on button "加入" at bounding box center [279, 510] width 50 height 24
type input "髮原素醫學頭皮養護洗包卡3次抵用/新(613)"
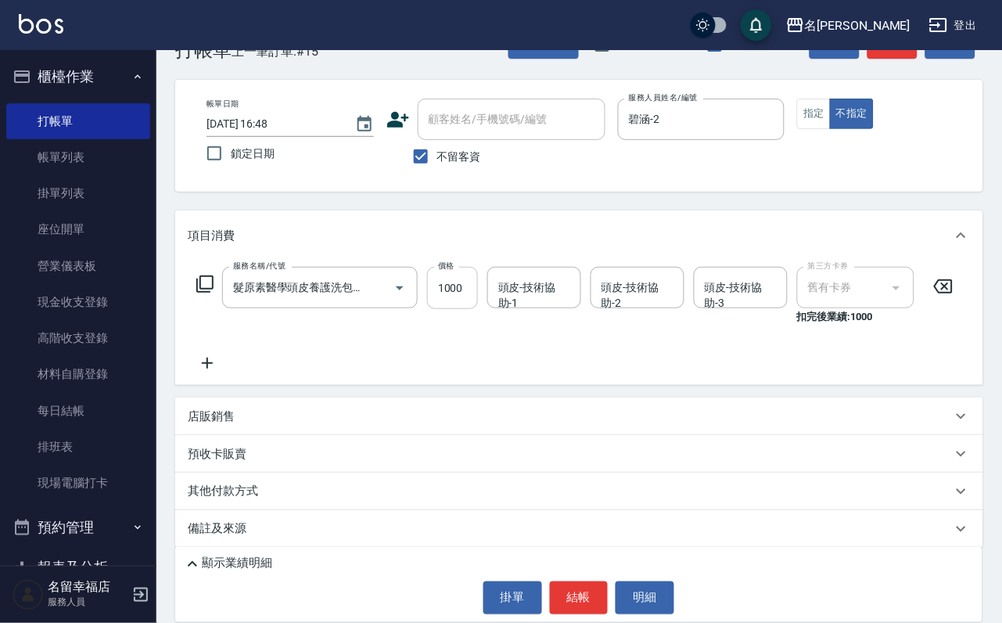
click at [459, 309] on input "1000" at bounding box center [452, 288] width 51 height 42
click at [285, 350] on div "服務名稱/代號 髮原素醫學頭皮養護洗包卡3次抵用/新(613) 服務名稱/代號 價格 1000 價格 頭皮-技術協助-1 頭皮-技術協助-1 頭皮-技術協助-…" at bounding box center [576, 320] width 776 height 106
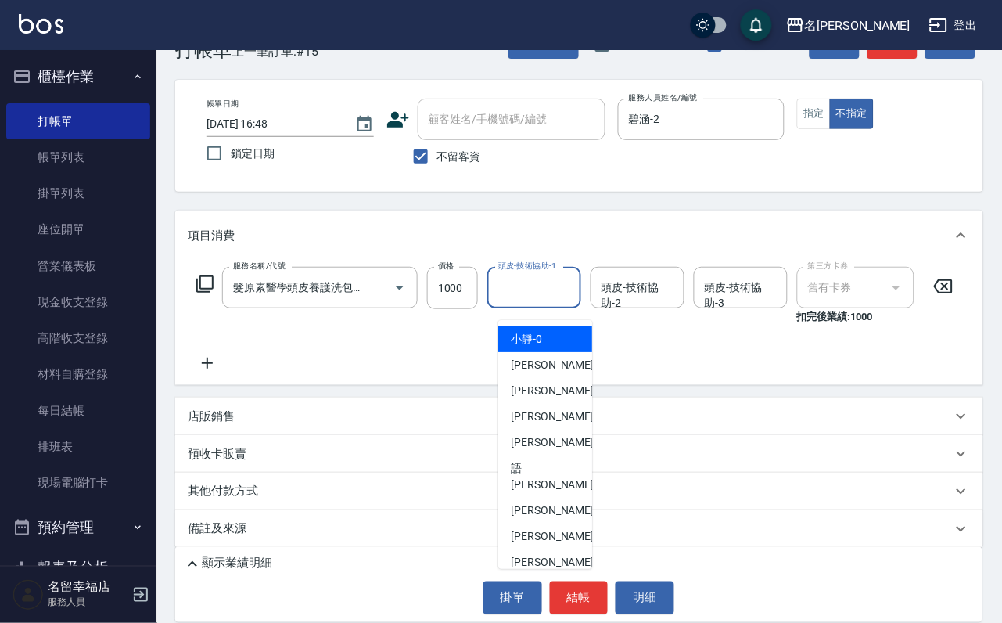
click at [550, 301] on input "頭皮-技術協助-1" at bounding box center [535, 287] width 80 height 27
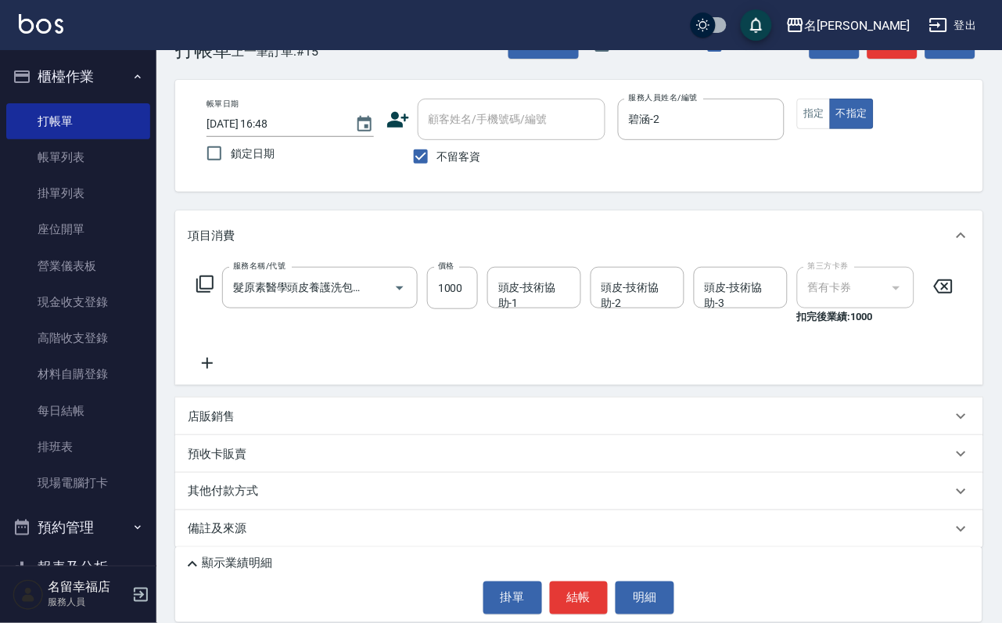
click at [247, 463] on p "預收卡販賣" at bounding box center [217, 454] width 59 height 16
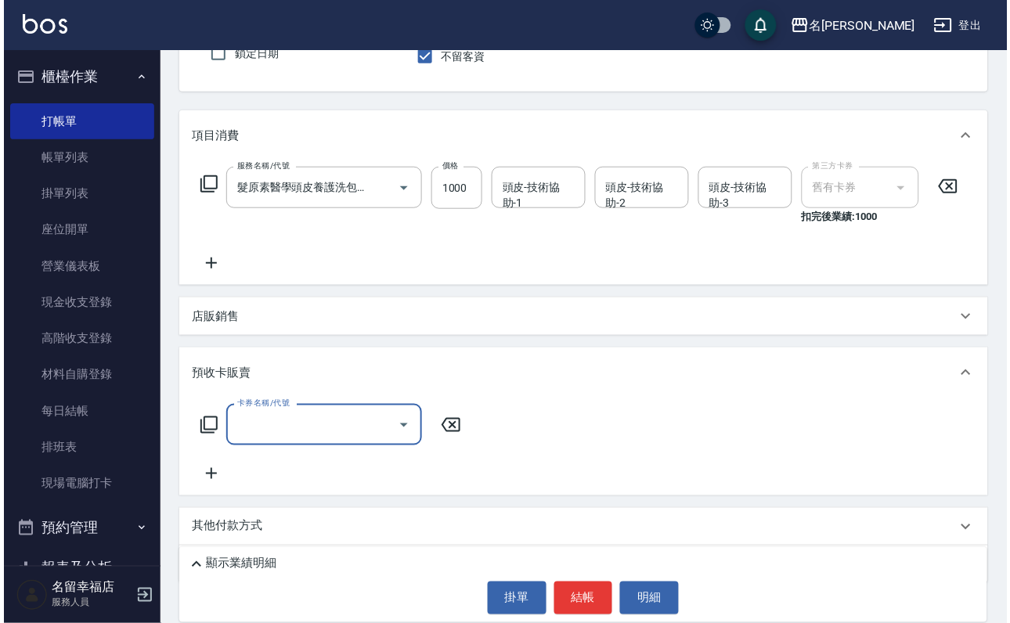
scroll to position [274, 0]
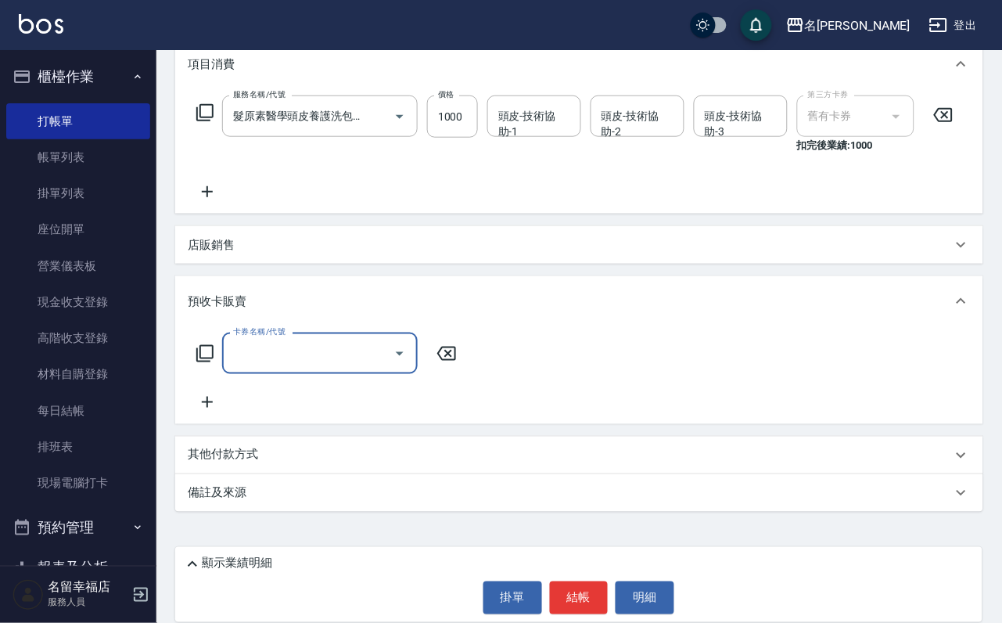
click at [202, 347] on icon at bounding box center [204, 353] width 17 height 17
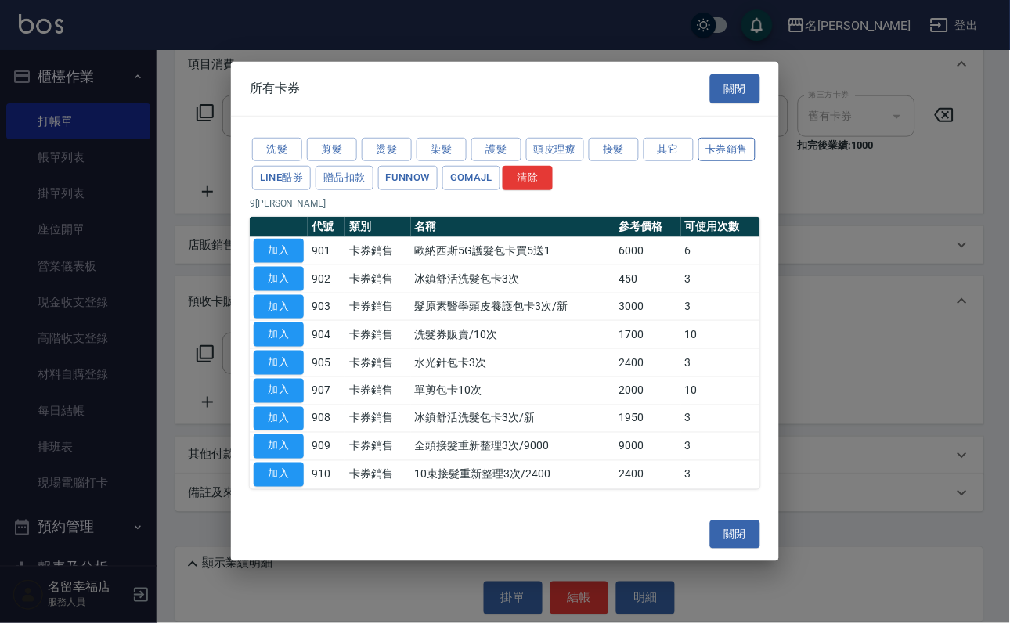
click at [698, 152] on button "卡券銷售" at bounding box center [727, 149] width 58 height 24
click at [281, 303] on button "加入" at bounding box center [279, 306] width 50 height 24
type input "髮原素醫學頭皮養護包卡3次/新(903)"
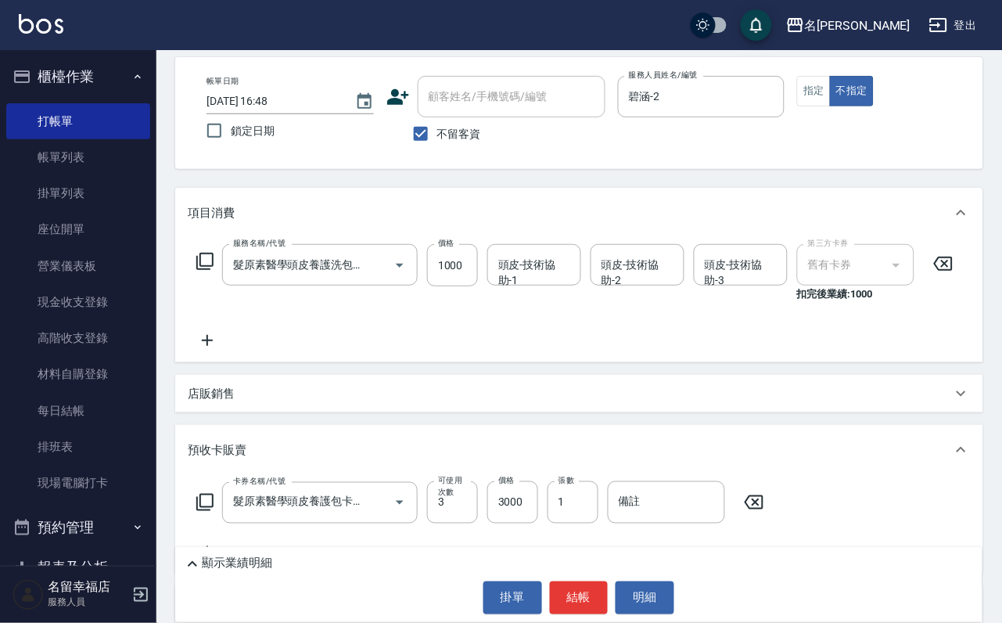
scroll to position [22, 0]
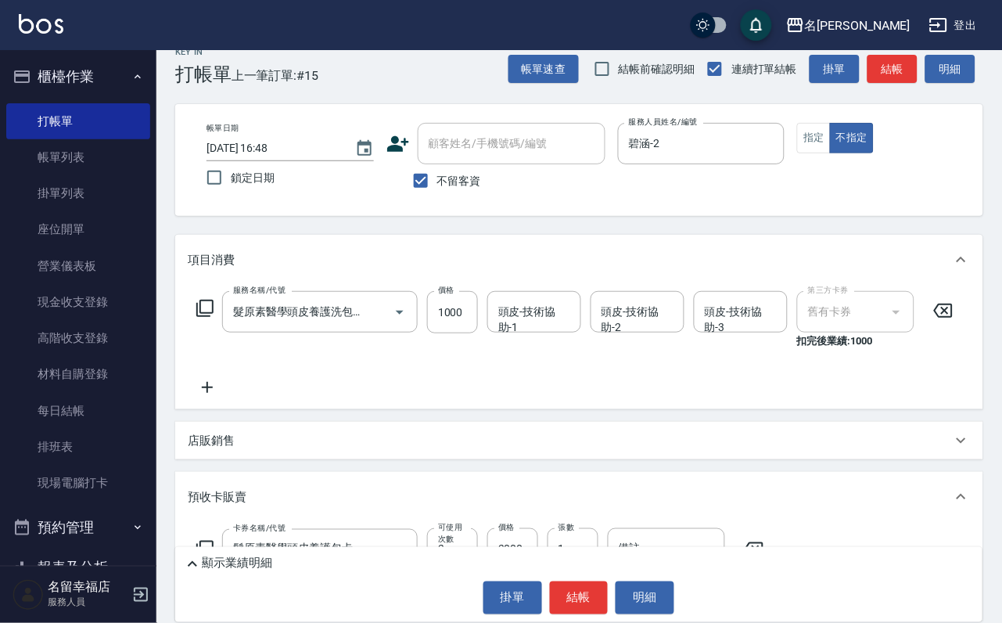
click at [556, 321] on input "頭皮-技術協助-1" at bounding box center [535, 311] width 80 height 27
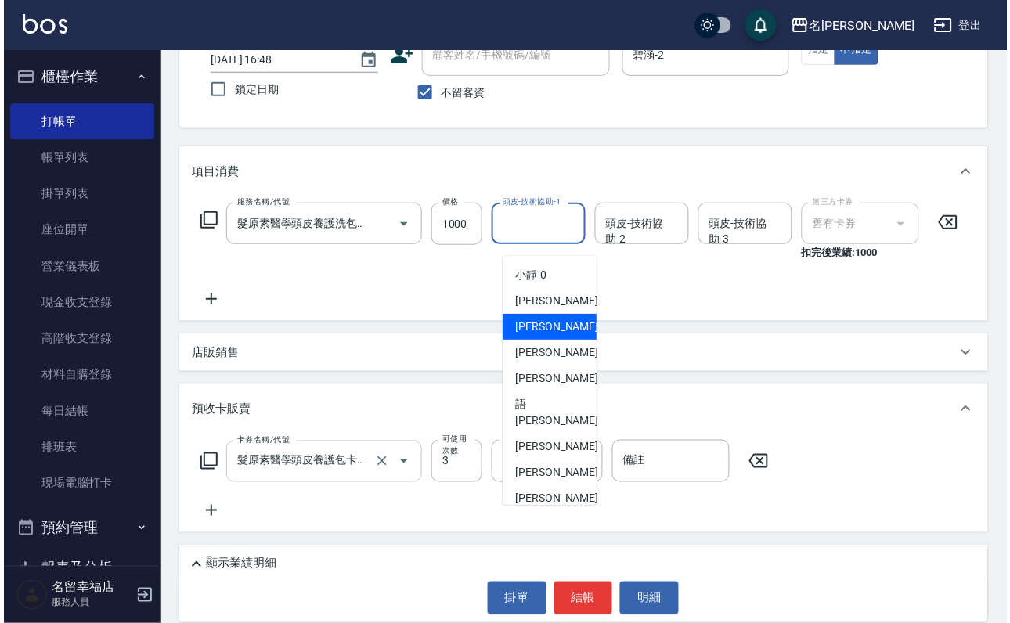
scroll to position [235, 0]
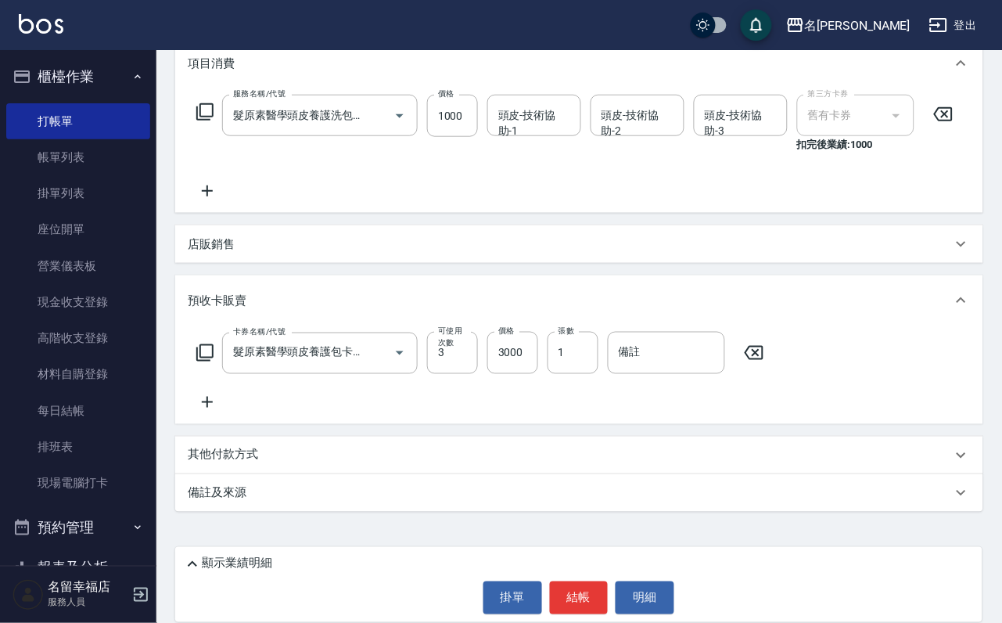
click at [499, 412] on div "卡券名稱/代號 髮原素醫學頭皮養護包卡3次/新(903) 卡券名稱/代號 可使用次數 3 可使用次數 價格 3000 價格 張數 1 張數 備註 備註" at bounding box center [579, 372] width 783 height 80
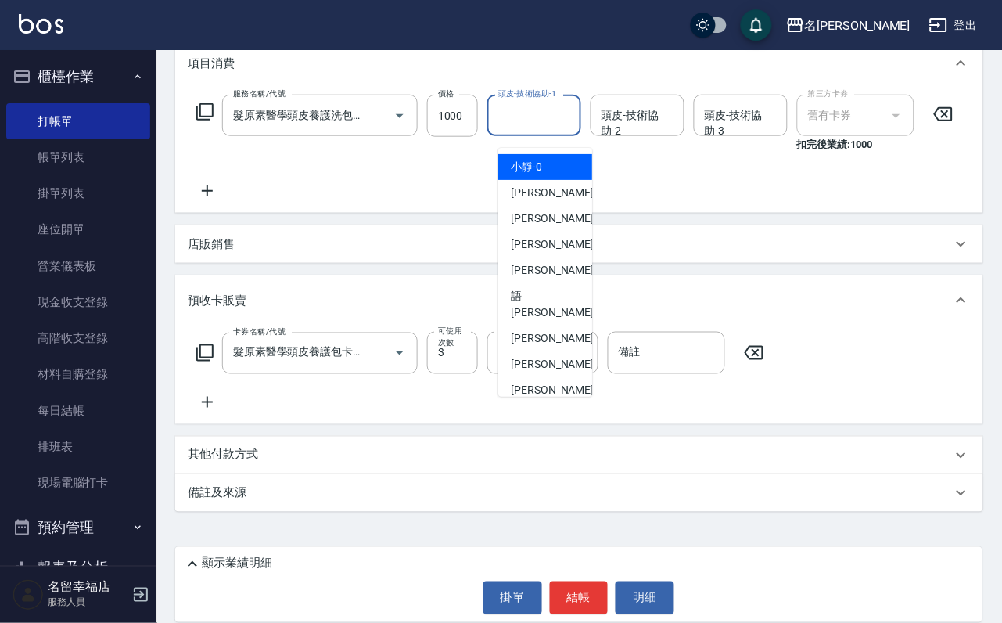
click at [531, 117] on input "頭皮-技術協助-1" at bounding box center [535, 115] width 80 height 27
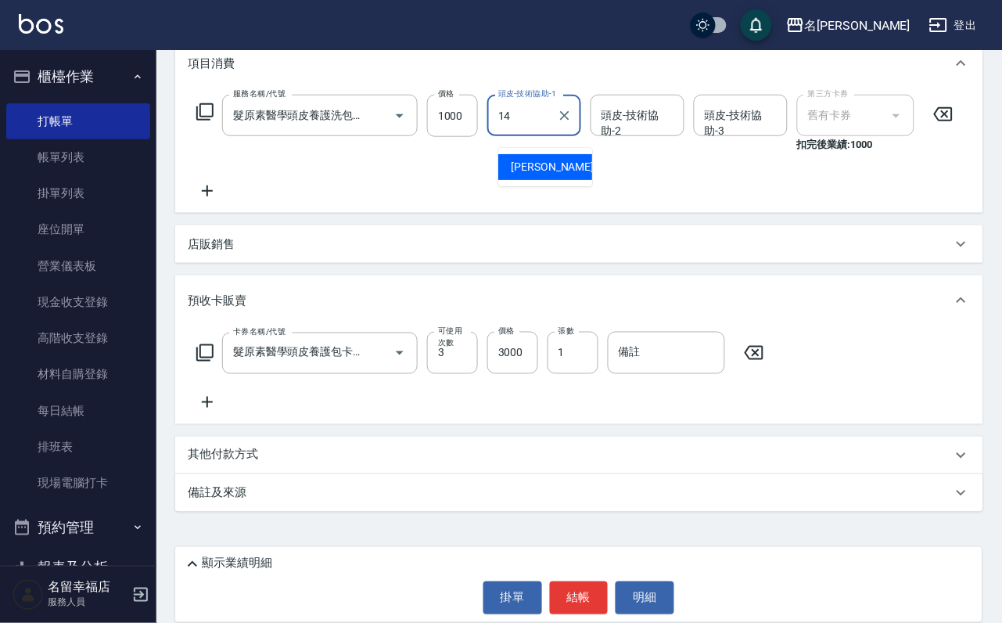
type input "芷萱-14"
click at [207, 114] on icon at bounding box center [205, 112] width 19 height 19
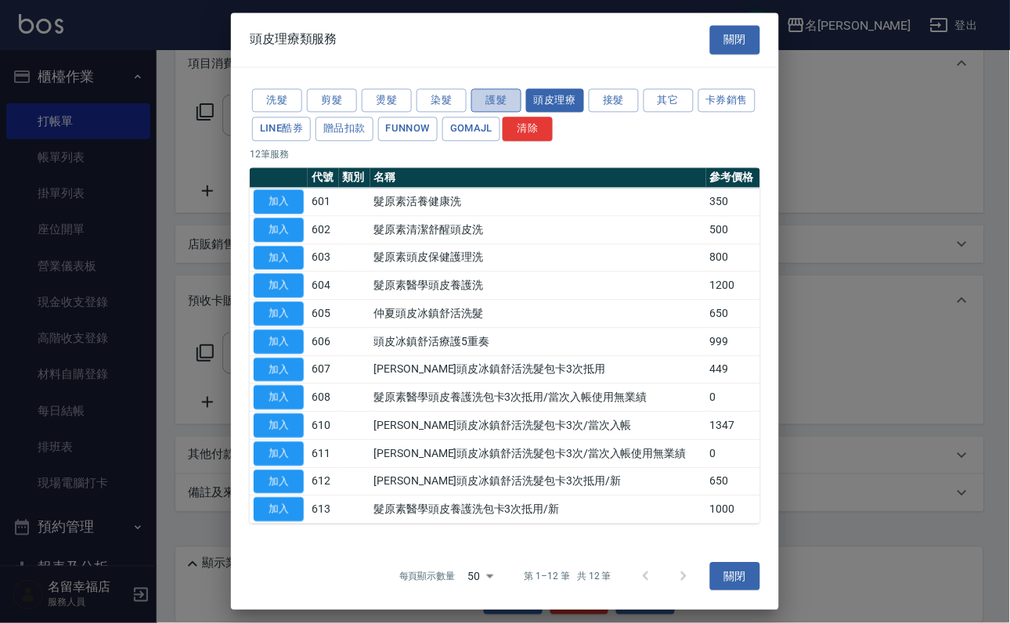
click at [491, 88] on button "護髮" at bounding box center [496, 100] width 50 height 24
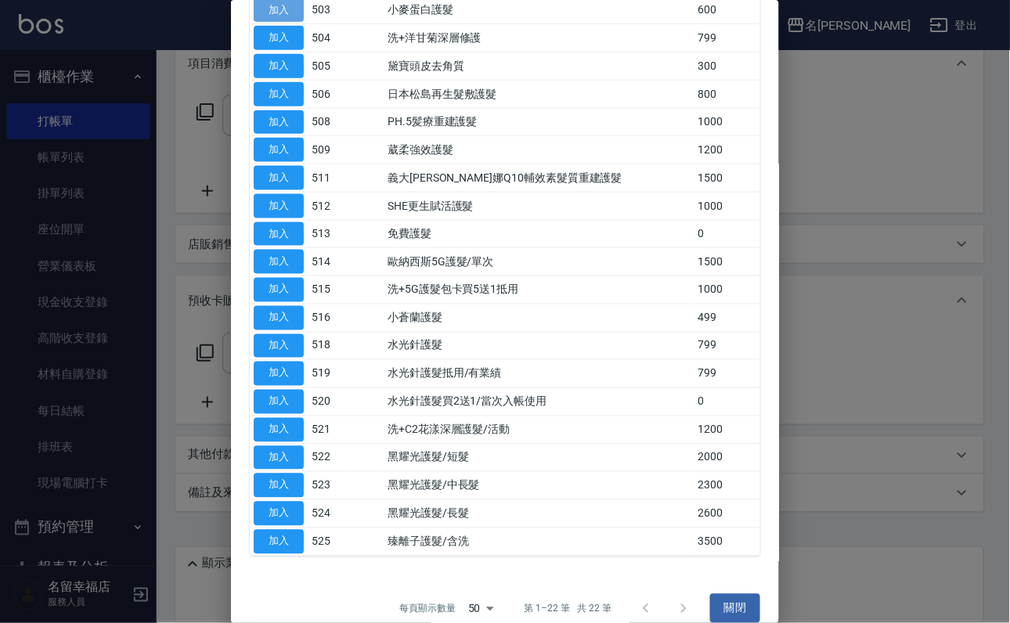
click at [283, 23] on button "加入" at bounding box center [279, 10] width 50 height 24
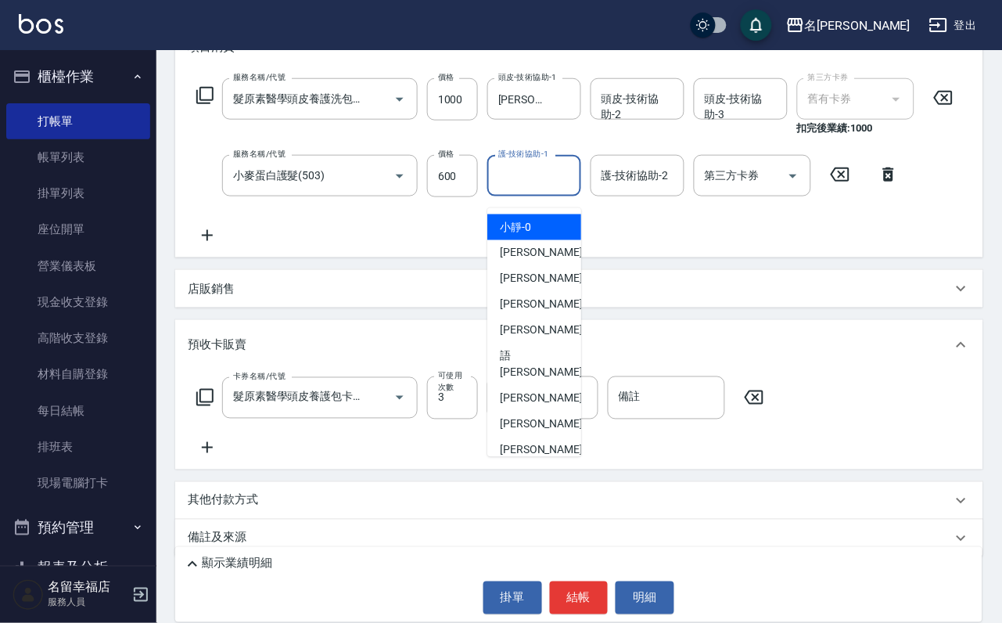
click at [528, 175] on div "護-技術協助-1 護-技術協助-1" at bounding box center [535, 175] width 94 height 41
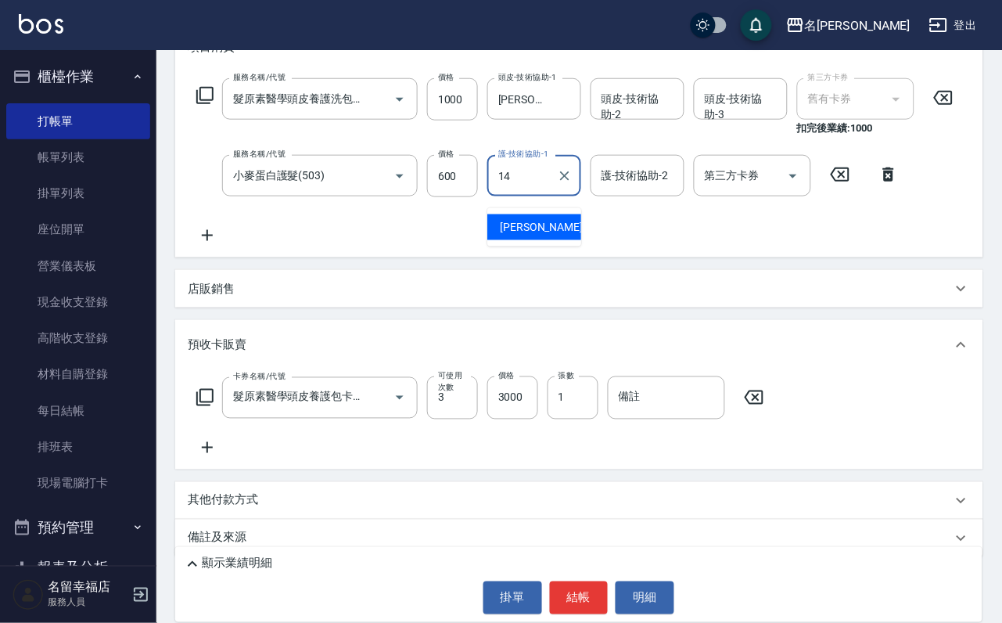
type input "芷萱-14"
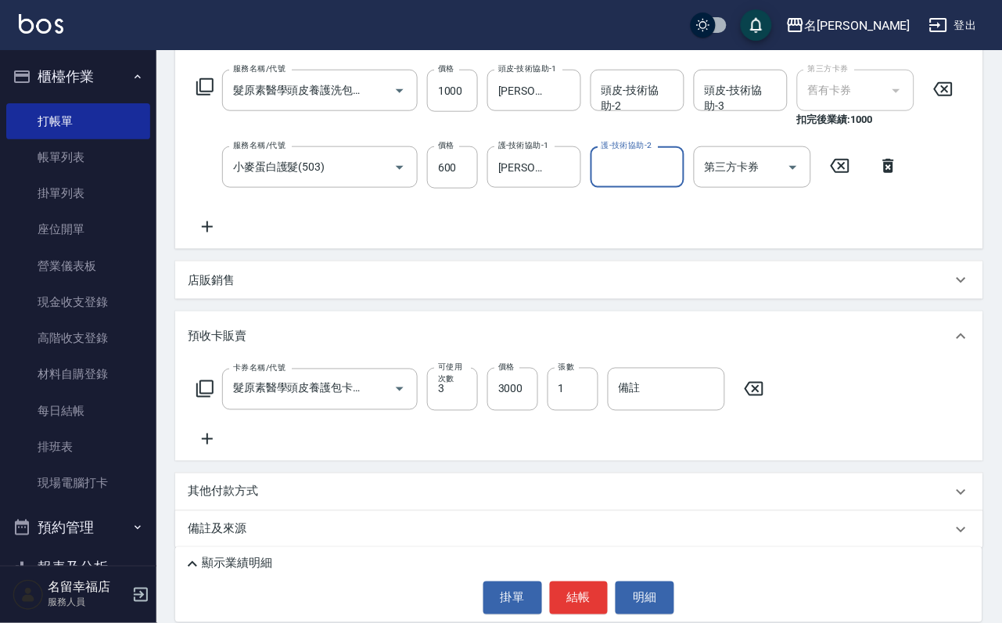
scroll to position [335, 0]
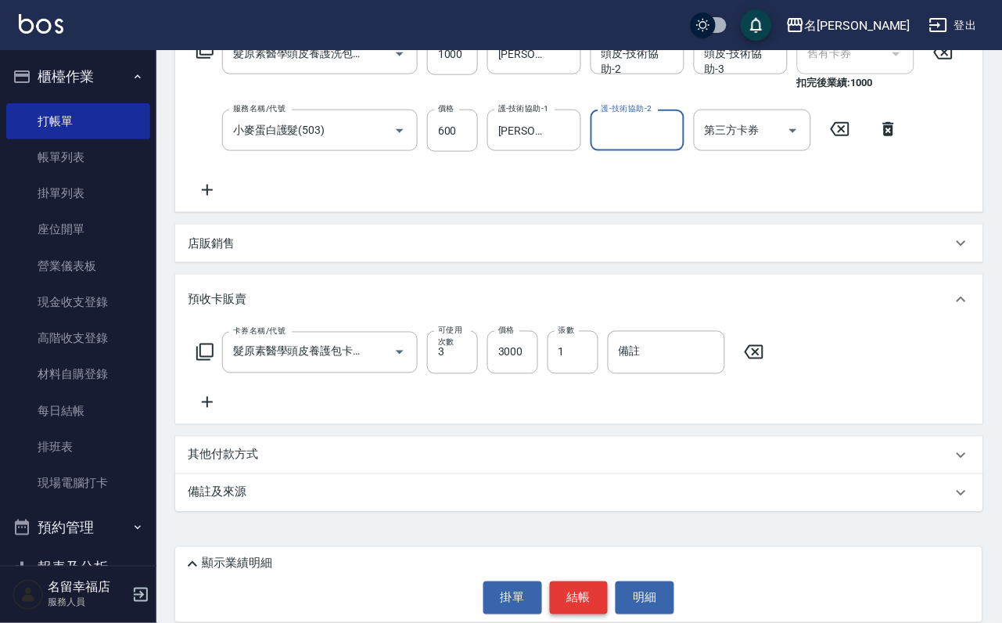
click at [588, 581] on button "結帳" at bounding box center [579, 597] width 59 height 33
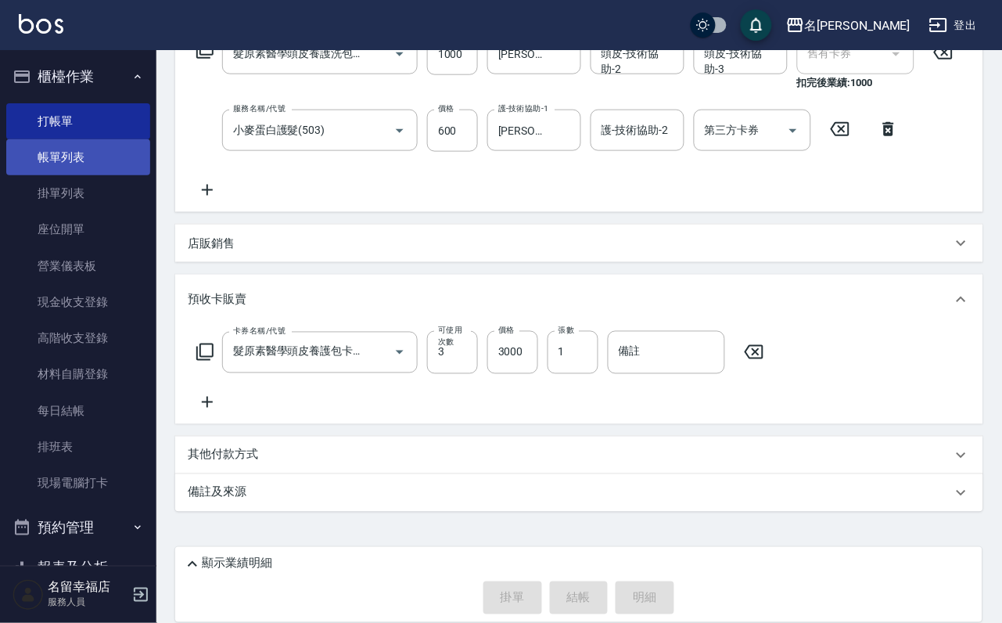
type input "2025/10/15 17:03"
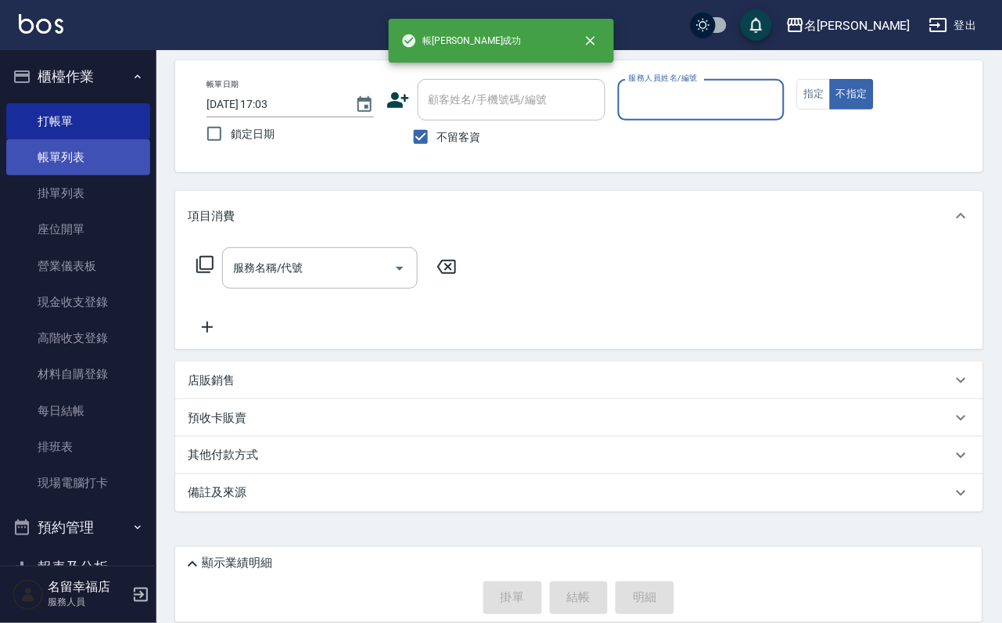
scroll to position [0, 0]
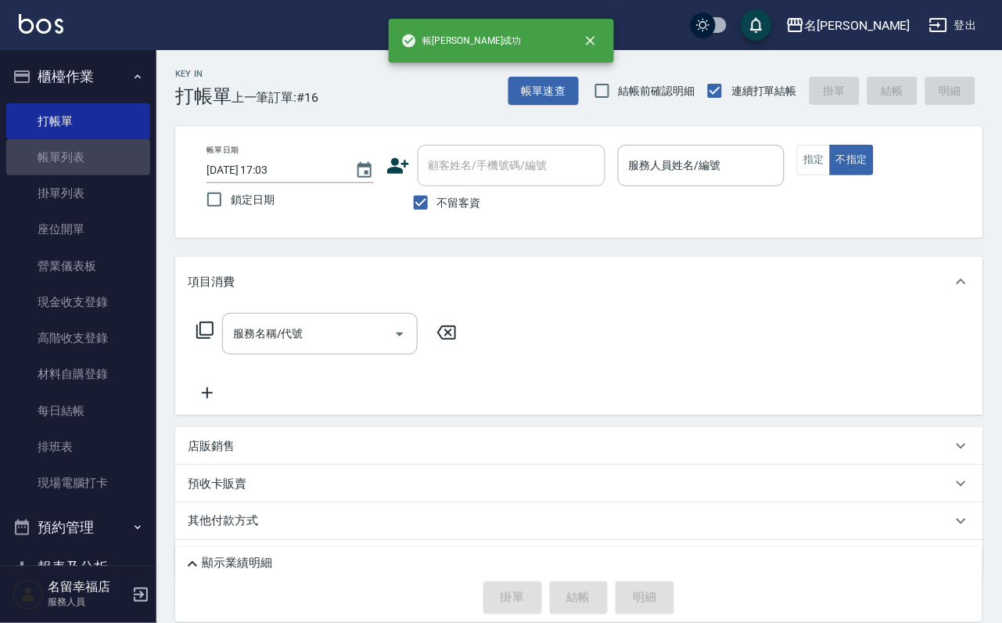
drag, startPoint x: 118, startPoint y: 155, endPoint x: 150, endPoint y: 193, distance: 49.4
click at [118, 155] on link "帳單列表" at bounding box center [78, 157] width 144 height 36
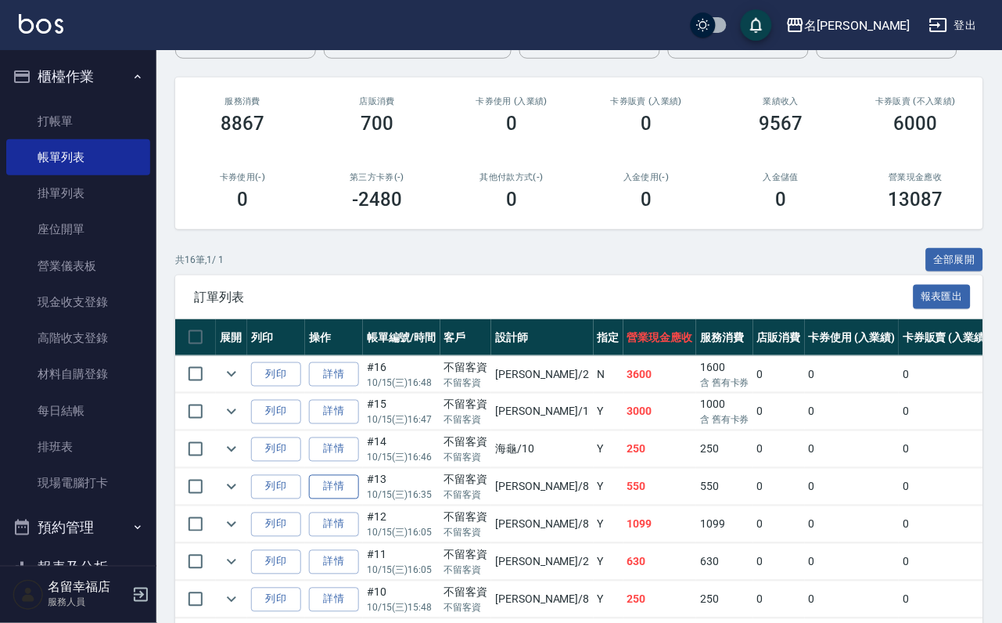
scroll to position [352, 0]
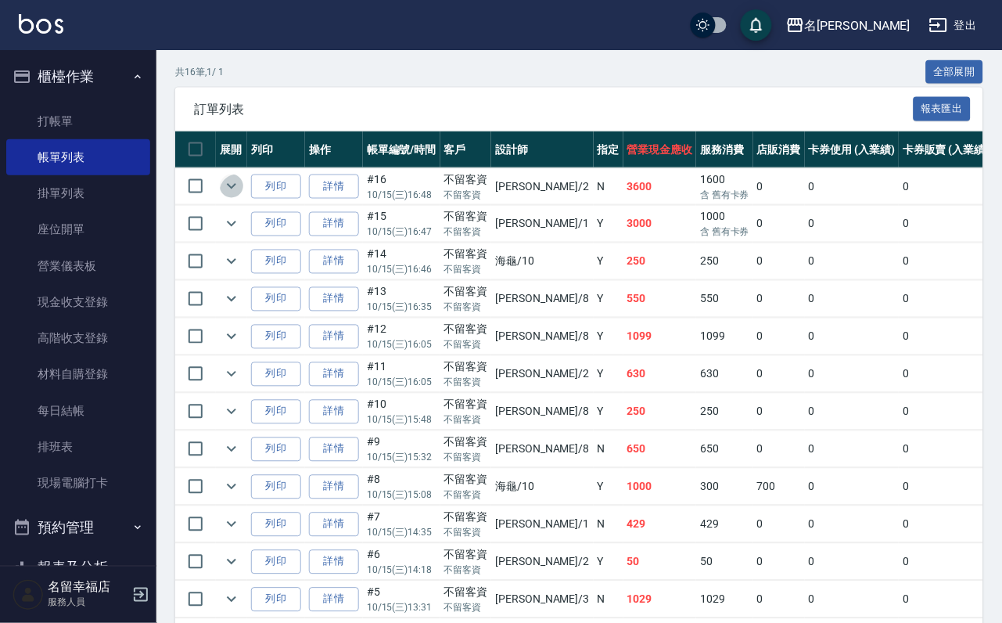
click at [241, 196] on icon "expand row" at bounding box center [231, 186] width 19 height 19
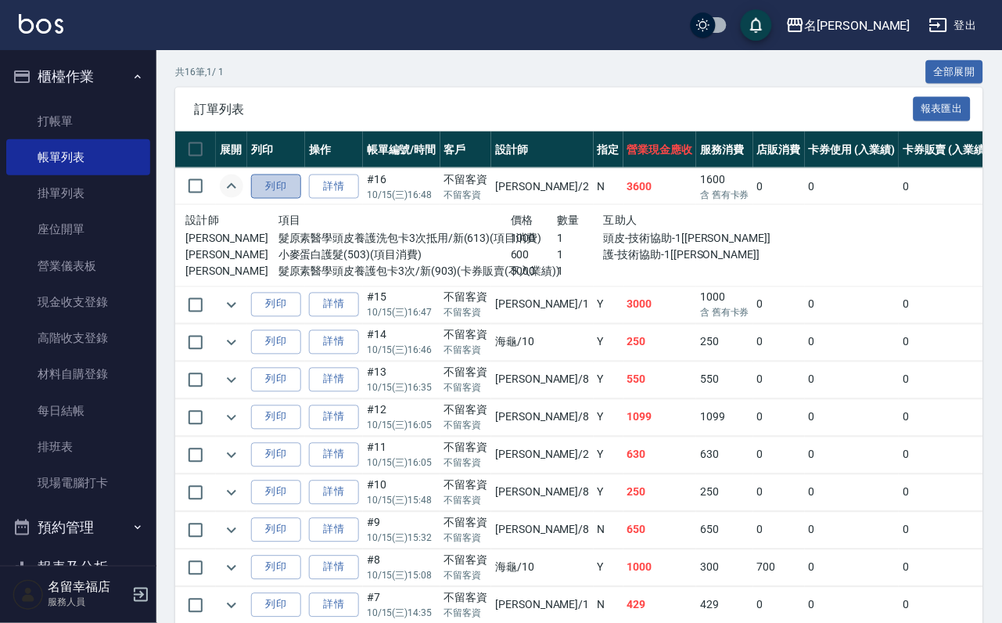
click at [301, 199] on button "列印" at bounding box center [276, 187] width 50 height 24
click at [358, 199] on link "詳情" at bounding box center [334, 187] width 50 height 24
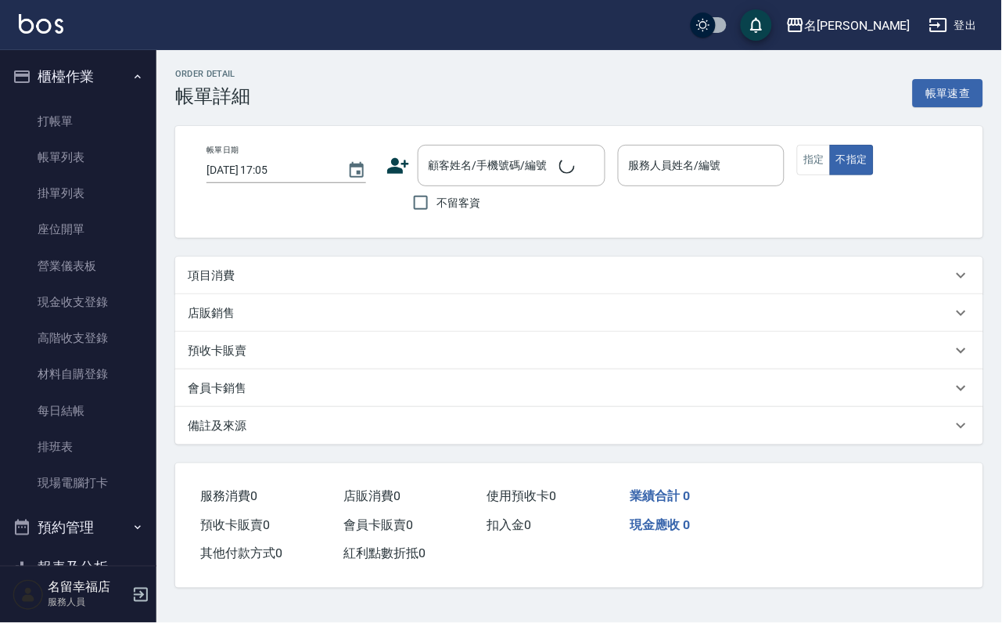
type input "2025/10/15 16:48"
checkbox input "true"
type input "碧涵-2"
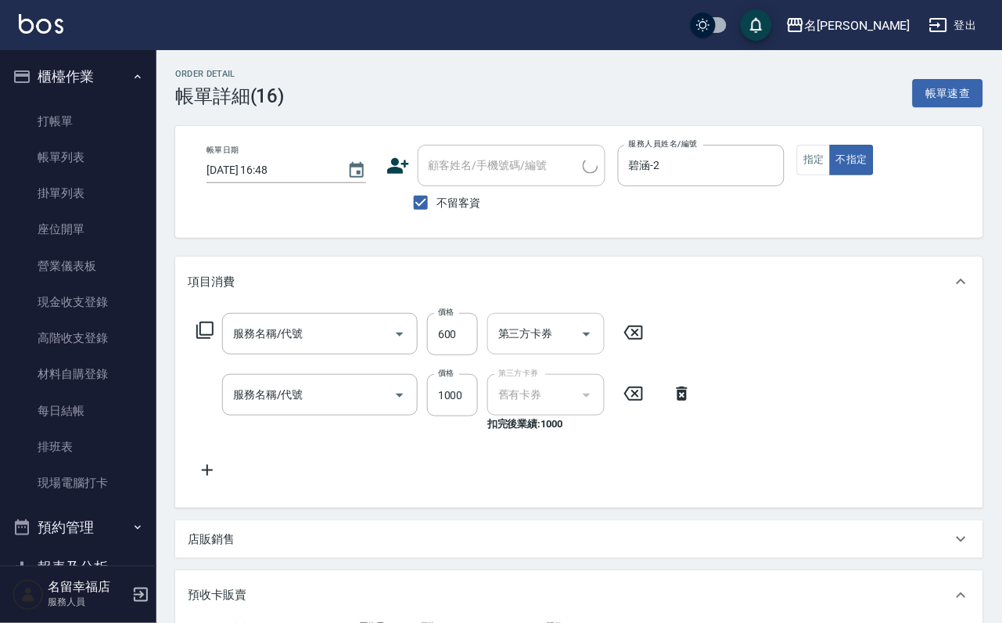
type input "髮原素醫學頭皮養護包卡3次/新(903)"
type input "小麥蛋白護髮(503)"
type input "髮原素醫學頭皮養護洗包卡3次抵用/新(613)"
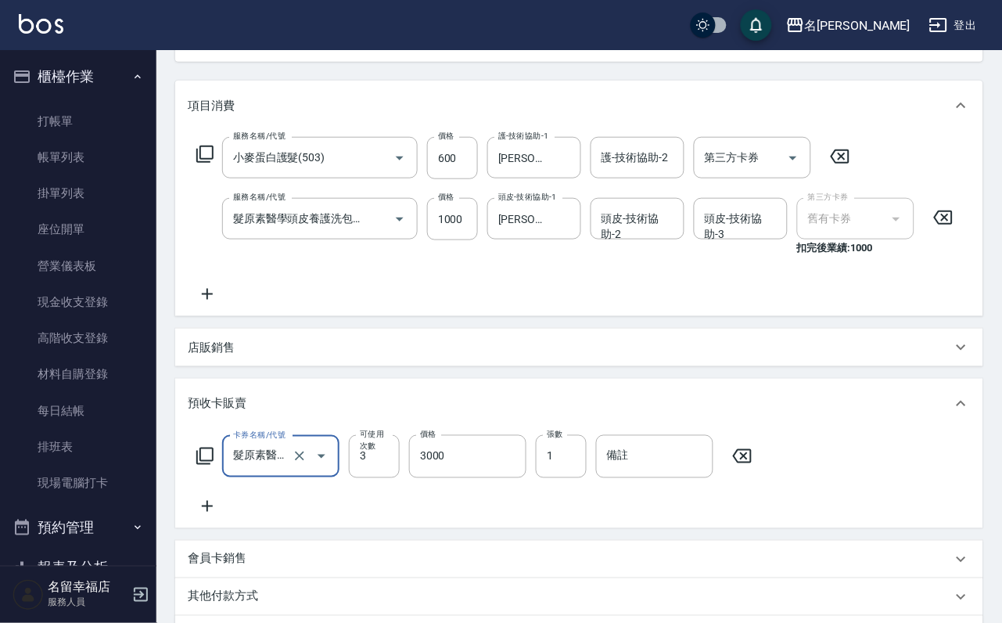
scroll to position [117, 0]
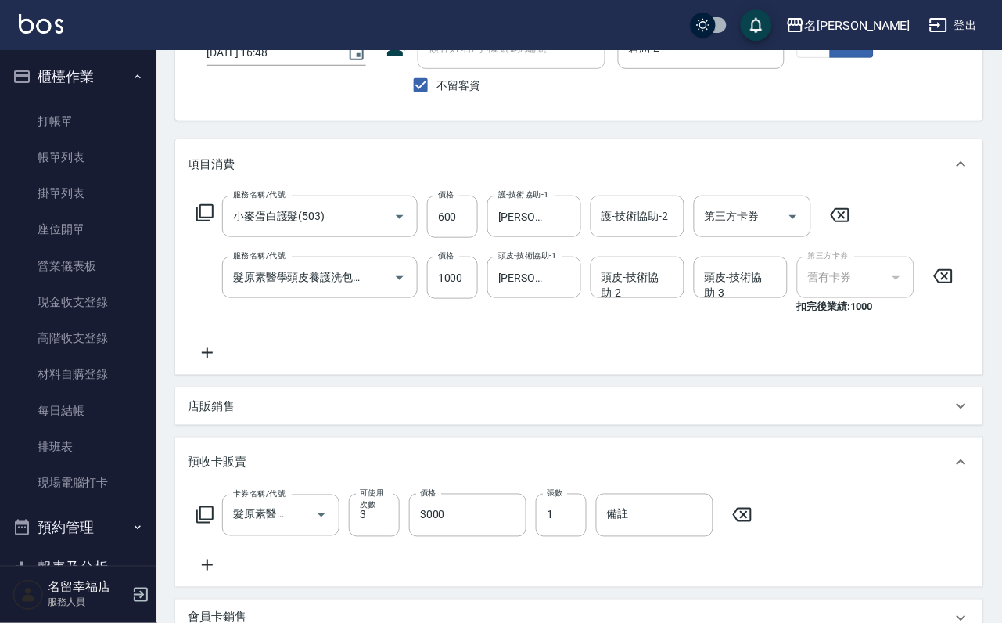
click at [758, 524] on icon at bounding box center [742, 515] width 39 height 19
click at [373, 283] on icon "Clear" at bounding box center [377, 277] width 9 height 9
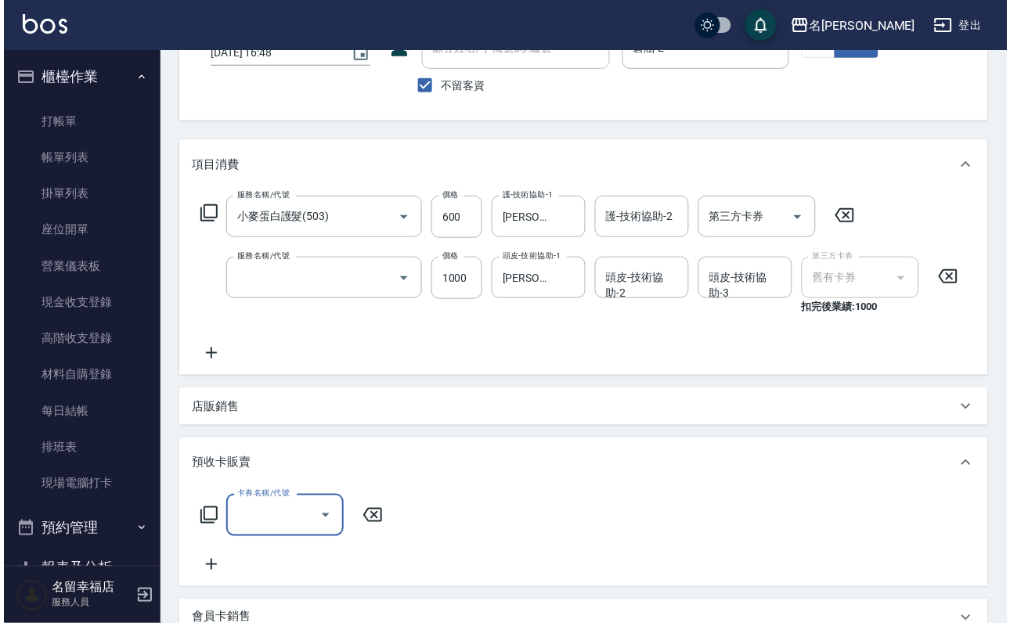
scroll to position [0, 0]
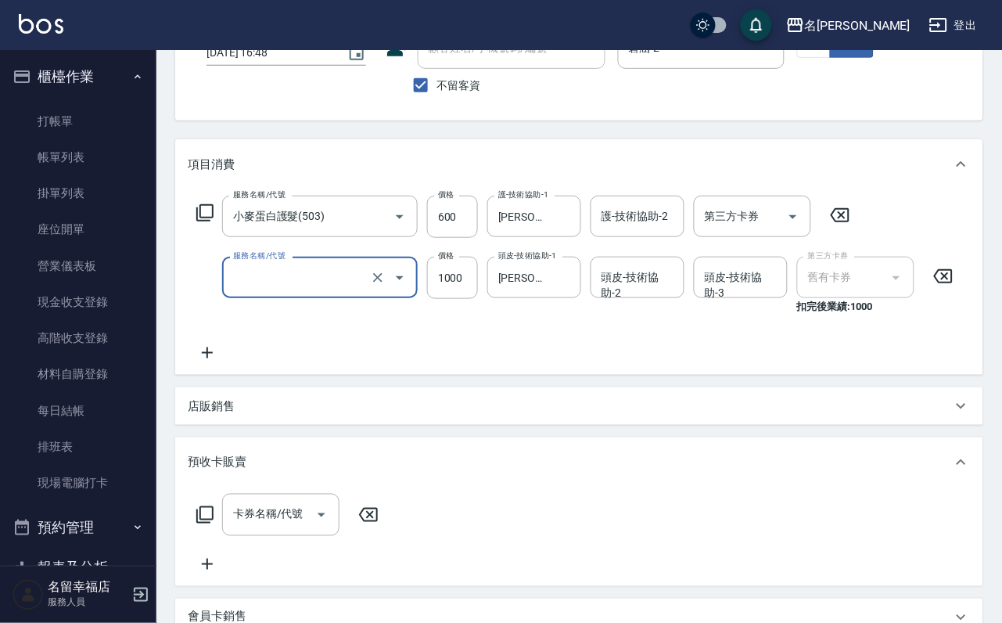
type input "髮原素醫學頭皮養護洗包卡3次抵用/新(613)"
click at [214, 222] on icon at bounding box center [205, 212] width 19 height 19
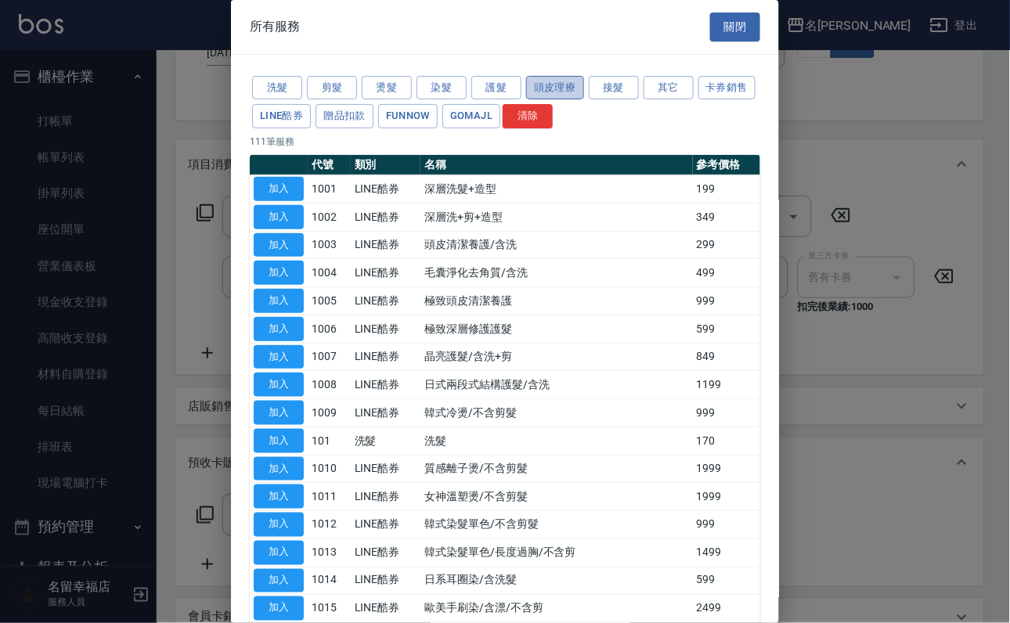
click at [556, 96] on button "頭皮理療" at bounding box center [555, 88] width 58 height 24
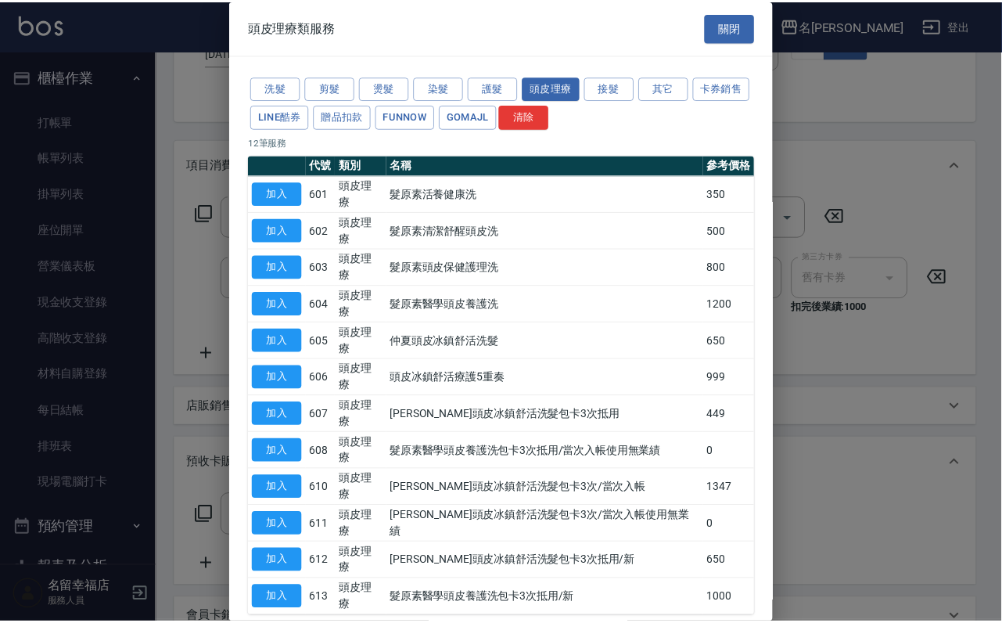
scroll to position [117, 0]
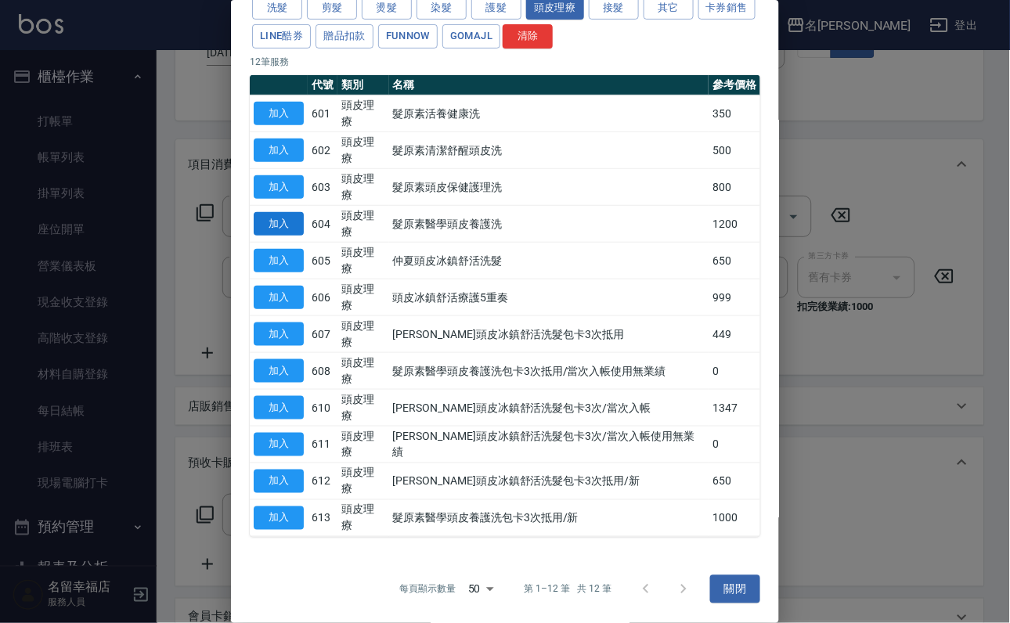
click at [279, 214] on button "加入" at bounding box center [279, 224] width 50 height 24
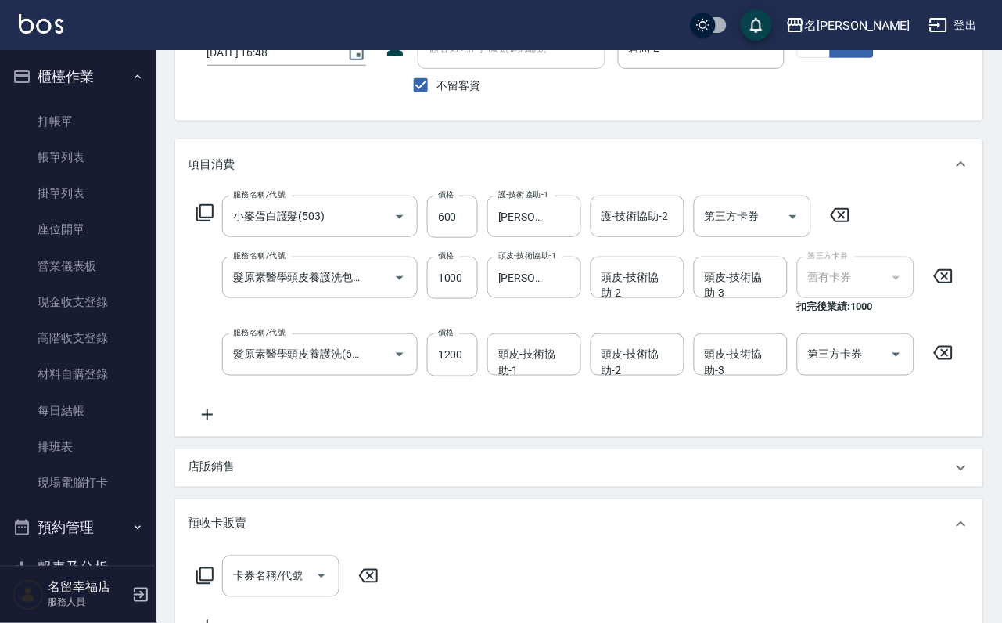
click at [945, 286] on icon at bounding box center [943, 276] width 39 height 19
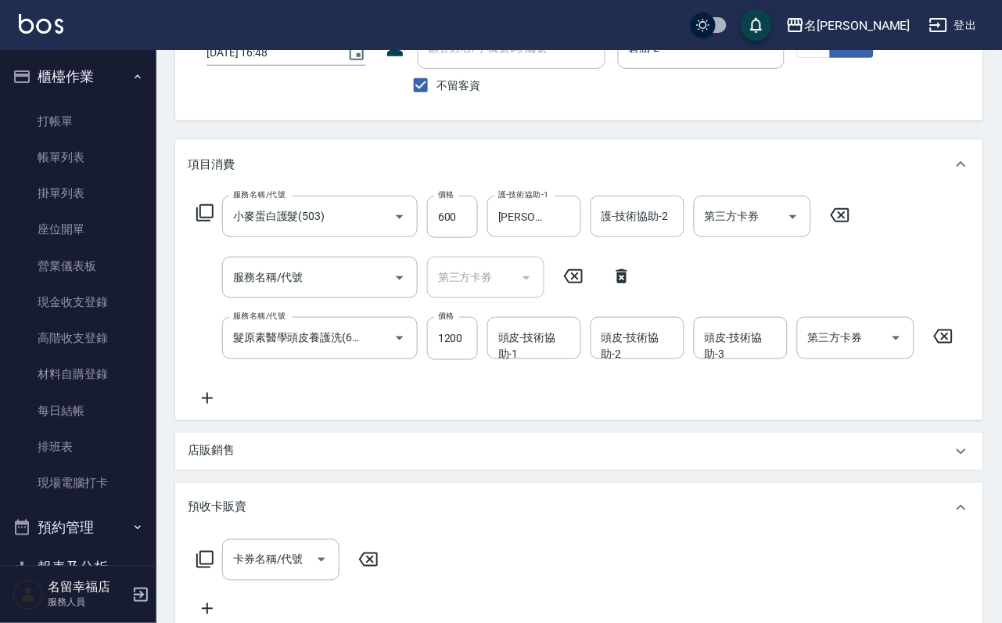
click at [628, 283] on icon at bounding box center [622, 276] width 11 height 14
type input "髮原素醫學頭皮養護洗(604)"
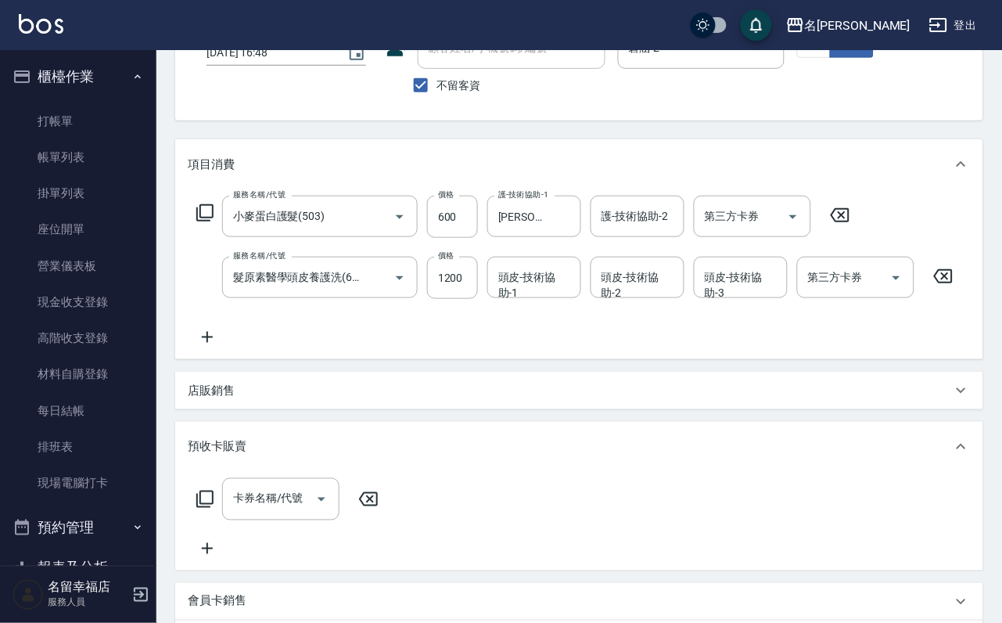
click at [526, 291] on input "頭皮-技術協助-1" at bounding box center [535, 277] width 80 height 27
type input "芷萱-14"
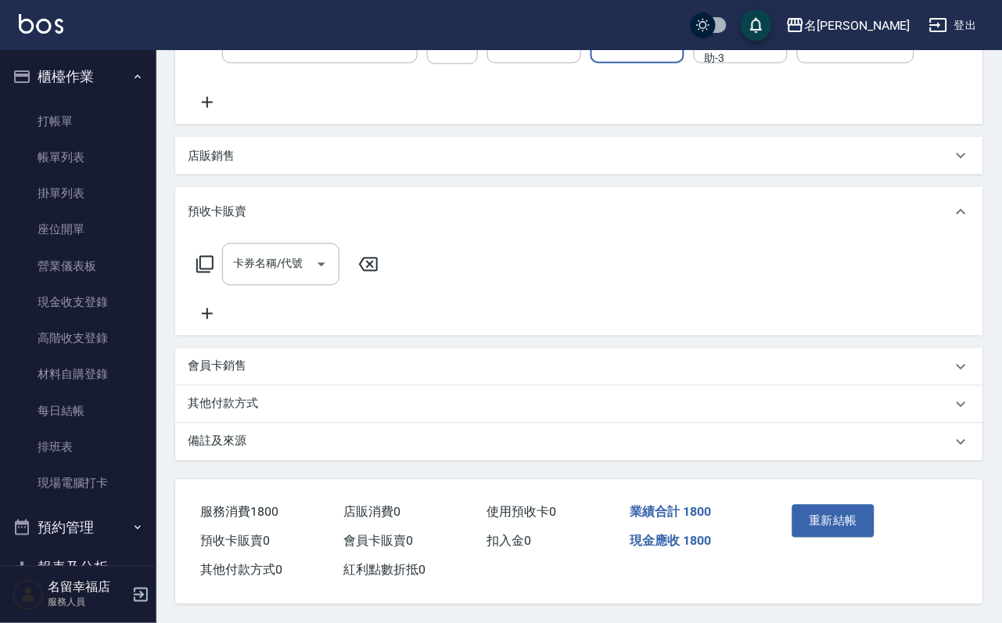
scroll to position [449, 0]
click at [847, 505] on button "重新結帳" at bounding box center [834, 521] width 83 height 33
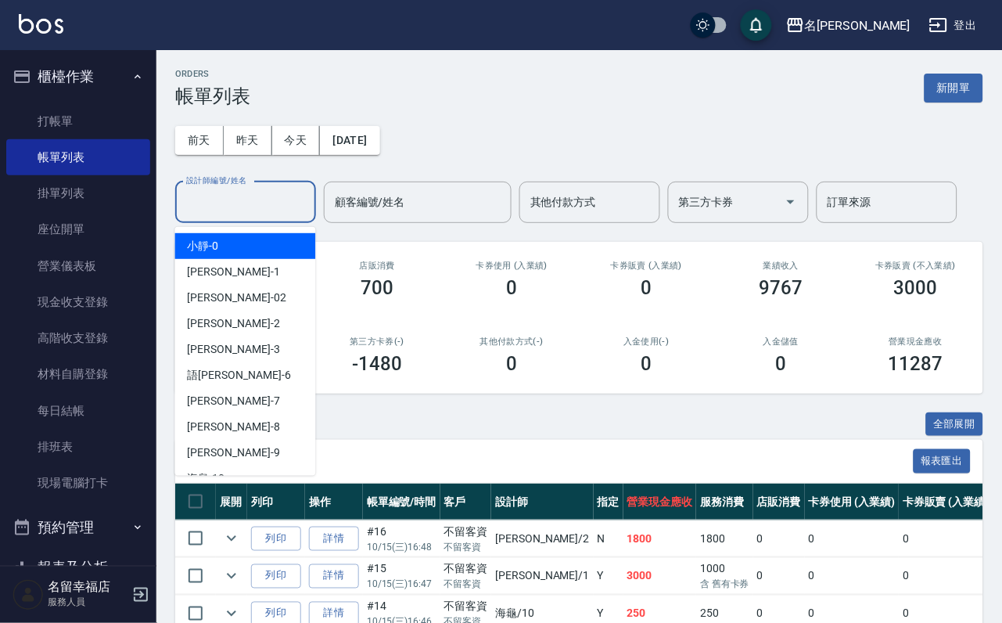
click at [241, 214] on input "設計師編號/姓名" at bounding box center [245, 202] width 127 height 27
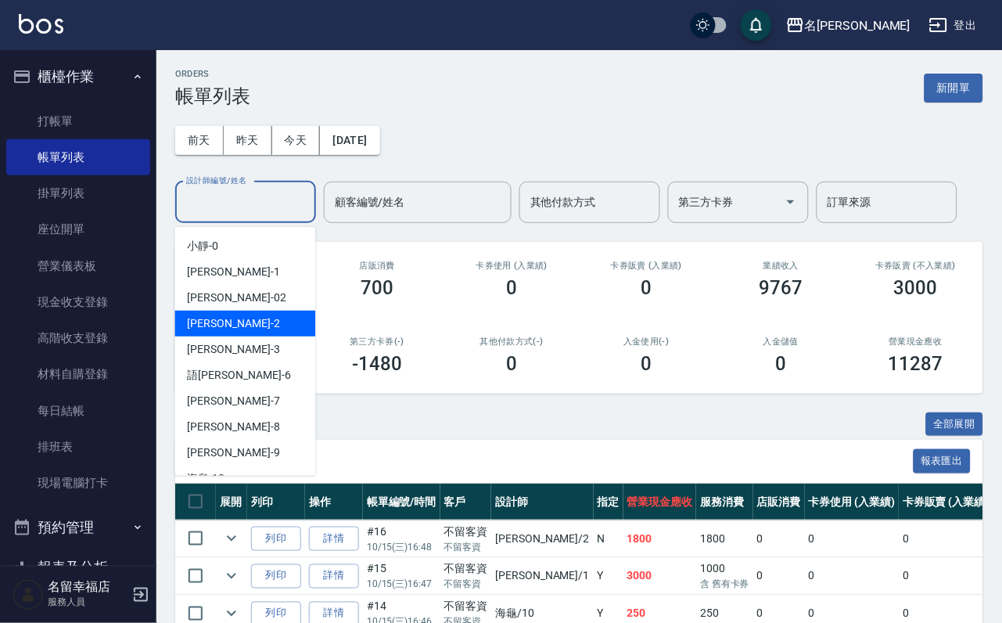
click at [229, 318] on div "碧涵 -2" at bounding box center [245, 324] width 141 height 26
type input "碧涵-2"
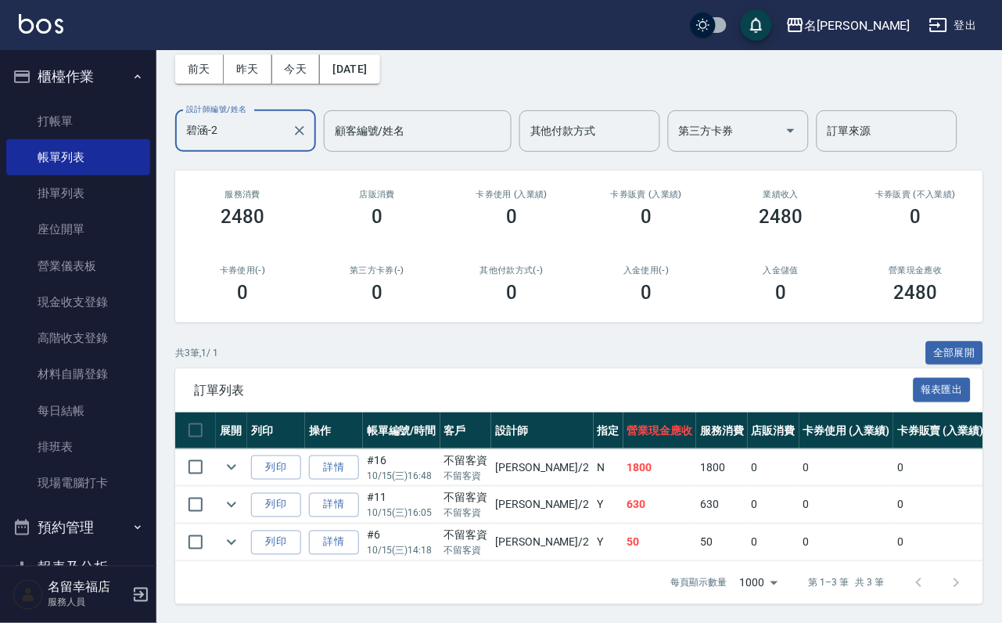
scroll to position [181, 0]
click at [42, 131] on link "打帳單" at bounding box center [78, 121] width 144 height 36
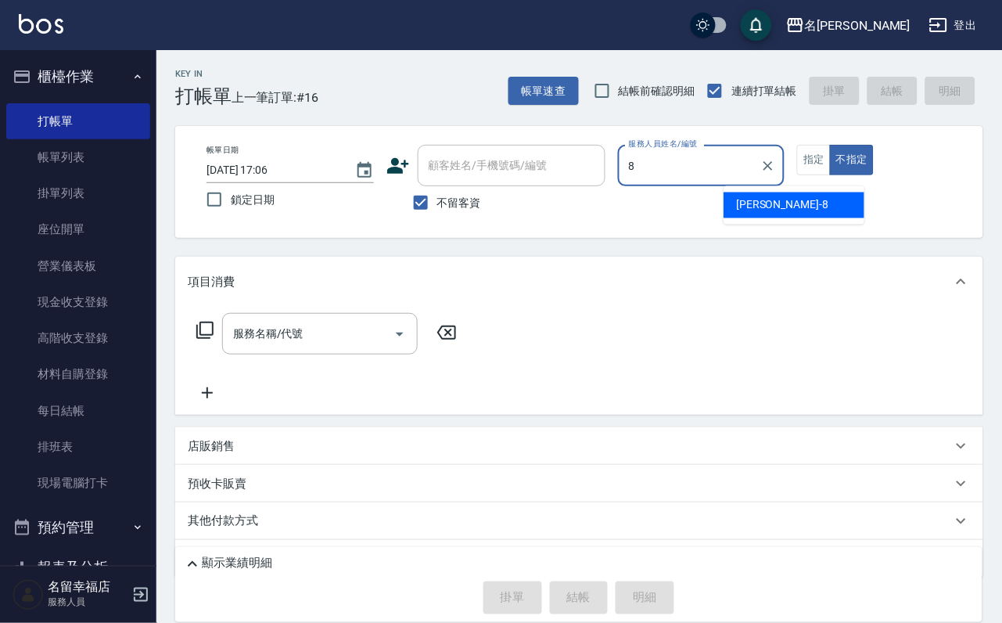
type input "詩婷-8"
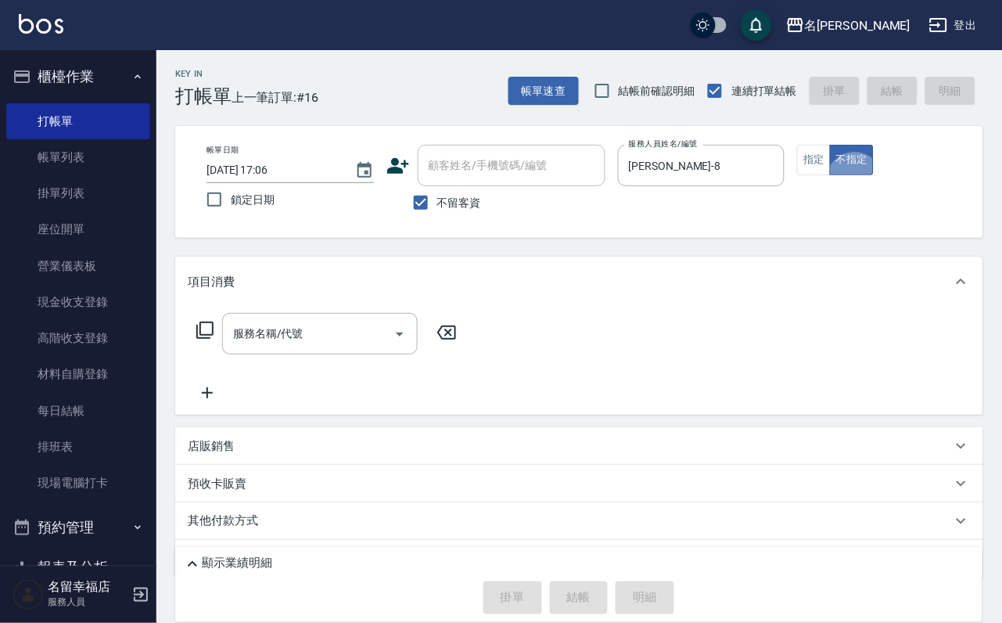
type button "false"
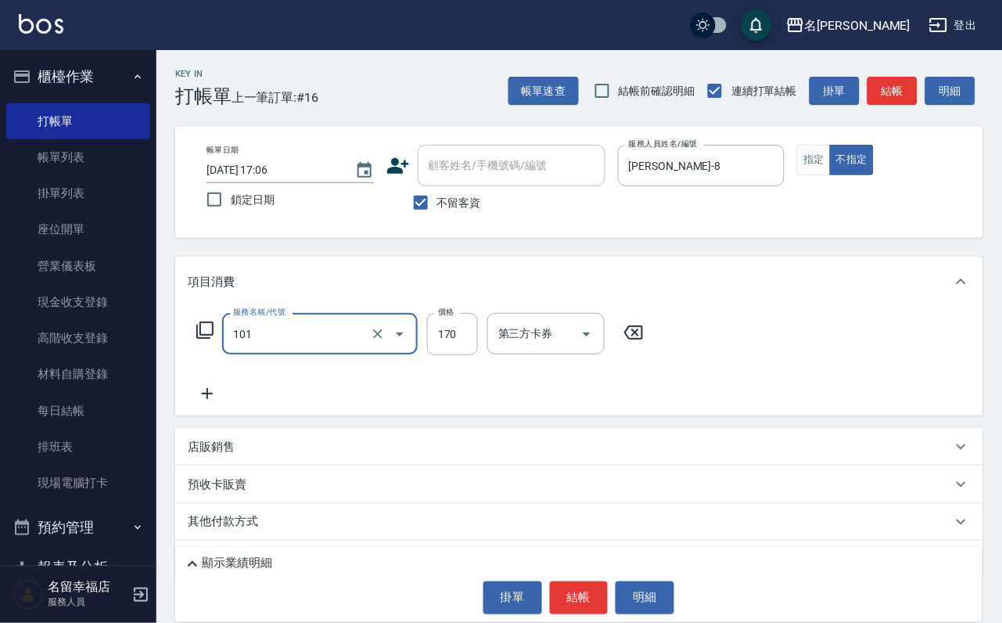
type input "洗髮(101)"
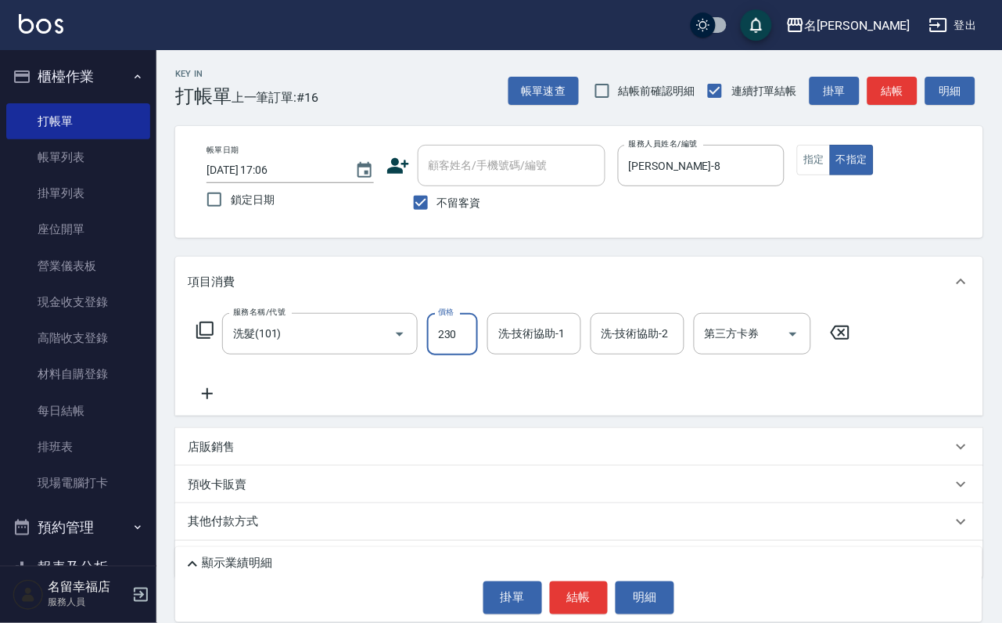
type input "230"
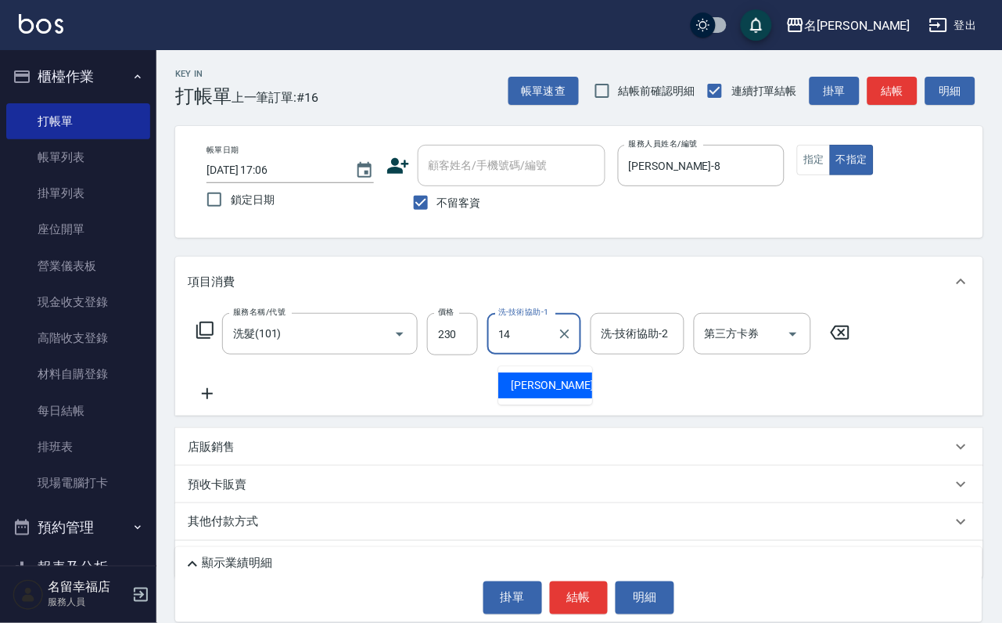
type input "芷萱-14"
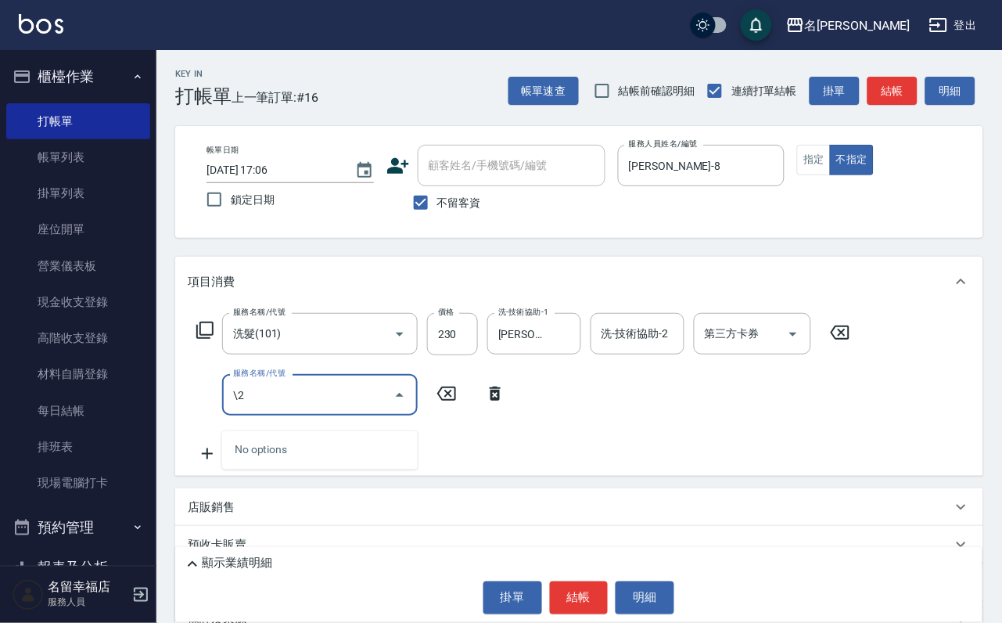
type input "\"
type input "不指定單剪(202)"
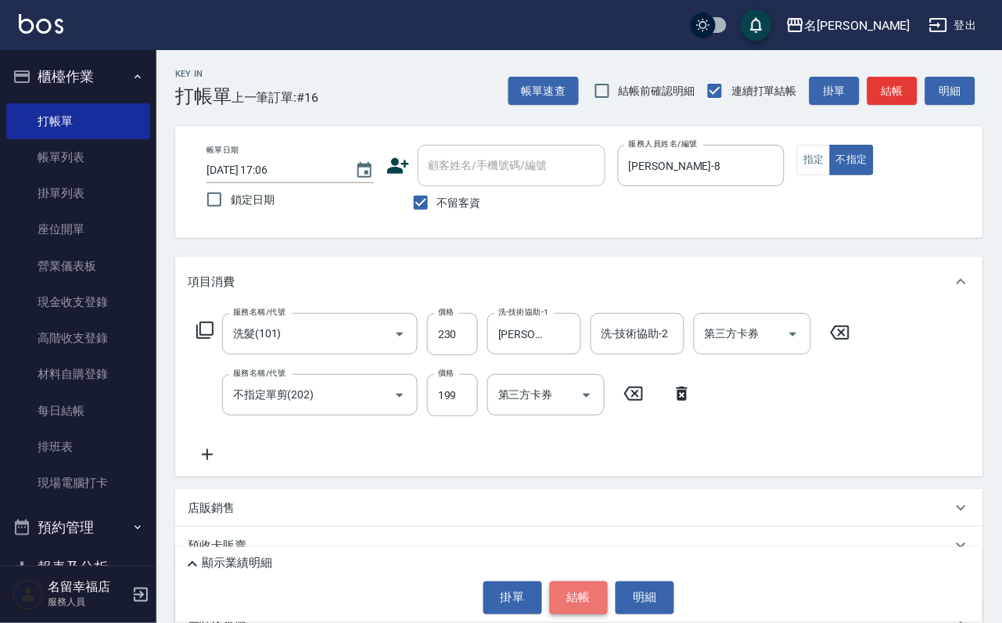
click at [579, 581] on button "結帳" at bounding box center [579, 597] width 59 height 33
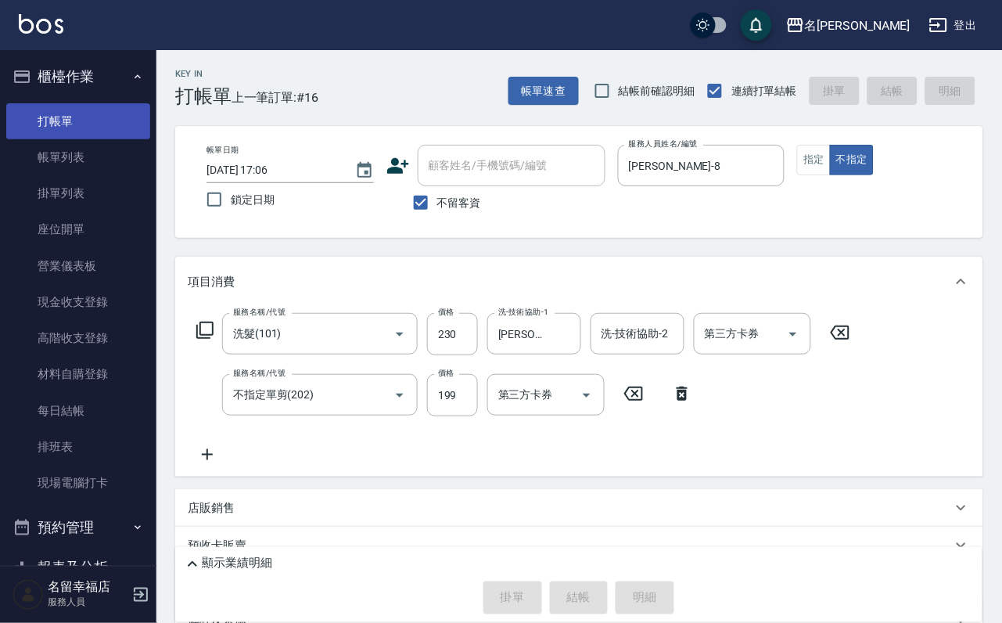
type input "2025/10/15 17:24"
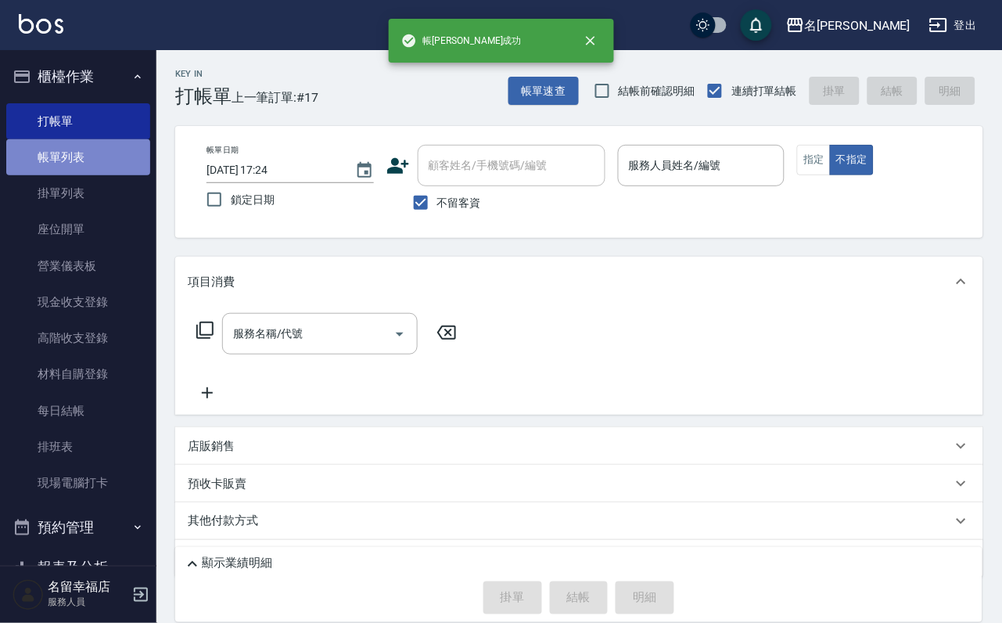
click at [116, 152] on link "帳單列表" at bounding box center [78, 157] width 144 height 36
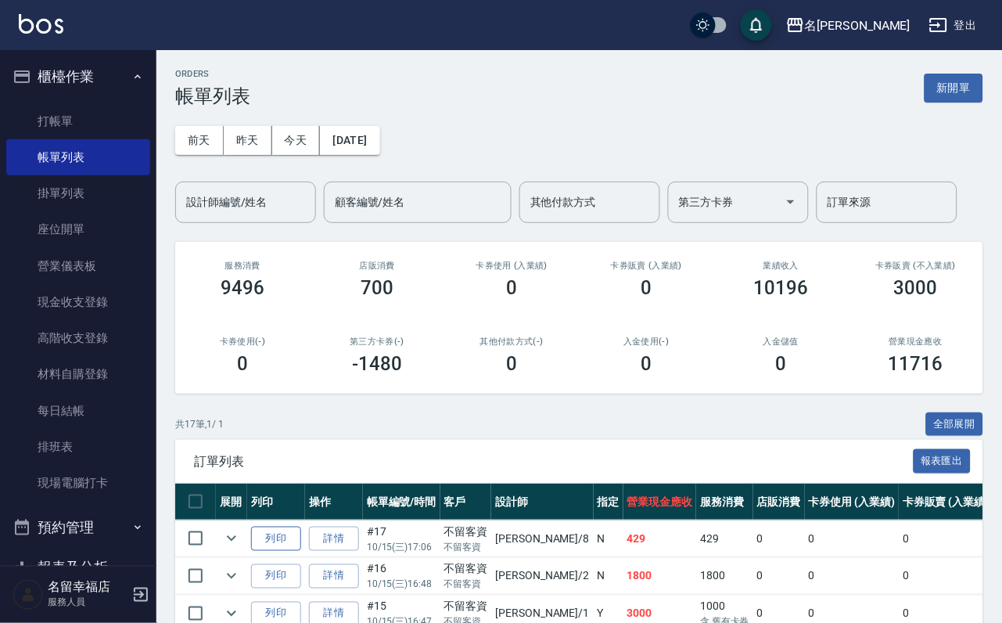
click at [300, 551] on button "列印" at bounding box center [276, 539] width 50 height 24
click at [952, 76] on button "新開單" at bounding box center [954, 88] width 59 height 29
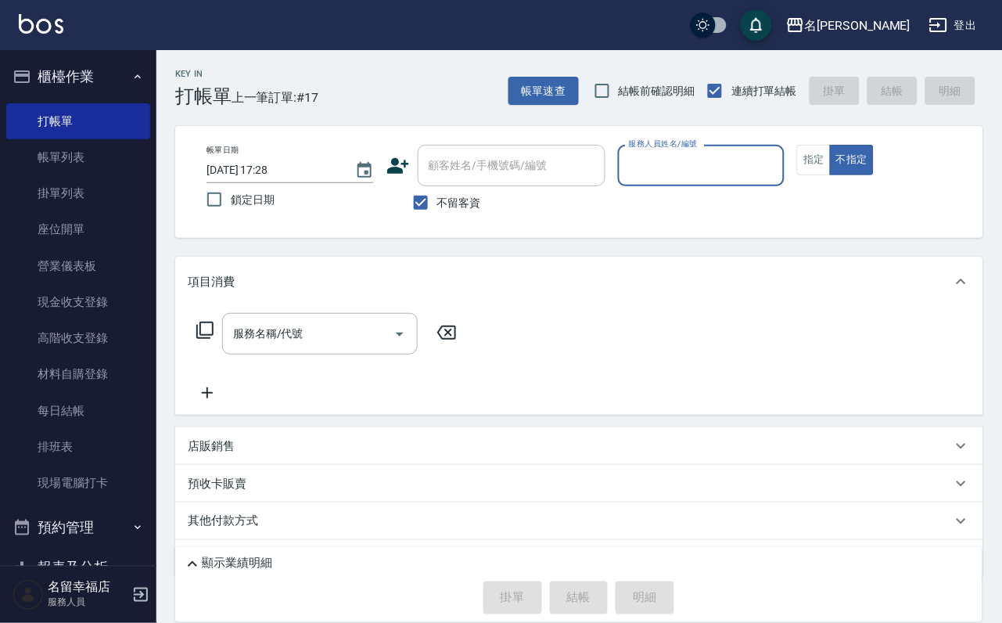
click at [874, 197] on div "帳單日期 2025/10/15 17:28 鎖定日期 顧客姓名/手機號碼/編號 顧客姓名/手機號碼/編號 不留客資 服務人員姓名/編號 服務人員姓名/編號 指…" at bounding box center [579, 182] width 771 height 74
click at [874, 203] on div "帳單日期 2025/10/15 17:28 鎖定日期 顧客姓名/手機號碼/編號 顧客姓名/手機號碼/編號 不留客資 服務人員姓名/編號 服務人員姓名/編號 指…" at bounding box center [579, 182] width 771 height 74
click at [831, 175] on button "指定" at bounding box center [814, 160] width 34 height 31
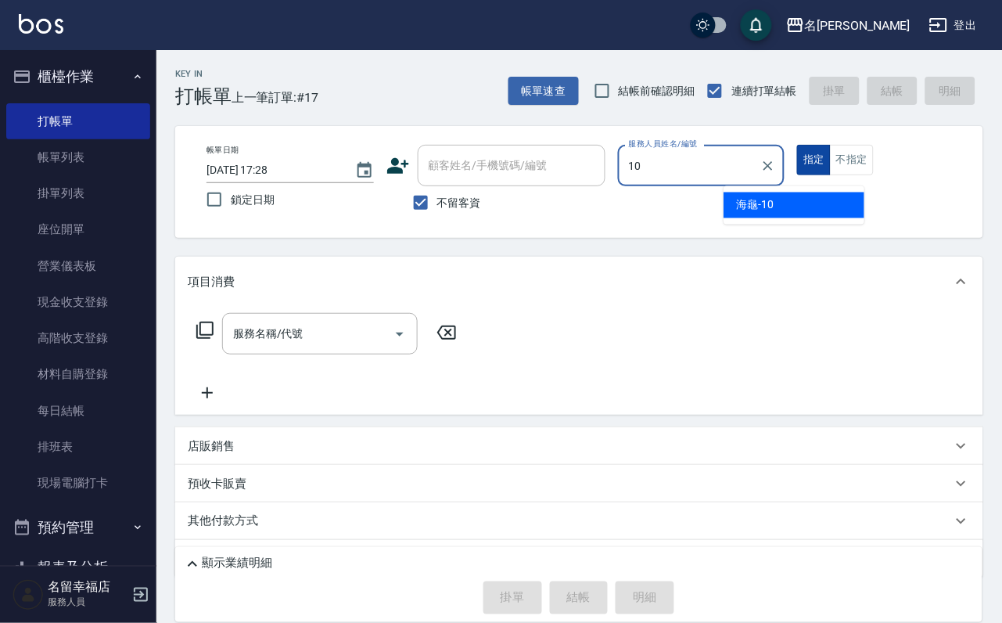
type input "海龜-10"
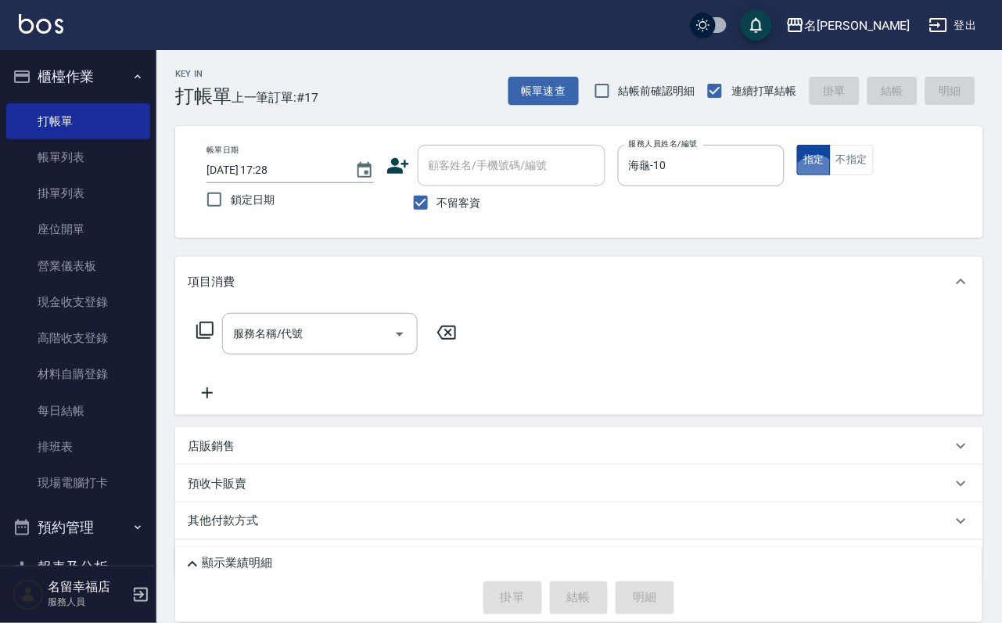
type button "true"
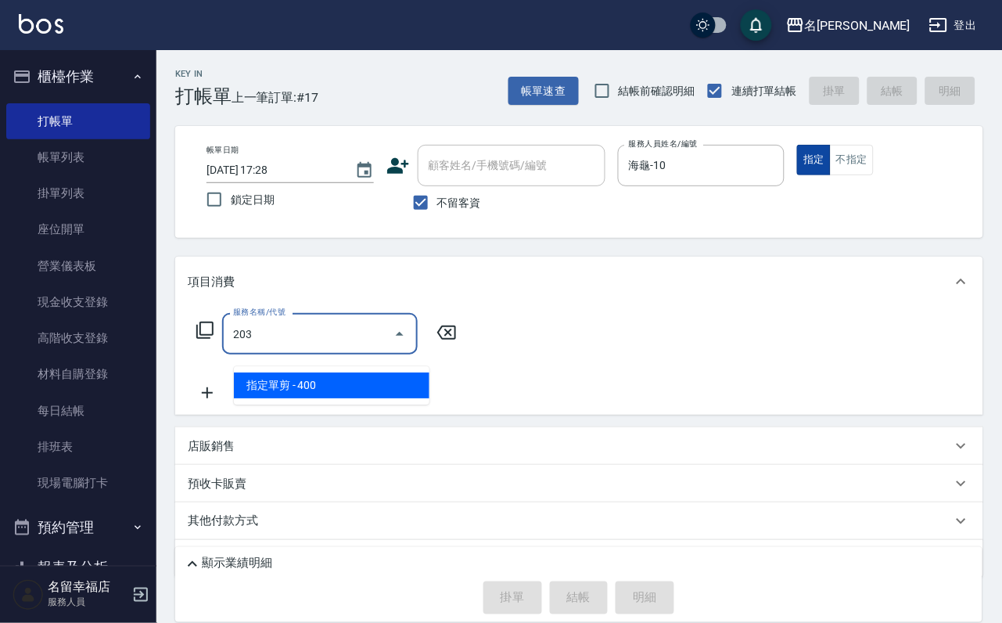
type input "指定單剪(203)"
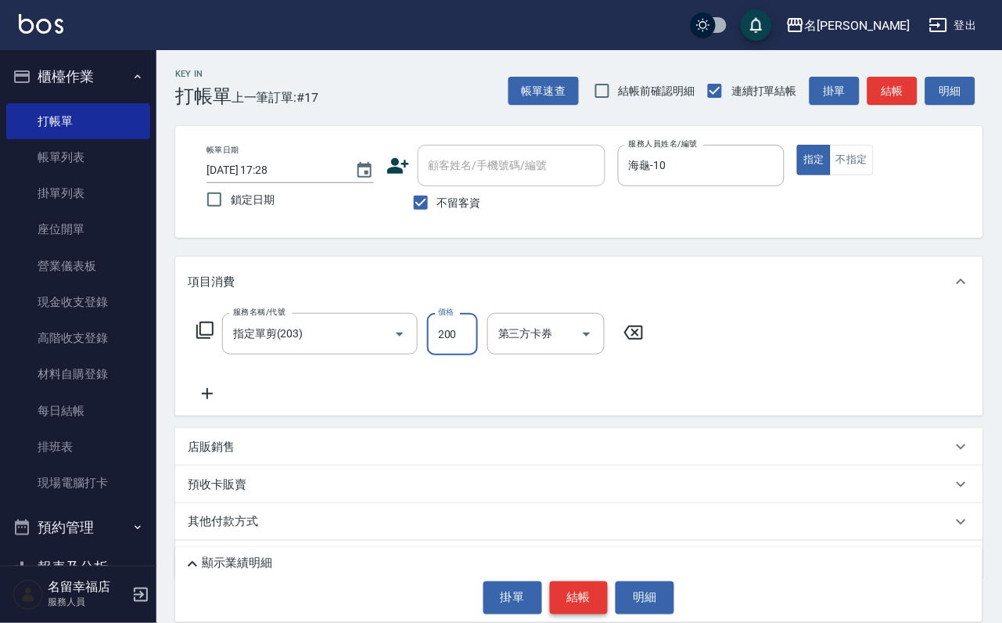
type input "200"
drag, startPoint x: 595, startPoint y: 575, endPoint x: 588, endPoint y: 563, distance: 13.3
click at [594, 581] on button "結帳" at bounding box center [579, 597] width 59 height 33
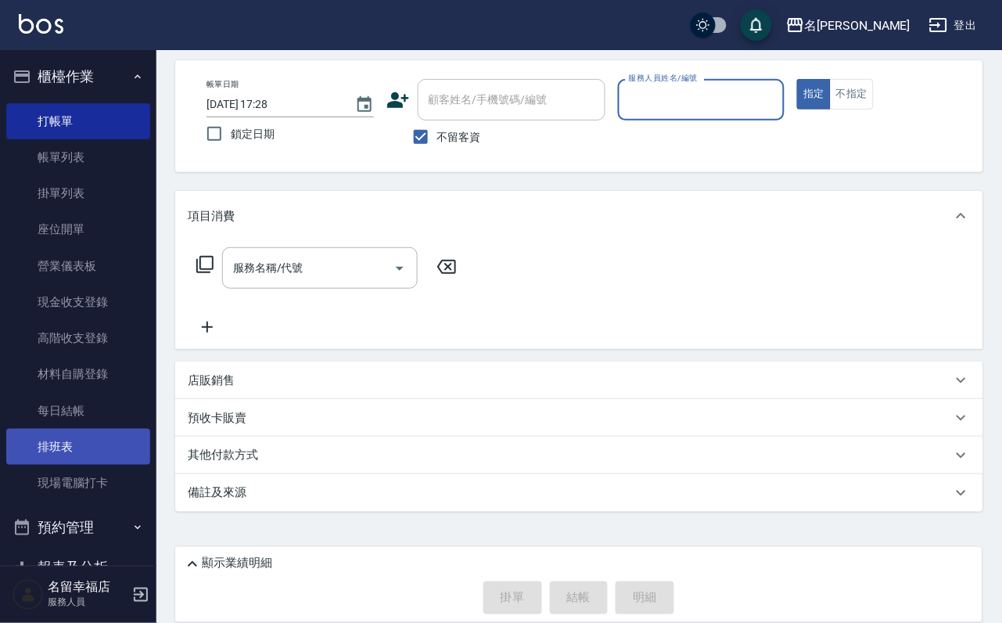
scroll to position [587, 0]
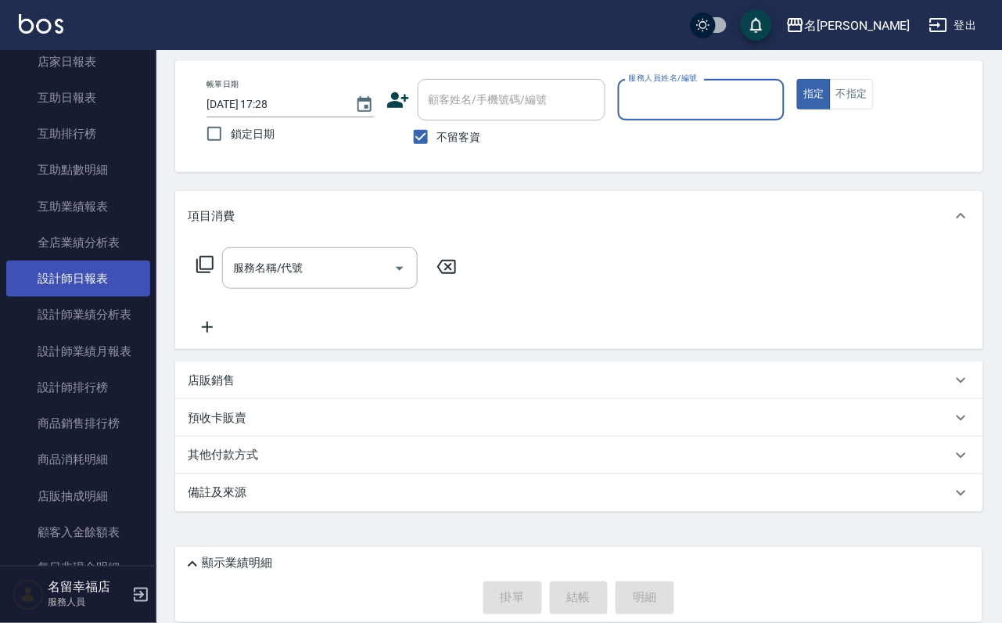
click at [110, 297] on link "設計師日報表" at bounding box center [78, 279] width 144 height 36
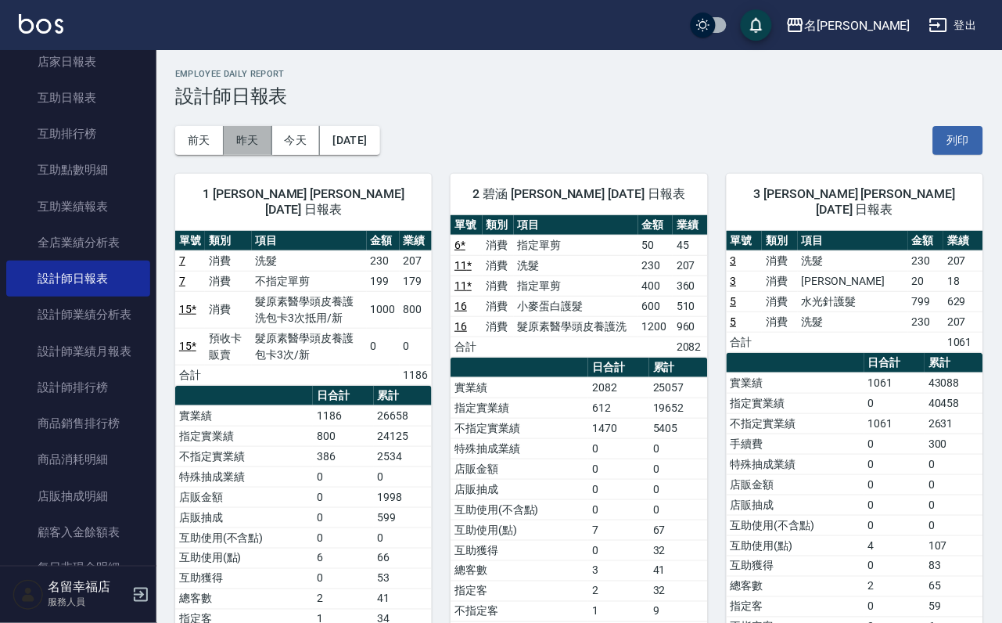
click at [239, 143] on button "昨天" at bounding box center [248, 140] width 49 height 29
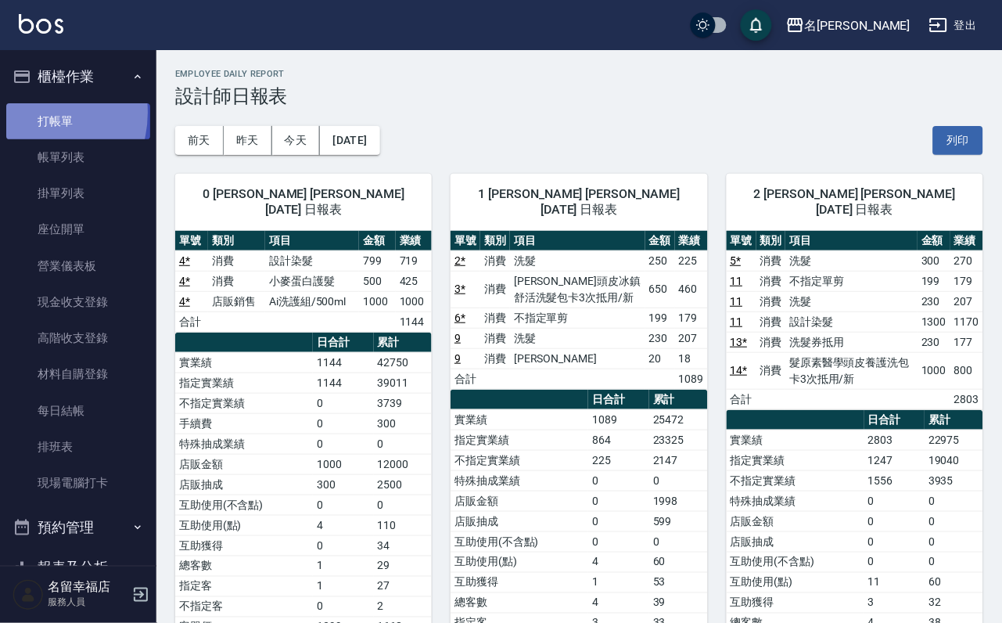
click at [29, 118] on link "打帳單" at bounding box center [78, 121] width 144 height 36
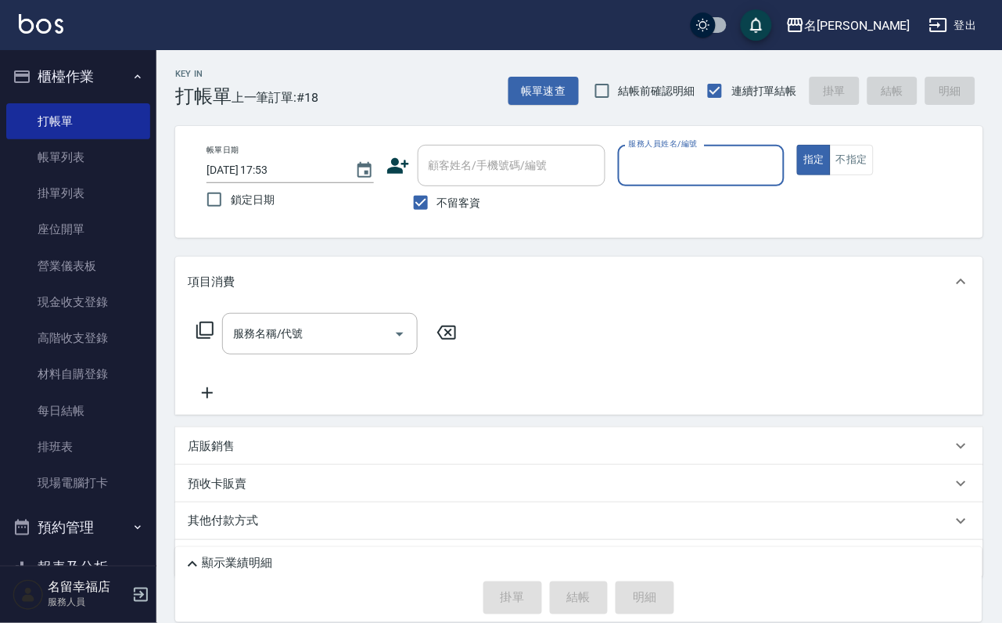
click at [779, 164] on input "服務人員姓名/編號" at bounding box center [701, 165] width 153 height 27
type input "晉瑋-3"
type button "true"
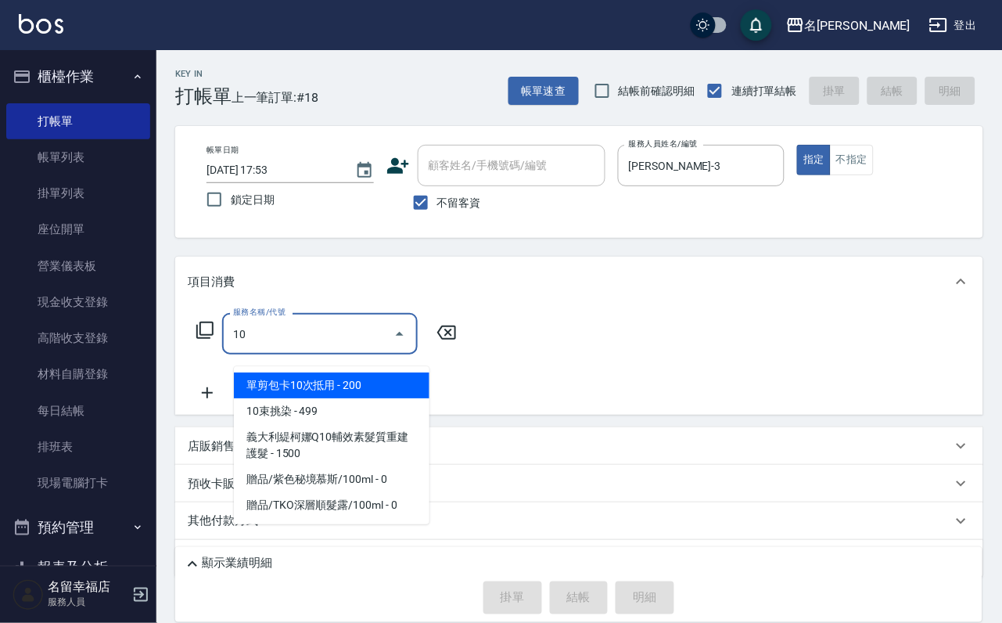
type input "101"
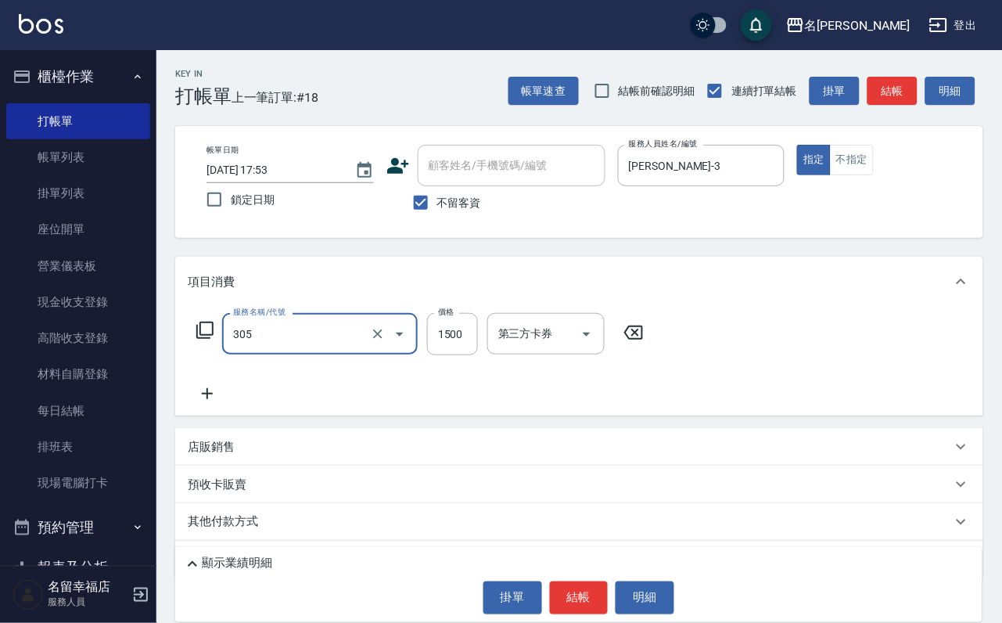
type input "設計燙髮1500(305)"
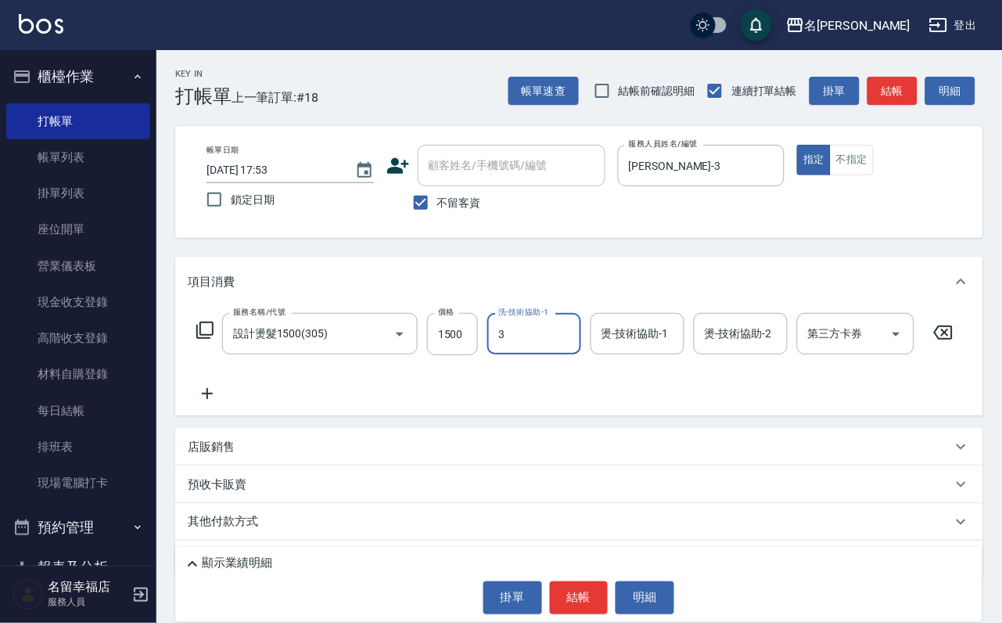
type input "晉瑋-3"
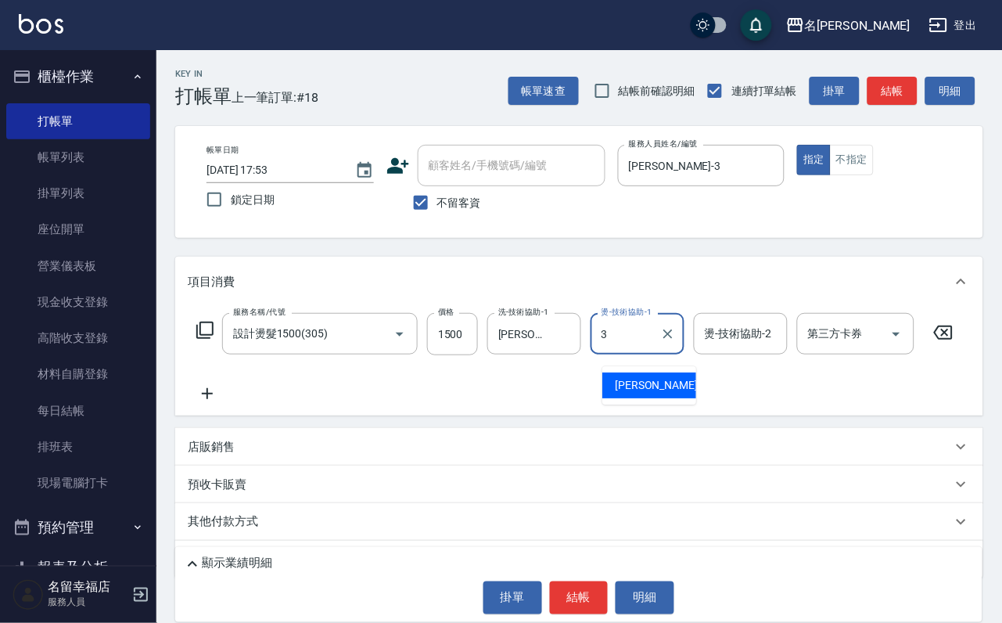
type input "晉瑋-3"
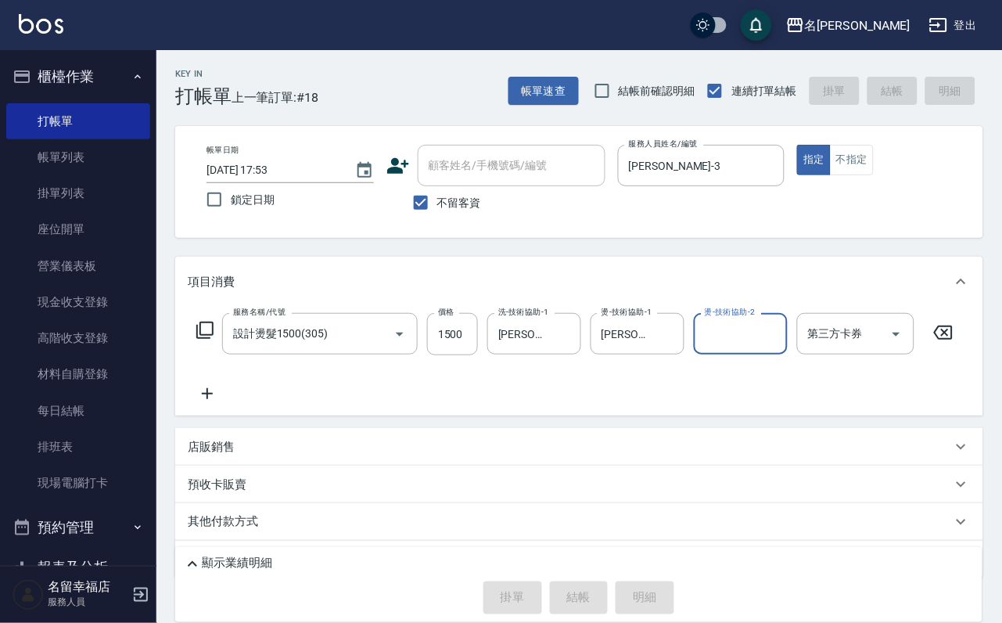
type input "2025/10/15 18:17"
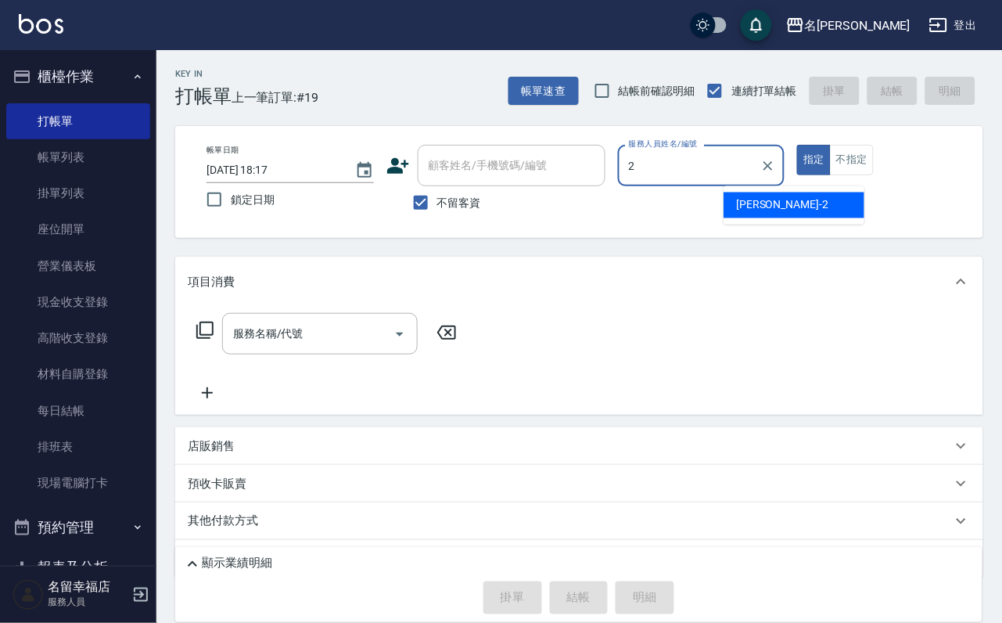
type input "碧涵-2"
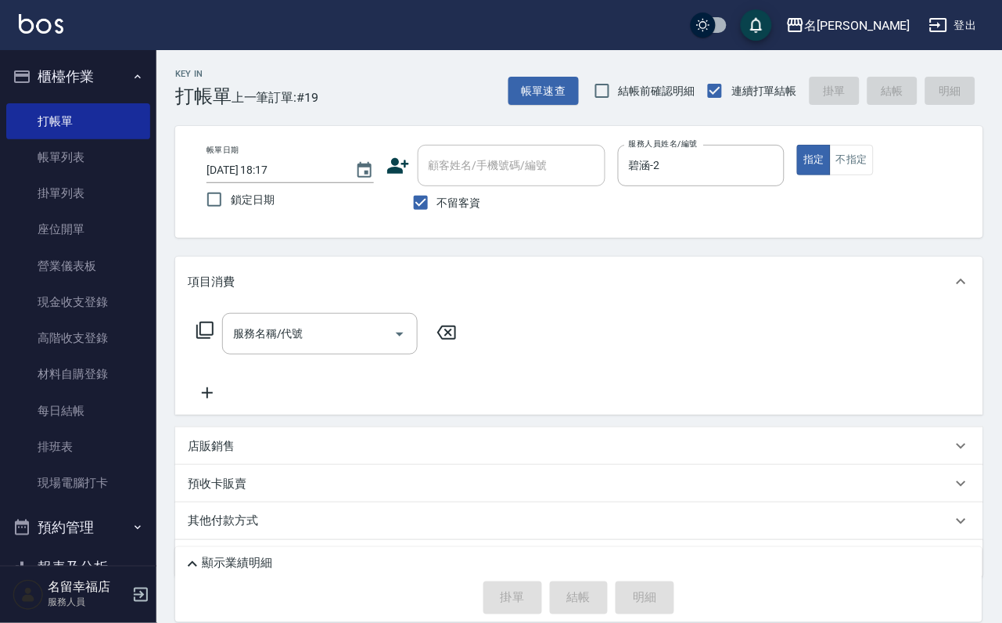
click at [204, 340] on icon at bounding box center [205, 330] width 19 height 19
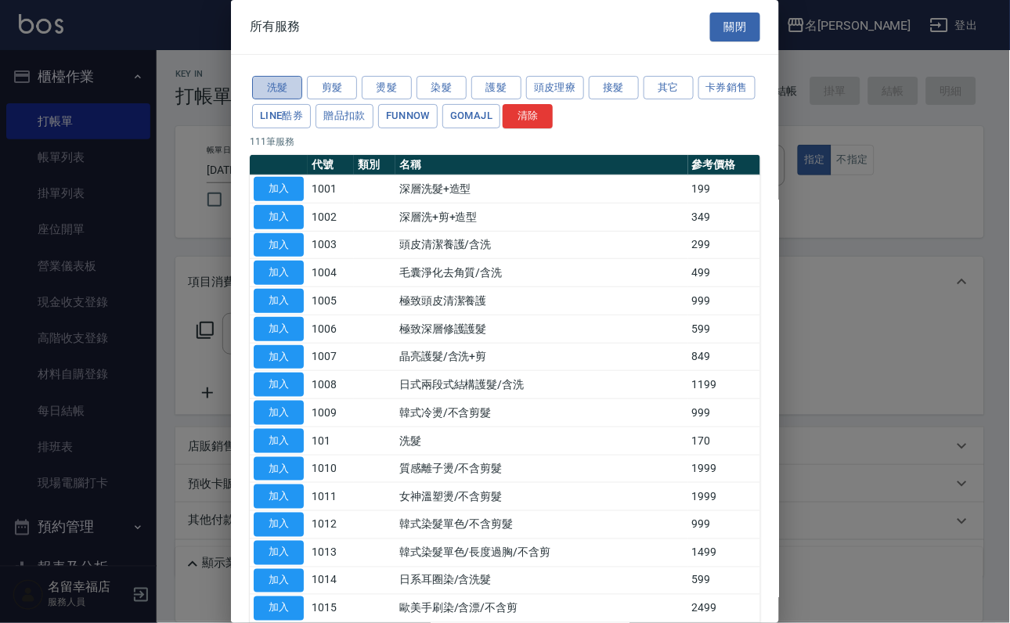
click at [291, 91] on button "洗髮" at bounding box center [277, 88] width 50 height 24
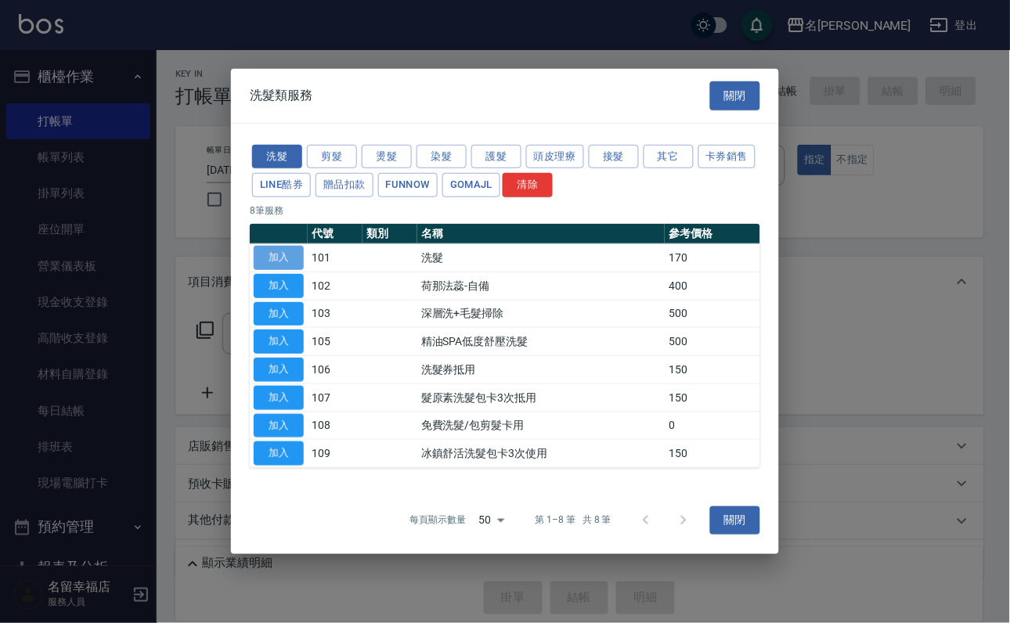
click at [273, 246] on button "加入" at bounding box center [279, 258] width 50 height 24
type input "洗髮(101)"
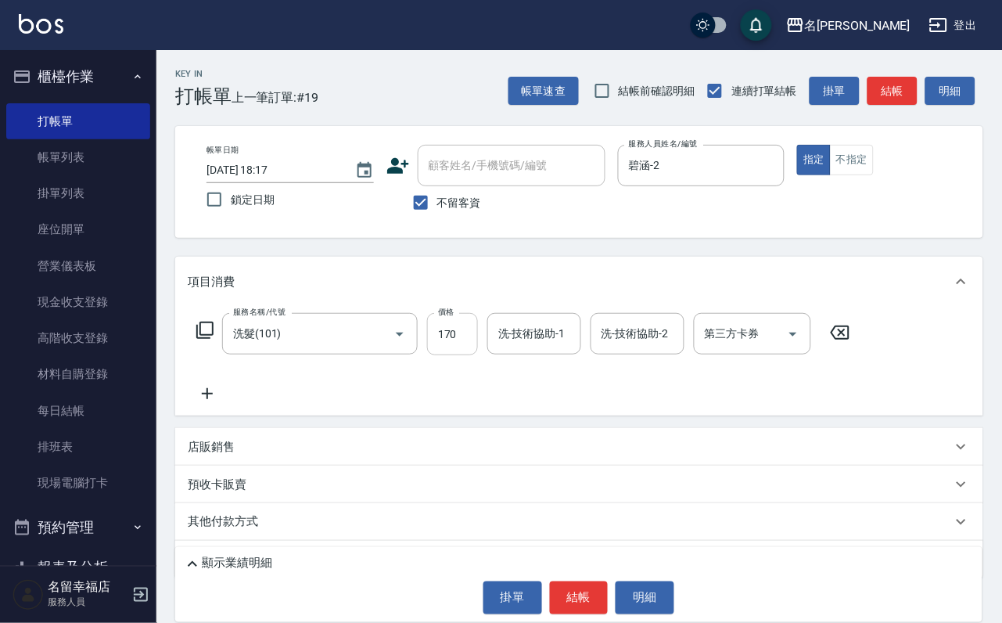
click at [470, 347] on input "170" at bounding box center [452, 334] width 51 height 42
type input "300"
type input "18\"
click at [574, 347] on input "洗-技術協助-1" at bounding box center [535, 333] width 80 height 27
type input "惠文-17"
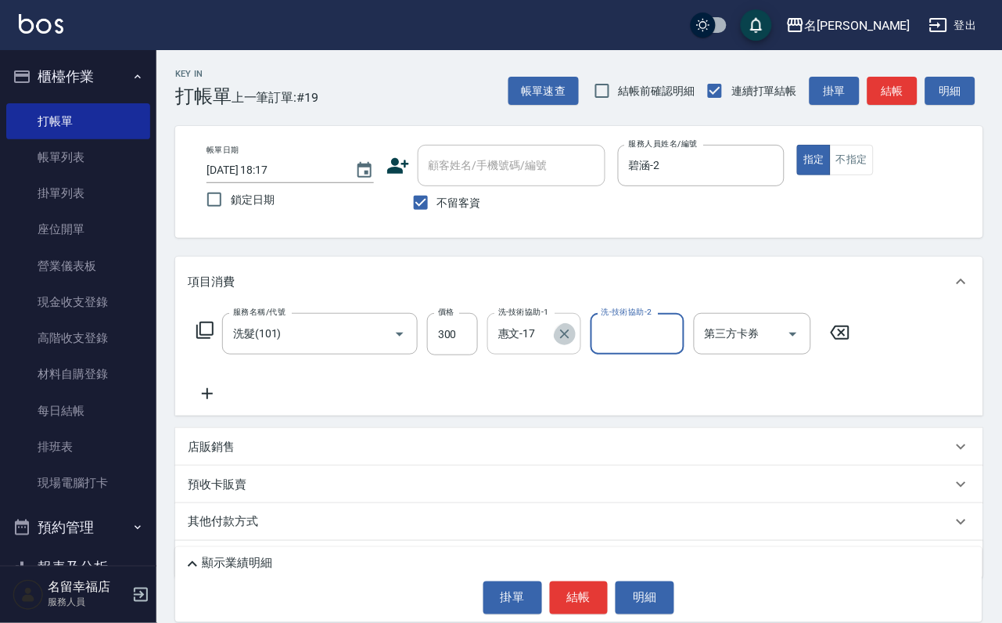
click at [557, 345] on button "Clear" at bounding box center [565, 334] width 22 height 22
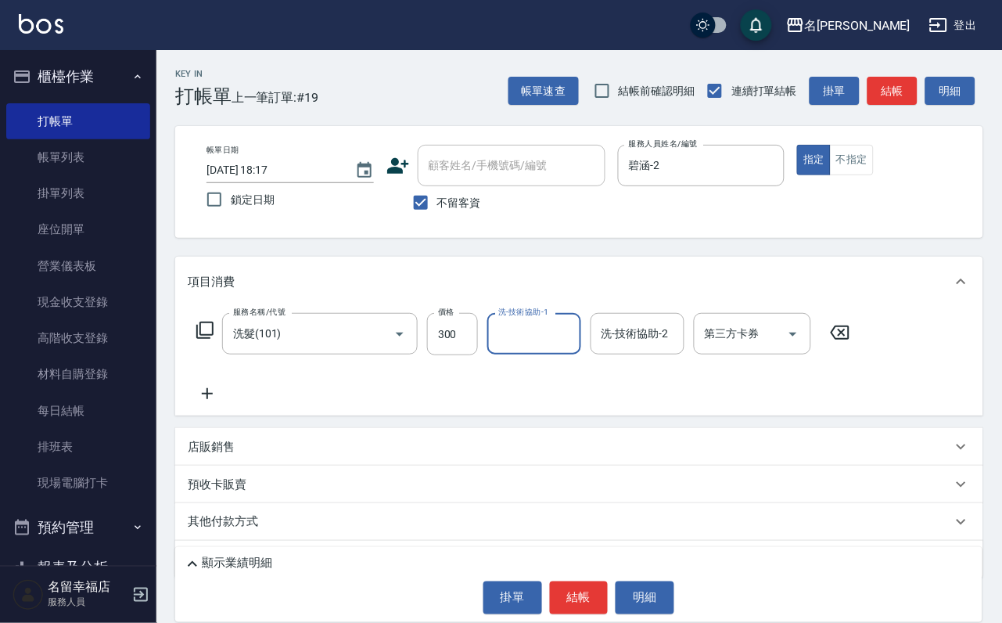
type input "4"
type input "185"
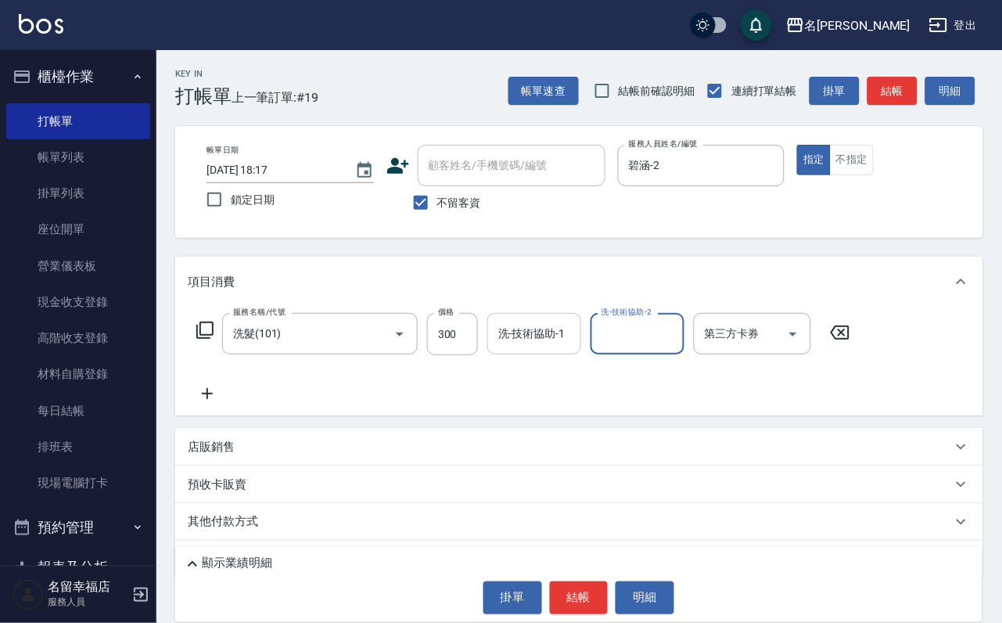
click at [570, 347] on input "洗-技術協助-1" at bounding box center [535, 333] width 80 height 27
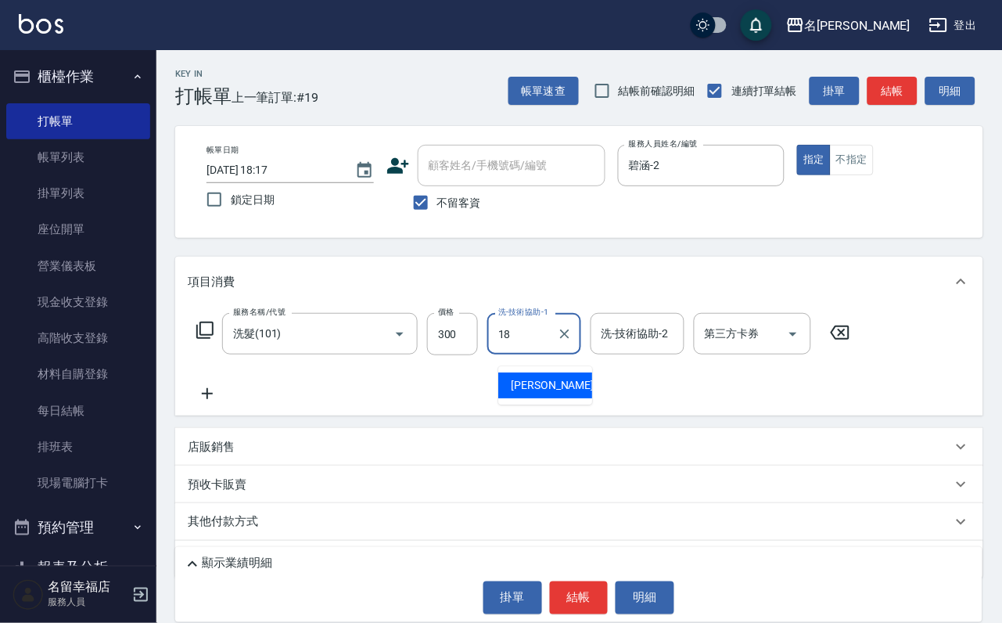
type input "李姿儀-18"
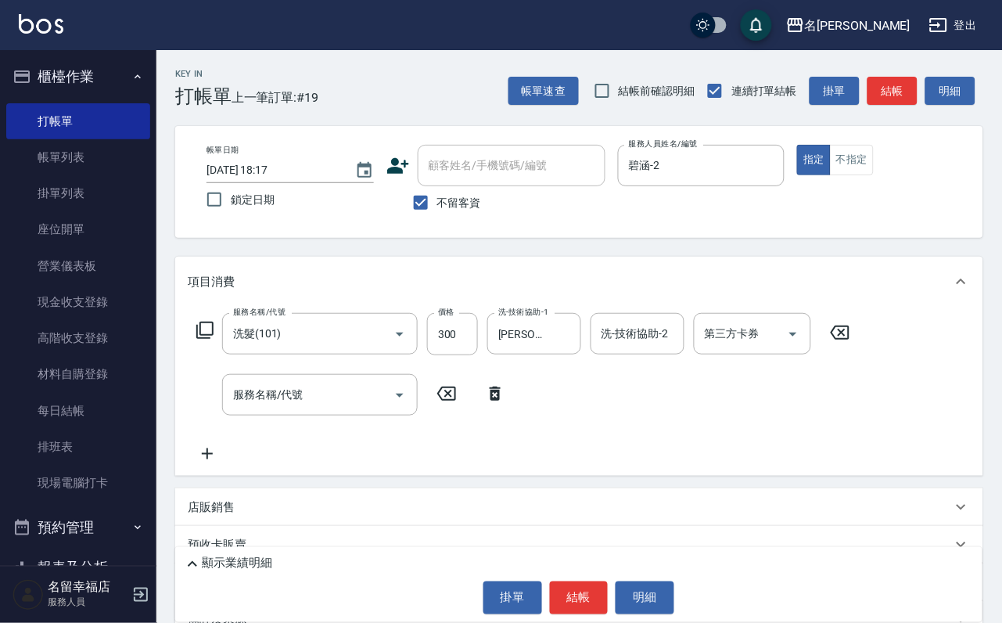
click at [214, 340] on icon at bounding box center [205, 330] width 19 height 19
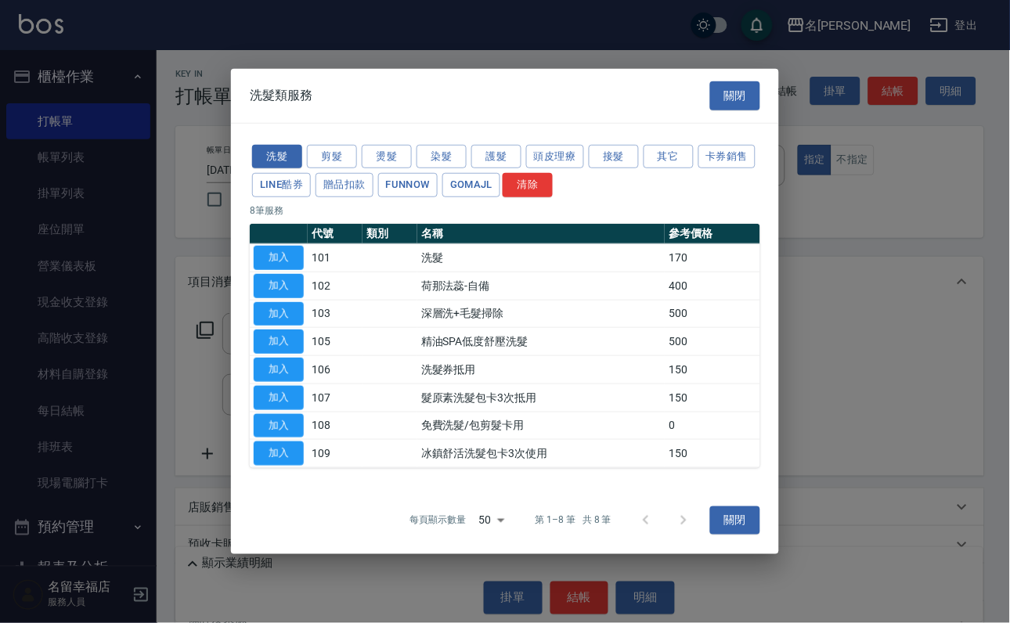
click at [468, 142] on div "洗髮 剪髮 燙髮 染髮 護髮 頭皮理療 接髮 其它 卡券銷售 LINE酷券 贈品扣款 FUNNOW GOMAJL 清除" at bounding box center [505, 171] width 510 height 58
click at [448, 144] on button "染髮" at bounding box center [441, 156] width 50 height 24
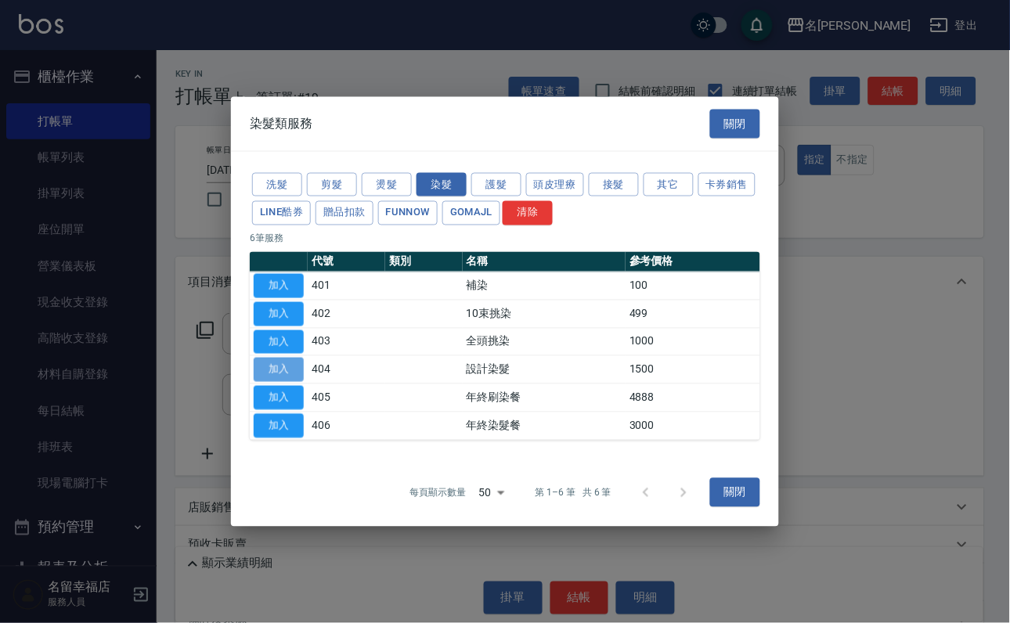
click at [286, 379] on button "加入" at bounding box center [279, 370] width 50 height 24
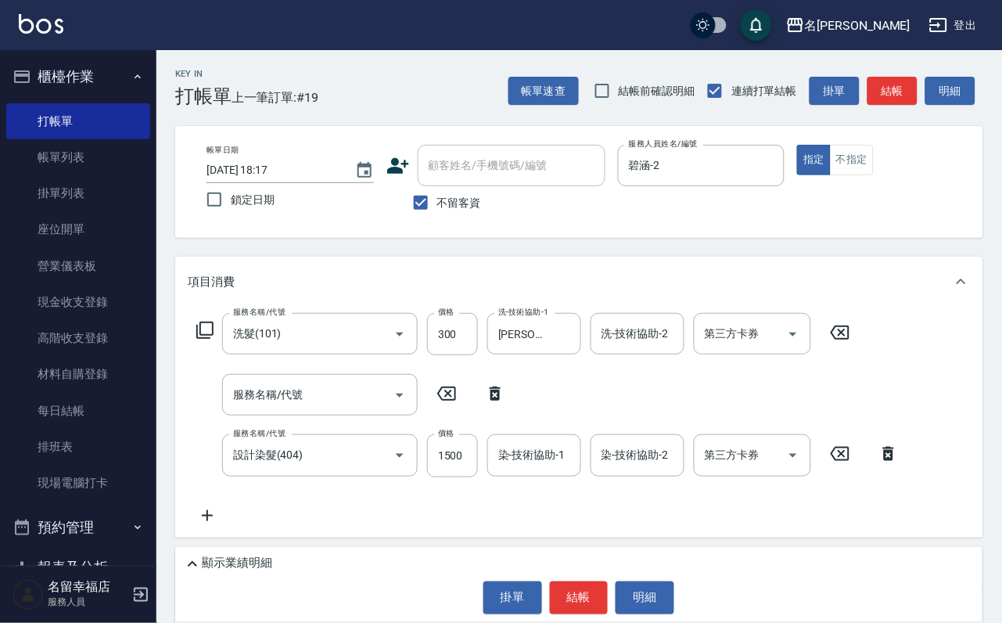
click at [492, 401] on icon at bounding box center [495, 394] width 11 height 14
type input "設計染髮(404)"
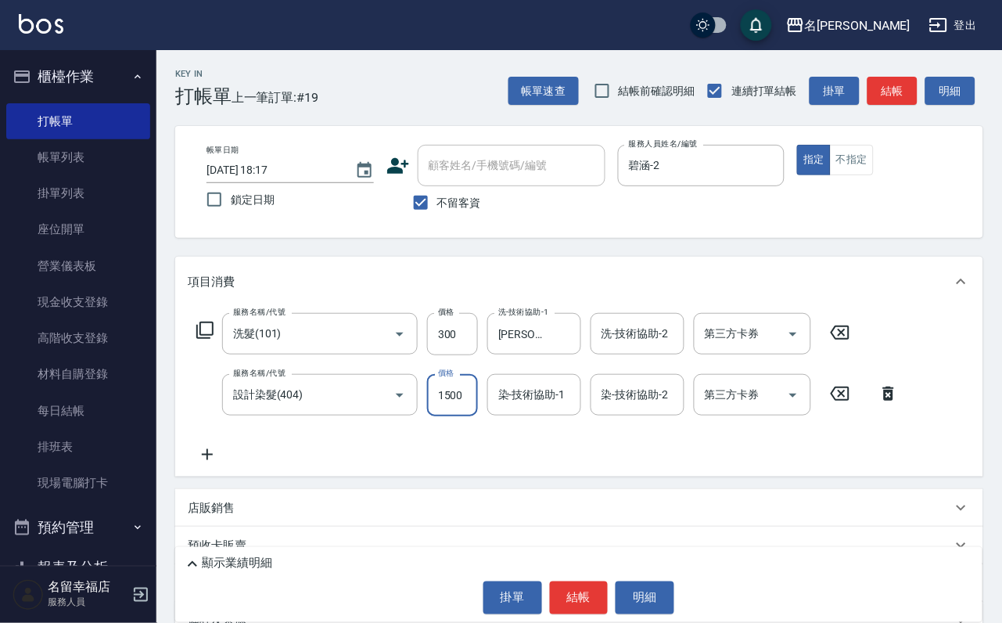
click at [453, 409] on input "1500" at bounding box center [452, 395] width 51 height 42
type input "1200"
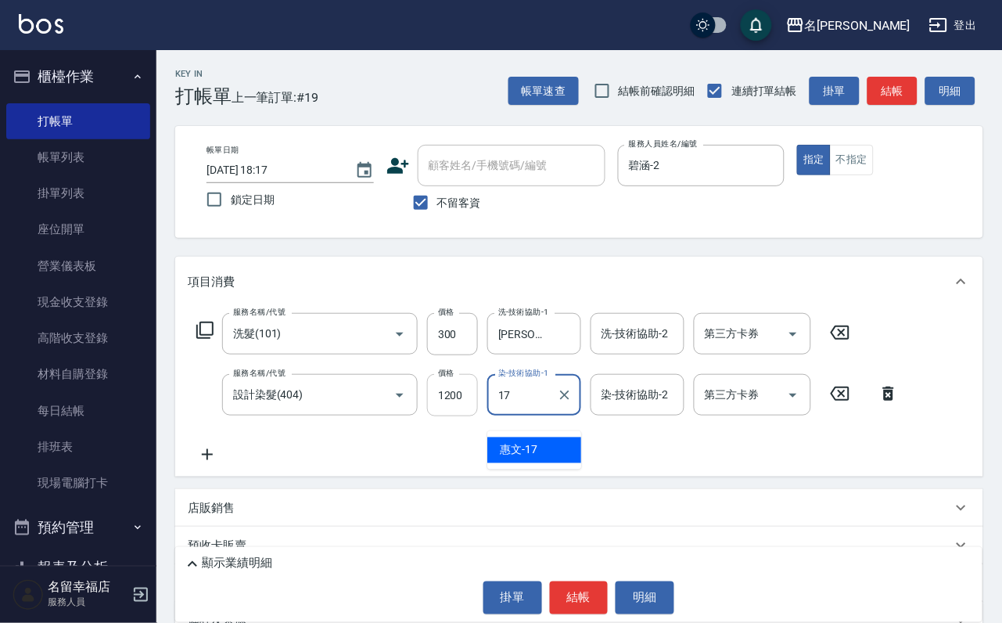
type input "惠文-17"
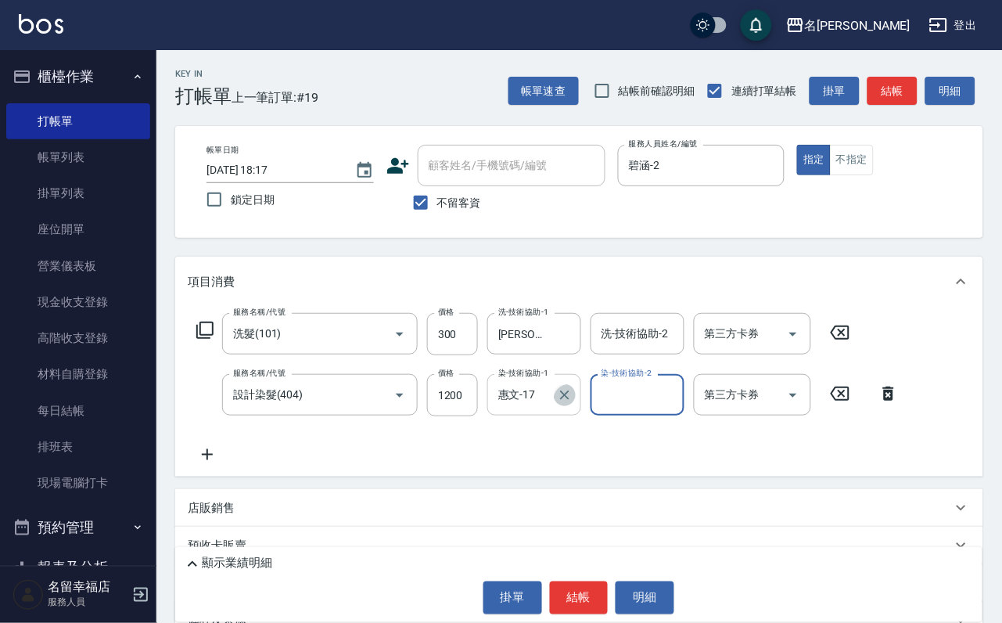
click at [565, 400] on icon "Clear" at bounding box center [564, 395] width 9 height 9
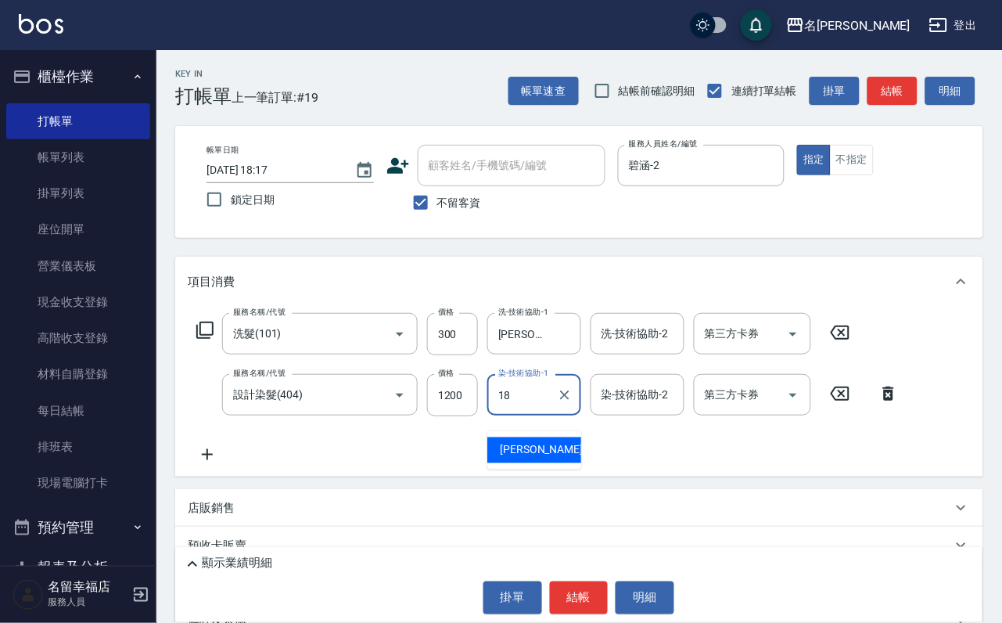
type input "李姿儀-18"
click at [608, 477] on div "服務名稱/代號 洗髮(101) 服務名稱/代號 價格 300 價格 洗-技術協助-1 李姿儀-18 洗-技術協助-1 洗-技術協助-2 洗-技術協助-2 第三…" at bounding box center [579, 392] width 808 height 170
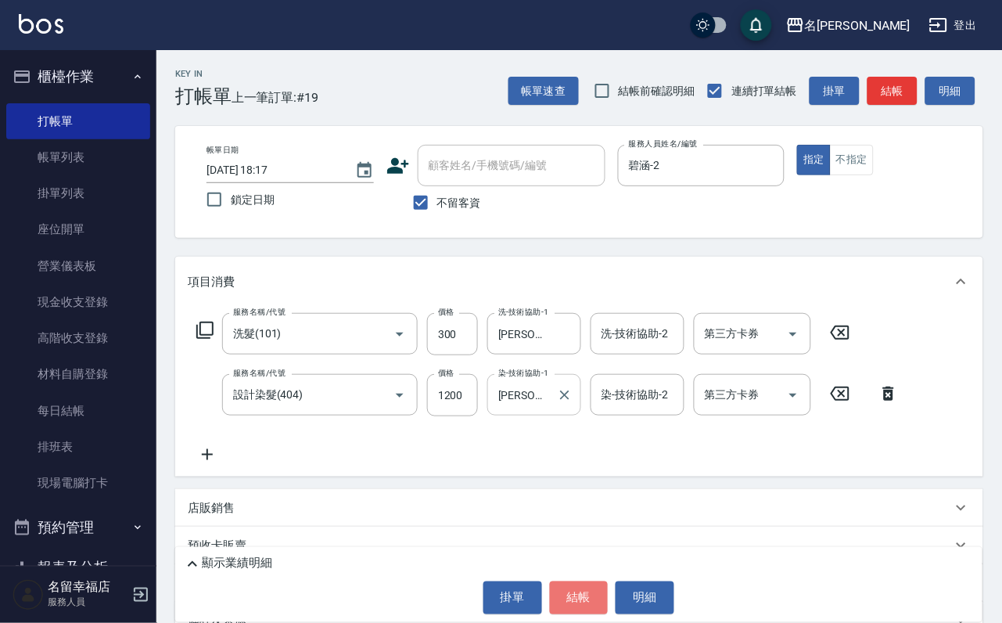
click at [573, 586] on button "結帳" at bounding box center [579, 597] width 59 height 33
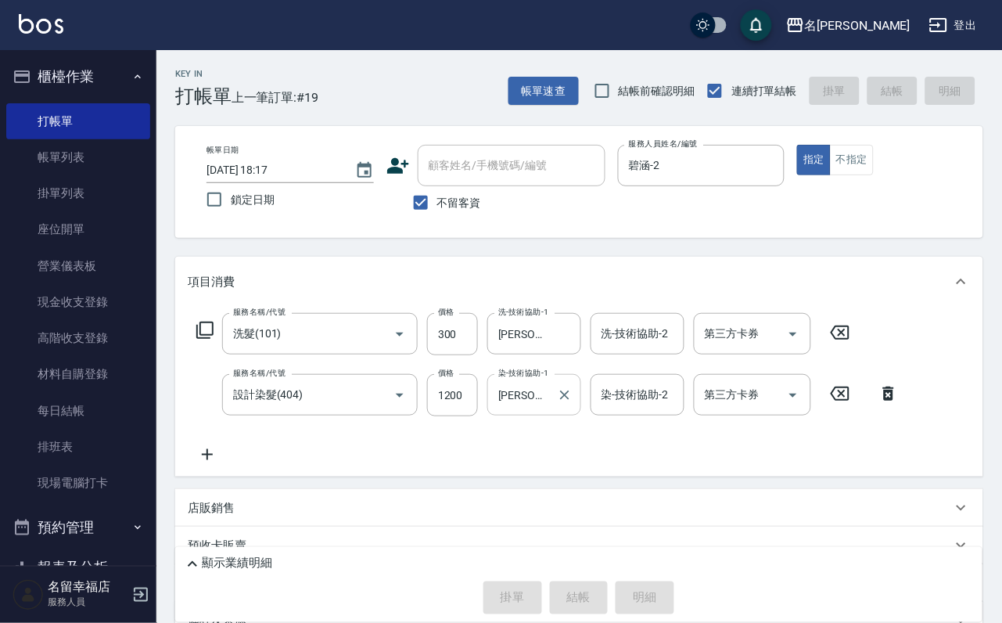
type input "2025/10/15 18:20"
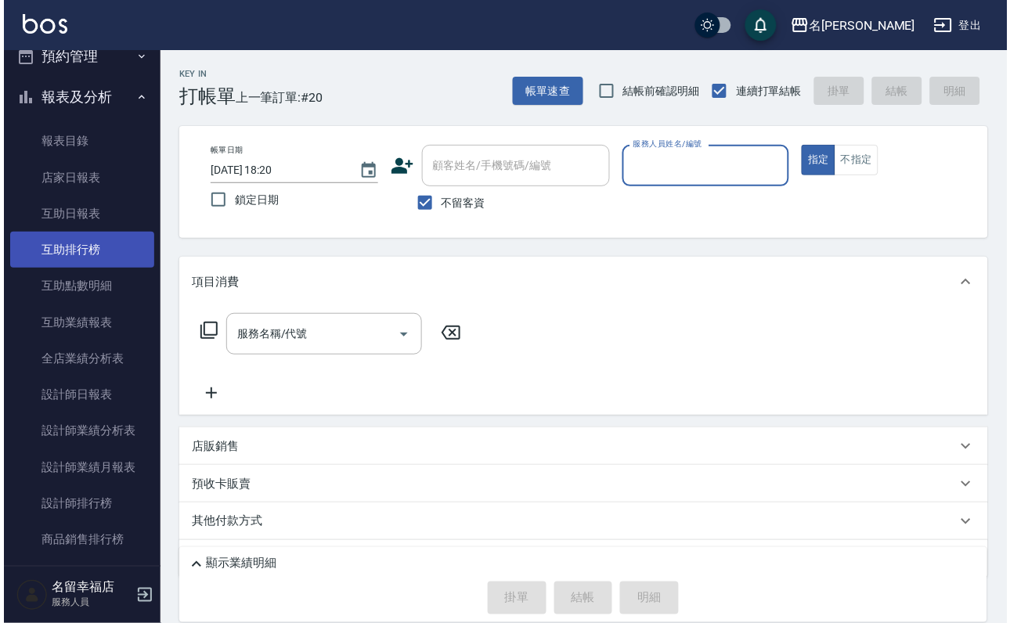
scroll to position [470, 0]
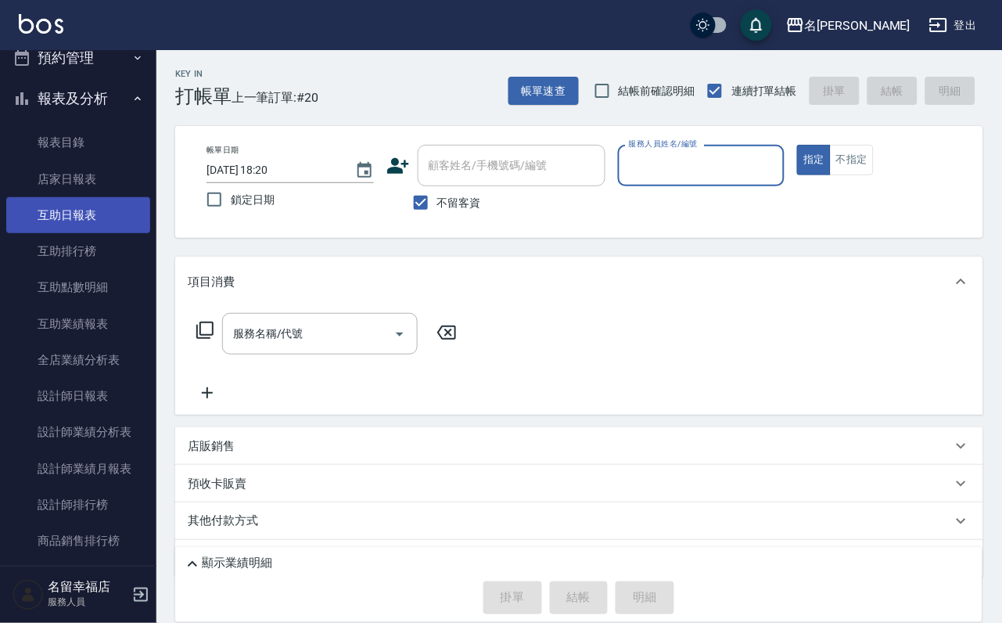
click at [90, 233] on link "互助日報表" at bounding box center [78, 215] width 144 height 36
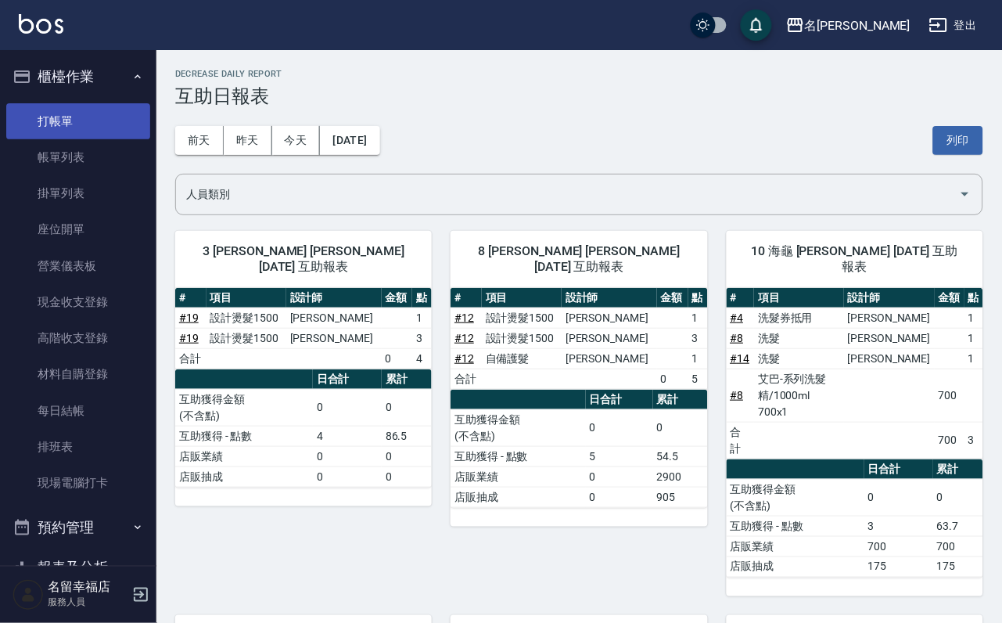
click at [106, 133] on link "打帳單" at bounding box center [78, 121] width 144 height 36
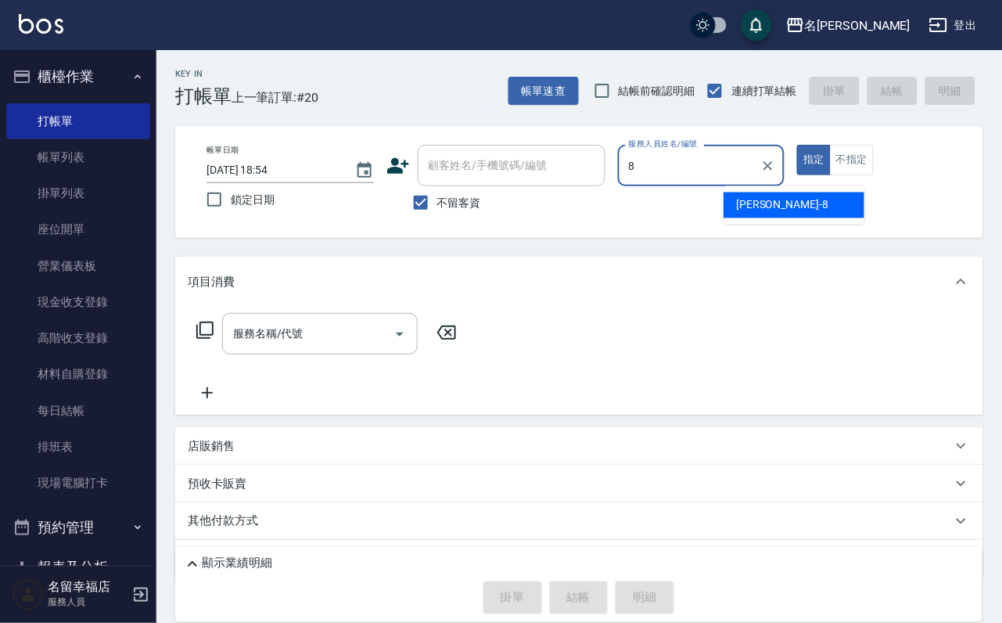
type input "詩婷-8"
type button "true"
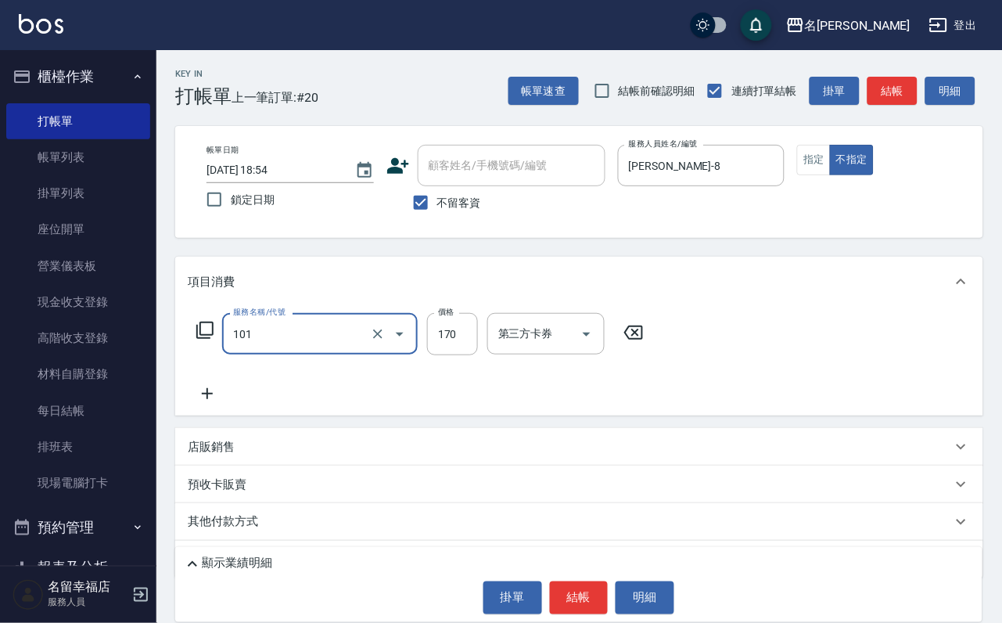
type input "洗髮(101)"
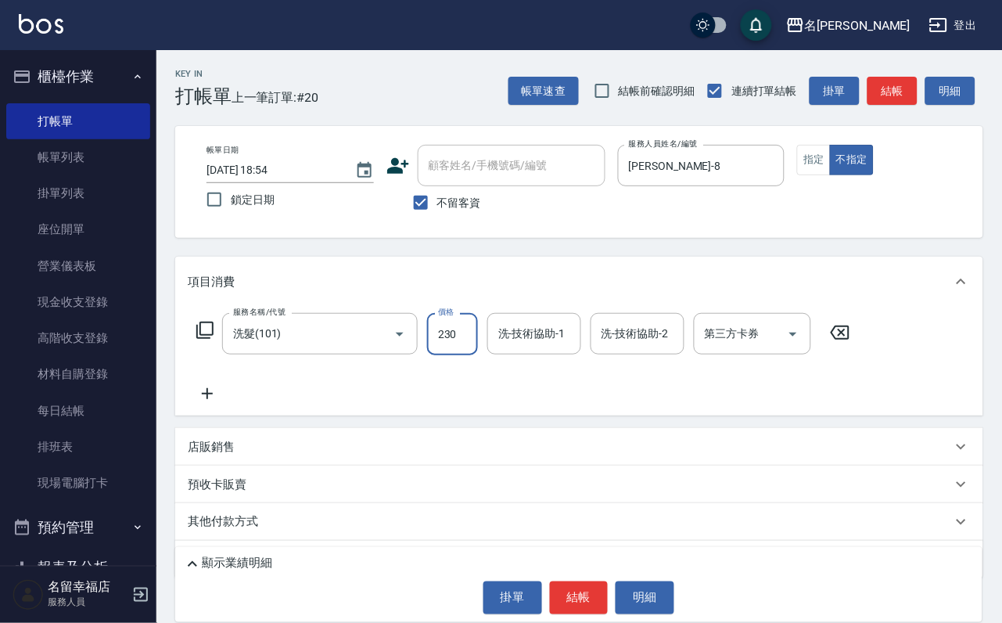
type input "230"
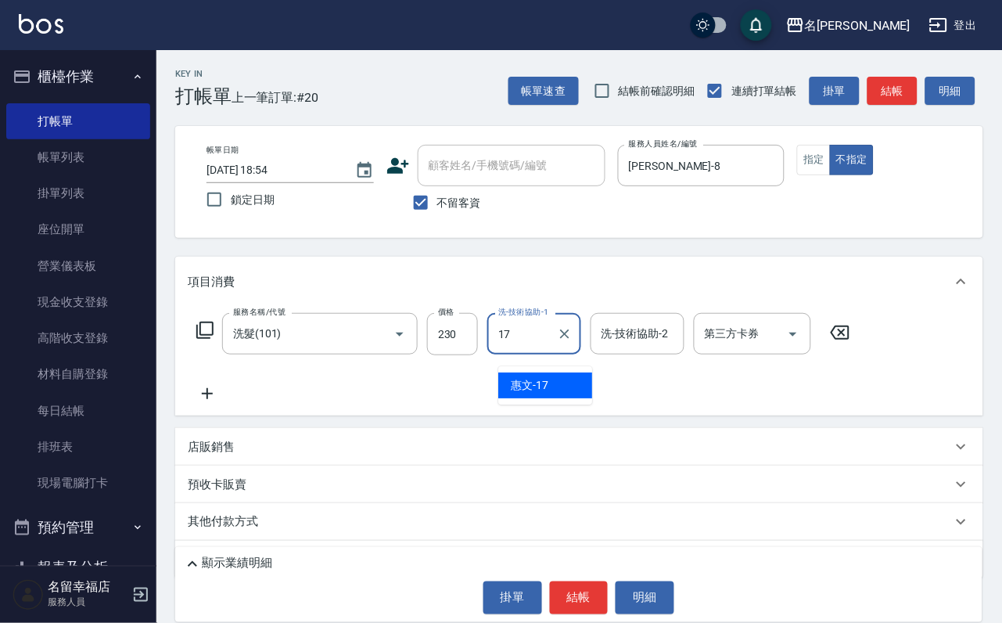
type input "惠文-17"
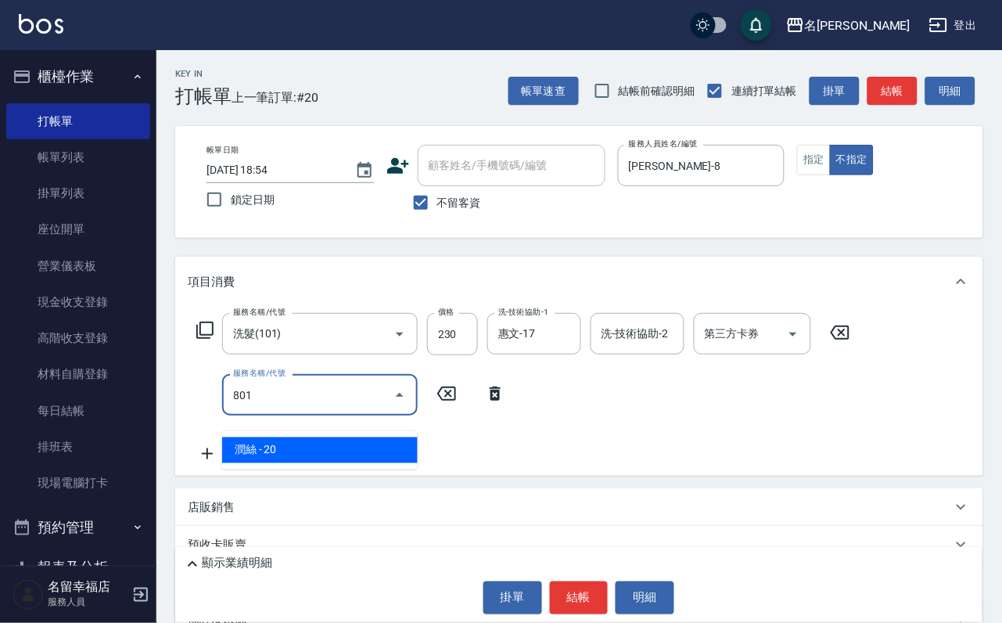
type input "潤絲(801)"
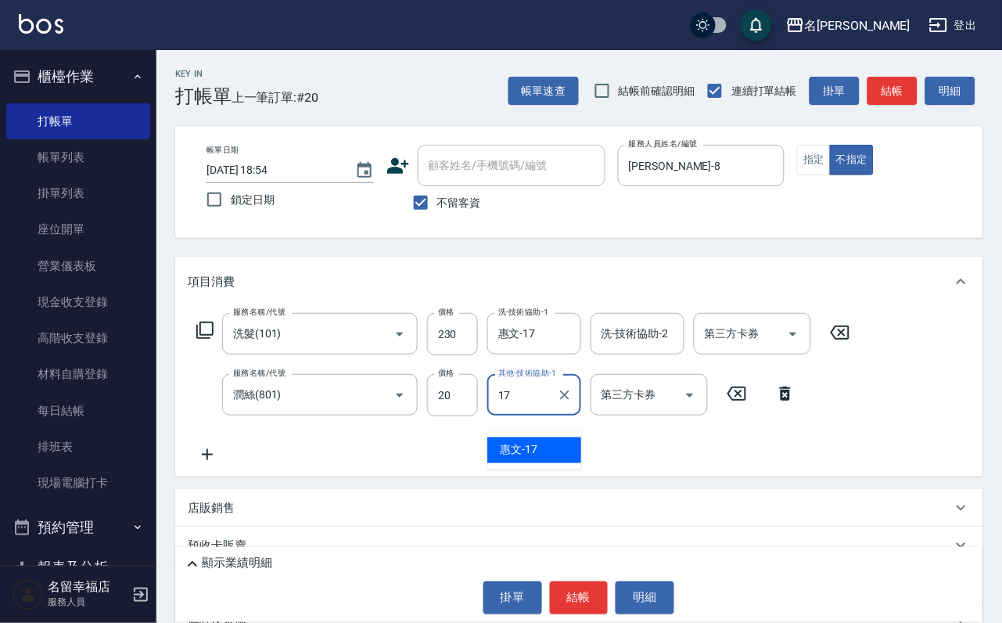
type input "惠文-17"
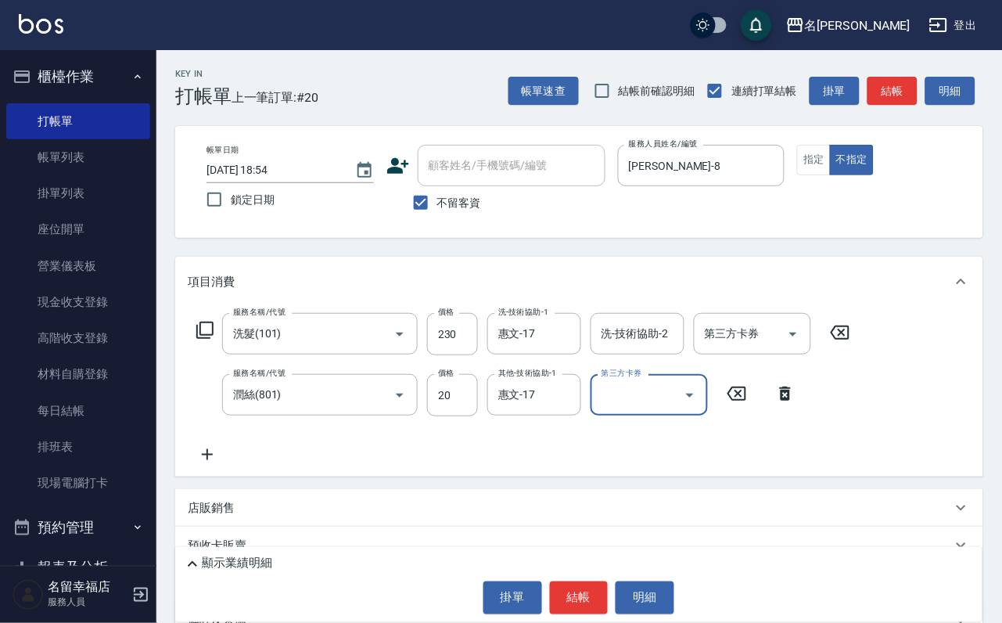
click at [583, 583] on button "結帳" at bounding box center [579, 597] width 59 height 33
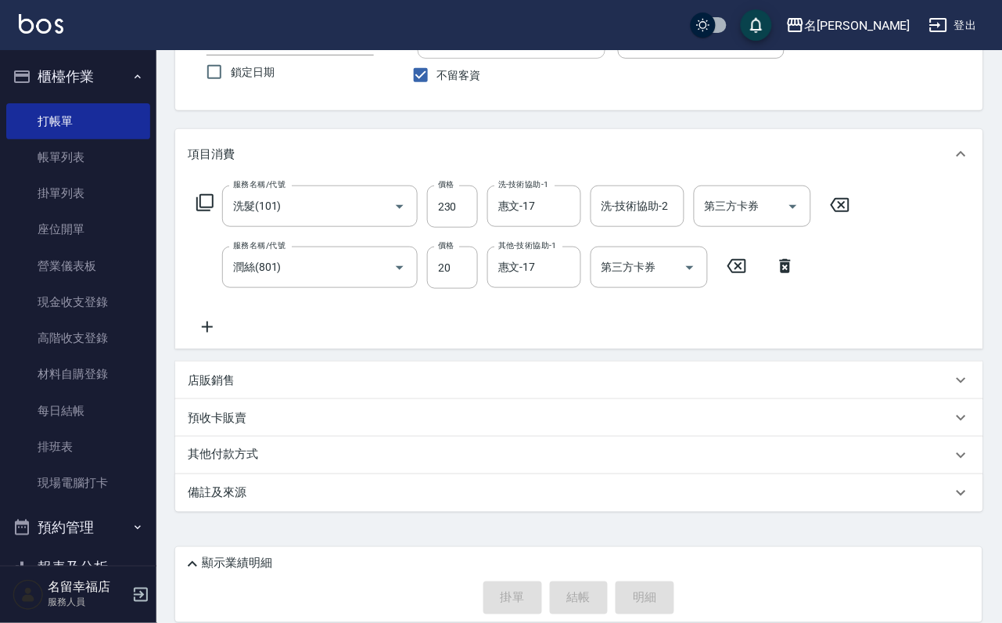
scroll to position [154, 0]
type input "2025/10/15 18:58"
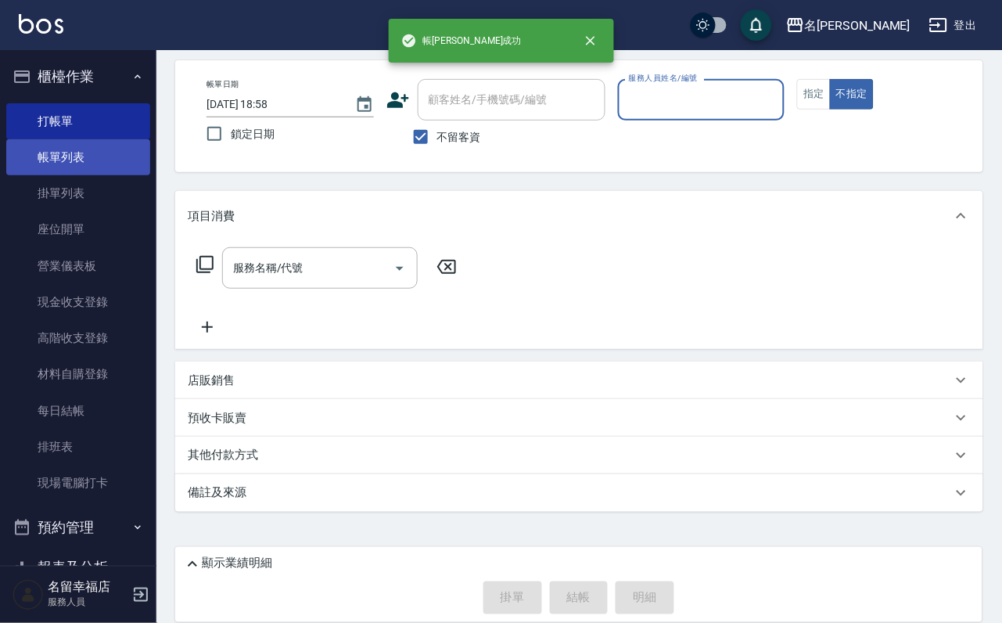
drag, startPoint x: 82, startPoint y: 160, endPoint x: 207, endPoint y: 17, distance: 189.1
click at [82, 160] on link "帳單列表" at bounding box center [78, 157] width 144 height 36
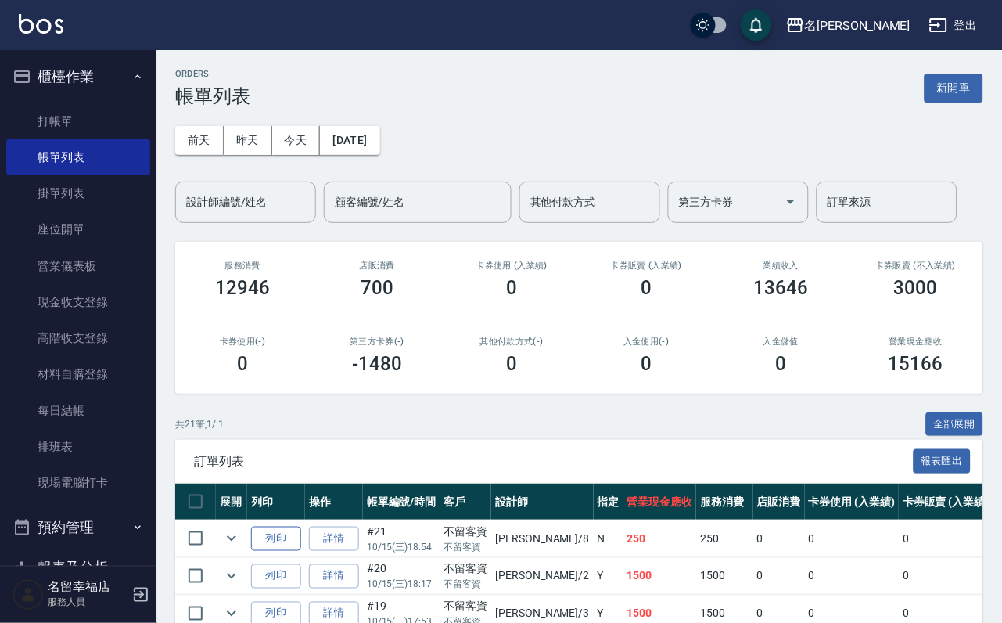
click at [301, 551] on button "列印" at bounding box center [276, 539] width 50 height 24
click at [97, 124] on link "打帳單" at bounding box center [78, 121] width 144 height 36
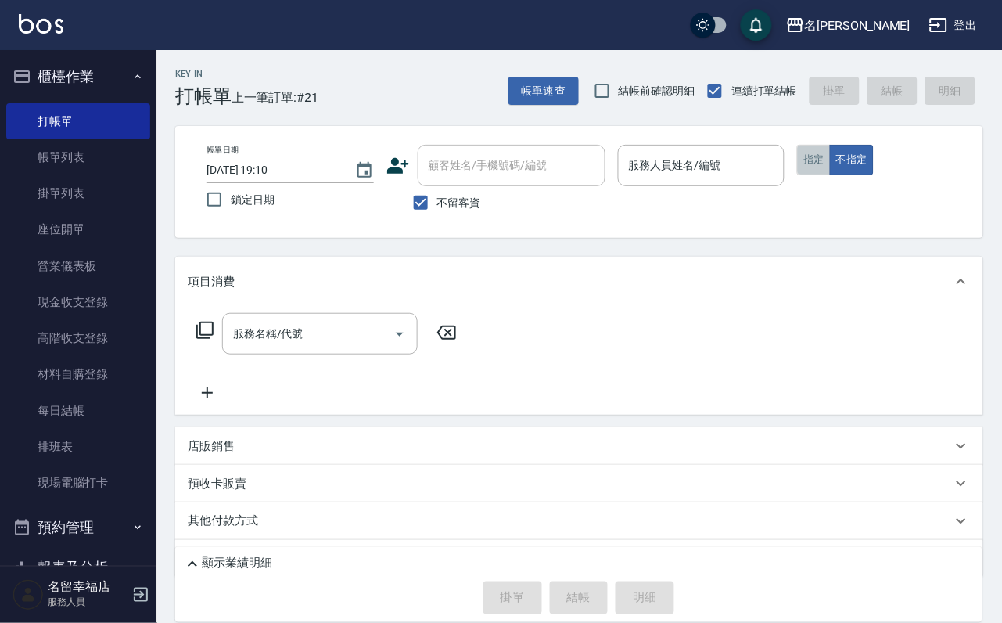
click at [831, 175] on button "指定" at bounding box center [814, 160] width 34 height 31
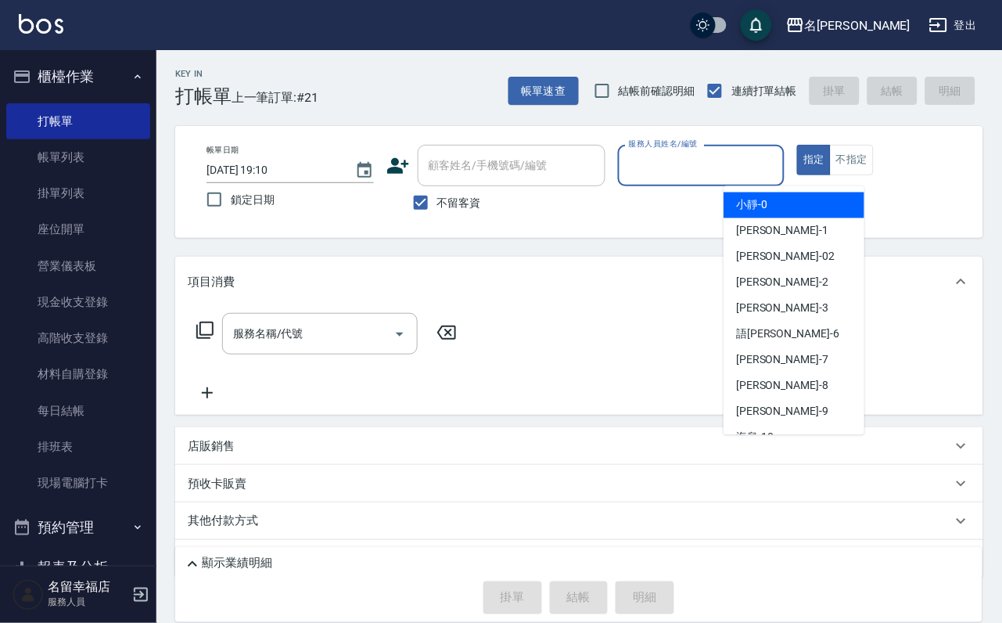
click at [779, 164] on input "服務人員姓名/編號" at bounding box center [701, 165] width 153 height 27
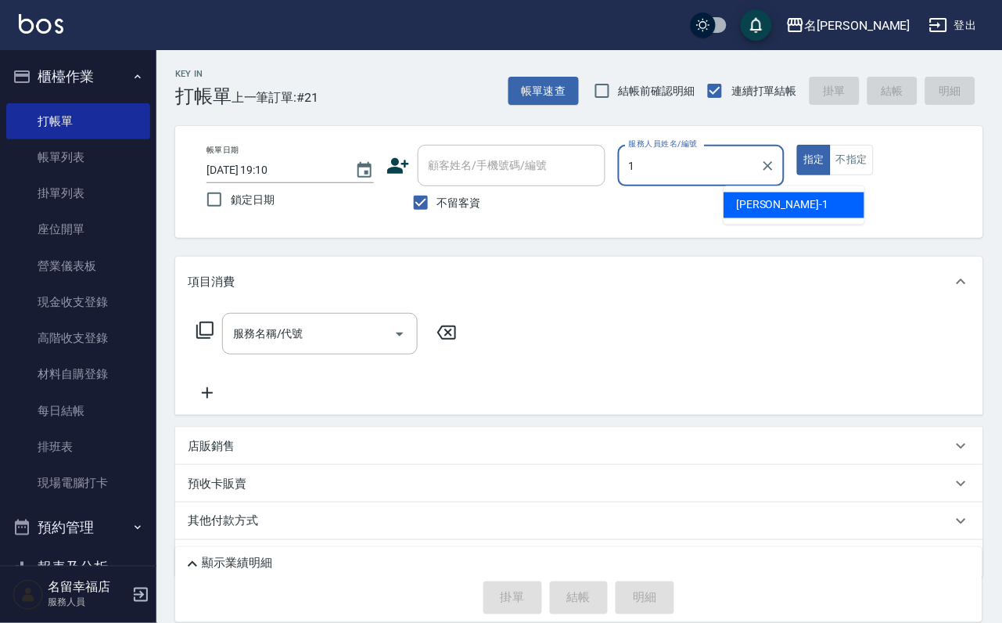
type input "珮瑜-1"
type button "true"
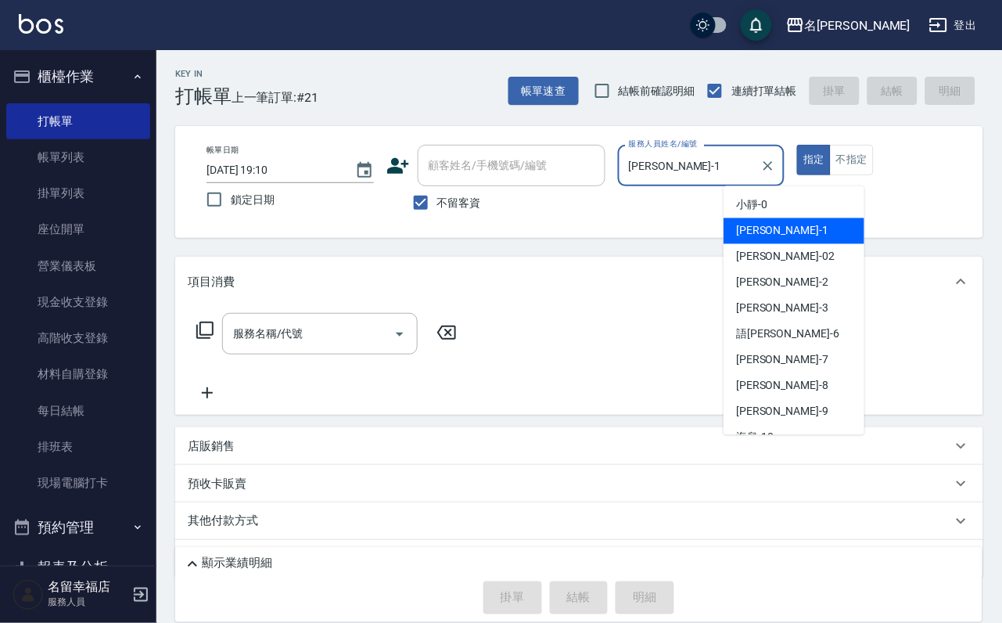
click at [755, 160] on input "珮瑜-1" at bounding box center [690, 165] width 130 height 27
drag, startPoint x: 724, startPoint y: 160, endPoint x: 511, endPoint y: 188, distance: 214.7
click at [511, 188] on div "帳單日期 2025/10/15 19:10 鎖定日期 顧客姓名/手機號碼/編號 顧客姓名/手機號碼/編號 不留客資 服務人員姓名/編號 珮瑜-1 服務人員姓名…" at bounding box center [579, 182] width 771 height 74
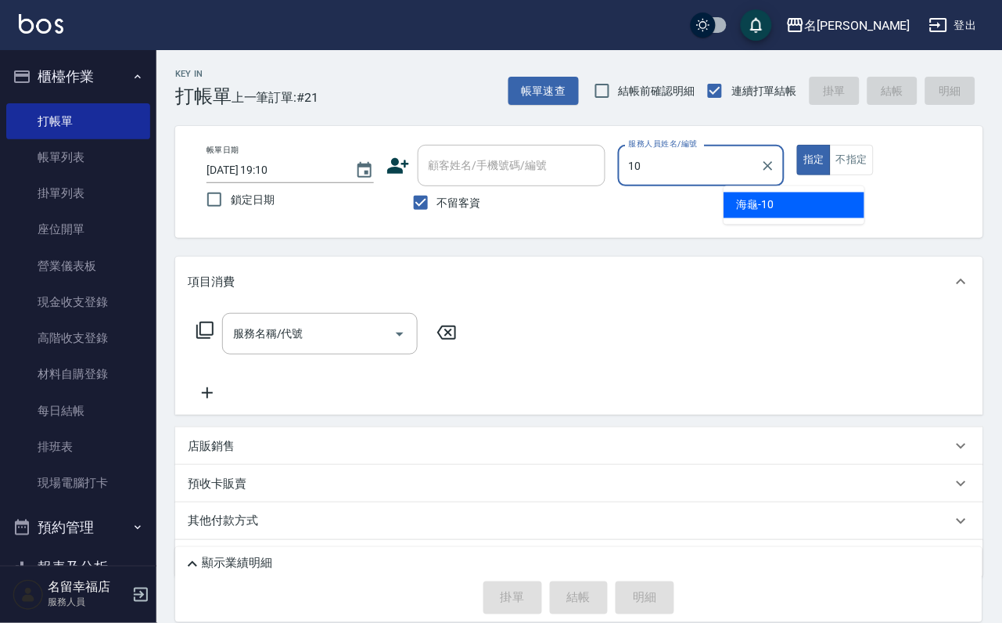
type input "海龜-10"
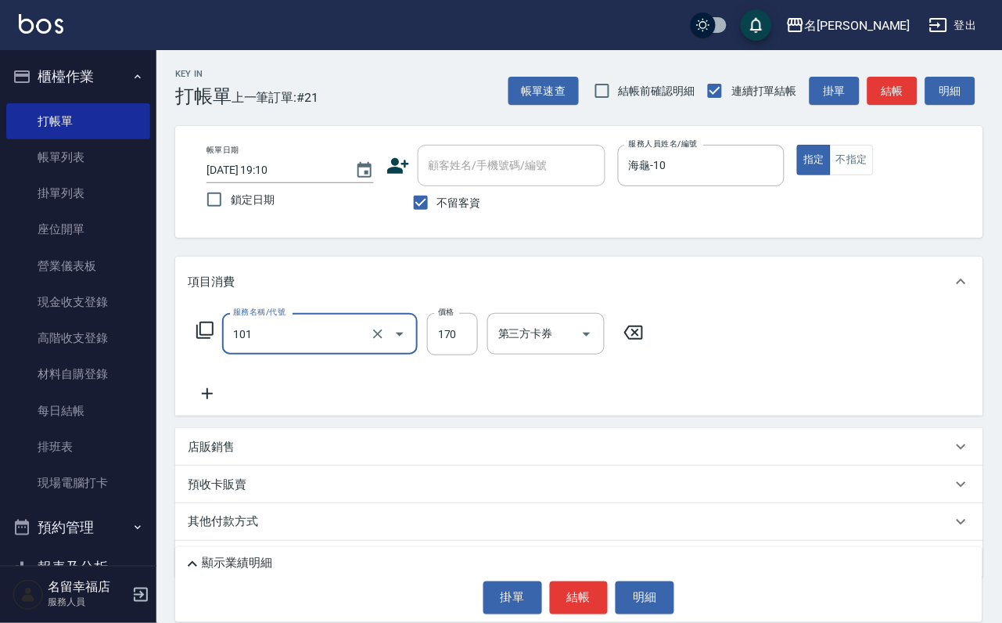
type input "洗髮(101)"
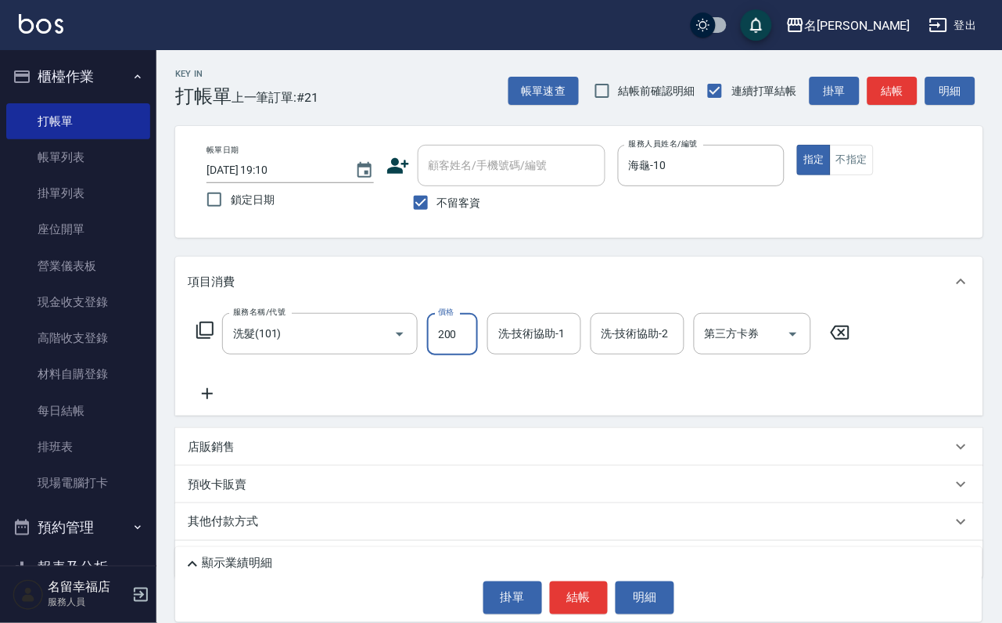
type input "200"
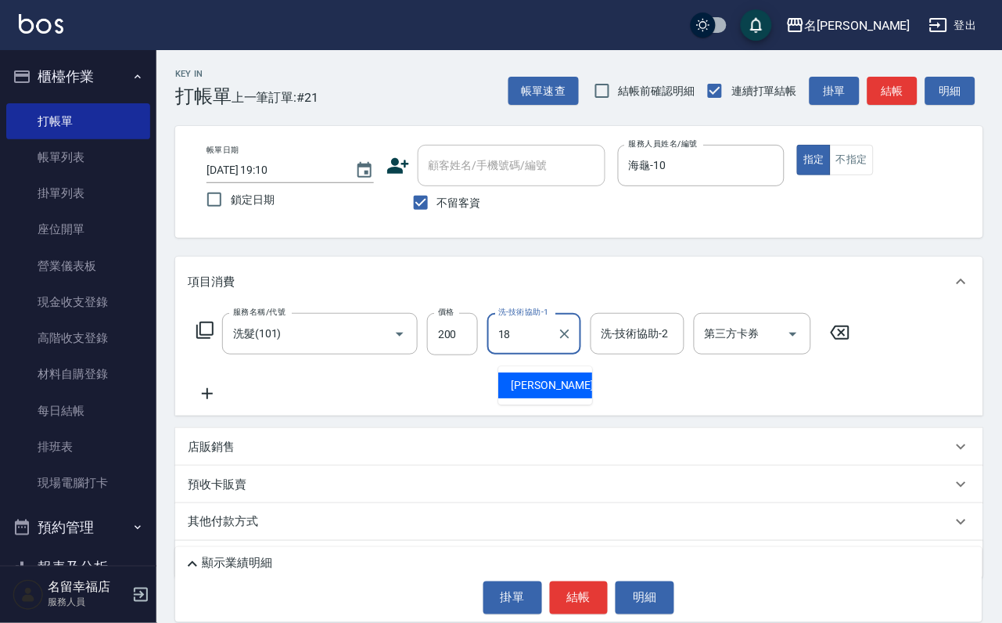
type input "李姿儀-18"
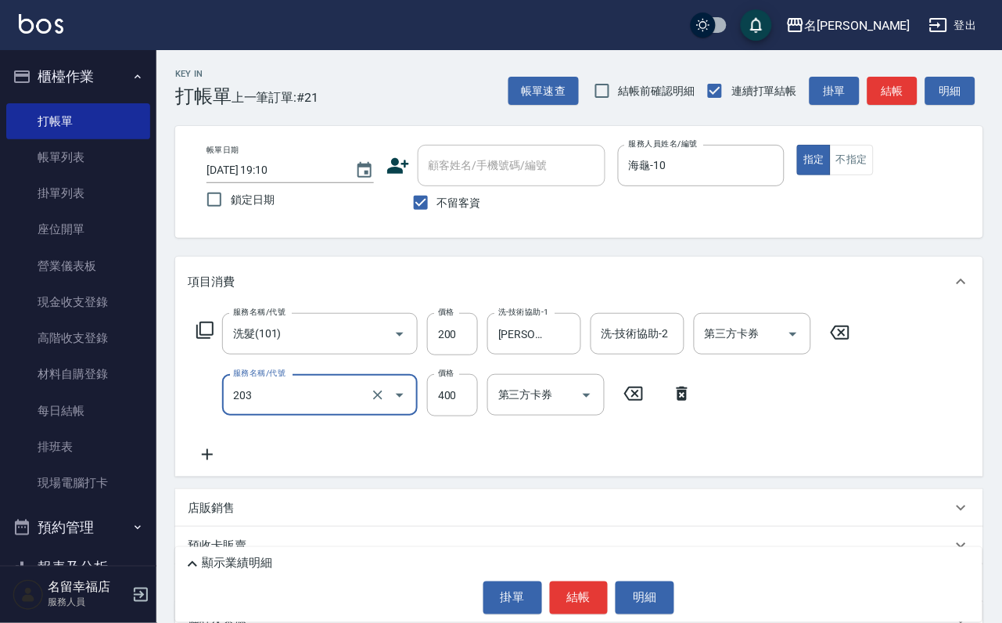
type input "指定單剪(203)"
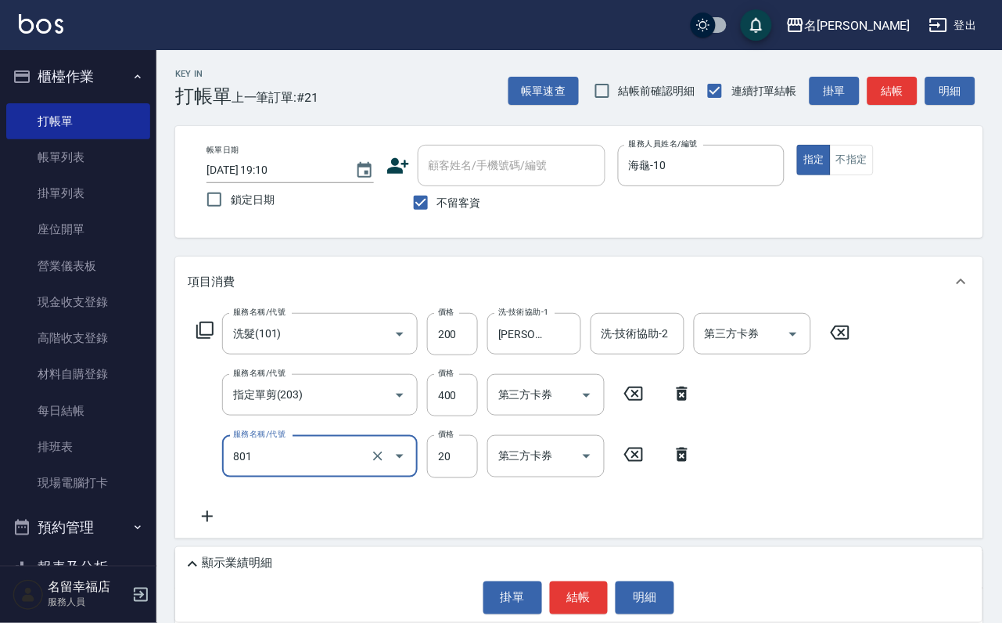
type input "潤絲(801)"
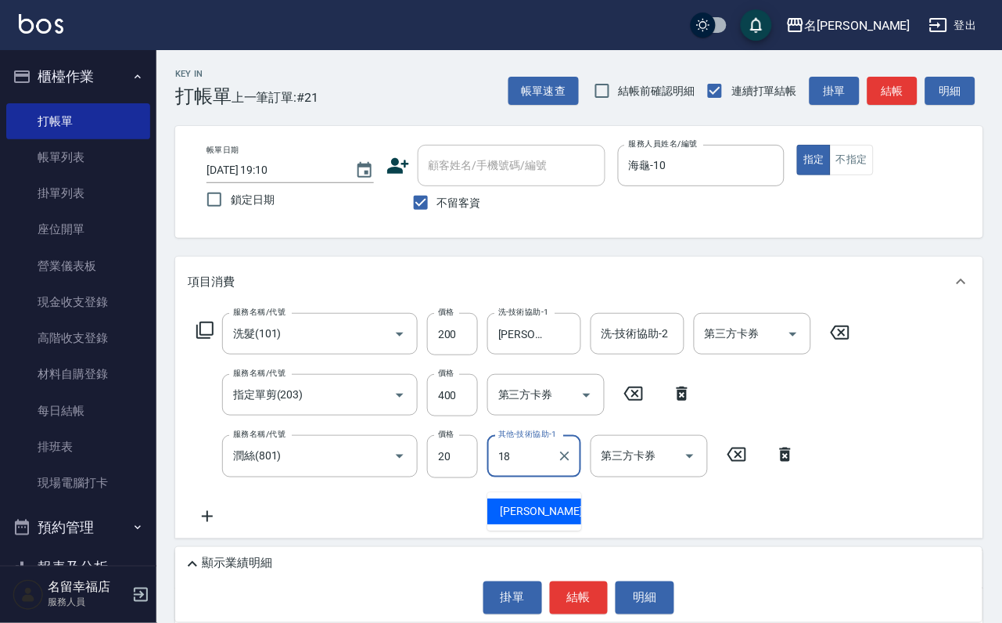
type input "李姿儀-18"
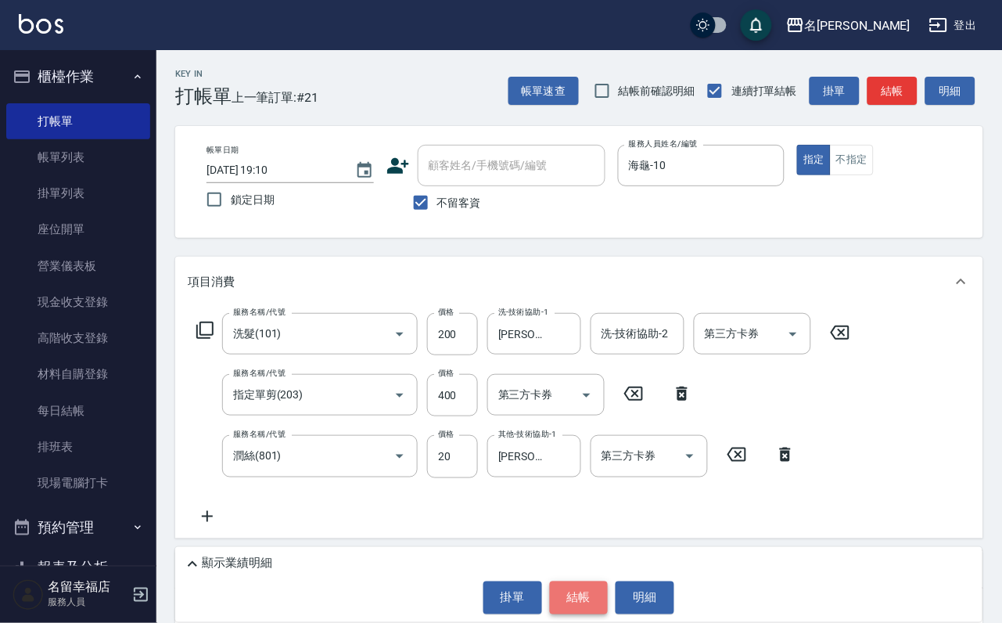
click at [600, 597] on button "結帳" at bounding box center [579, 597] width 59 height 33
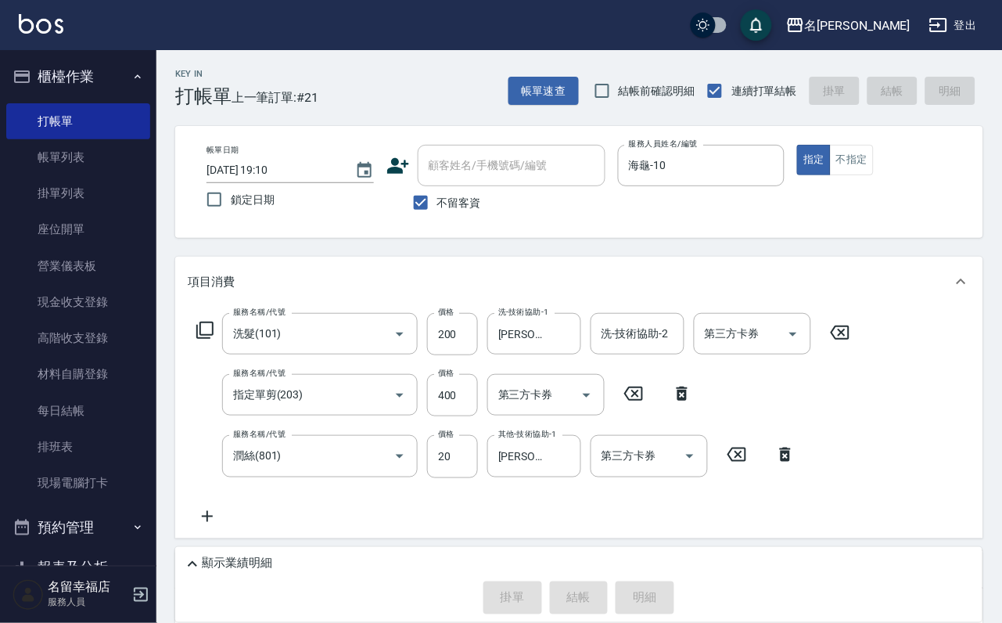
scroll to position [215, 0]
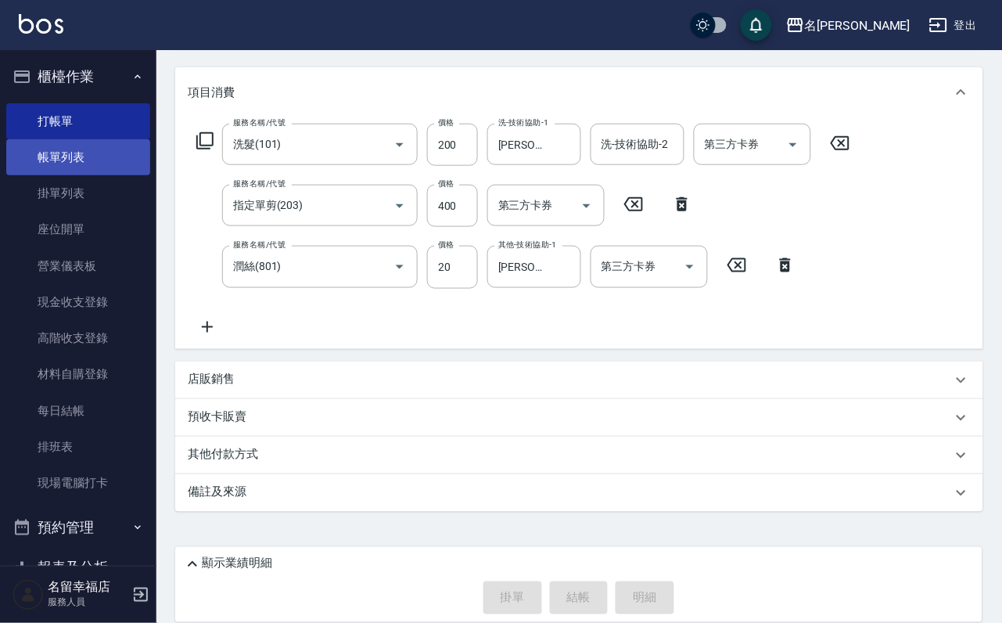
type input "2025/10/15 19:13"
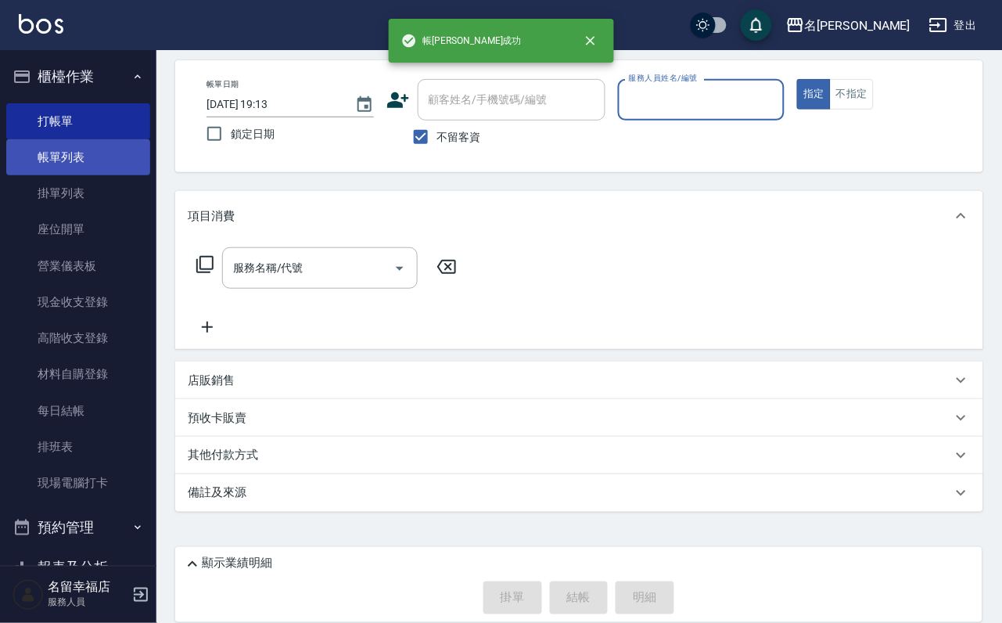
scroll to position [93, 0]
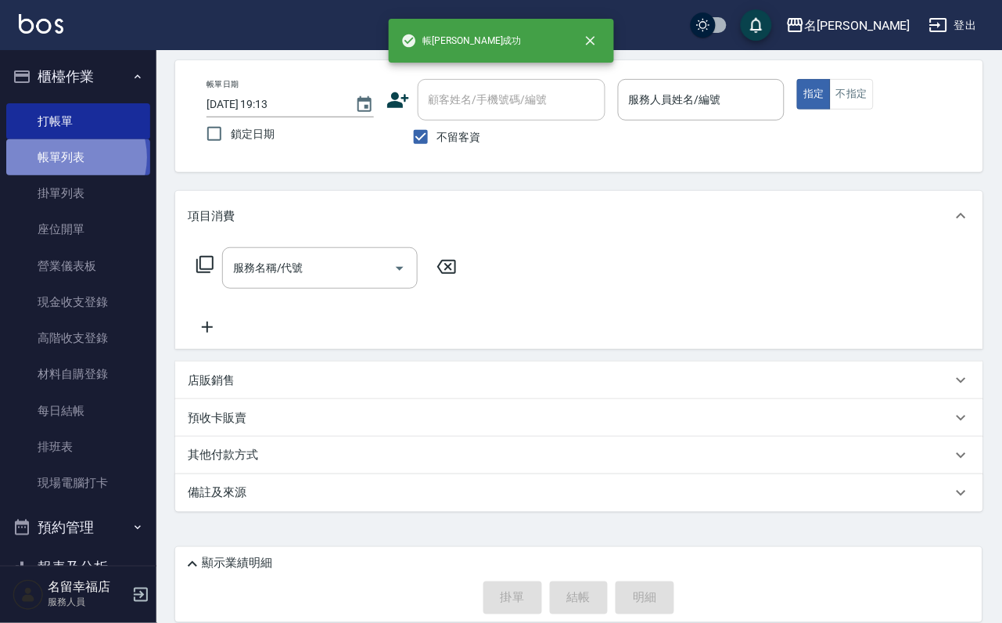
click at [68, 166] on link "帳單列表" at bounding box center [78, 157] width 144 height 36
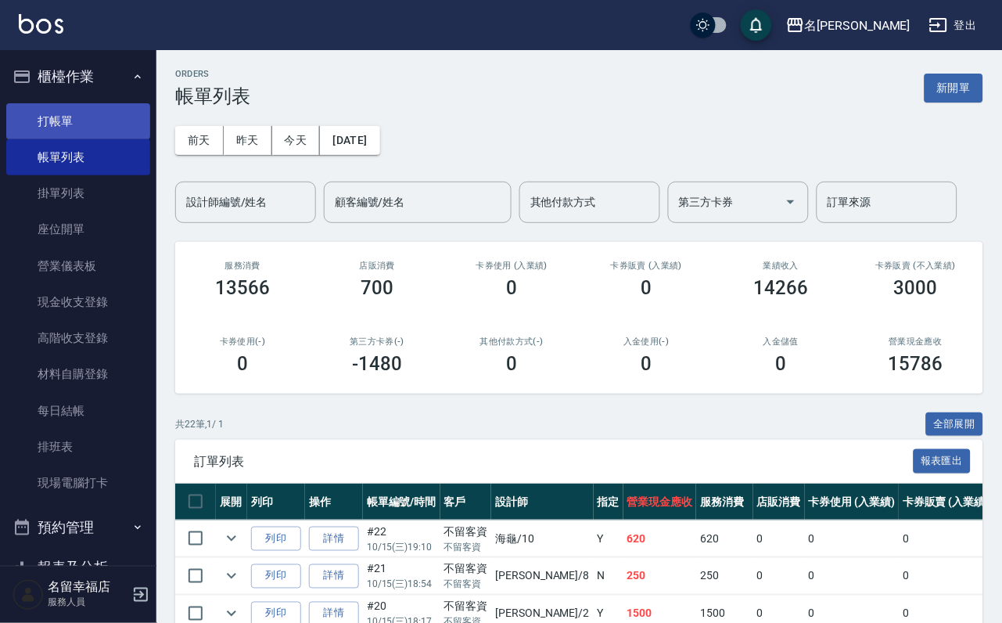
drag, startPoint x: 116, startPoint y: 117, endPoint x: 138, endPoint y: 138, distance: 30.4
click at [116, 117] on link "打帳單" at bounding box center [78, 121] width 144 height 36
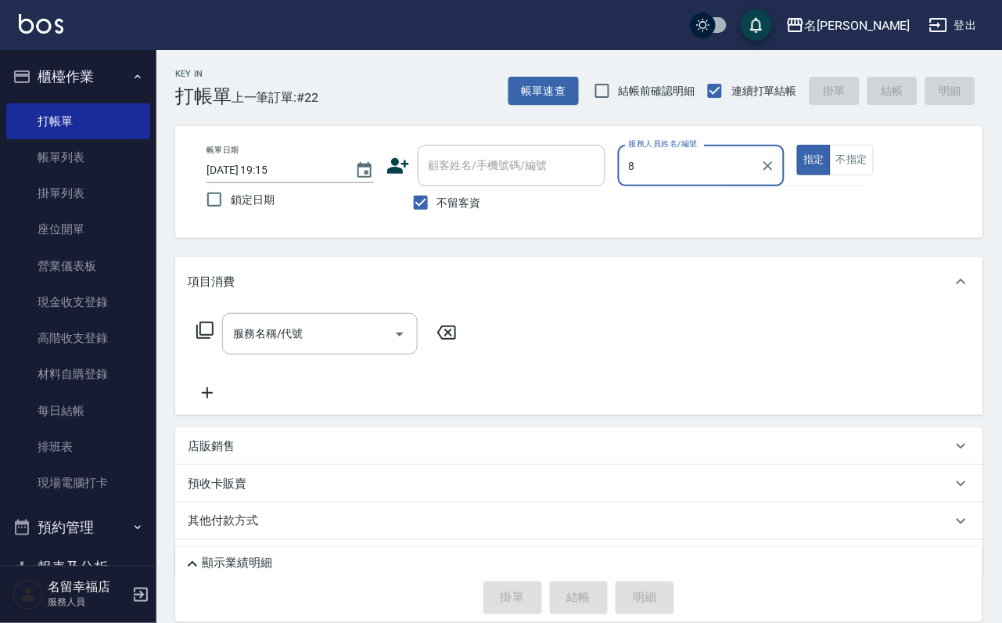
type input "詩婷-8"
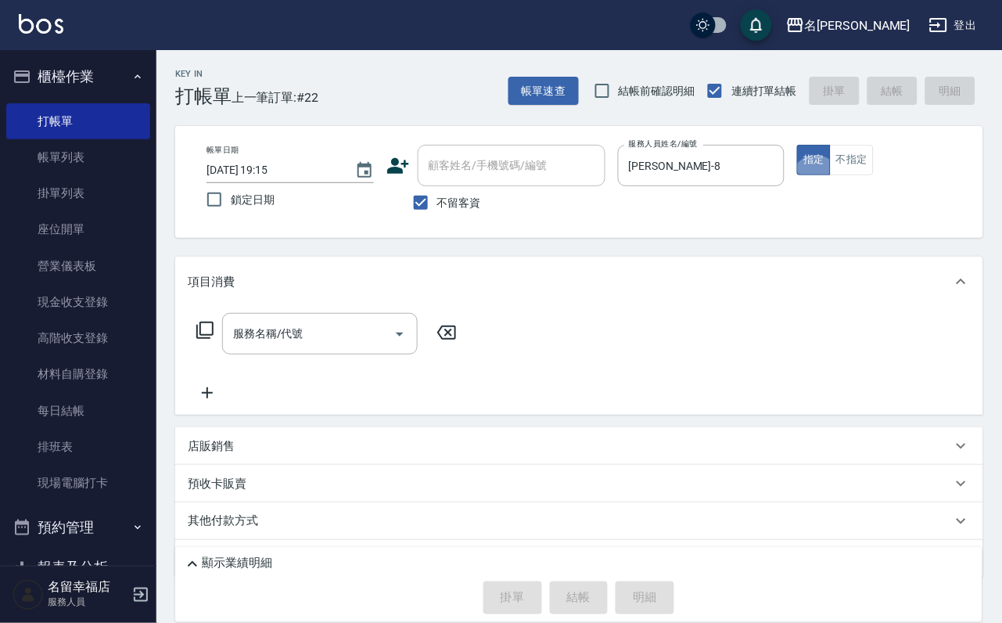
type button "true"
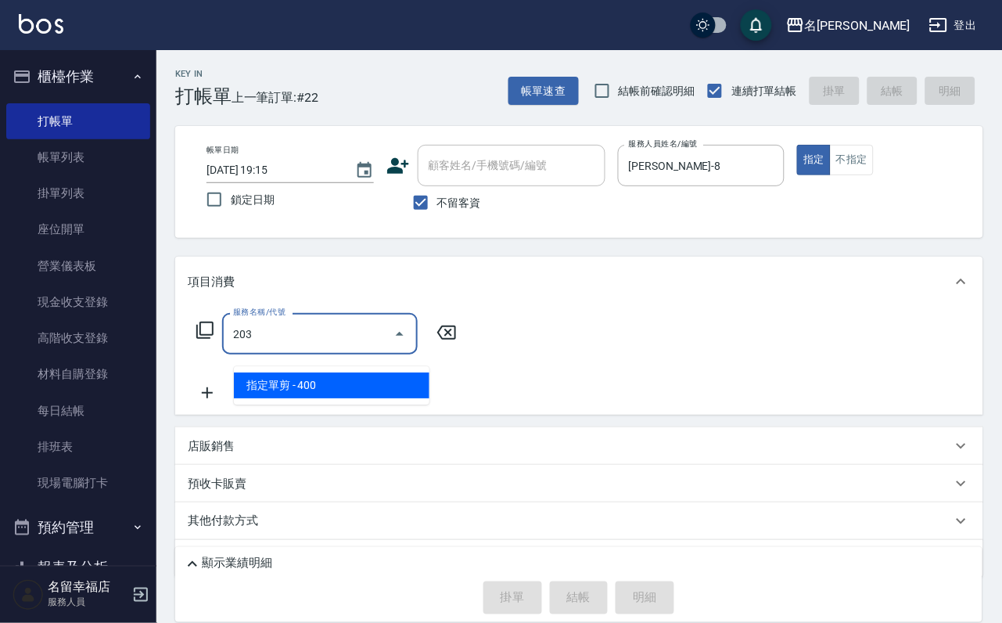
type input "指定單剪(203)"
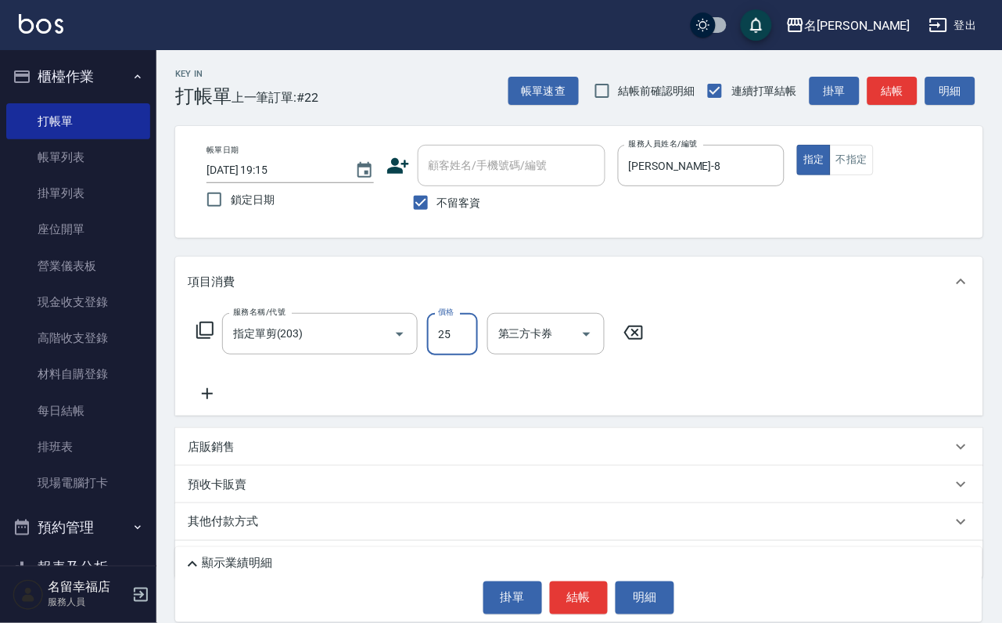
type input "250"
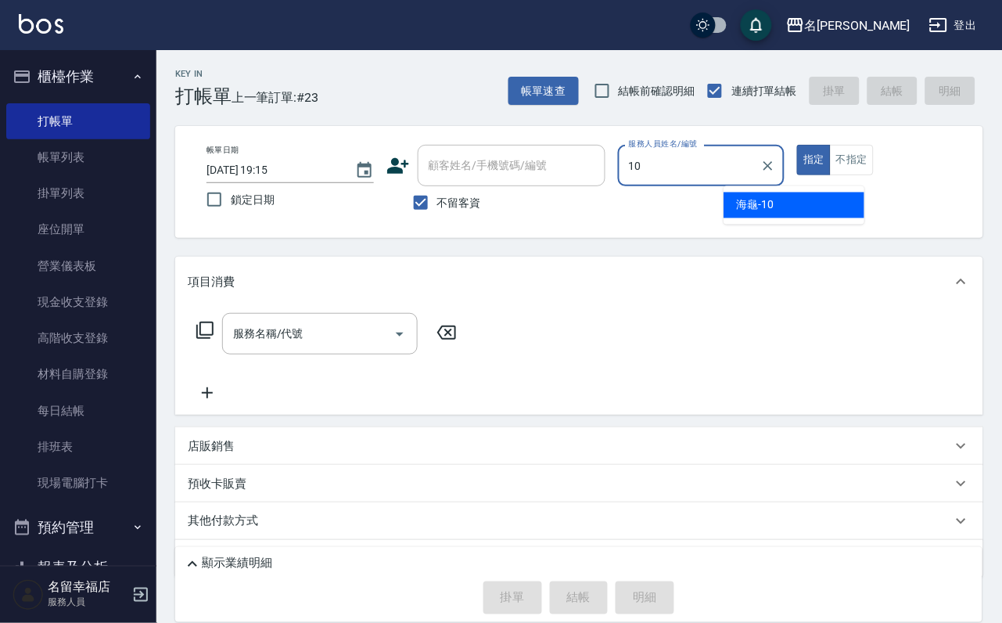
type input "海龜-10"
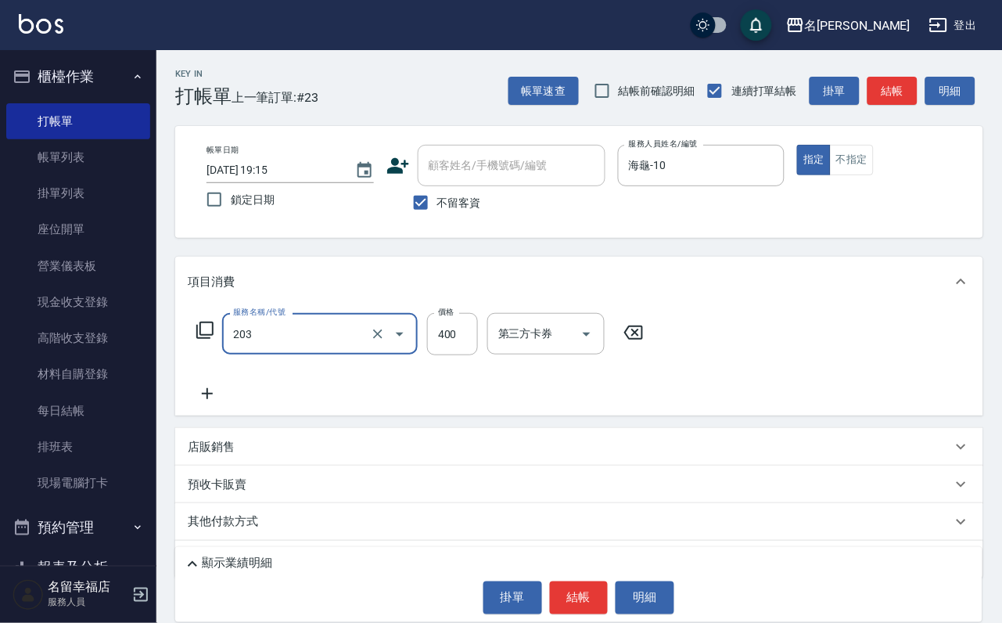
type input "指定單剪(203)"
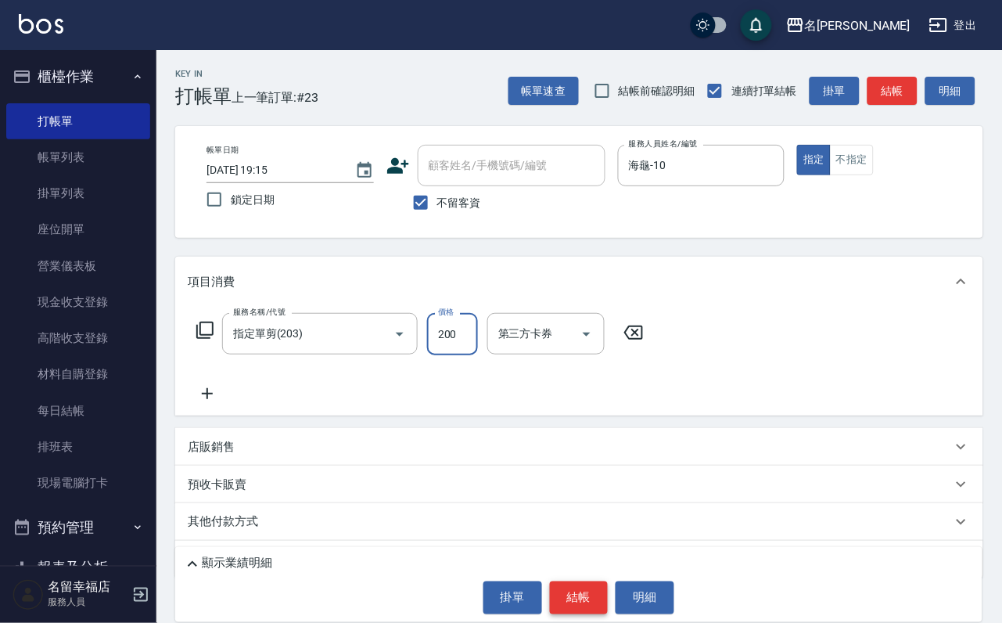
type input "200"
click at [592, 605] on button "結帳" at bounding box center [579, 597] width 59 height 33
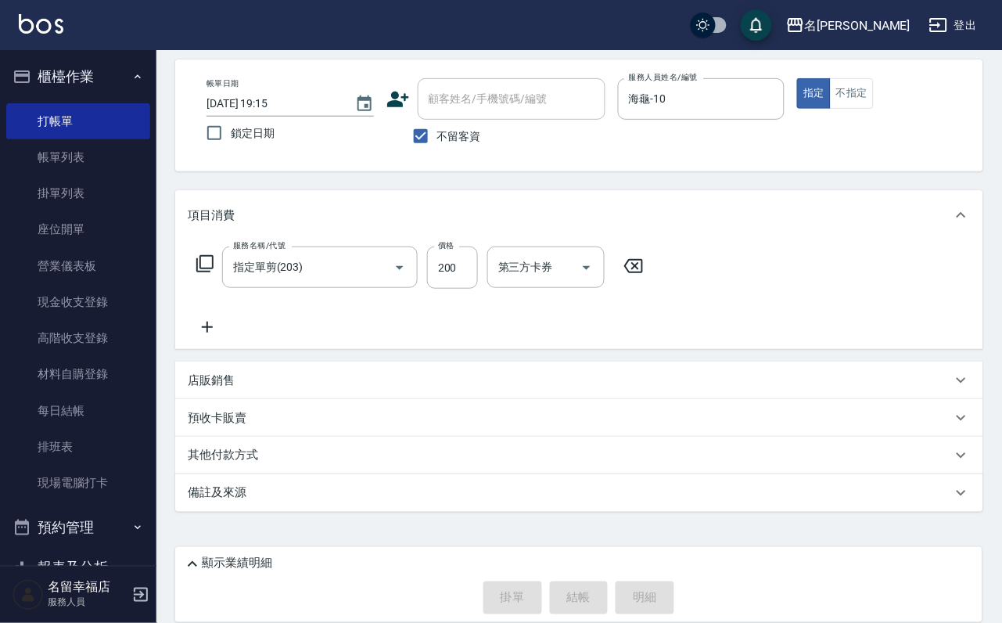
type input "2025/10/15 19:30"
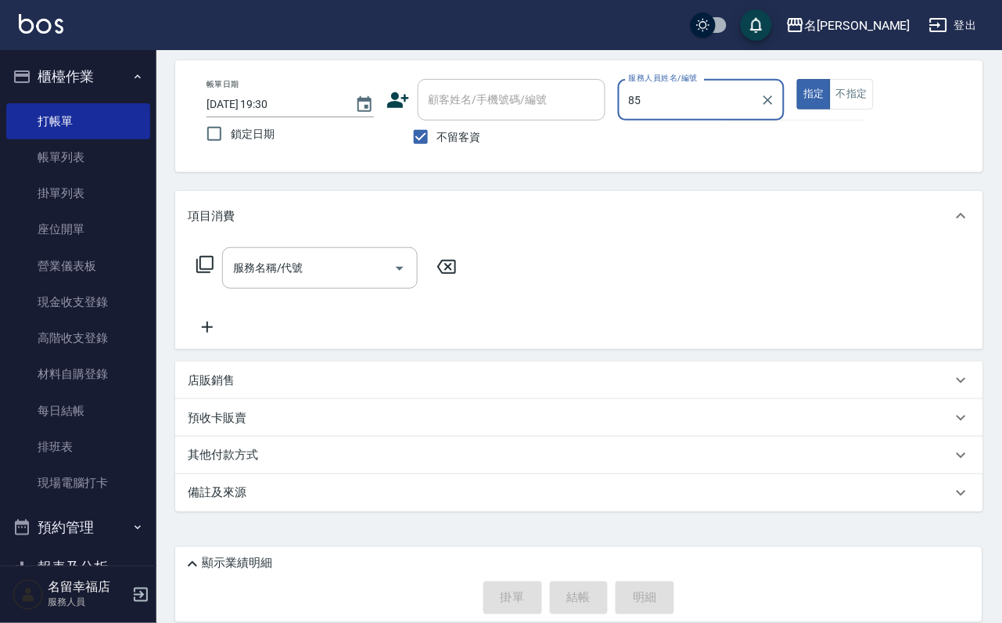
type input "85"
click at [797, 79] on button "指定" at bounding box center [814, 94] width 34 height 31
click at [771, 86] on input "服務人員姓名/編號" at bounding box center [701, 99] width 153 height 27
type input "詩婷-8"
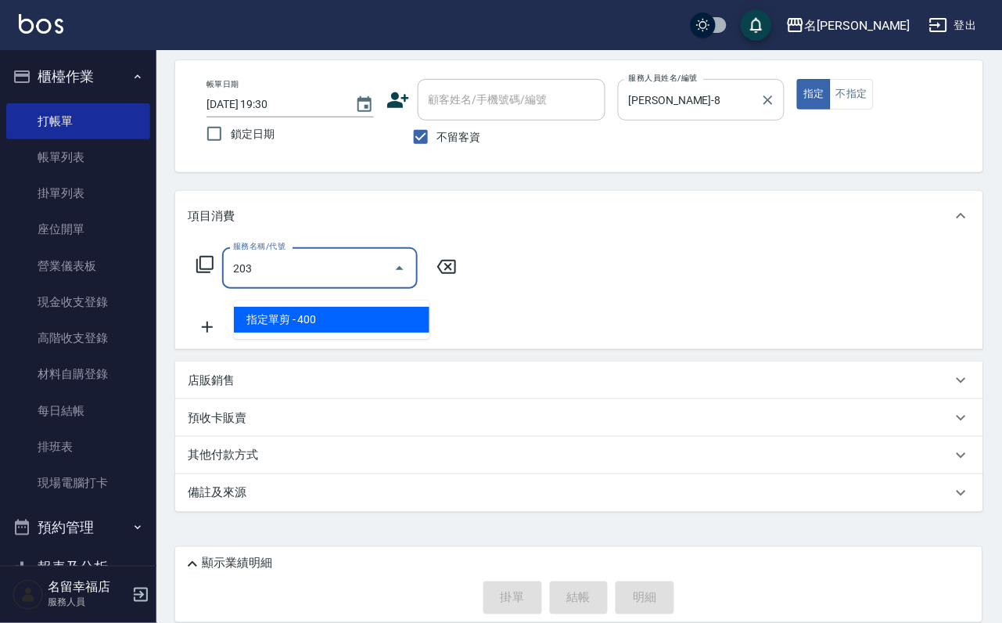
type input "指定單剪(203)"
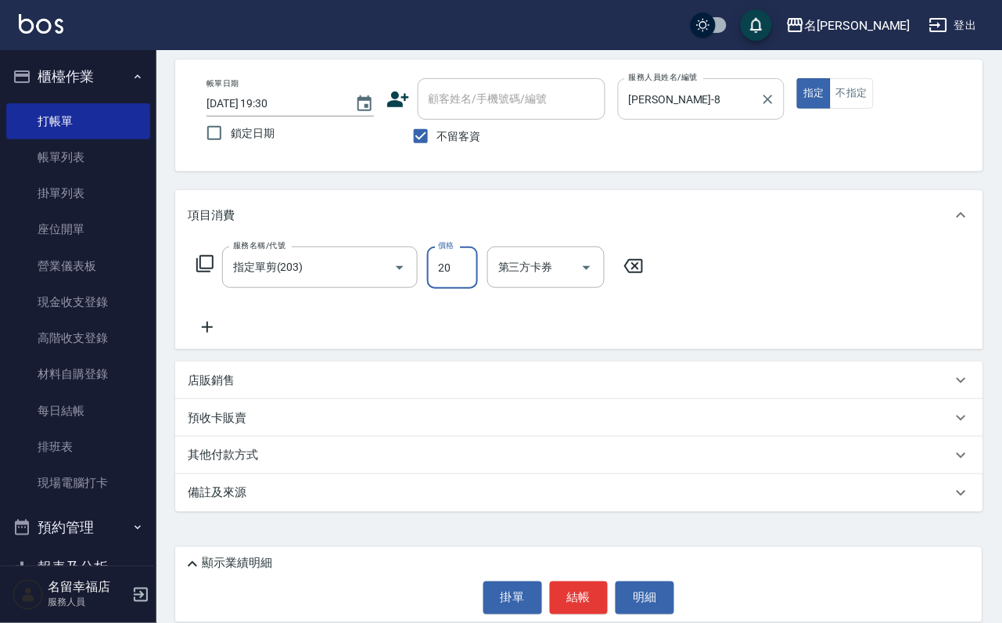
type input "200"
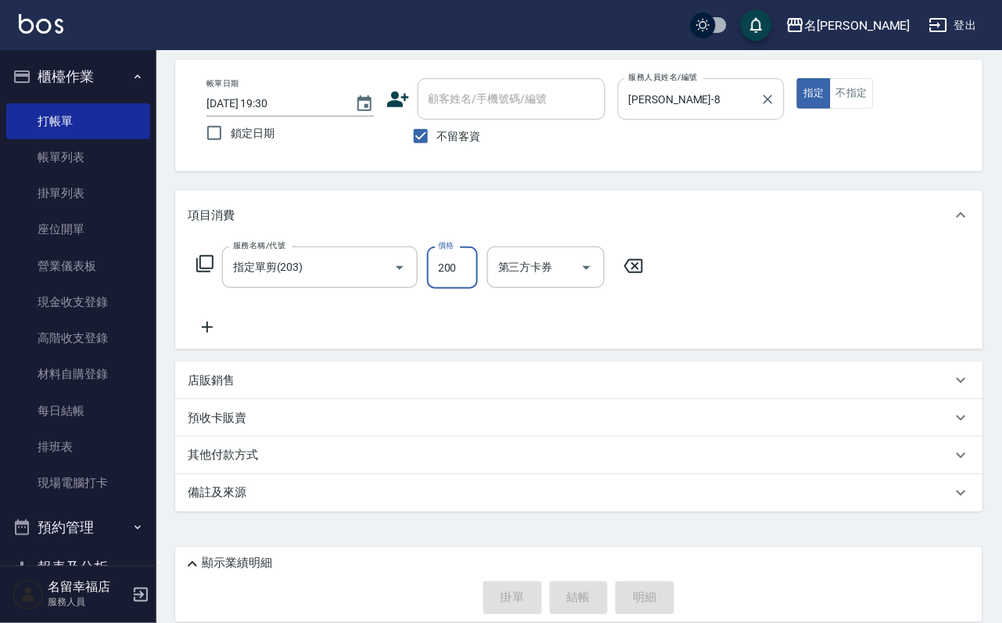
type input "2025/10/15 19:37"
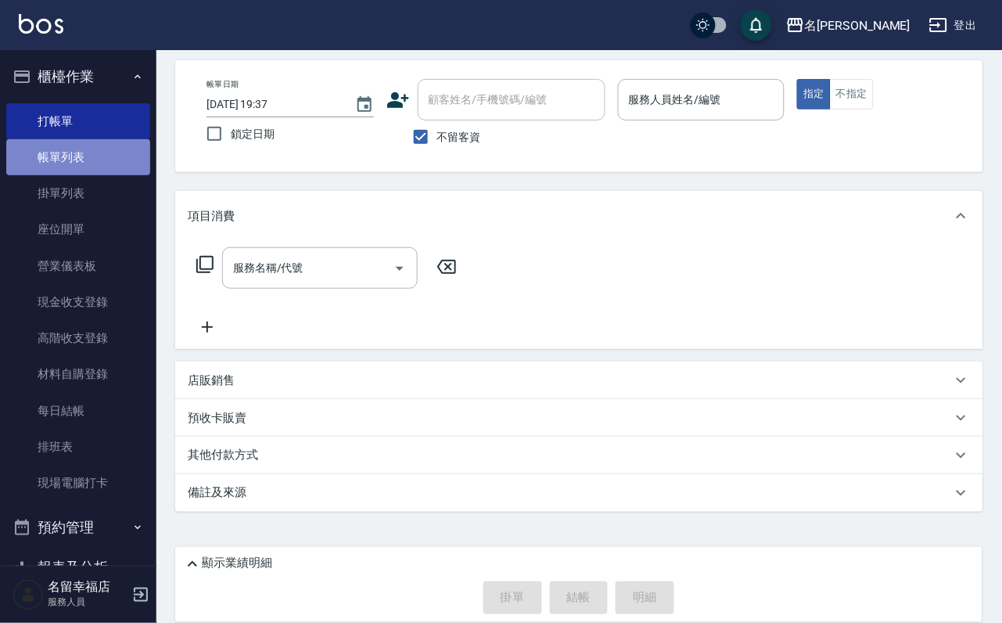
click at [119, 164] on link "帳單列表" at bounding box center [78, 157] width 144 height 36
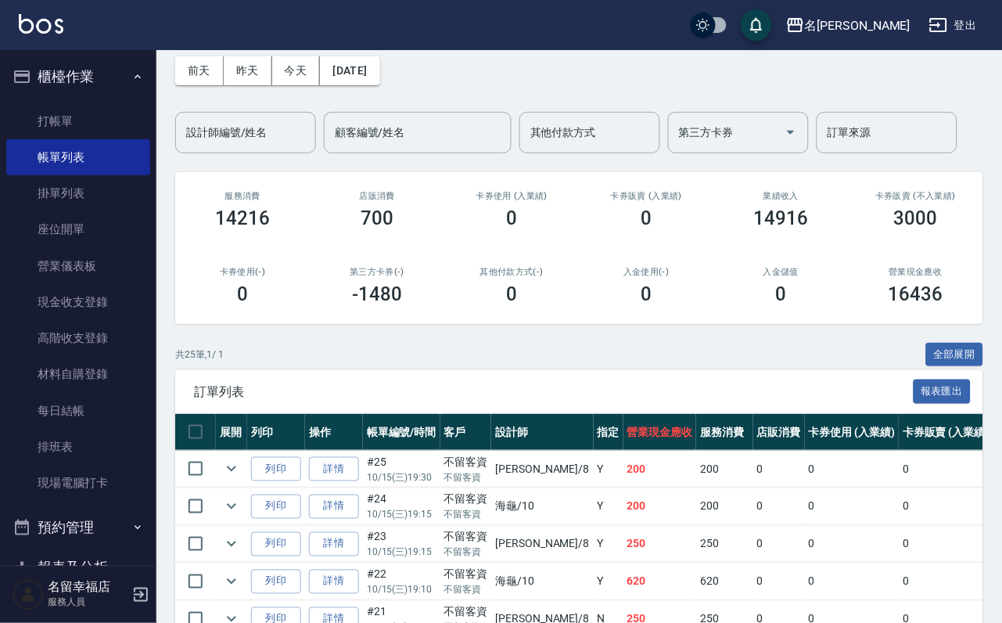
scroll to position [235, 0]
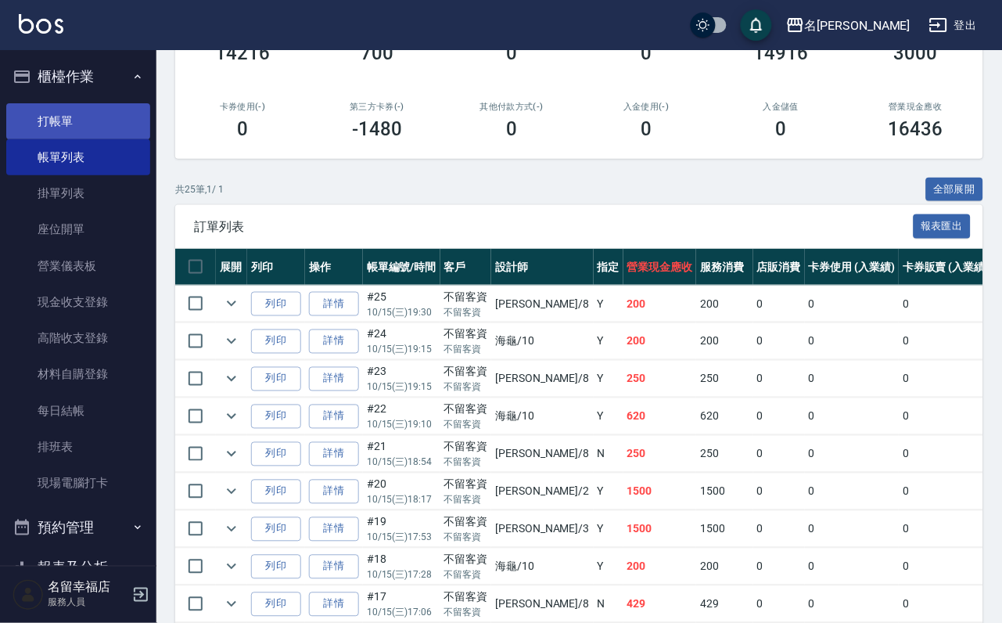
click at [108, 132] on link "打帳單" at bounding box center [78, 121] width 144 height 36
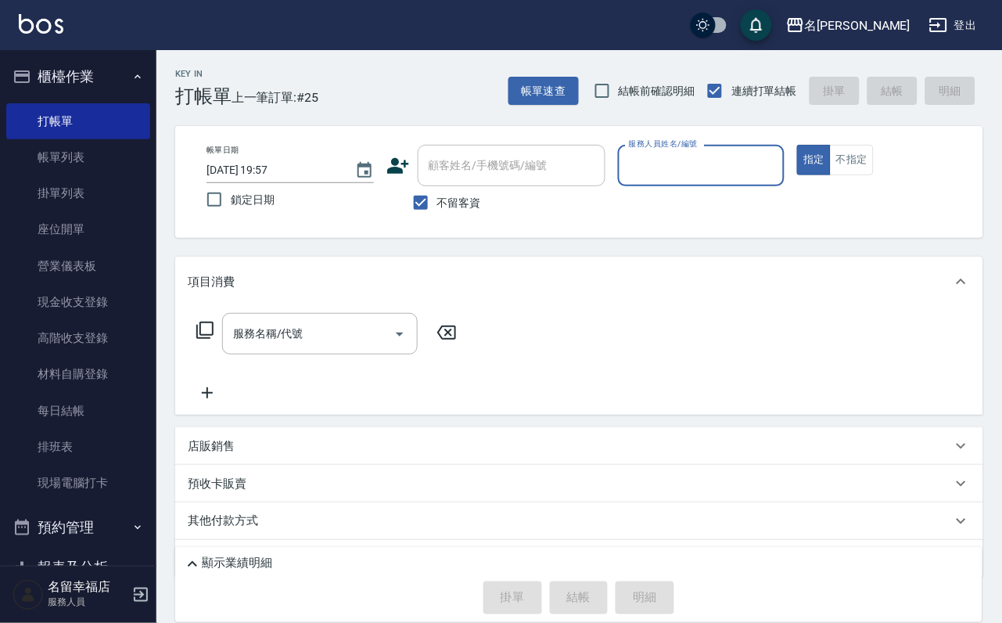
click at [786, 150] on div "服務人員姓名/編號 服務人員姓名/編號" at bounding box center [701, 165] width 167 height 41
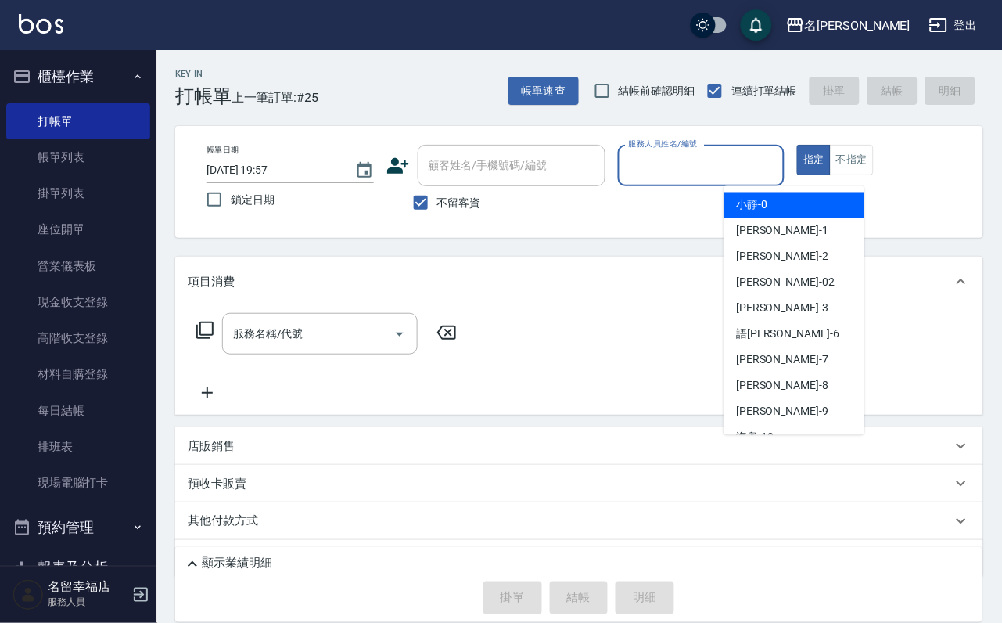
click at [779, 154] on input "服務人員姓名/編號" at bounding box center [701, 165] width 153 height 27
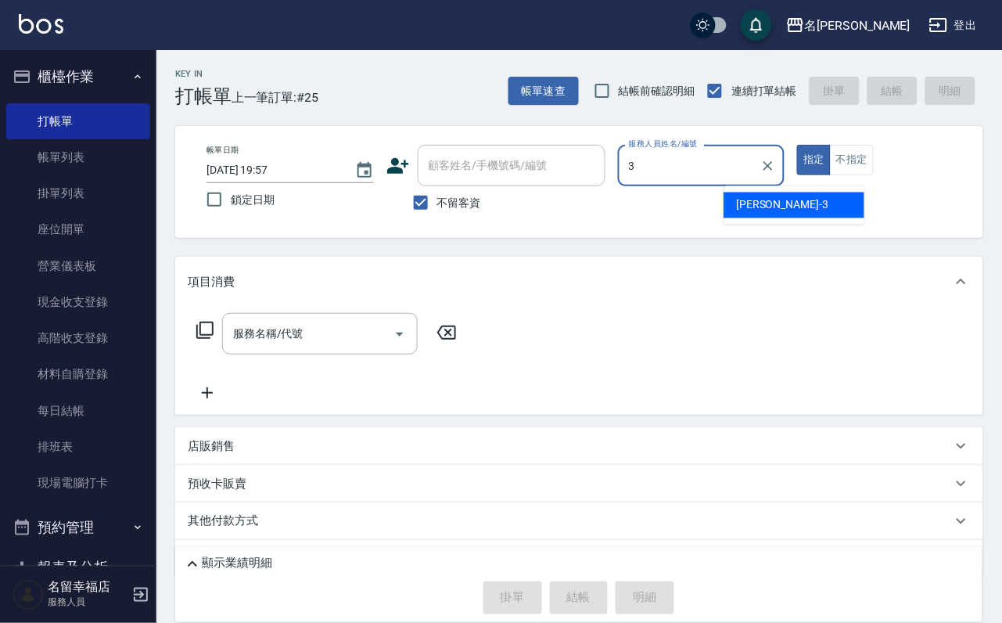
type input "晉瑋-3"
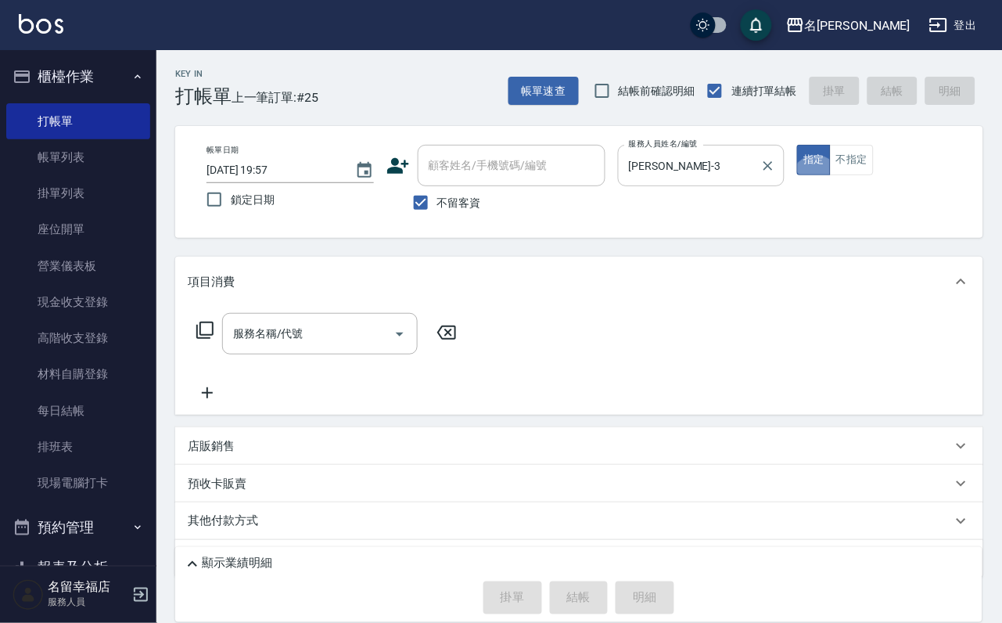
type button "true"
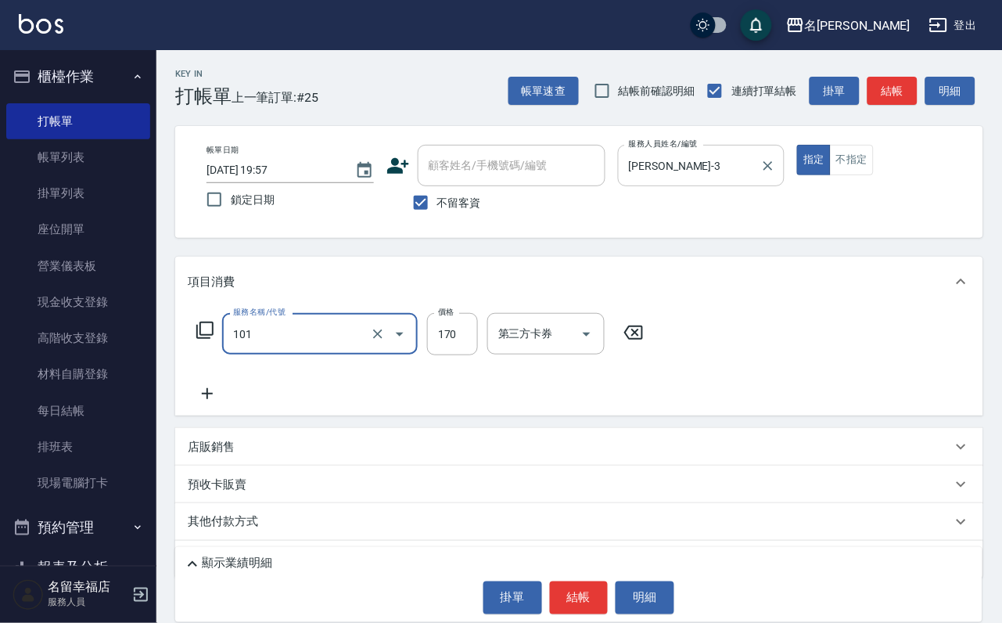
type input "洗髮(101)"
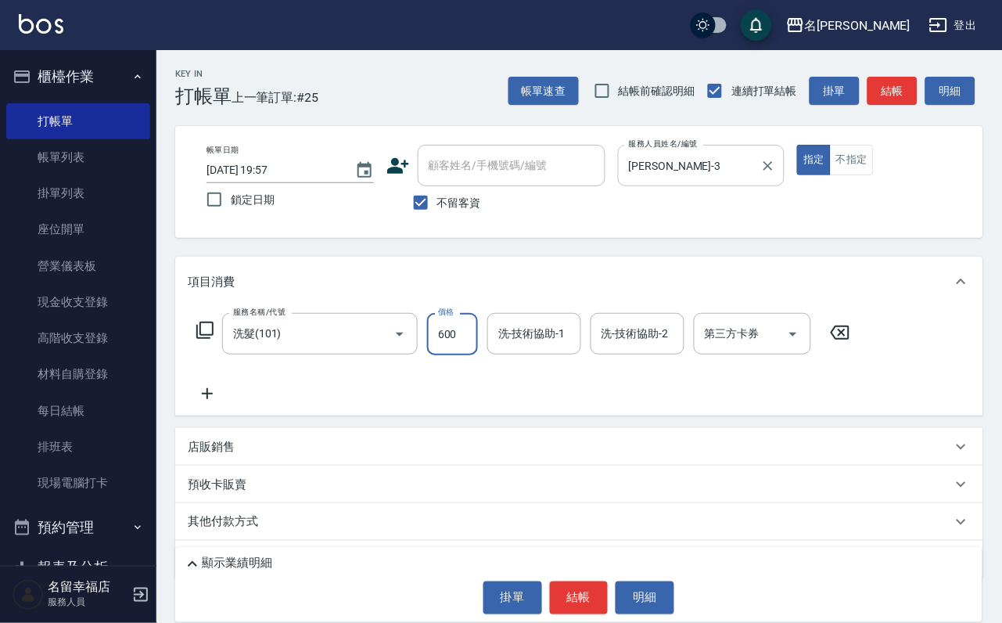
type input "600"
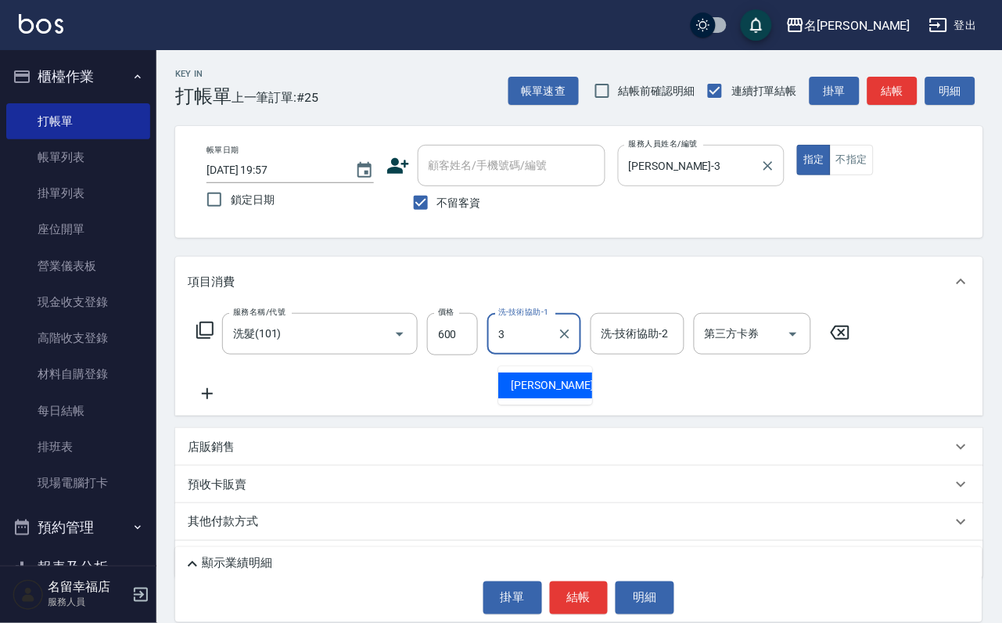
type input "晉瑋-3"
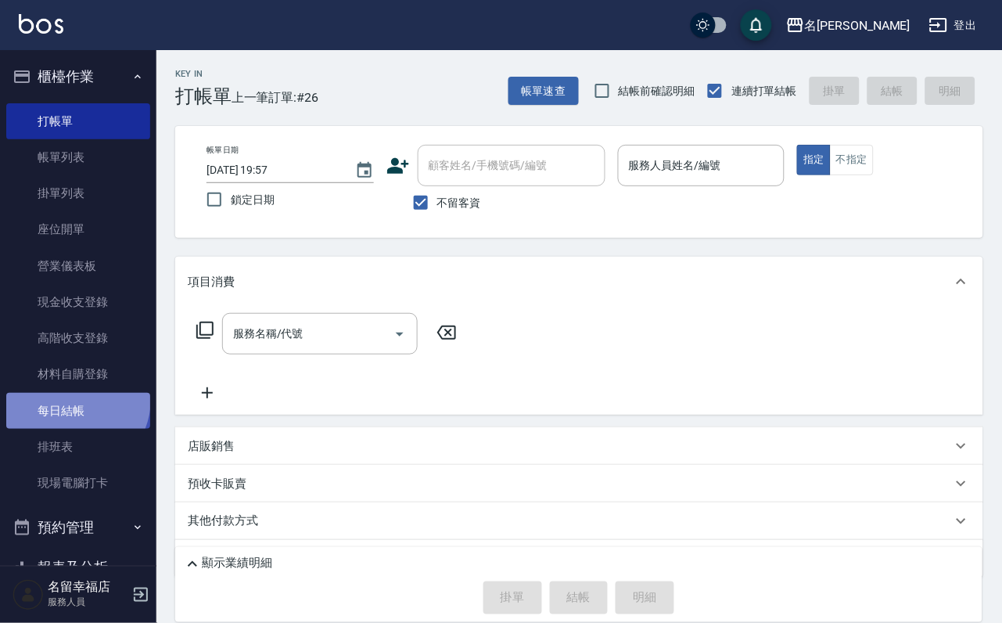
click at [69, 427] on link "每日結帳" at bounding box center [78, 411] width 144 height 36
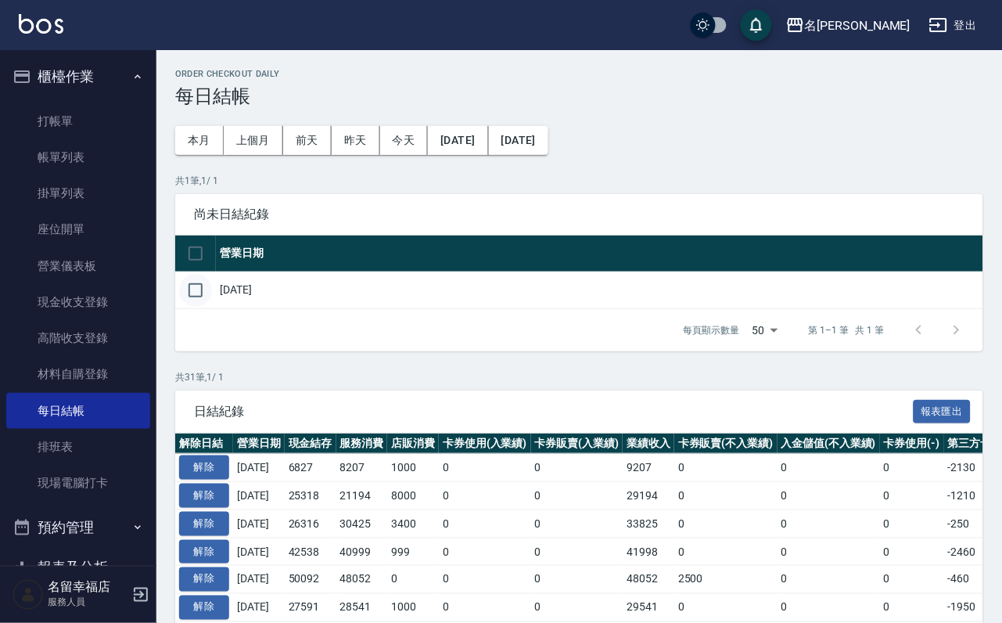
click at [207, 307] on input "checkbox" at bounding box center [195, 290] width 33 height 33
checkbox input "true"
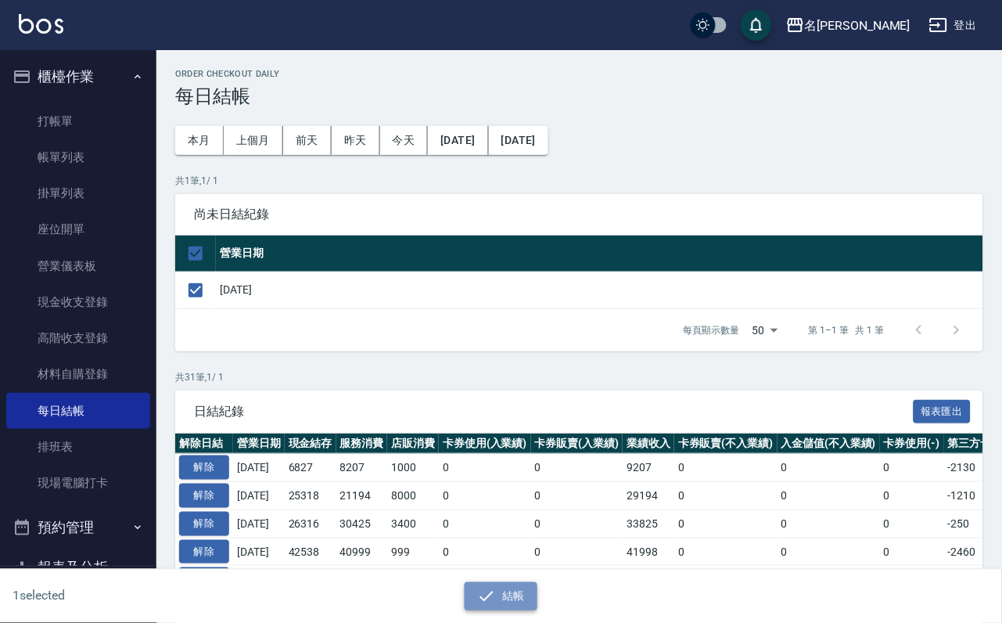
click at [490, 592] on icon "button" at bounding box center [486, 596] width 19 height 19
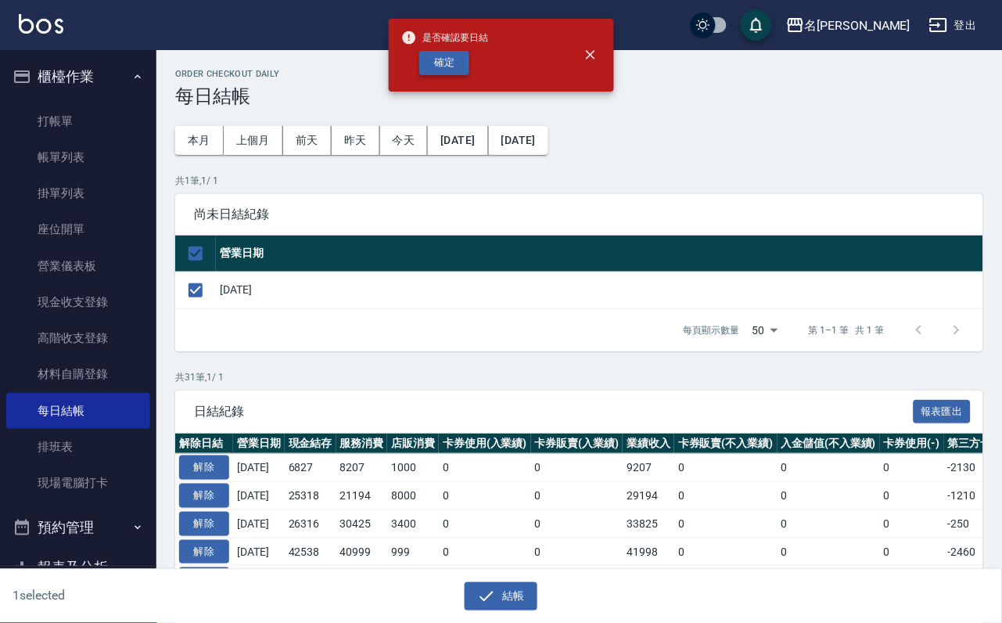
click at [448, 75] on button "確定" at bounding box center [444, 63] width 50 height 24
checkbox input "false"
